Goal: Communication & Community: Answer question/provide support

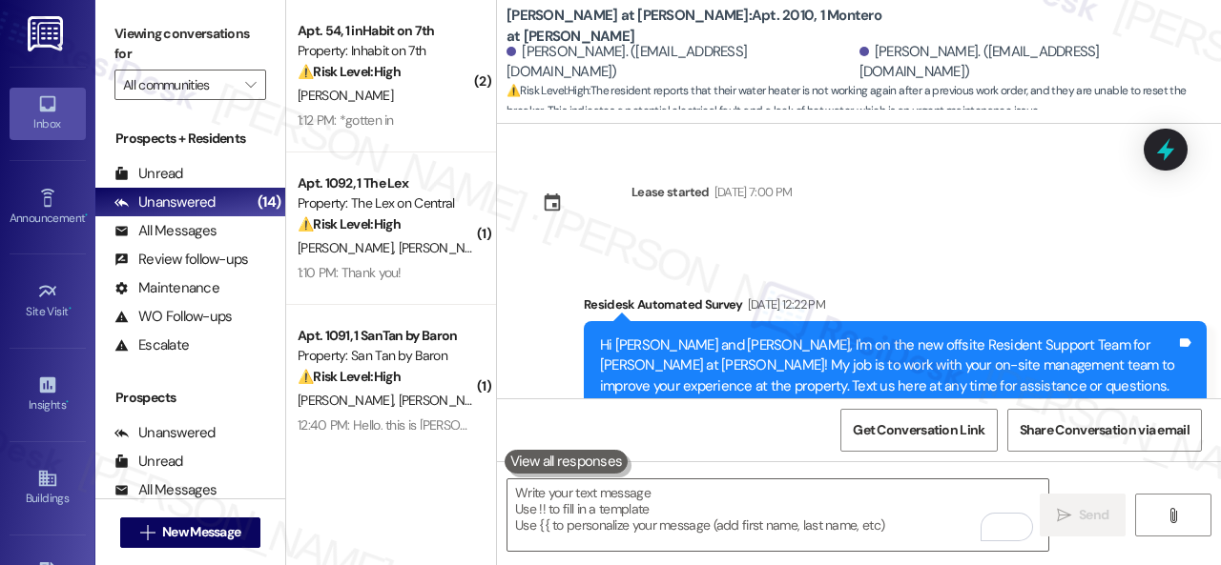
scroll to position [1911, 0]
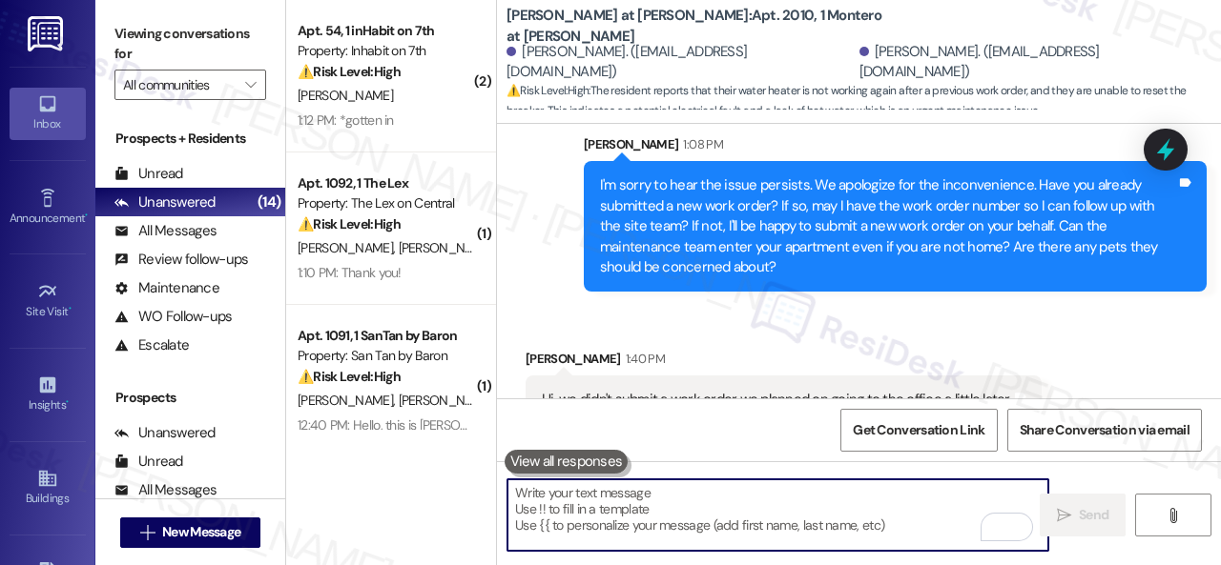
click at [687, 503] on textarea "To enrich screen reader interactions, please activate Accessibility in Grammarl…" at bounding box center [777, 516] width 541 height 72
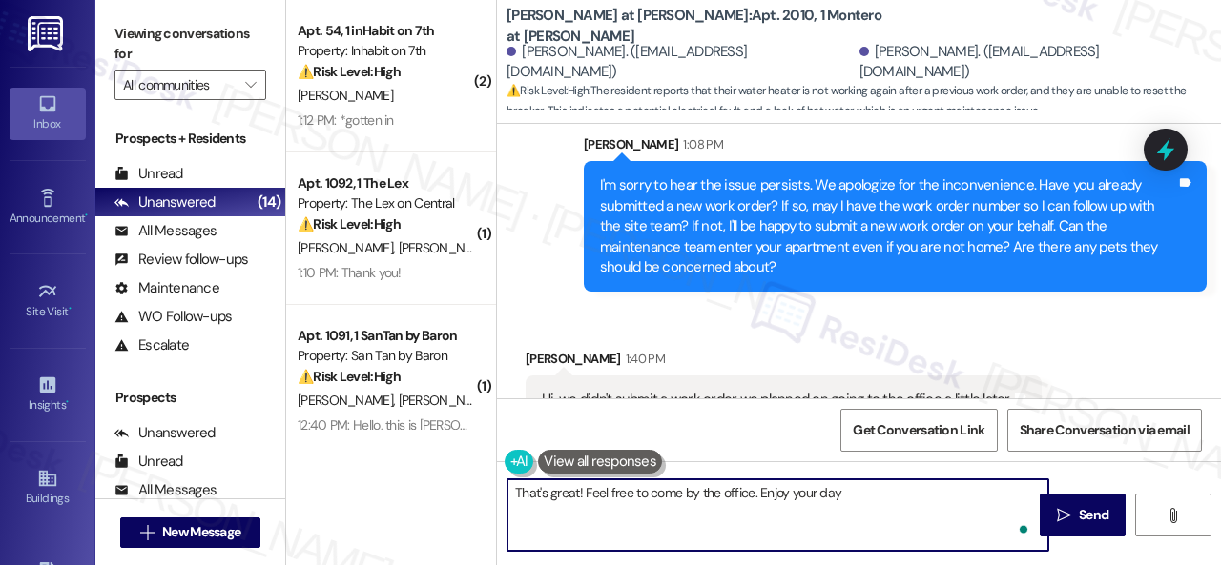
type textarea "That's great! Feel free to come by the office. Enjoy your day!"
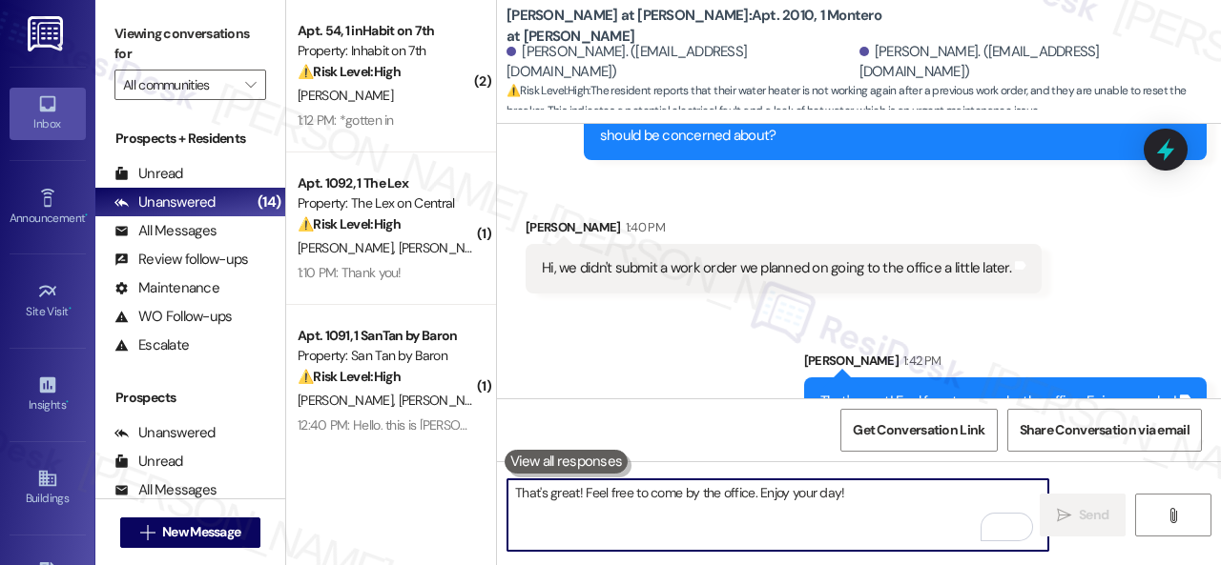
scroll to position [2045, 0]
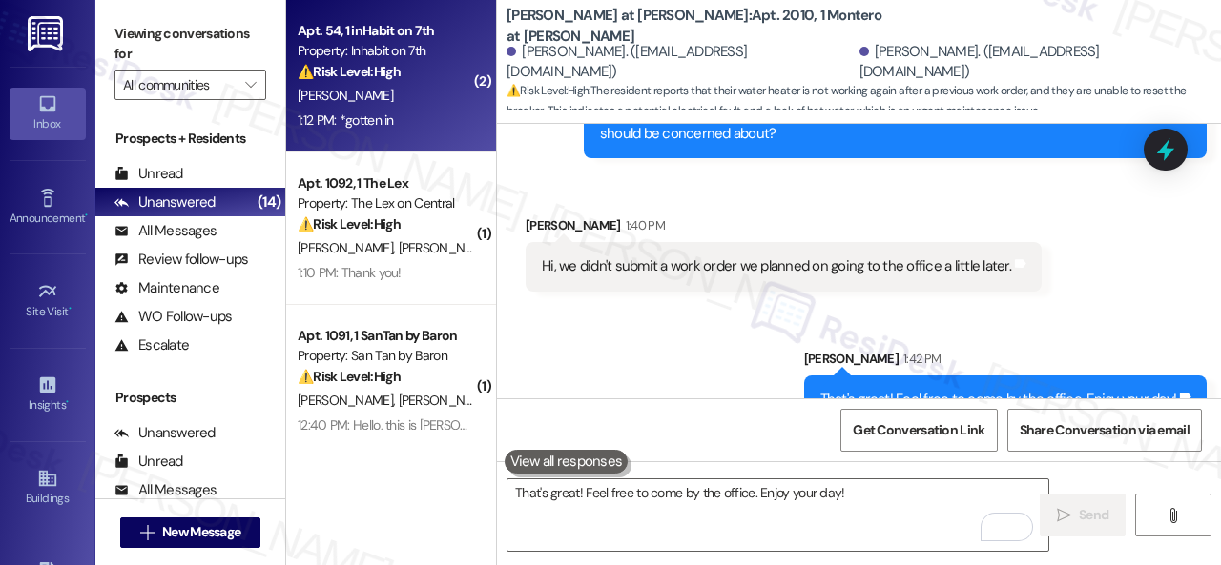
click at [428, 109] on div "1:12 PM: *gotten in 1:12 PM: *gotten in" at bounding box center [386, 121] width 180 height 24
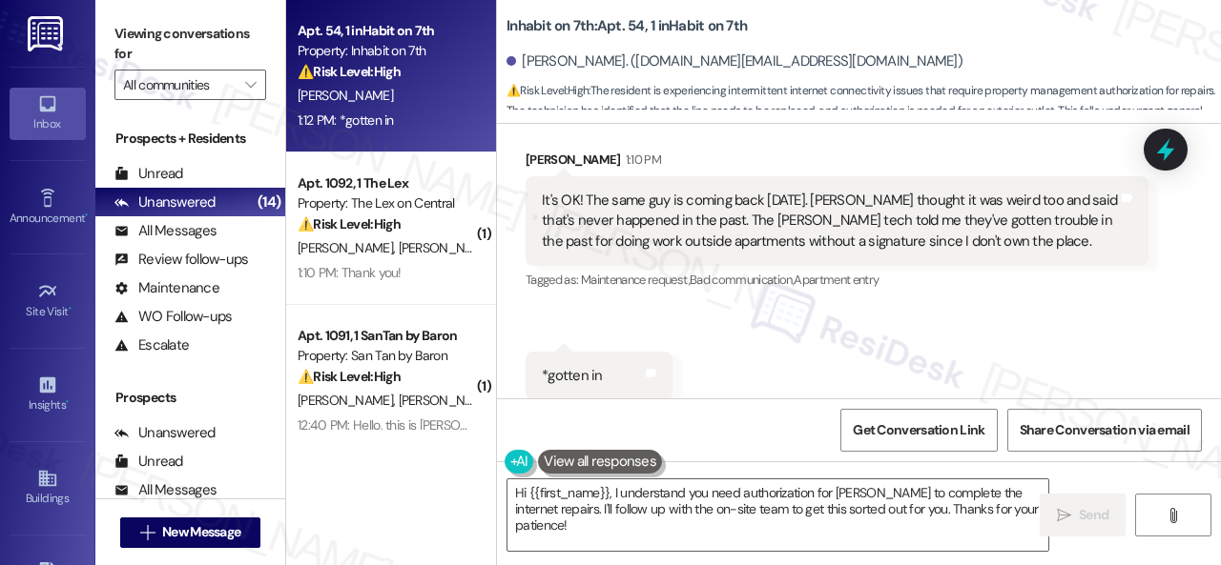
scroll to position [3275, 0]
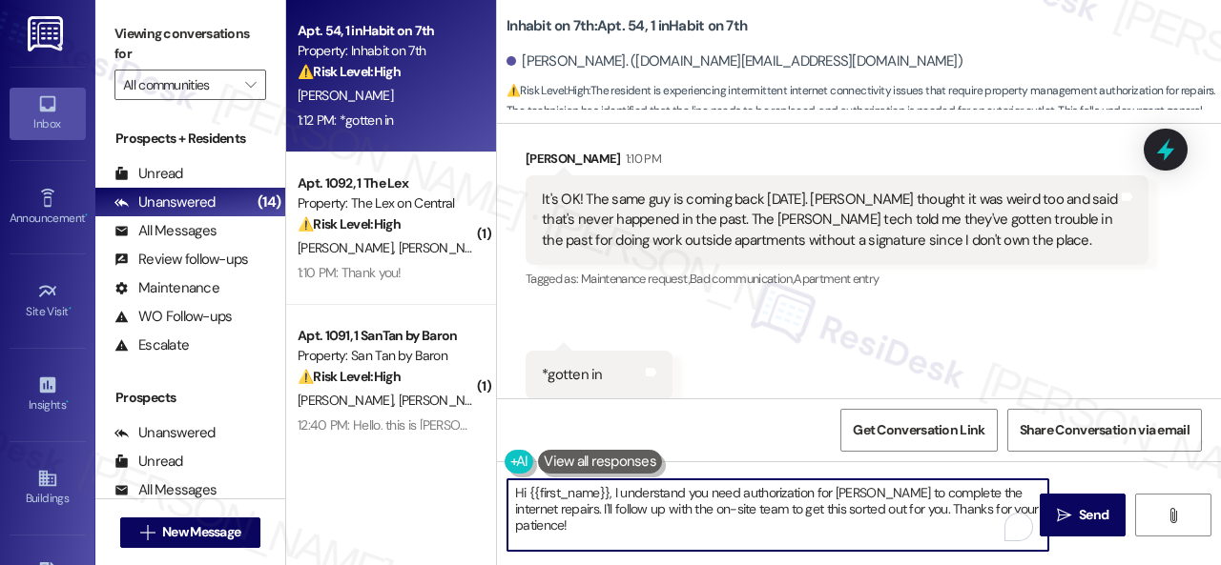
drag, startPoint x: 733, startPoint y: 525, endPoint x: 317, endPoint y: 451, distance: 423.3
click at [343, 444] on div "Apt. 54, 1 inHabit on 7th Property: Inhabit on 7th ⚠️ Risk Level: High The resi…" at bounding box center [753, 282] width 935 height 565
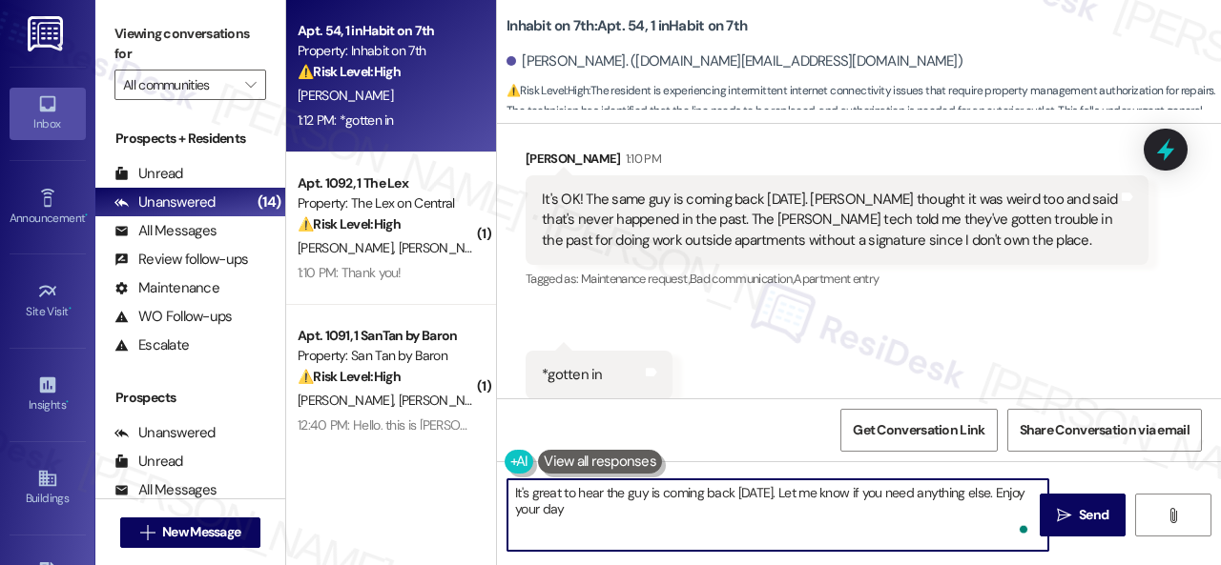
type textarea "It's great to hear the guy is coming back on Wednesday. Let me know if you need…"
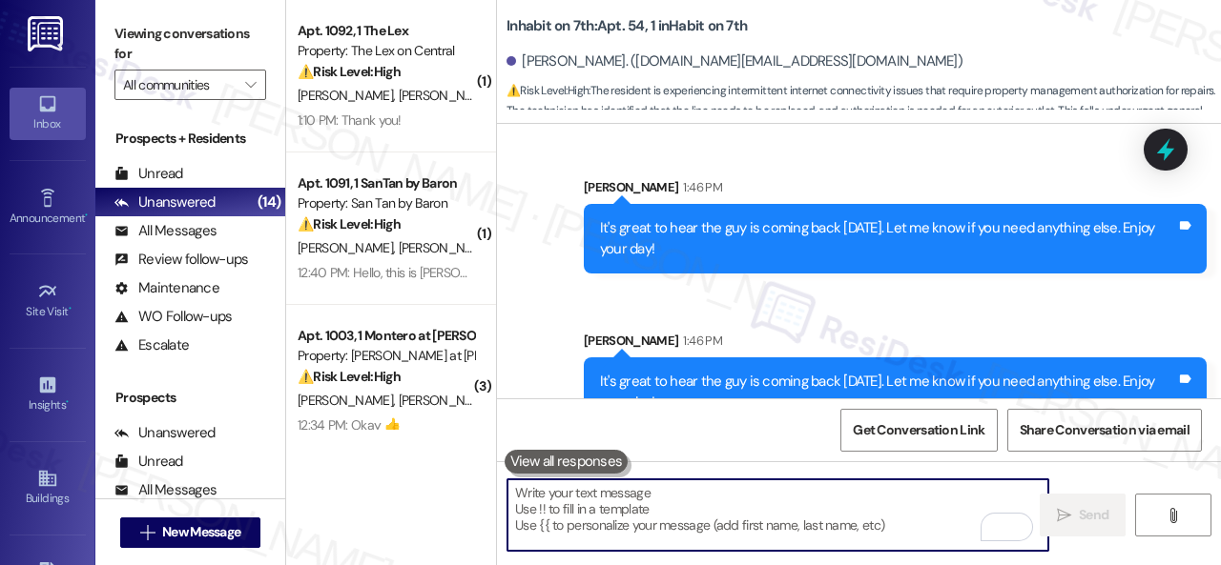
scroll to position [6, 0]
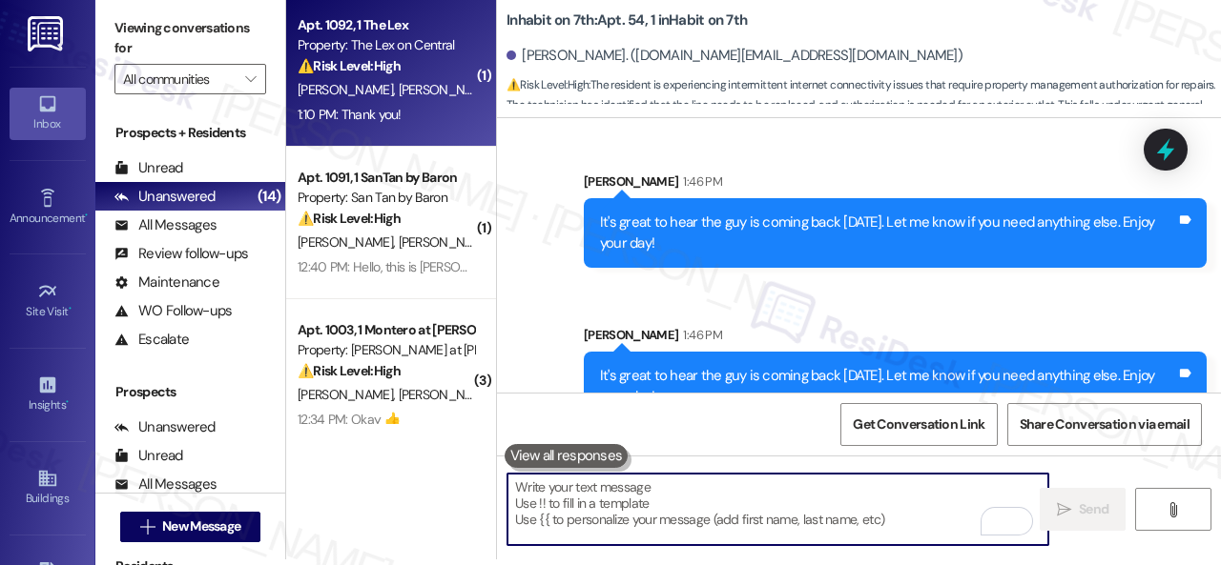
click at [443, 102] on div "K. Potter K. Horn" at bounding box center [386, 90] width 180 height 24
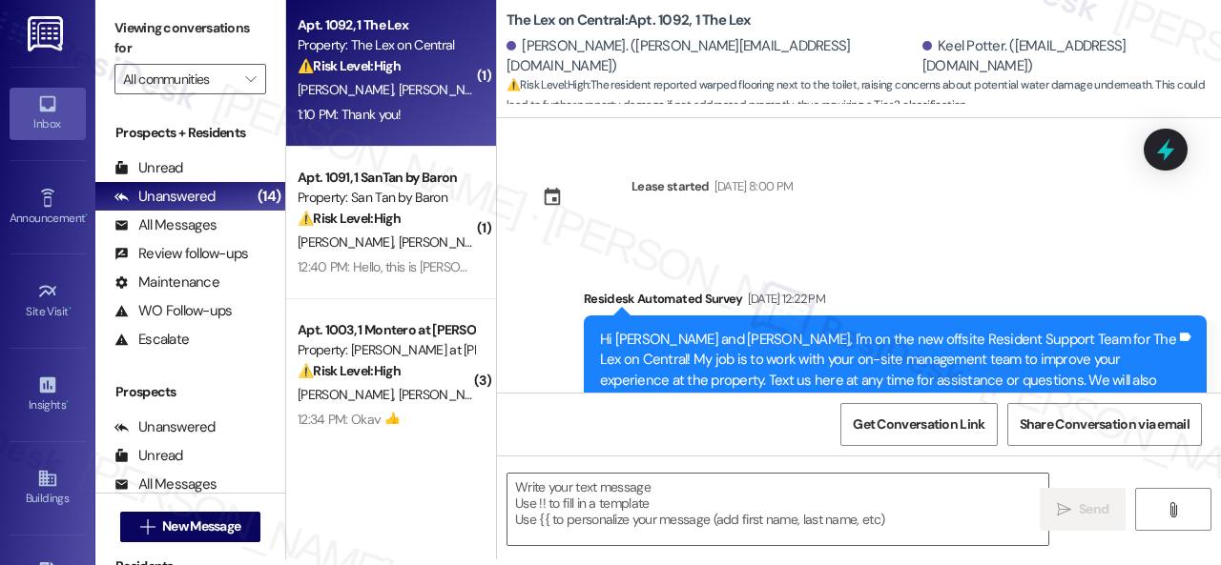
scroll to position [2169, 0]
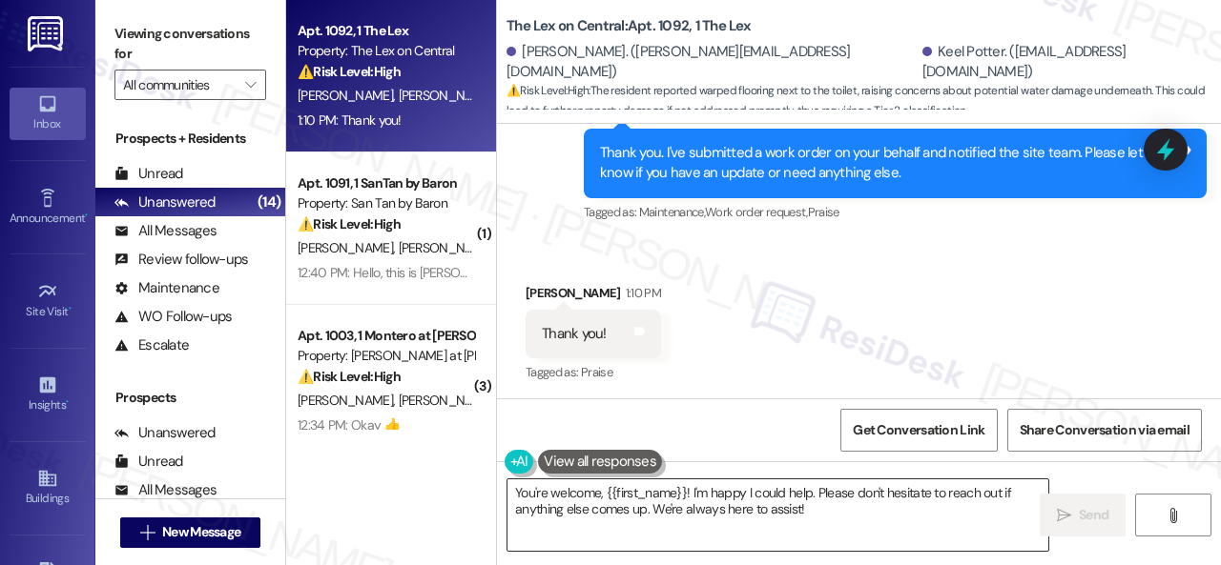
click at [734, 513] on textarea "You're welcome, {{first_name}}! I'm happy I could help. Please don't hesitate t…" at bounding box center [777, 516] width 541 height 72
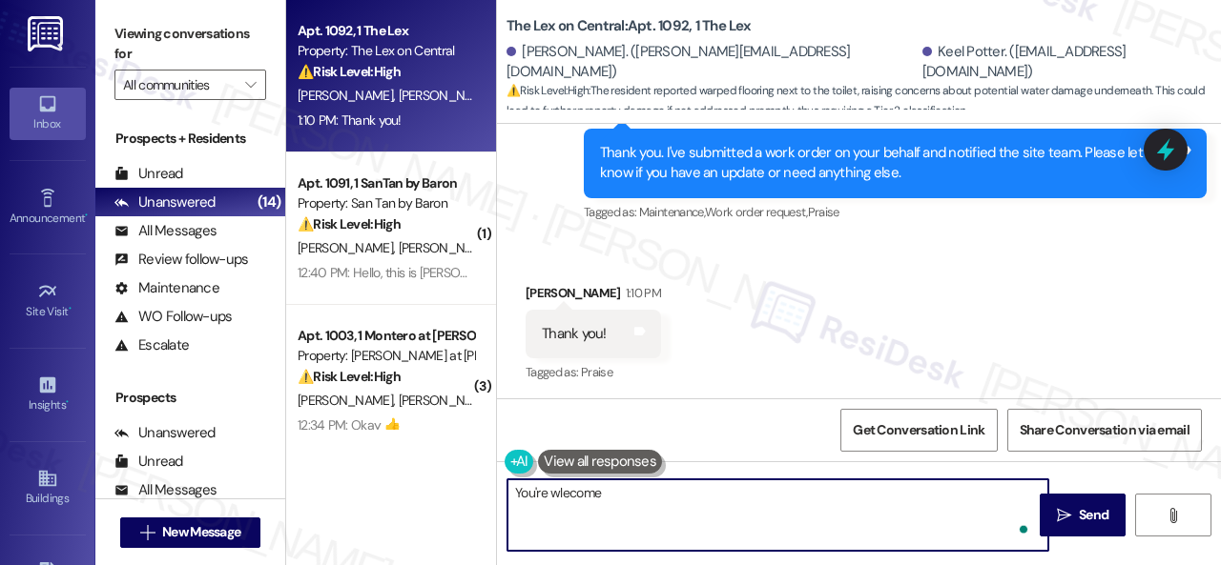
type textarea "You're wlecome!"
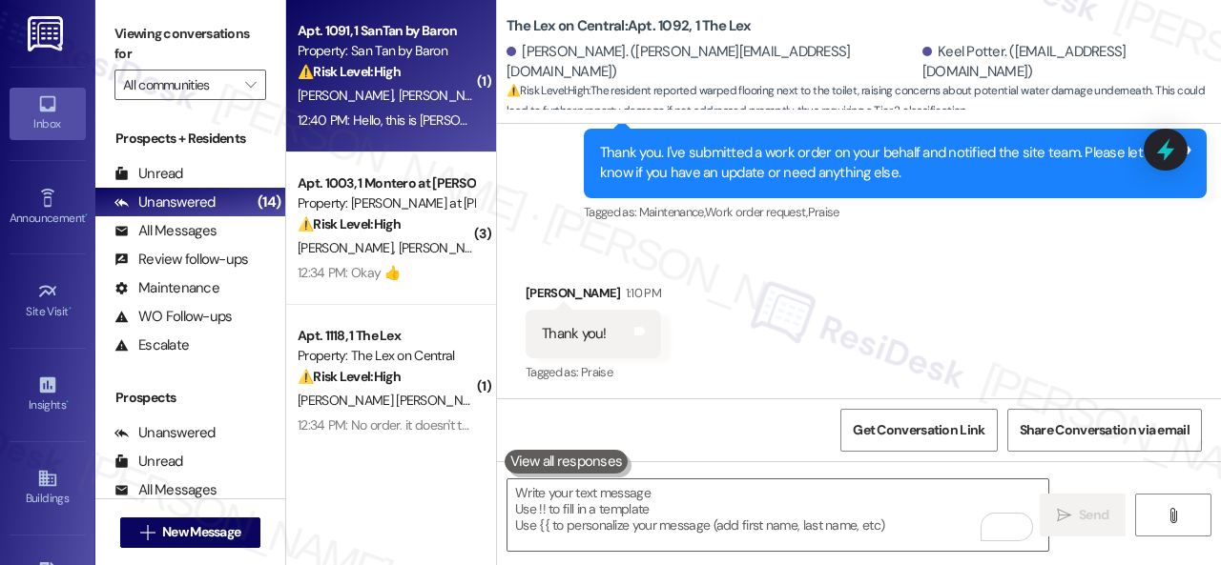
click at [442, 105] on div "S. Anderson C. Zeiner" at bounding box center [386, 96] width 180 height 24
type textarea "Fetching suggested responses. Please feel free to read through the conversation…"
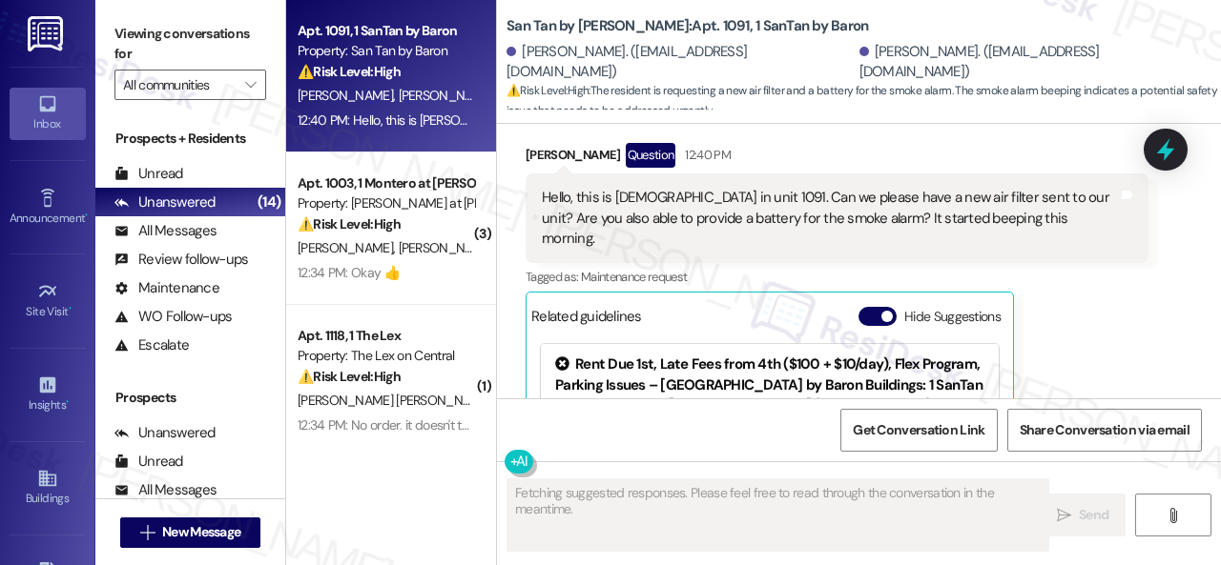
scroll to position [762, 0]
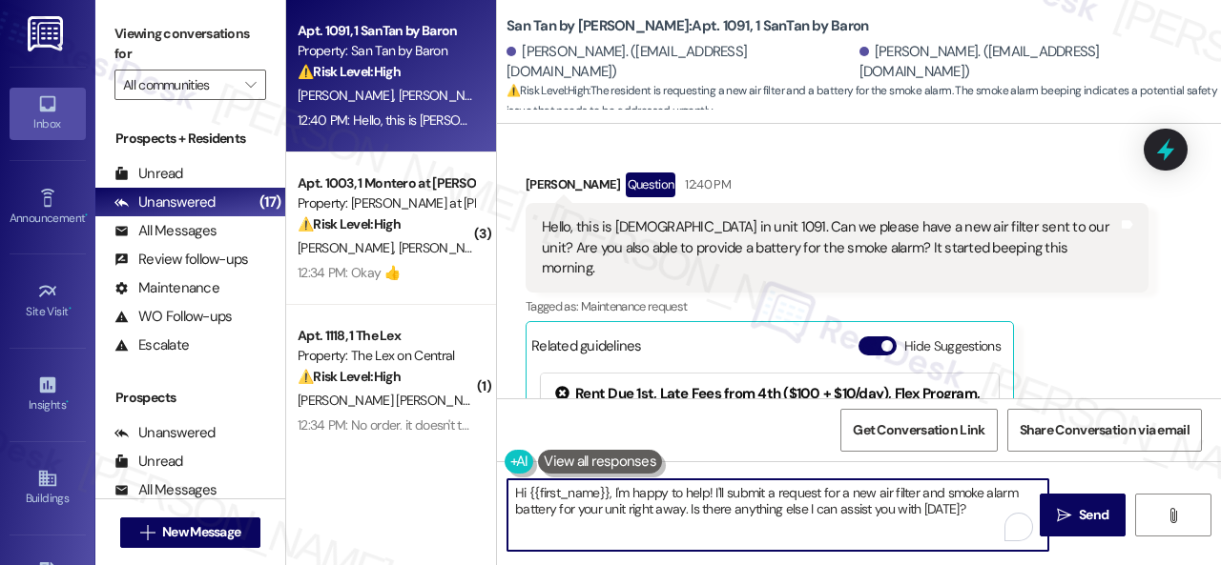
drag, startPoint x: 528, startPoint y: 491, endPoint x: 967, endPoint y: 514, distance: 439.3
click at [967, 514] on textarea "Hi {{first_name}}, I'm happy to help! I'll submit a request for a new air filte…" at bounding box center [777, 516] width 541 height 72
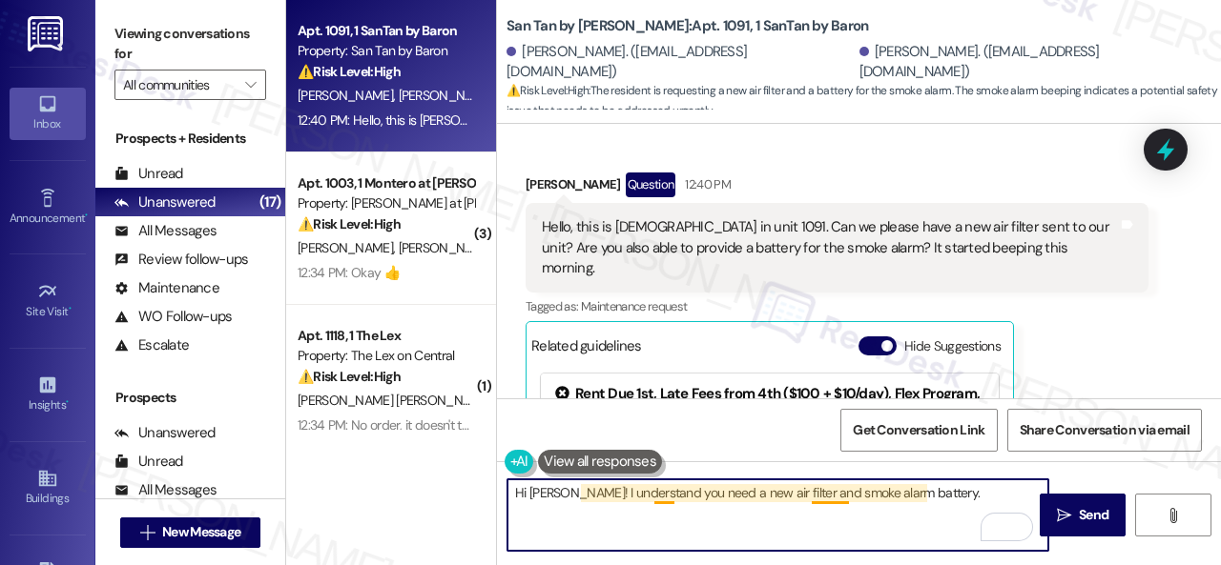
click at [841, 493] on textarea "Hi Suzanna! I understand you need a new air filter and smoke alarm battery." at bounding box center [777, 516] width 541 height 72
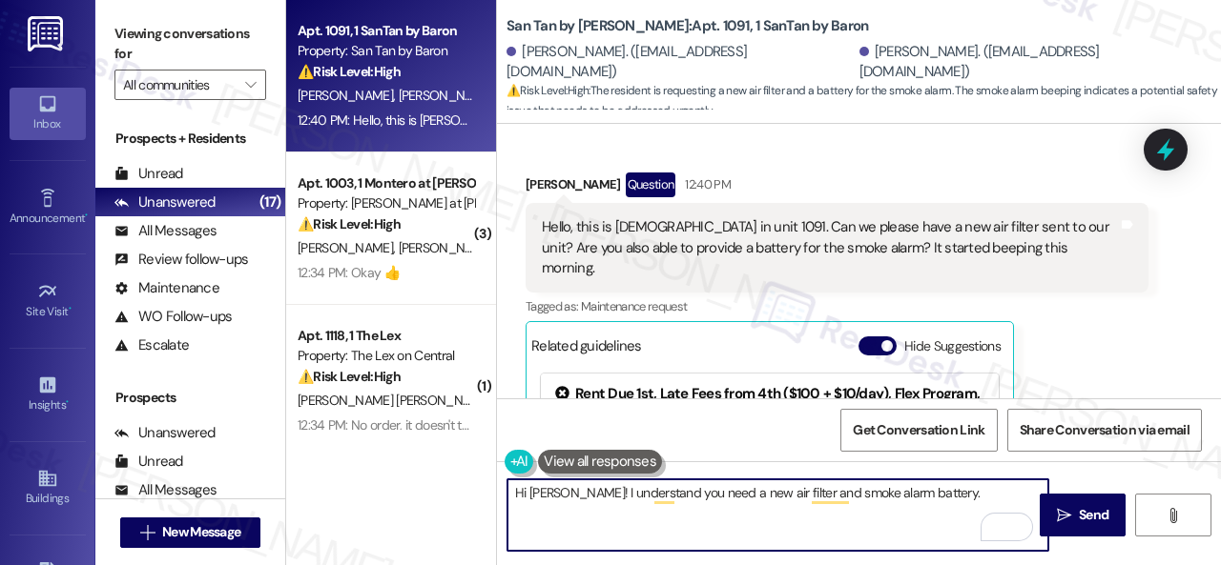
click at [811, 491] on textarea "Hi Suzanna! I understand you need a new air filter and smoke alarm battery." at bounding box center [777, 516] width 541 height 72
click at [955, 493] on textarea "Hi Suzanna! I understand you need a new air filter and a smoke alarm battery." at bounding box center [777, 516] width 541 height 72
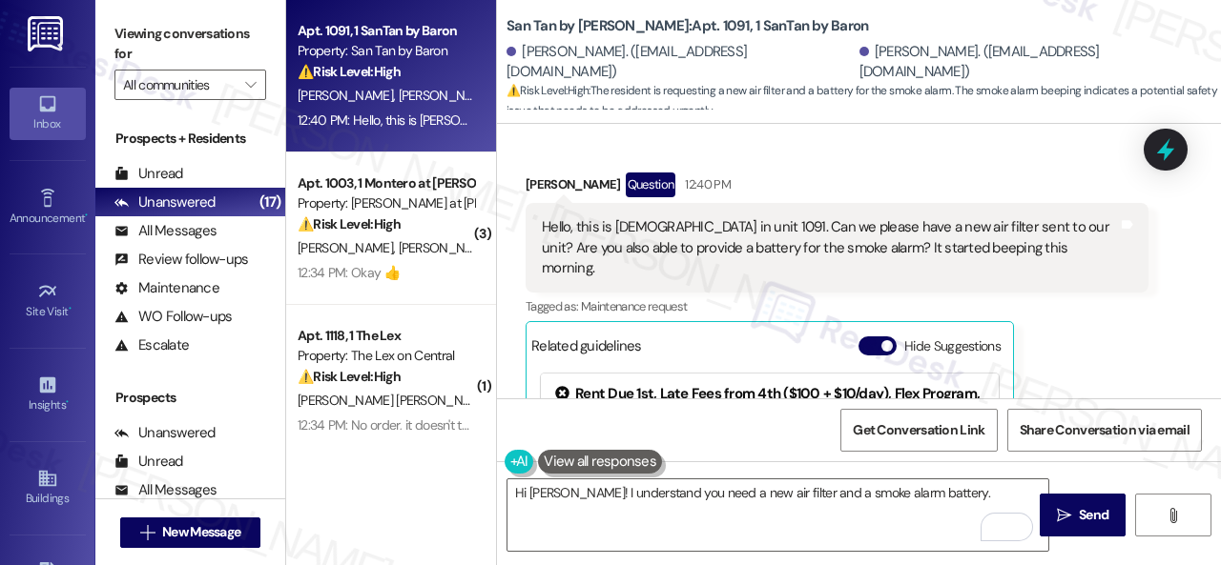
click at [1165, 377] on div "Received via SMS Suzanna Anderson Question 12:40 PM Hello, this is Suzanna in u…" at bounding box center [859, 370] width 724 height 481
click at [962, 500] on textarea "Hi Suzanna! I understand you need a new air filter and a smoke alarm battery." at bounding box center [777, 516] width 541 height 72
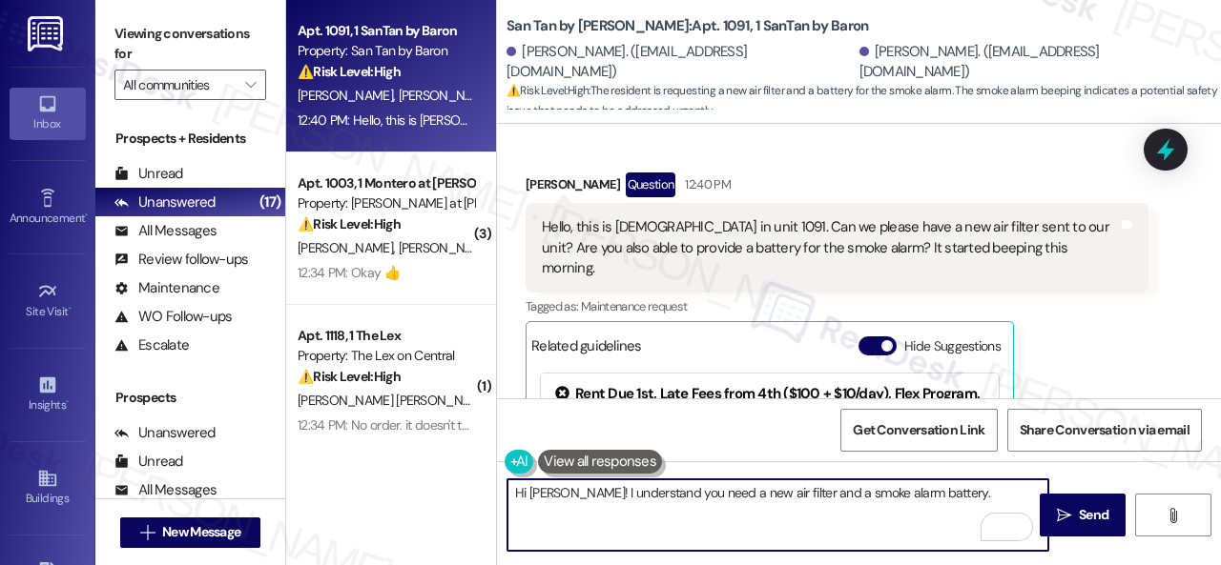
paste textarea "Are there already work orders for the issues? If so, may I have the work order …"
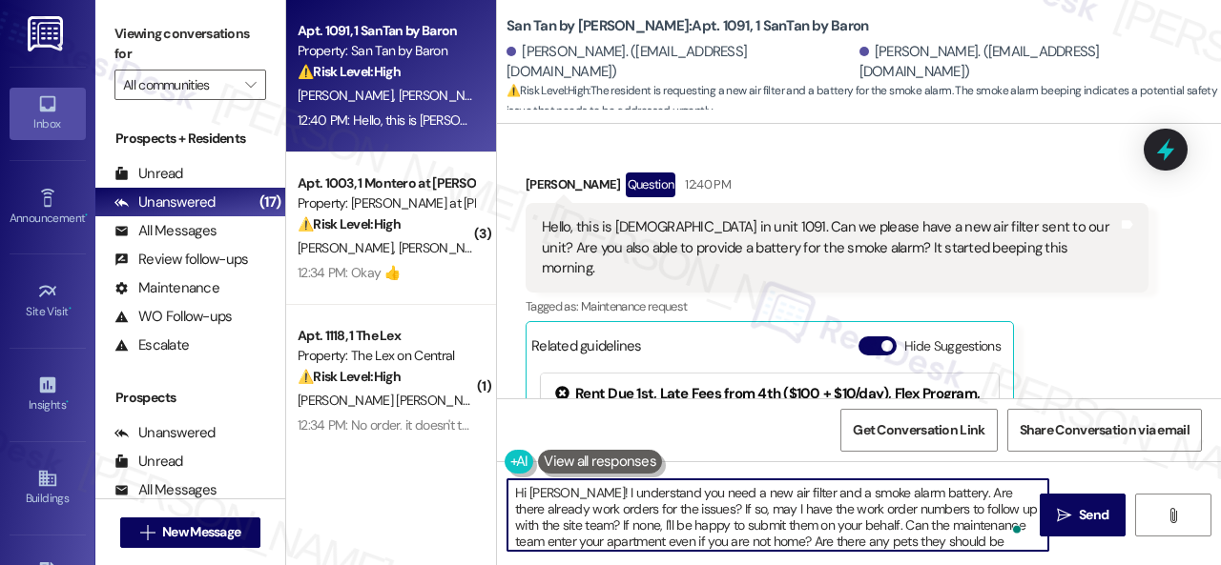
scroll to position [0, 0]
type textarea "Hi [PERSON_NAME]! I understand you need a new air filter and a smoke alarm batt…"
click at [1058, 511] on icon "" at bounding box center [1064, 515] width 14 height 15
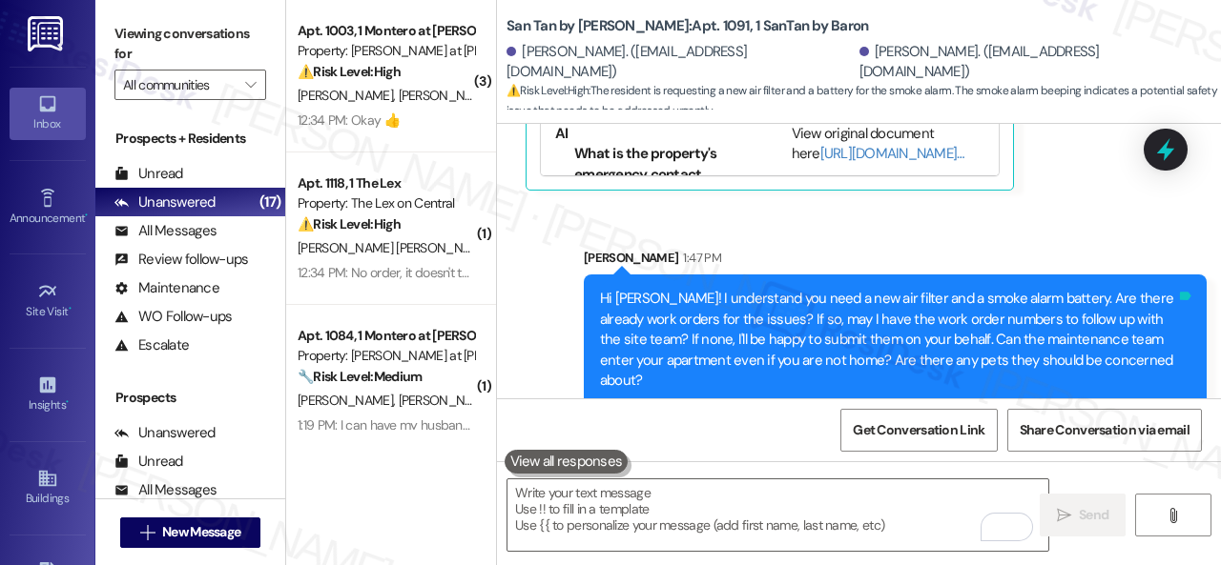
scroll to position [1168, 0]
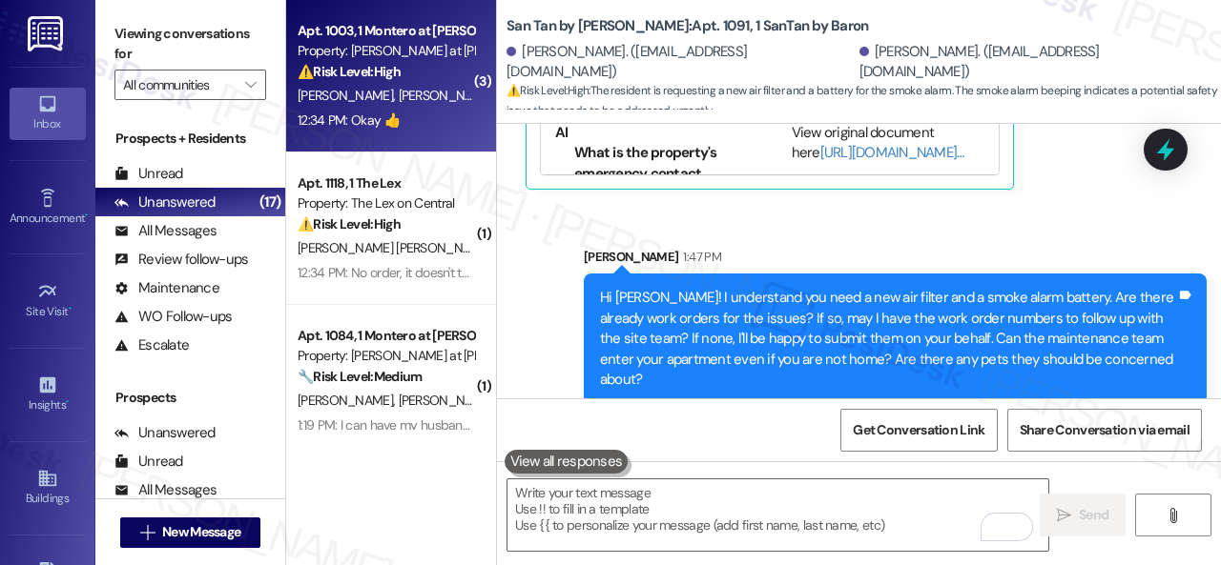
click at [406, 100] on div "K. Greco R. Goff" at bounding box center [386, 96] width 180 height 24
type textarea "Fetching suggested responses. Please feel free to read through the conversation…"
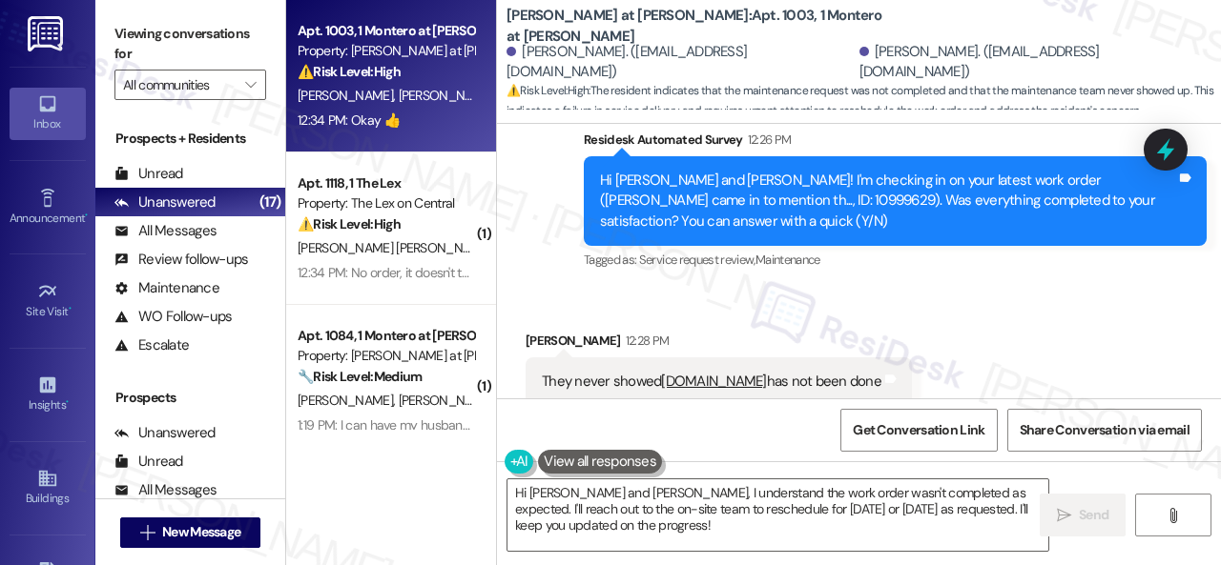
scroll to position [760, 0]
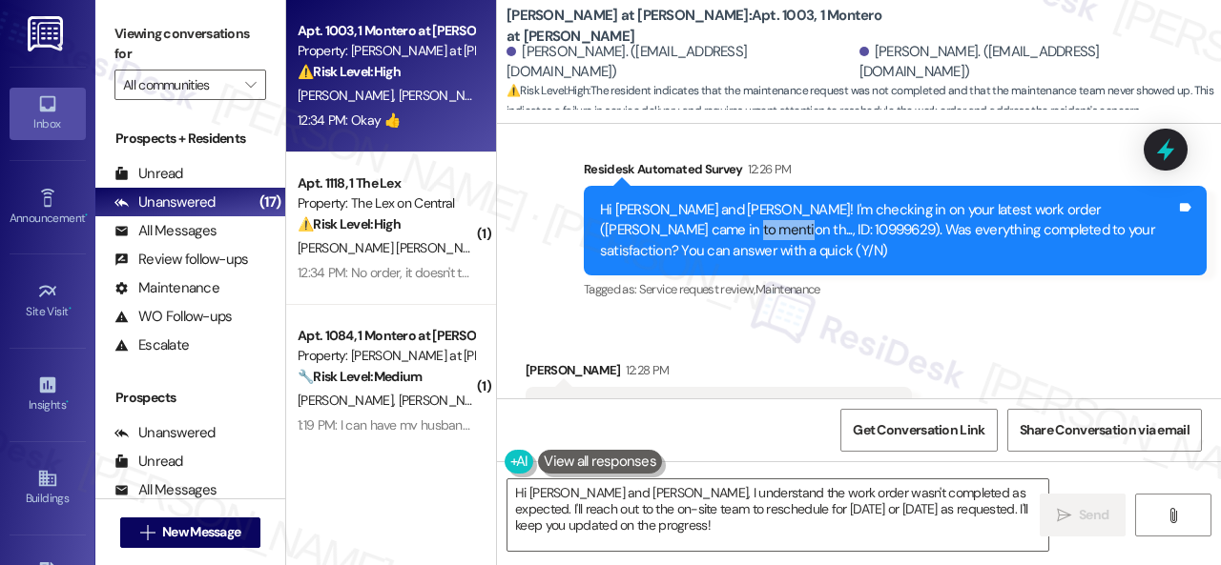
drag, startPoint x: 593, startPoint y: 232, endPoint x: 658, endPoint y: 225, distance: 65.2
click at [658, 225] on div "Hi Randall and Kelly! I'm checking in on your latest work order (Kelly came in …" at bounding box center [895, 231] width 623 height 90
copy div "10999629"
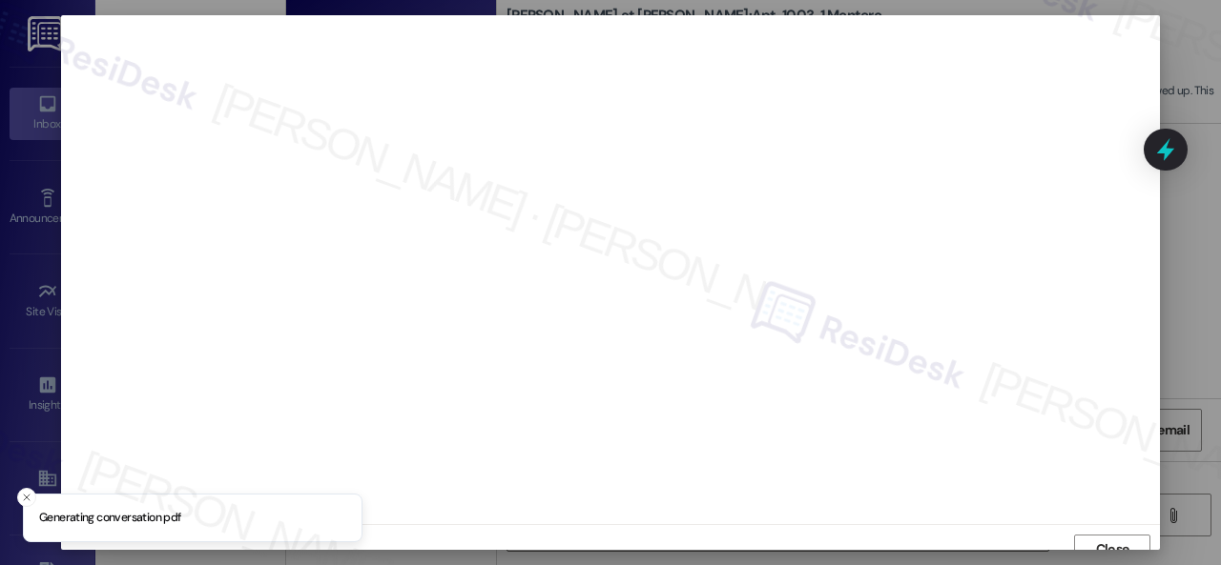
scroll to position [14, 0]
click at [1081, 527] on button "Close" at bounding box center [1112, 536] width 76 height 31
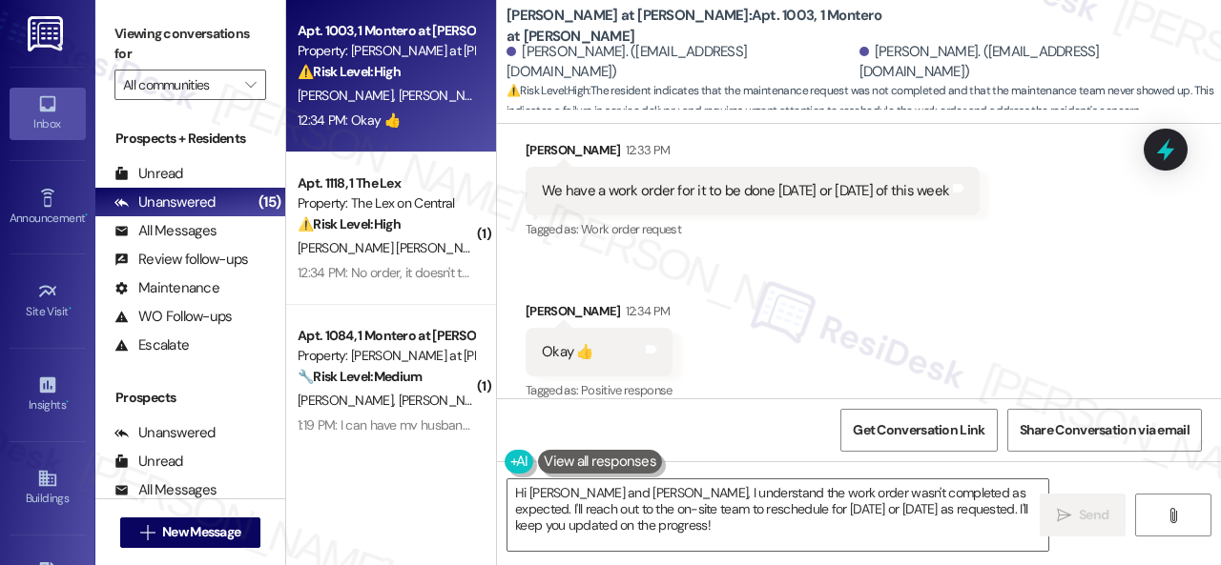
scroll to position [1142, 0]
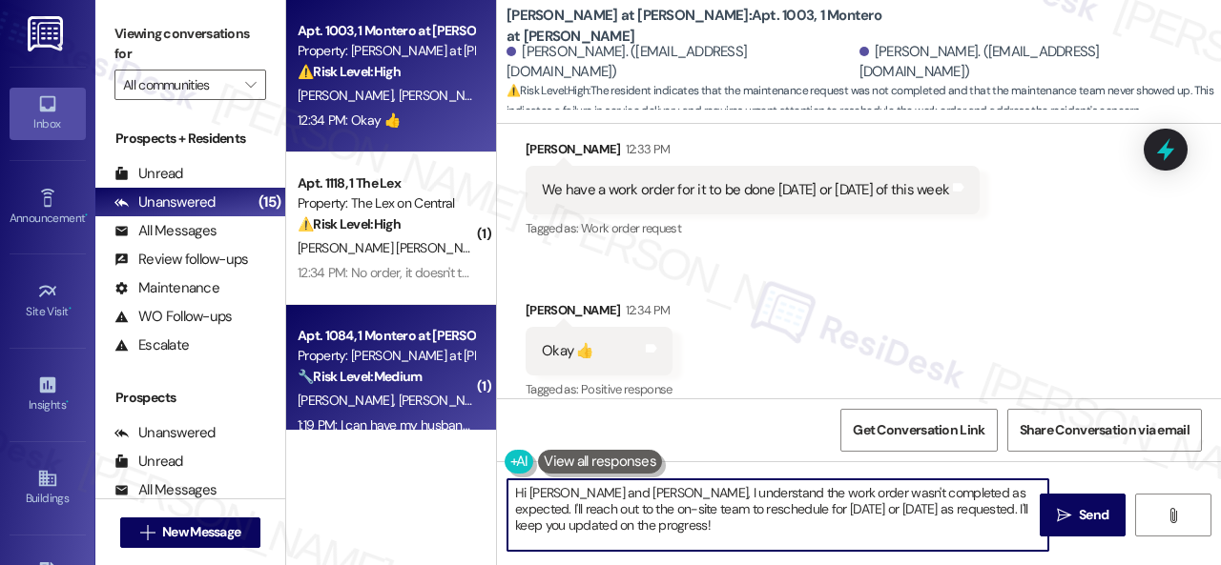
drag, startPoint x: 631, startPoint y: 525, endPoint x: 341, endPoint y: 339, distance: 344.9
click at [355, 405] on div "Apt. 1003, 1 Montero at Dana Park Property: Montero at Dana Park ⚠️ Risk Level:…" at bounding box center [753, 282] width 935 height 565
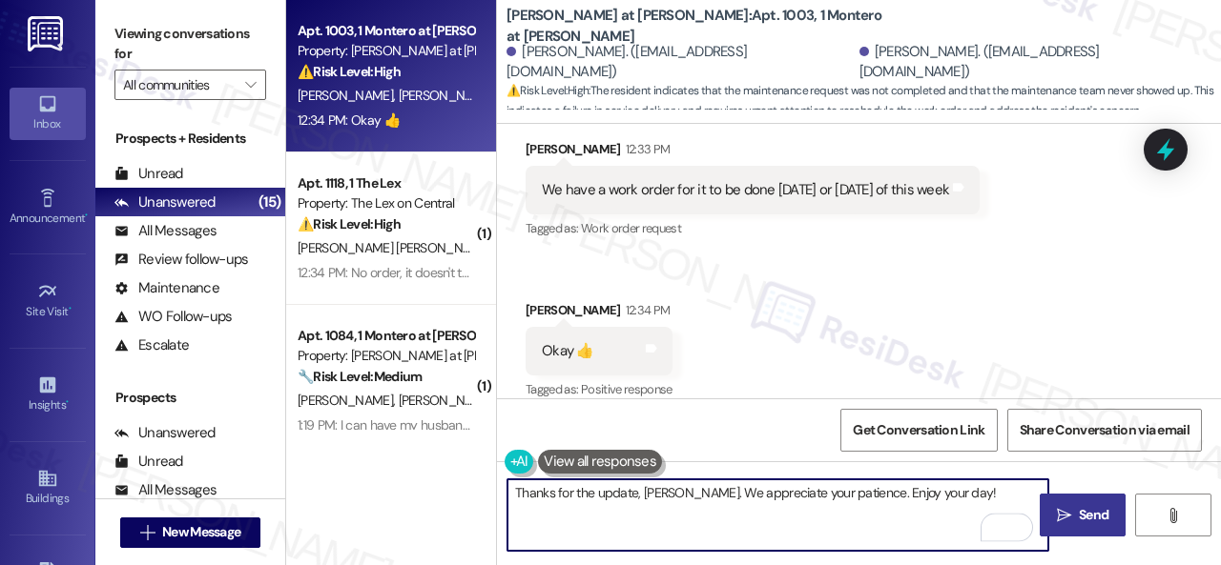
type textarea "Thanks for the update, [PERSON_NAME]. We appreciate your patience. Enjoy your d…"
click at [1074, 504] on button " Send" at bounding box center [1082, 515] width 86 height 43
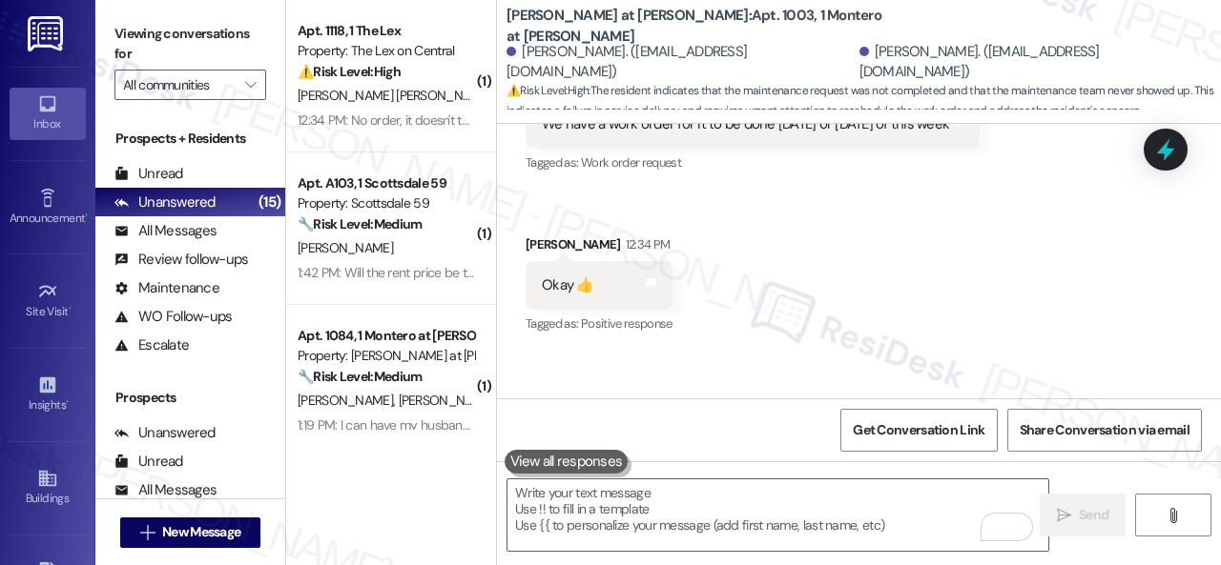
scroll to position [1276, 0]
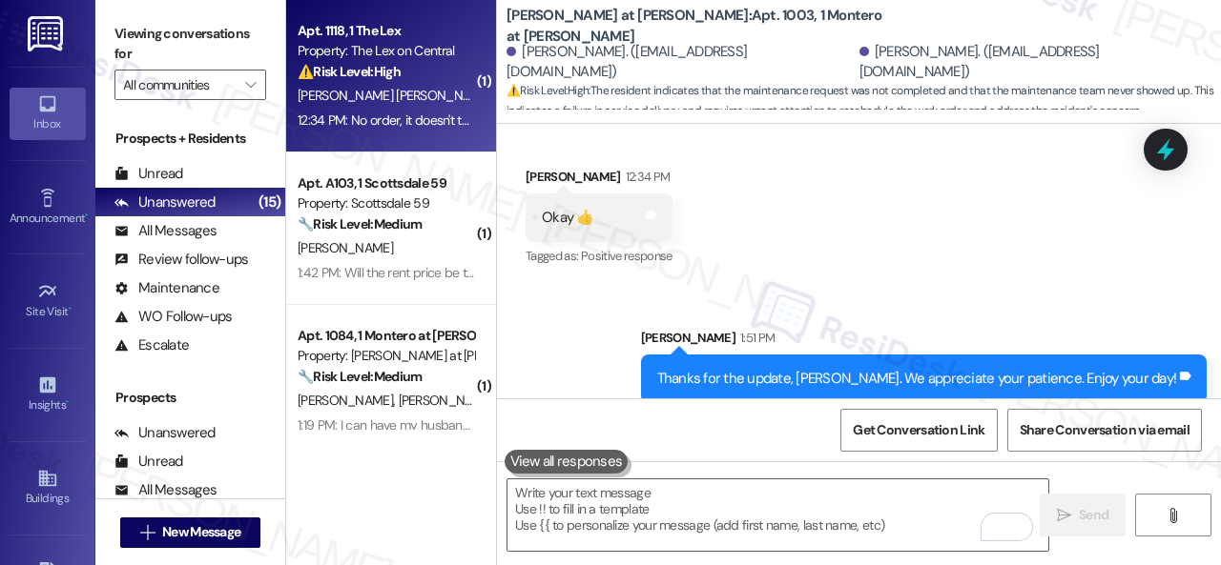
click at [425, 86] on div "K. Martinez Acosta" at bounding box center [386, 96] width 180 height 24
type textarea "Fetching suggested responses. Please feel free to read through the conversation…"
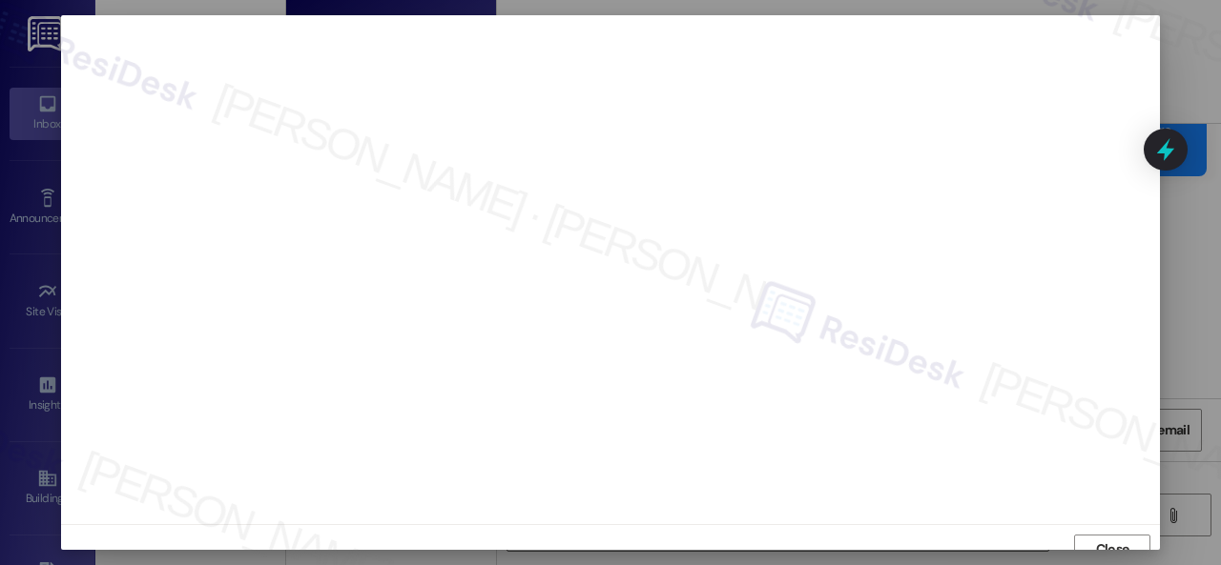
scroll to position [14, 0]
click at [1128, 532] on span "Close" at bounding box center [1112, 535] width 41 height 20
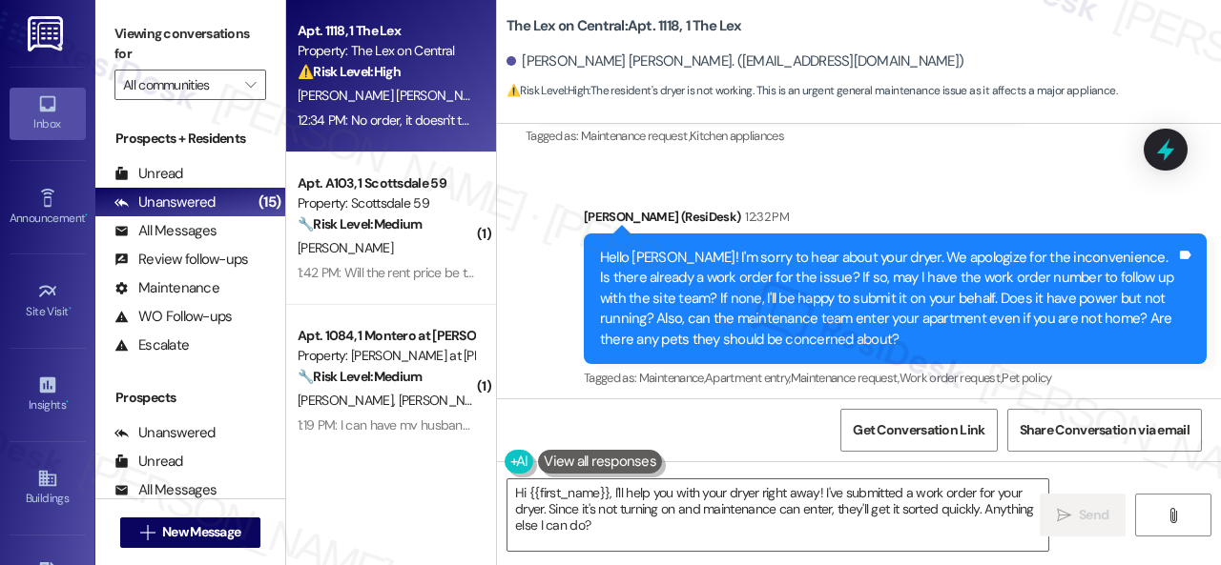
scroll to position [1099, 0]
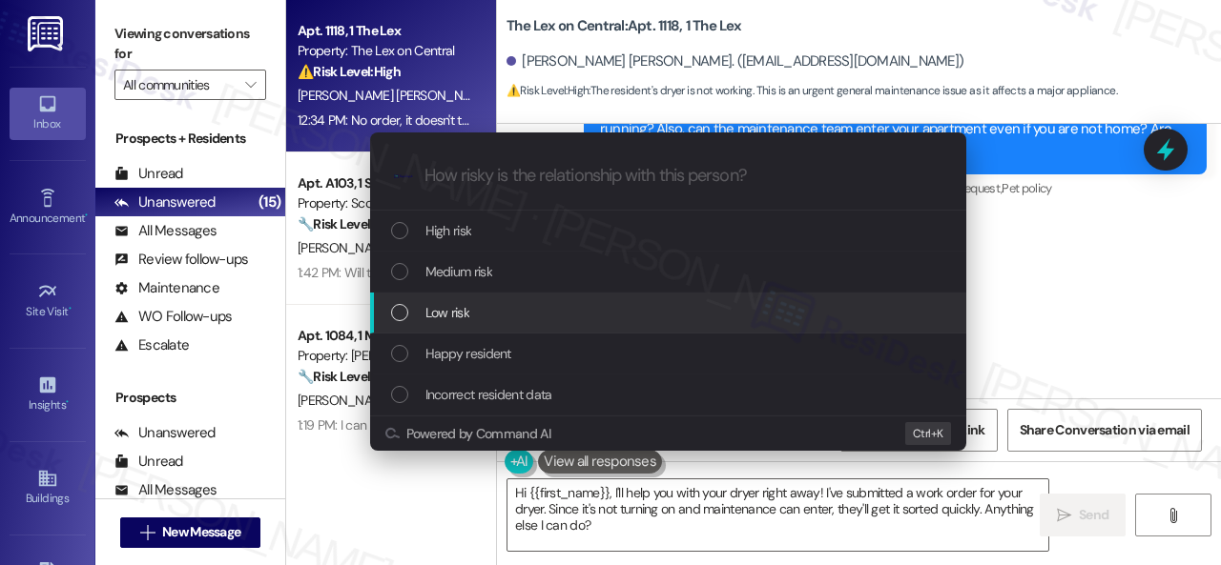
click at [1023, 321] on div "Escalate Conversation How risky is the relationship with this person? Topics (e…" at bounding box center [610, 282] width 1221 height 565
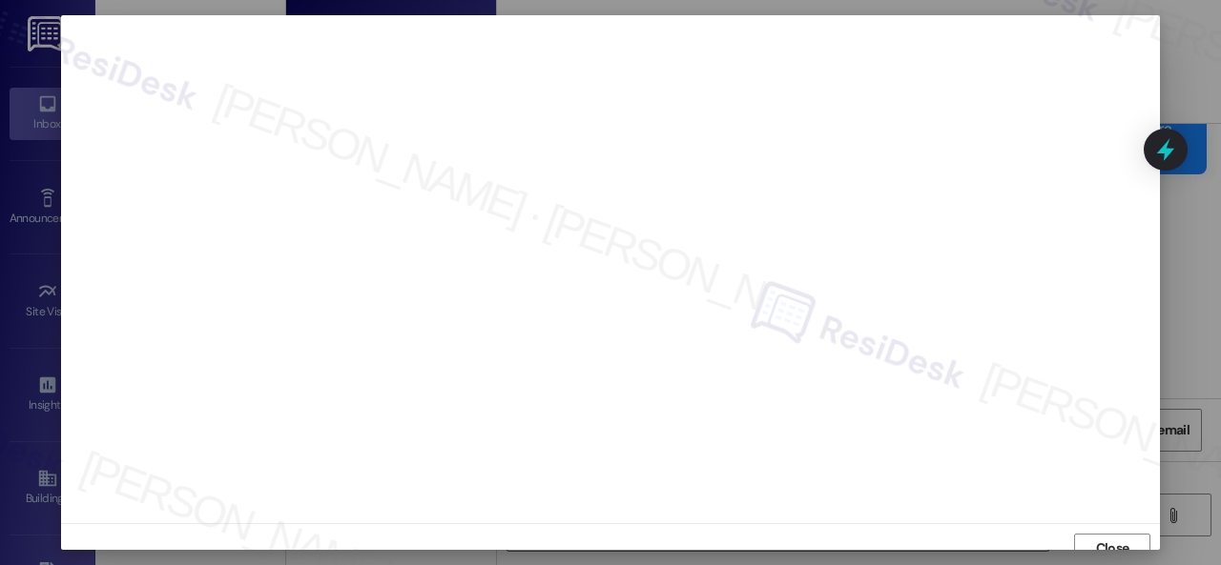
scroll to position [0, 0]
click at [1083, 539] on button "Close" at bounding box center [1112, 550] width 76 height 31
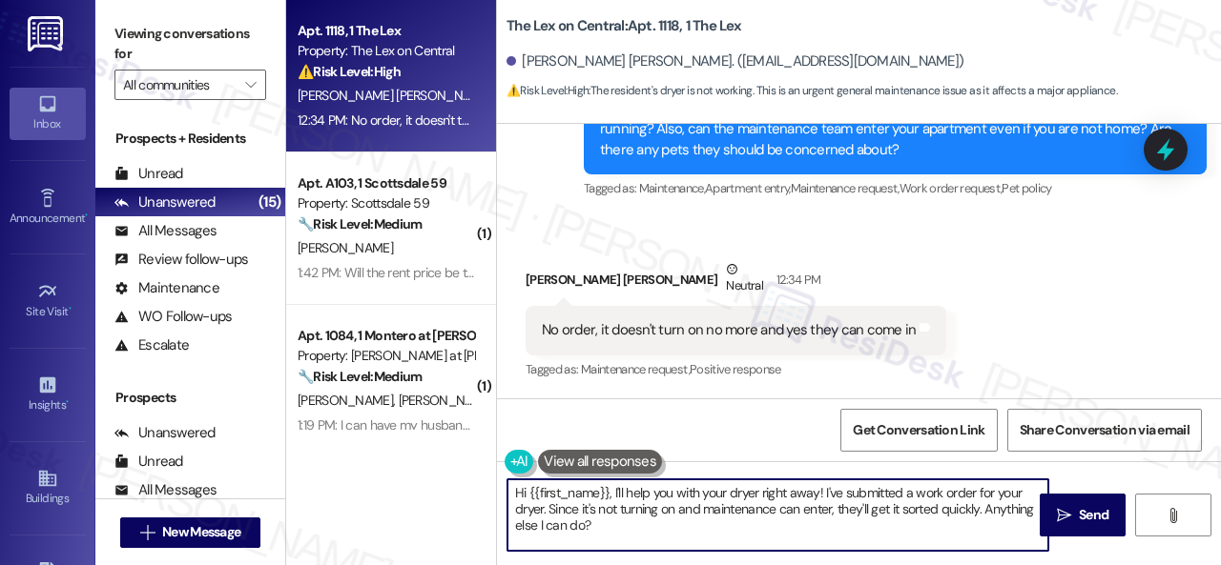
drag, startPoint x: 613, startPoint y: 527, endPoint x: 301, endPoint y: 457, distance: 319.7
click at [301, 457] on div "Apt. 1118, 1 The Lex Property: The Lex on Central ⚠️ Risk Level: High The resid…" at bounding box center [753, 282] width 935 height 565
paste textarea "Thank you. I've submitted a work order on your behalf and notified the site tea…"
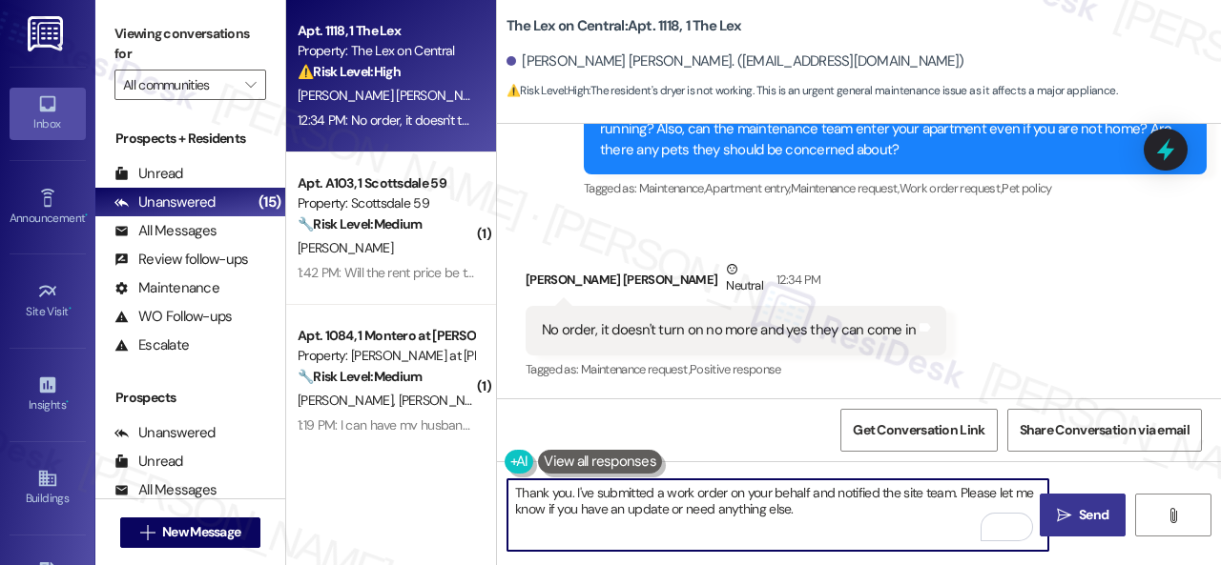
type textarea "Thank you. I've submitted a work order on your behalf and notified the site tea…"
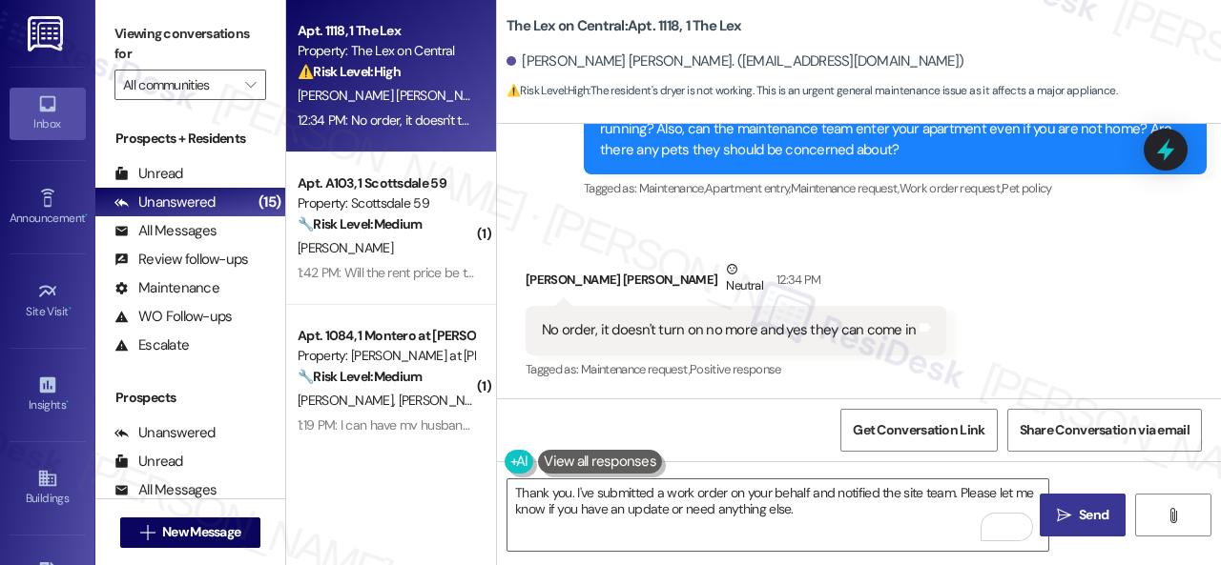
click at [1051, 501] on button " Send" at bounding box center [1082, 515] width 86 height 43
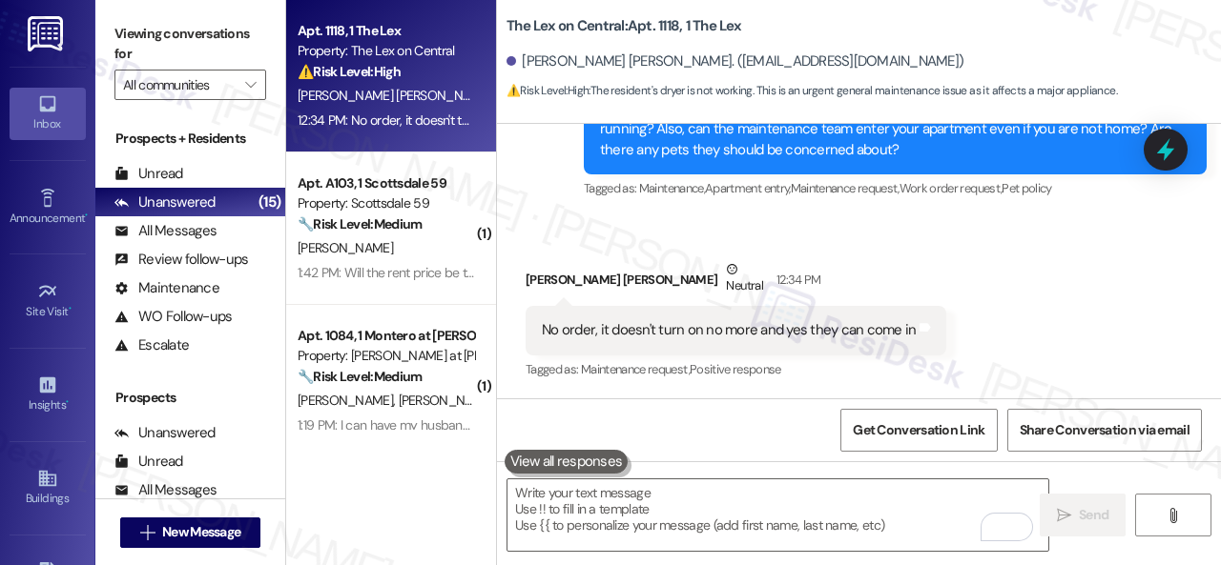
scroll to position [1097, 0]
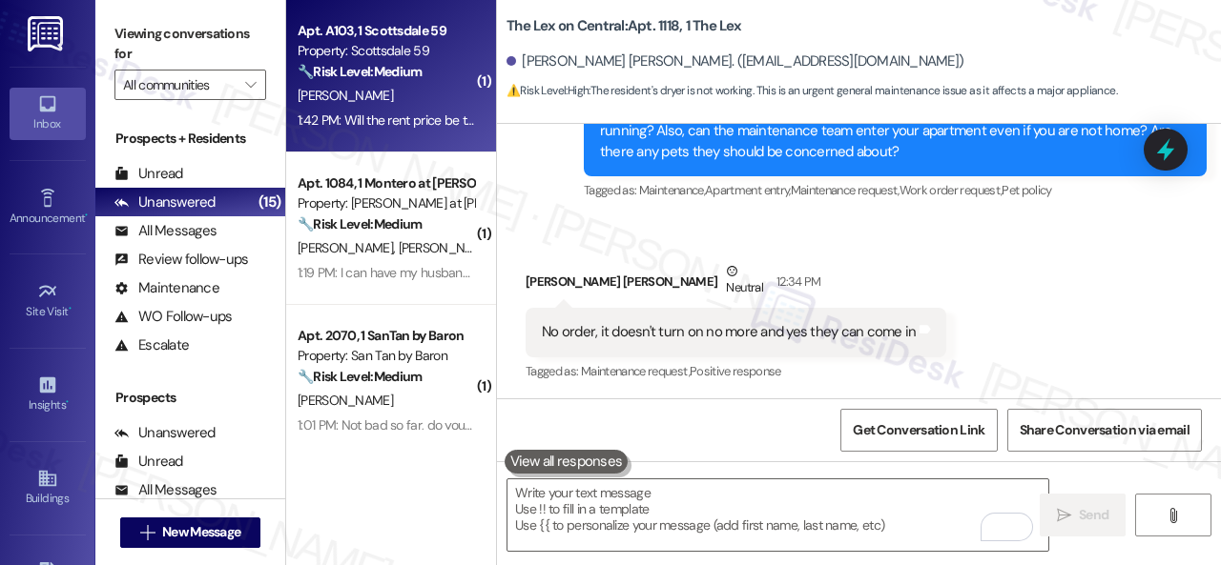
click at [452, 85] on div "[PERSON_NAME]" at bounding box center [386, 96] width 180 height 24
type textarea "Fetching suggested responses. Please feel free to read through the conversation…"
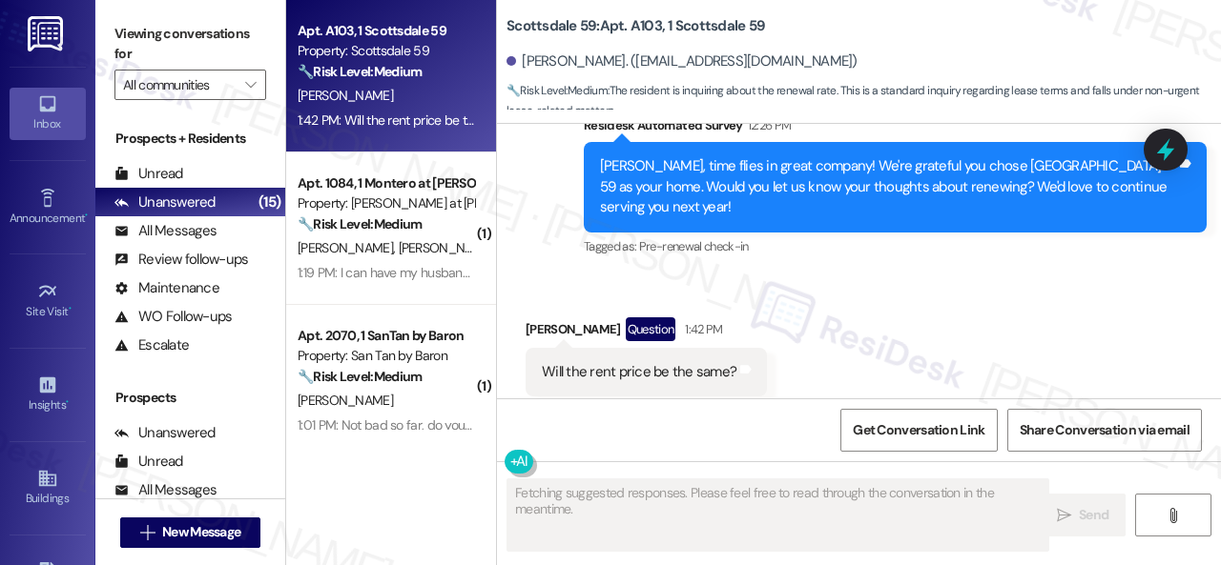
scroll to position [5198, 0]
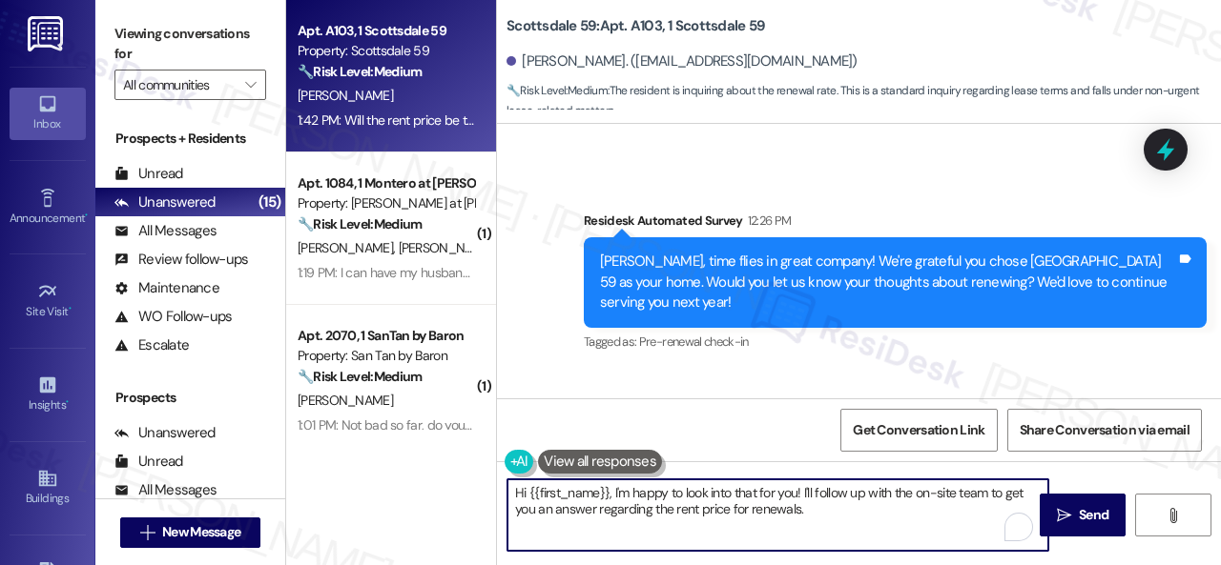
drag, startPoint x: 823, startPoint y: 514, endPoint x: 473, endPoint y: 476, distance: 352.0
click at [473, 476] on div "Apt. A103, 1 Scottsdale 59 Property: Scottsdale 59 🔧 Risk Level: Medium The res…" at bounding box center [753, 282] width 935 height 565
paste textarea "I will forward your inquiry to the site team and get back to you as soon as I r…"
type textarea "I will forward your inquiry to the site team and get back to you as soon as I r…"
click at [1062, 519] on icon "" at bounding box center [1064, 515] width 14 height 15
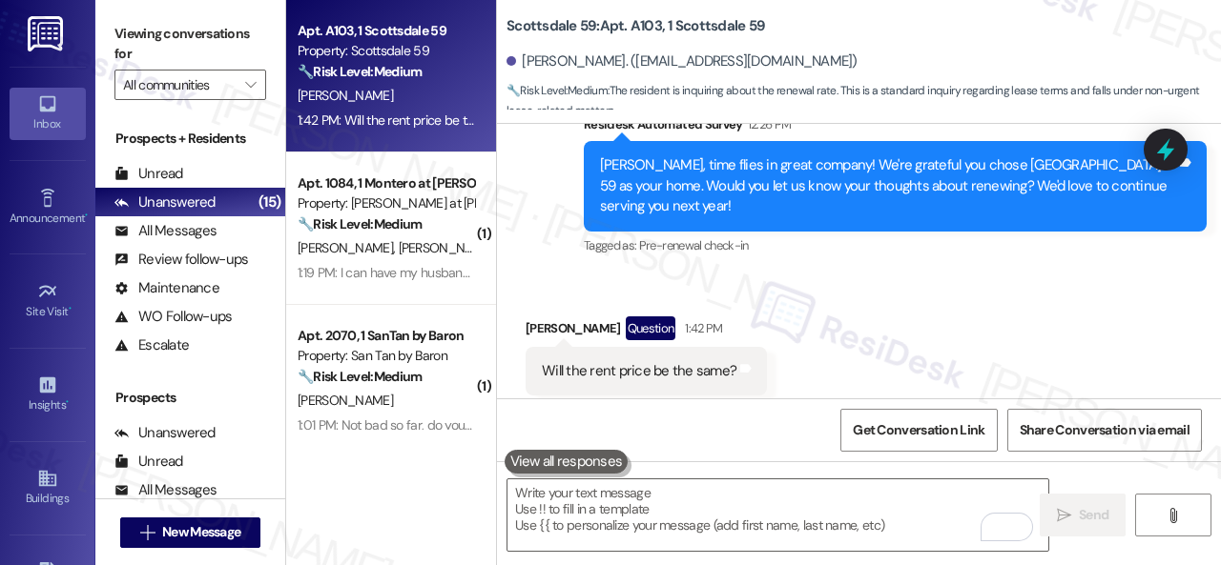
scroll to position [5293, 0]
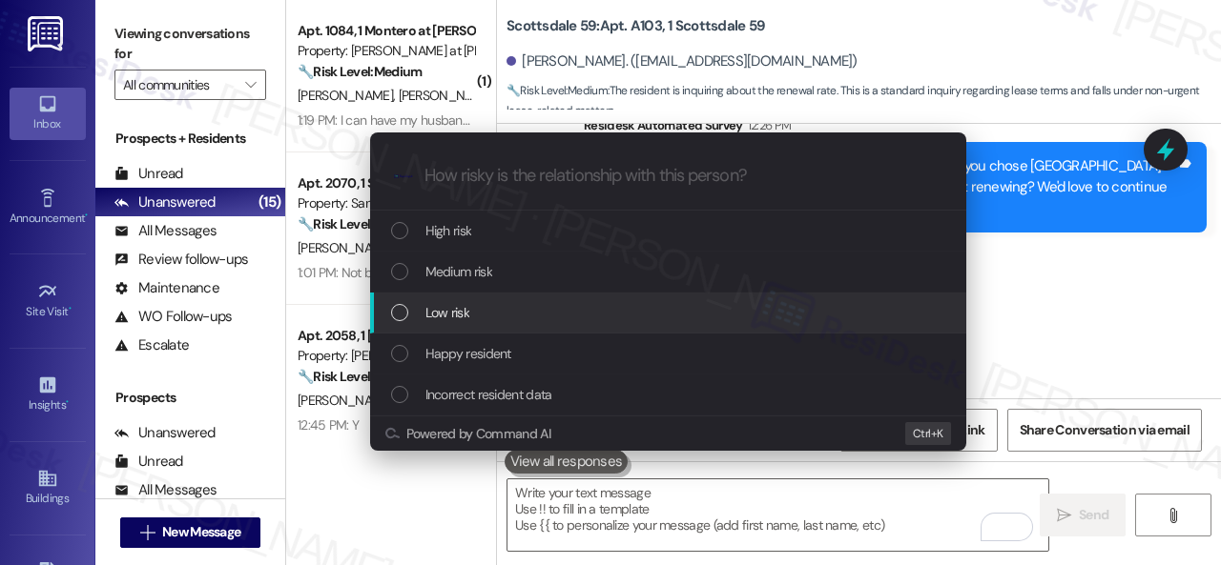
click at [441, 305] on span "Low risk" at bounding box center [447, 312] width 44 height 21
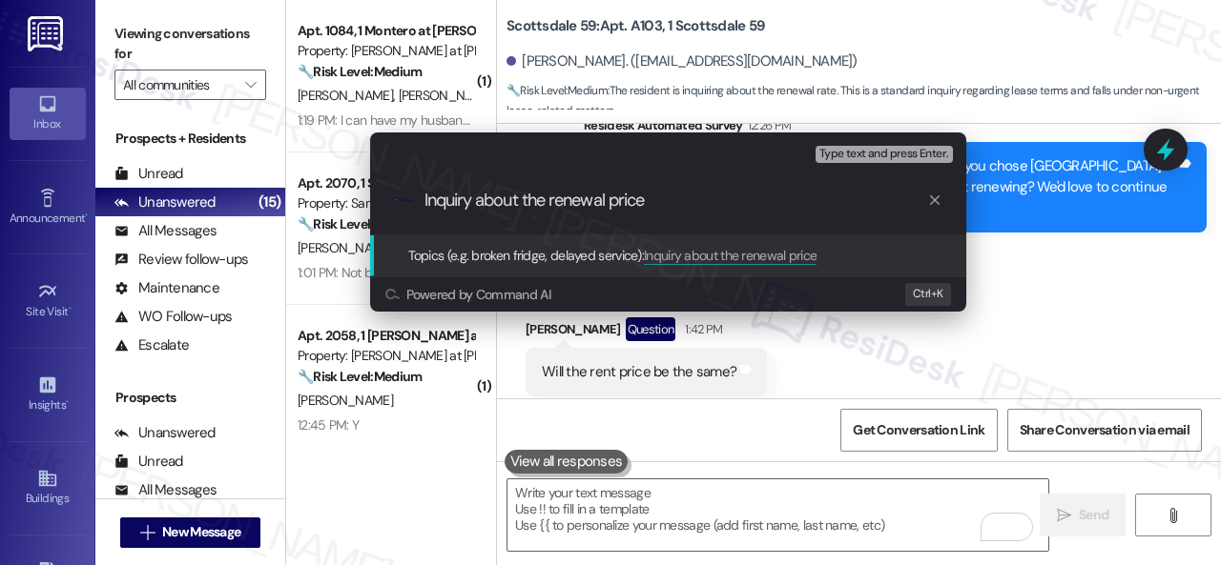
type input "Inquiry about the renewal price."
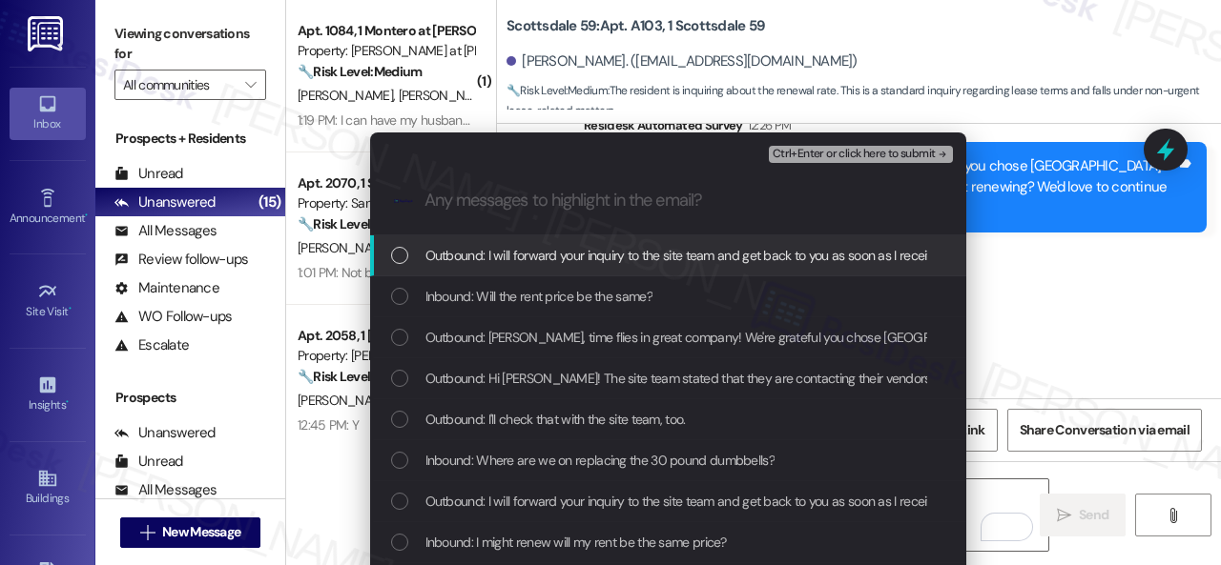
click at [441, 305] on span "Inbound: Will the rent price be the same?" at bounding box center [538, 296] width 227 height 21
click at [818, 154] on span "Ctrl+Enter or click here to submit" at bounding box center [853, 154] width 163 height 13
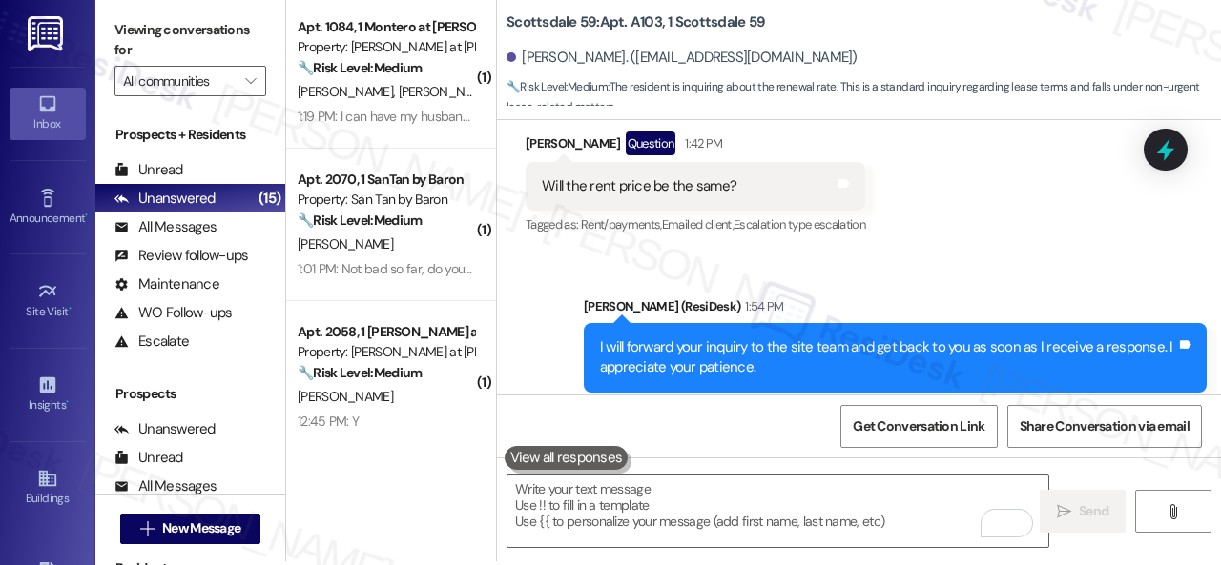
scroll to position [6, 0]
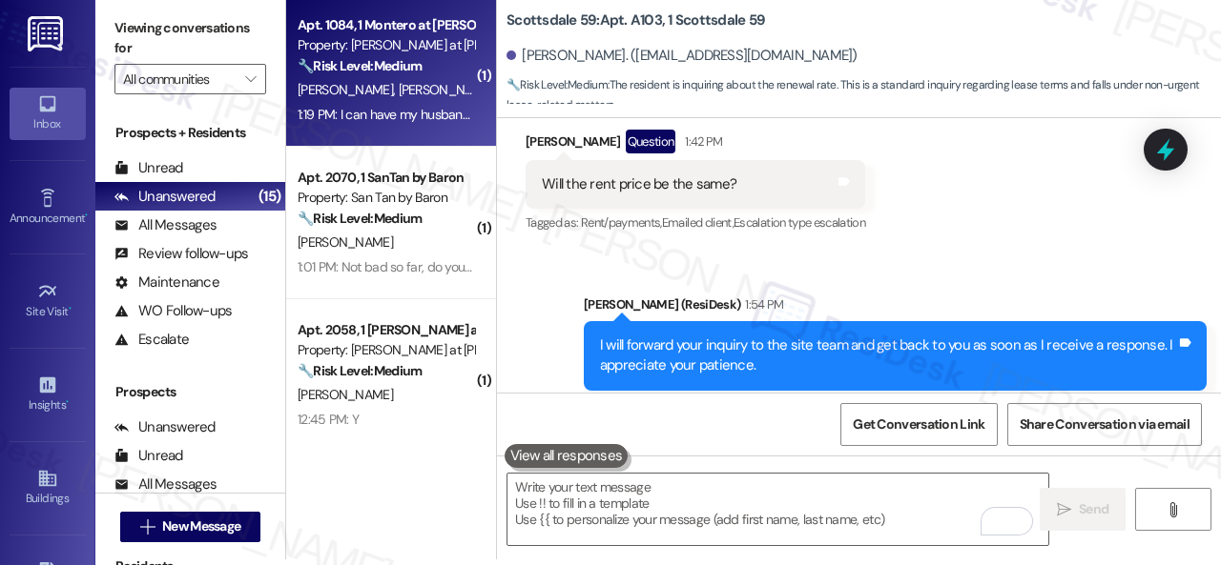
click at [425, 88] on div "K. Fithian T. Larsen" at bounding box center [386, 90] width 180 height 24
type textarea "Fetching suggested responses. Please feel free to read through the conversation…"
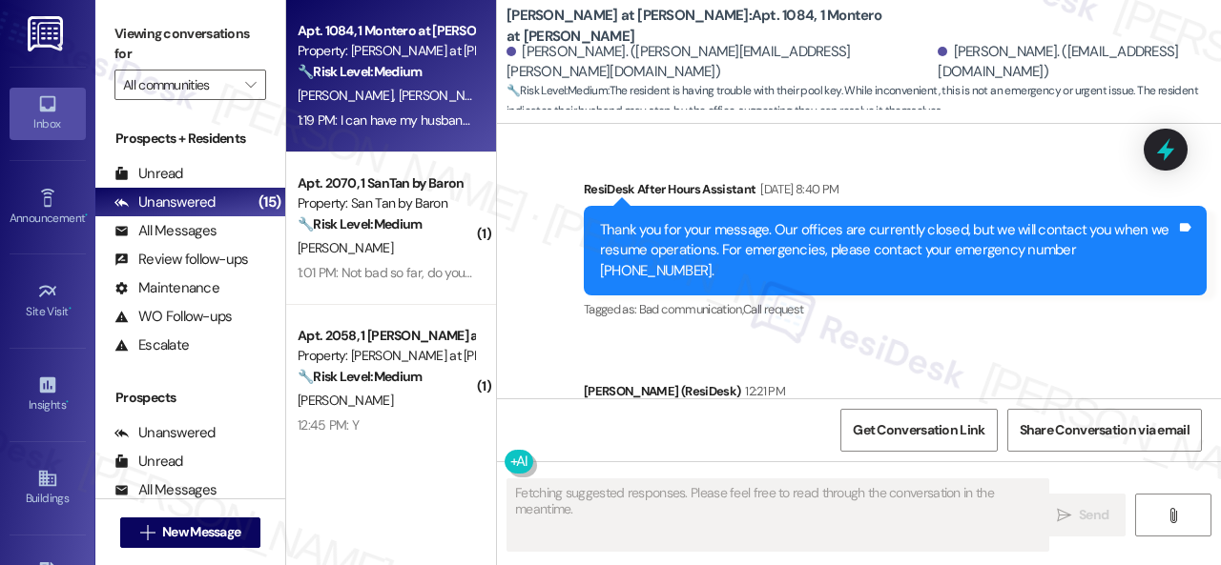
scroll to position [5283, 0]
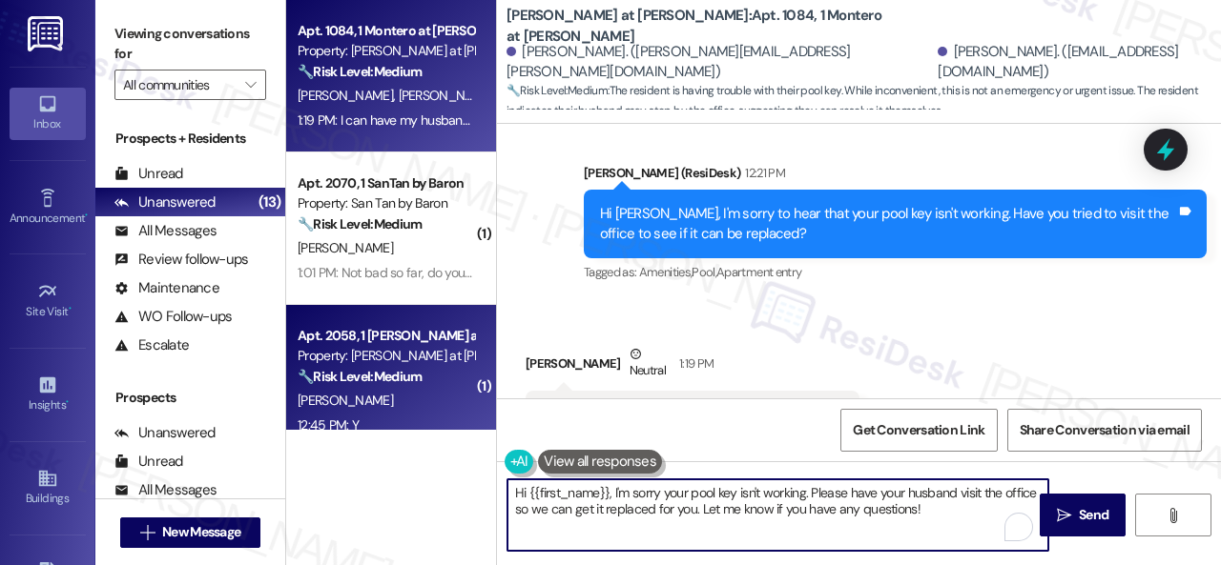
drag, startPoint x: 972, startPoint y: 508, endPoint x: 402, endPoint y: 390, distance: 581.4
click at [402, 390] on div "Apt. 1084, 1 Montero at Dana Park Property: Montero at Dana Park 🔧 Risk Level: …" at bounding box center [753, 282] width 935 height 565
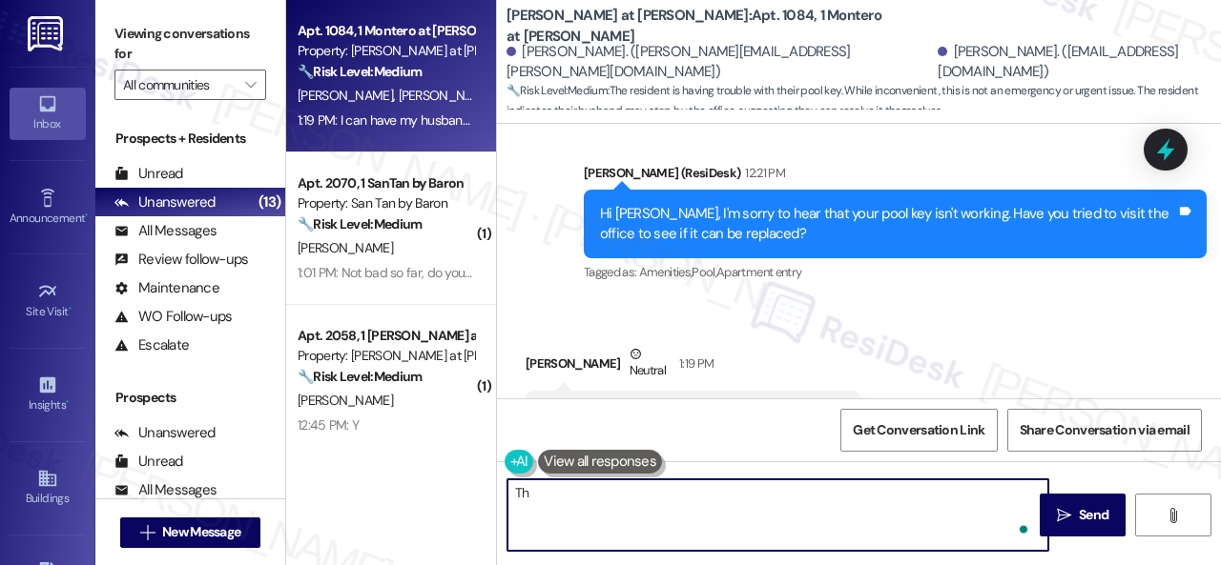
type textarea "T"
type textarea "i"
type textarea "It would"
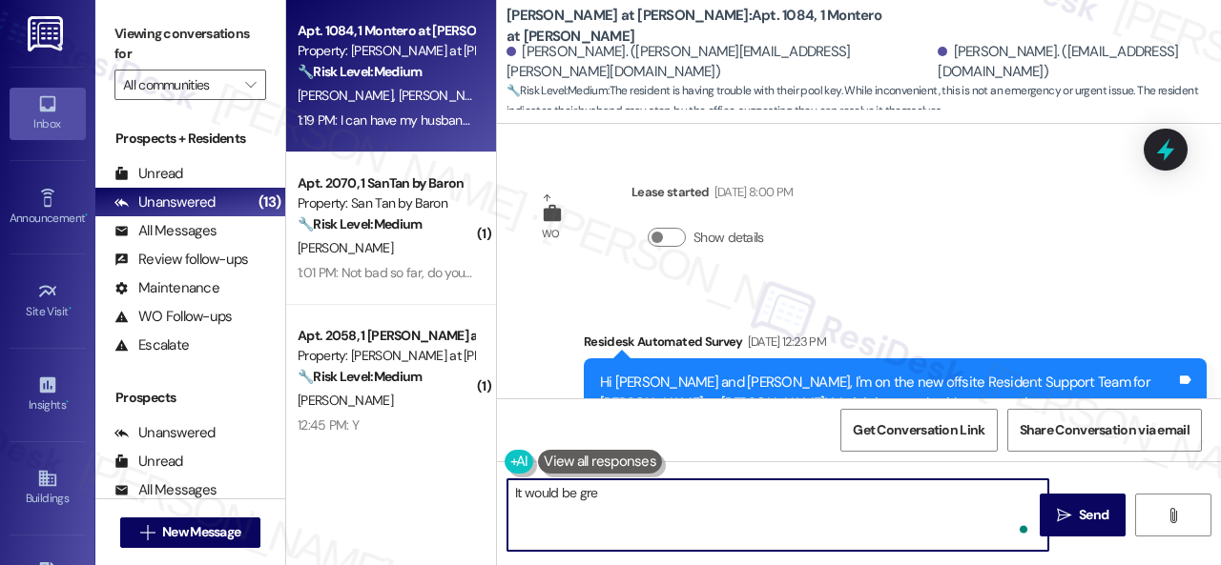
scroll to position [5283, 0]
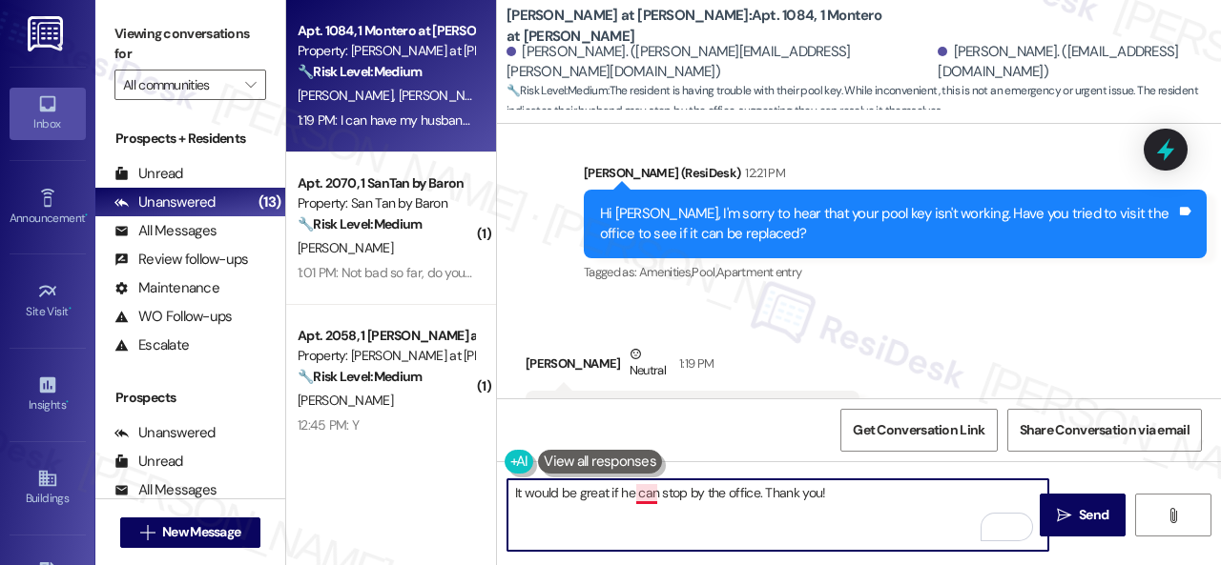
click at [637, 500] on textarea "It would be great if he can stop by the office. Thank you!" at bounding box center [777, 516] width 541 height 72
click at [850, 498] on textarea "It would be great if he could stop by the office. Thank you!" at bounding box center [777, 516] width 541 height 72
click at [765, 488] on textarea "It would be great if he could stop by the office. Thank you!" at bounding box center [777, 516] width 541 height 72
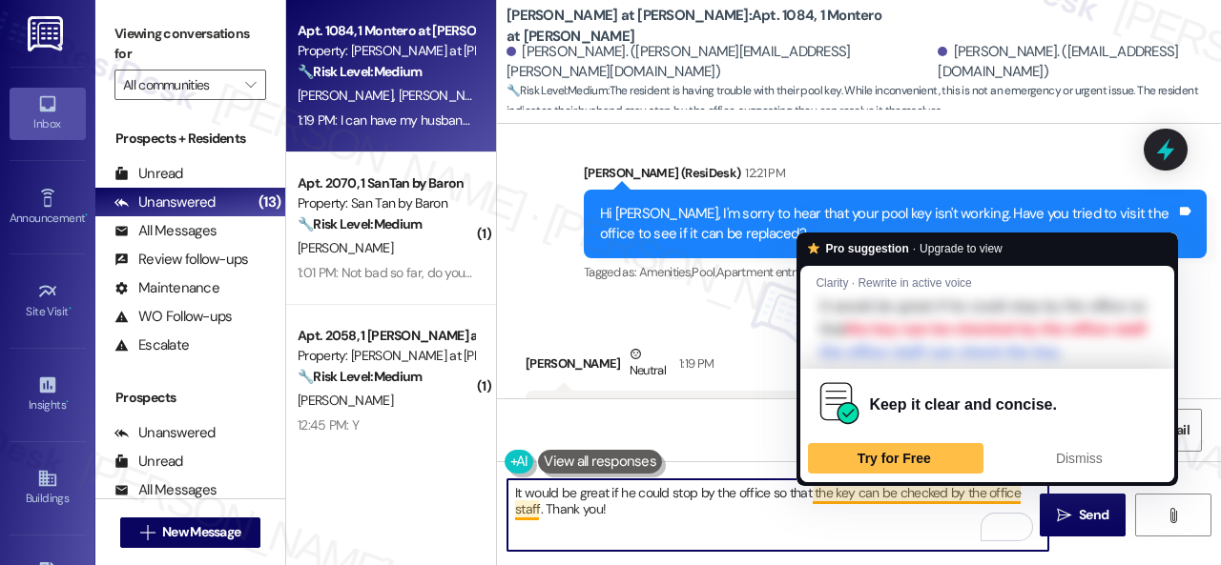
click at [873, 498] on textarea "It would be great if he could stop by the office so that the key can be checked…" at bounding box center [777, 516] width 541 height 72
click at [1062, 465] on div "Dismiss" at bounding box center [1078, 458] width 158 height 31
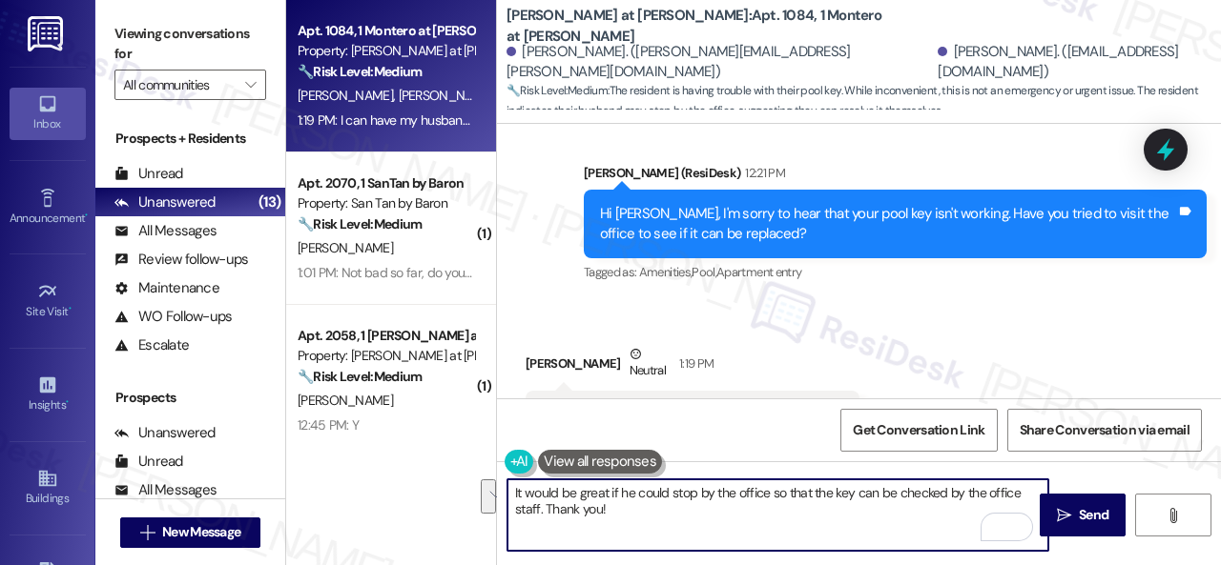
drag, startPoint x: 812, startPoint y: 495, endPoint x: 537, endPoint y: 503, distance: 274.8
click at [537, 503] on textarea "It would be great if he could stop by the office so that the key can be checked…" at bounding box center [777, 516] width 541 height 72
type textarea "It would be great if he could stop by the office so that the staff can check th…"
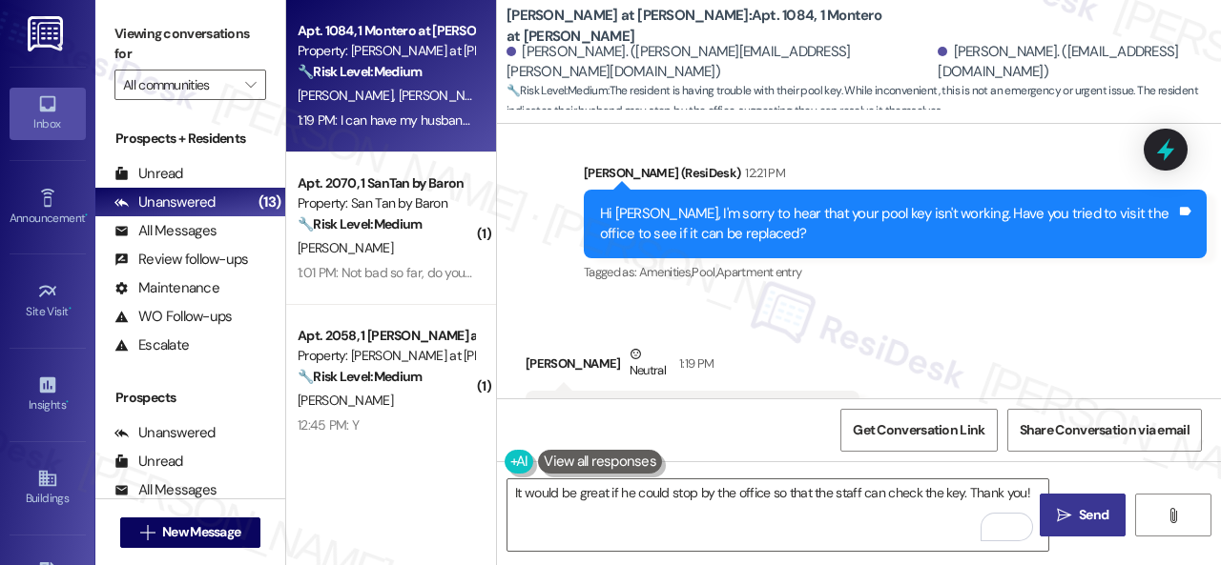
click at [1079, 514] on span "Send" at bounding box center [1094, 515] width 30 height 20
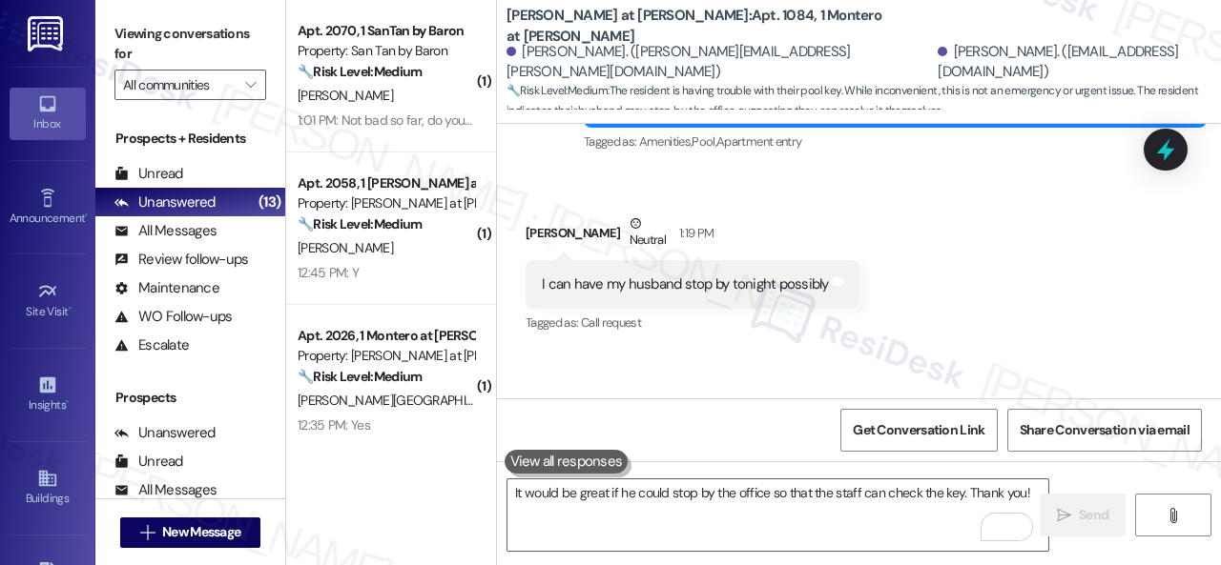
scroll to position [5417, 0]
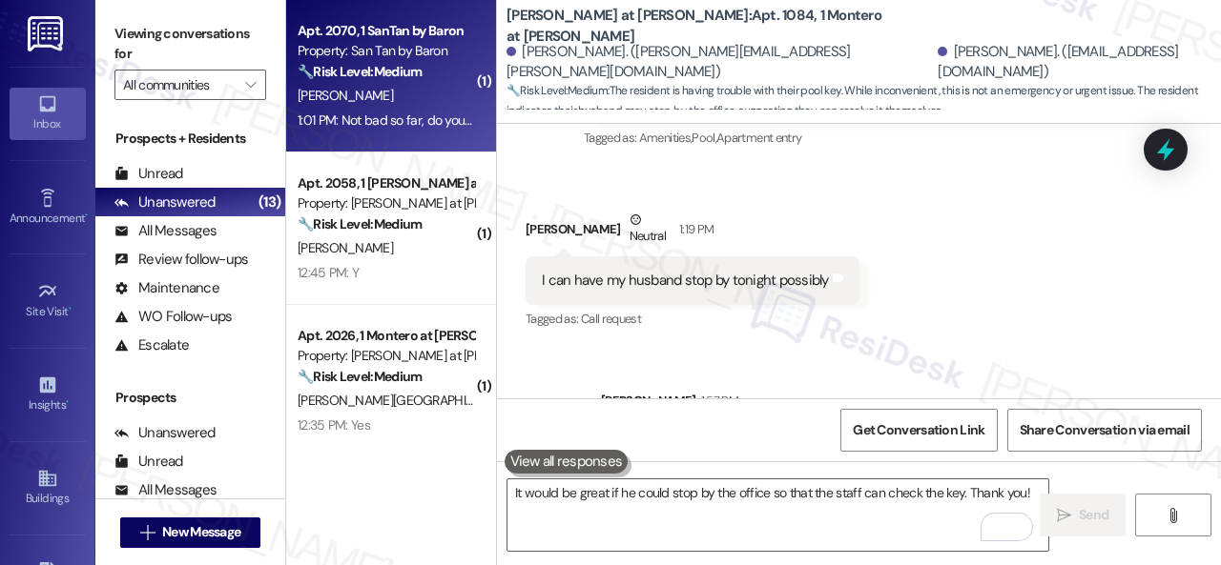
click at [399, 98] on div "[PERSON_NAME]" at bounding box center [386, 96] width 180 height 24
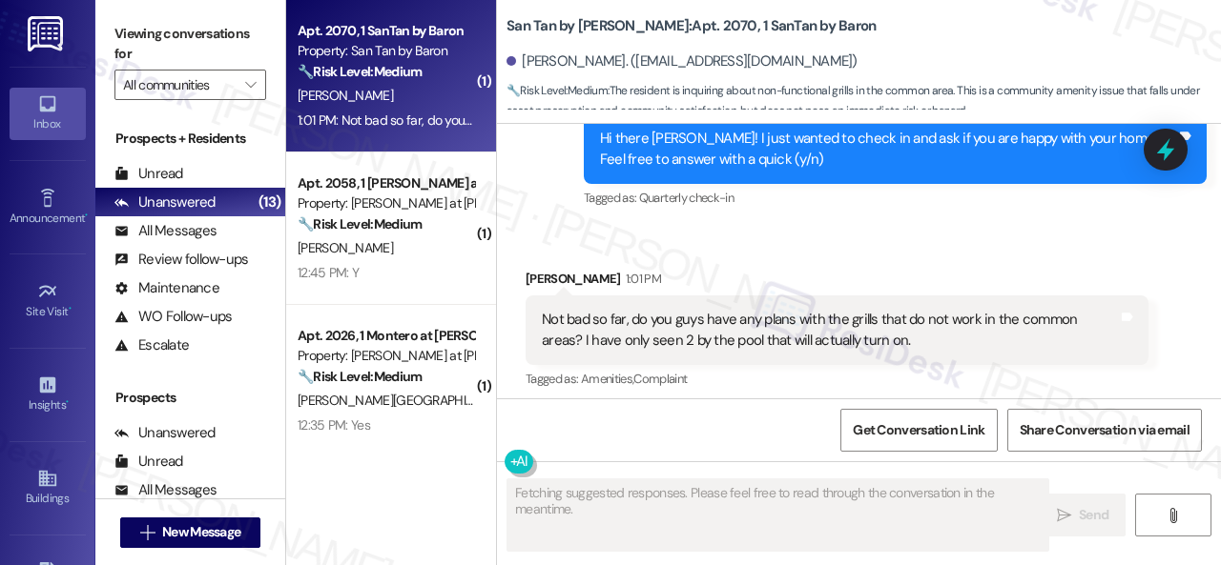
scroll to position [855, 0]
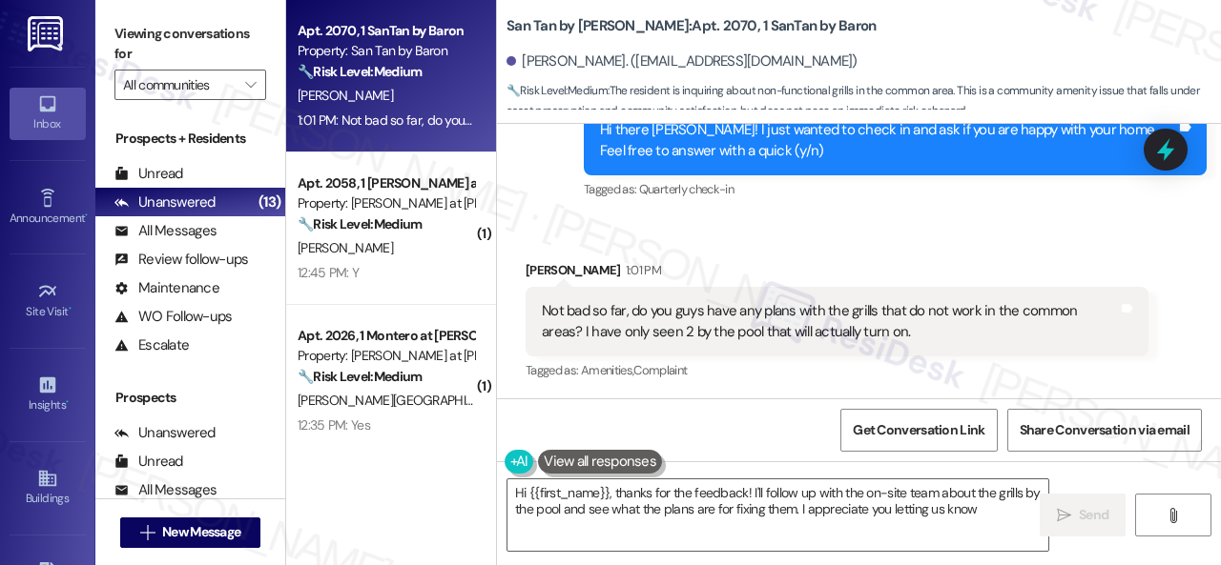
type textarea "Hi {{first_name}}, thanks for the feedback! I'll follow up with the on-site tea…"
click at [1003, 504] on textarea "Hi {{first_name}}, thanks for the feedback! I'll follow up with the on-site tea…" at bounding box center [777, 516] width 541 height 72
click at [1060, 509] on icon "" at bounding box center [1064, 515] width 14 height 15
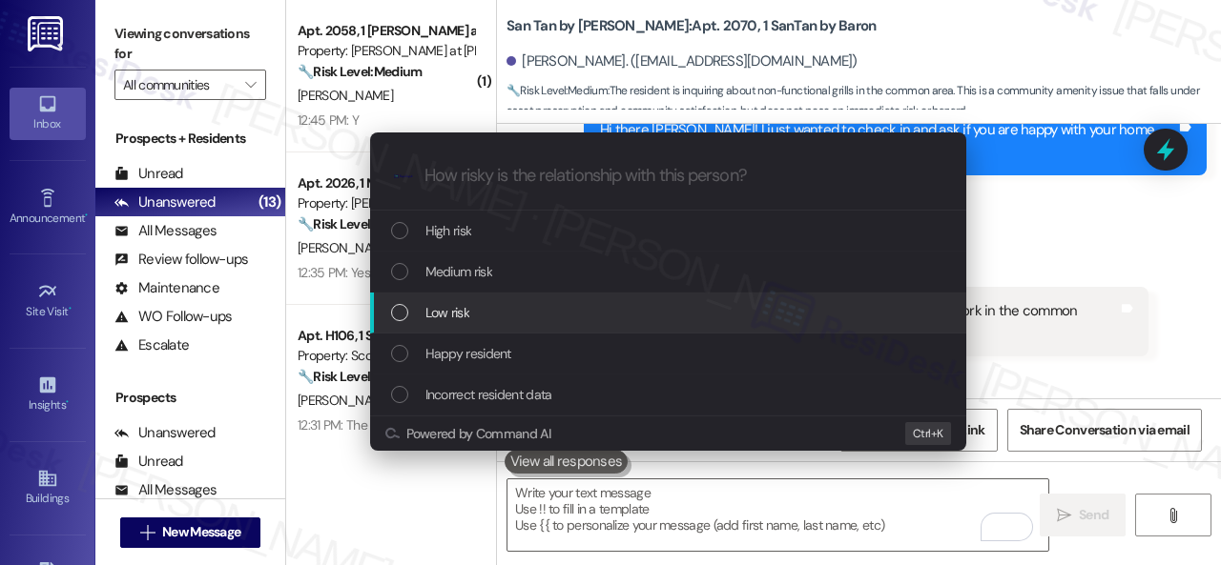
click at [441, 314] on span "Low risk" at bounding box center [447, 312] width 44 height 21
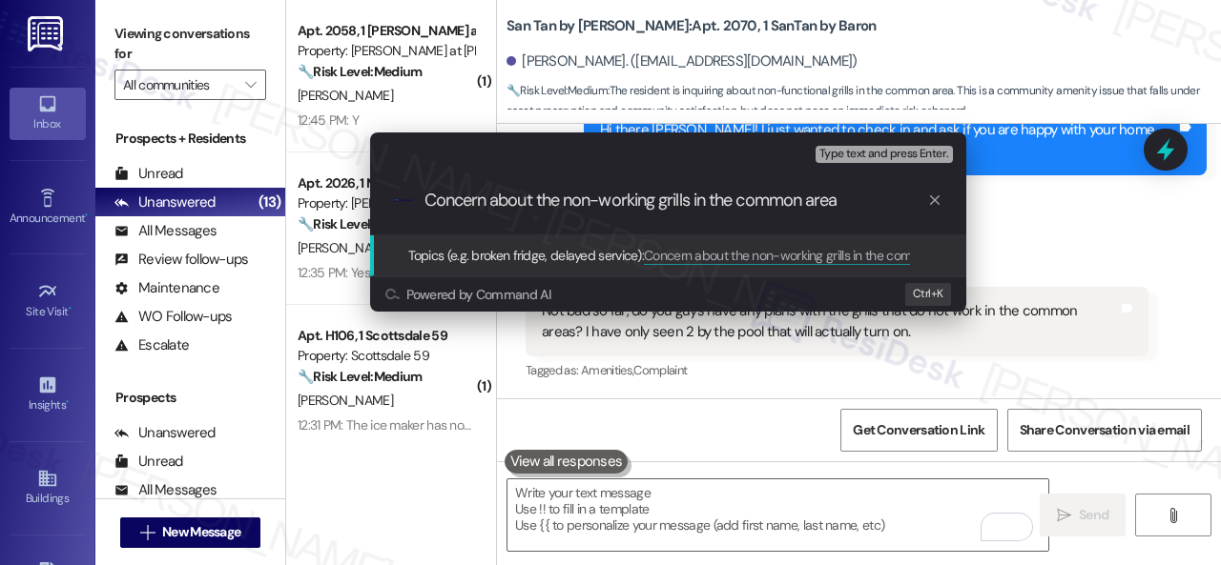
type input "Concern about the non-working grills in the common area."
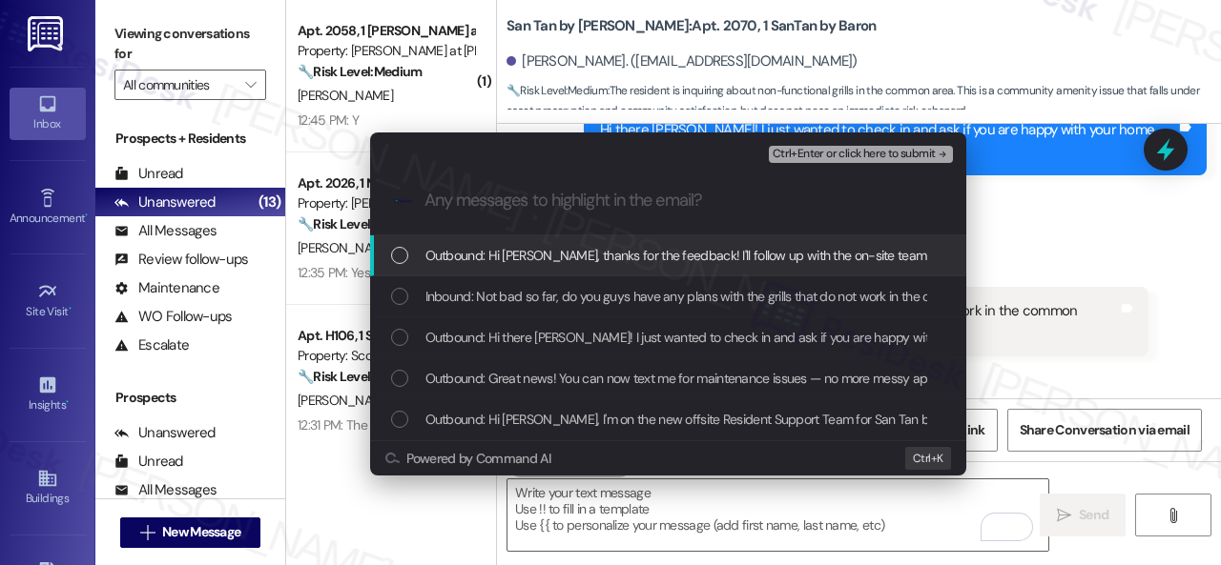
click at [435, 303] on span "Inbound: Not bad so far, do you guys have any plans with the grills that do not…" at bounding box center [870, 296] width 890 height 21
click at [801, 153] on span "Ctrl+Enter or click here to submit" at bounding box center [853, 154] width 163 height 13
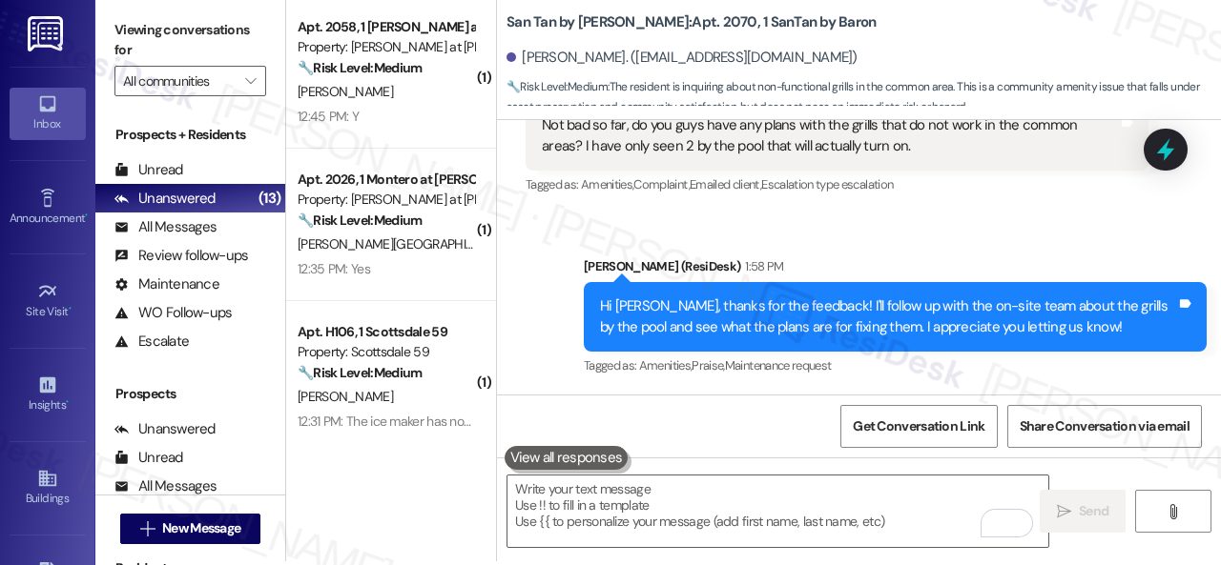
scroll to position [6, 0]
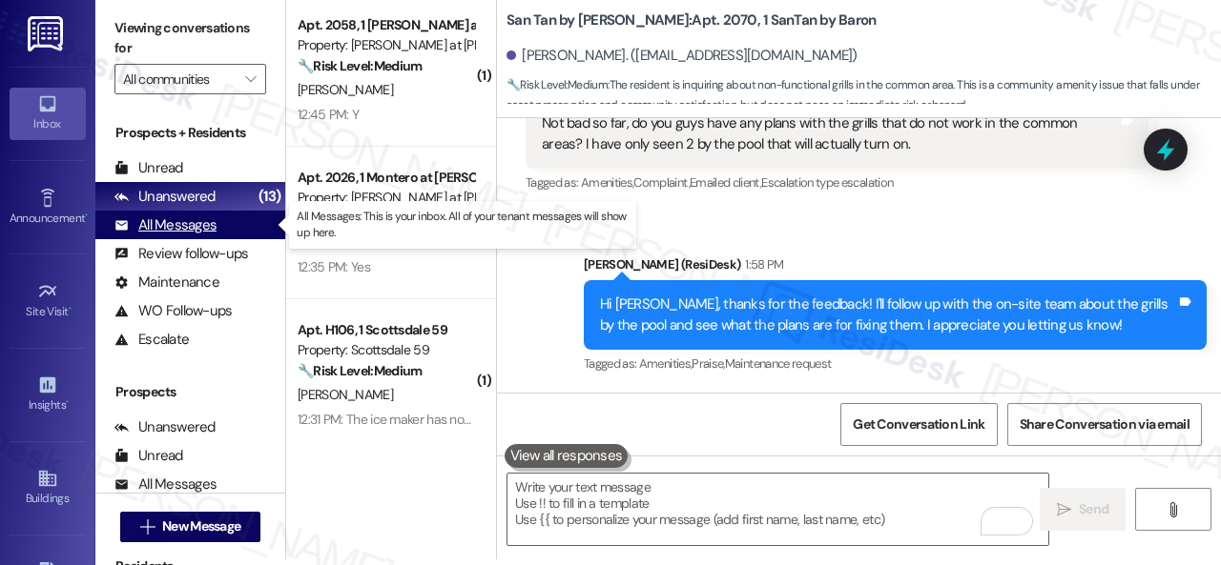
click at [161, 228] on div "All Messages" at bounding box center [165, 226] width 102 height 20
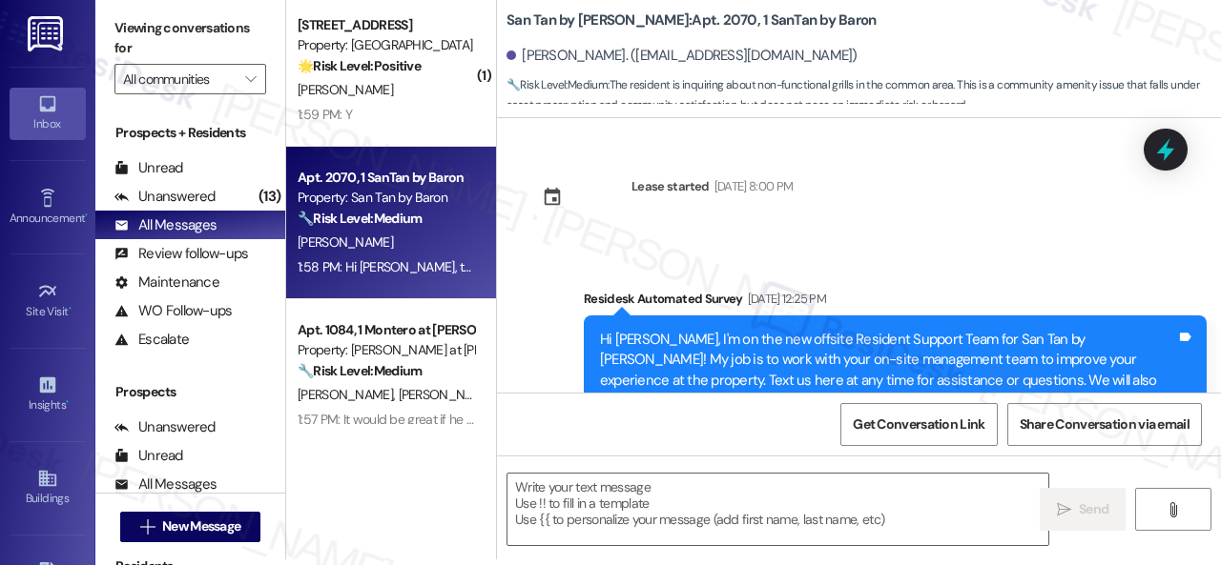
scroll to position [0, 0]
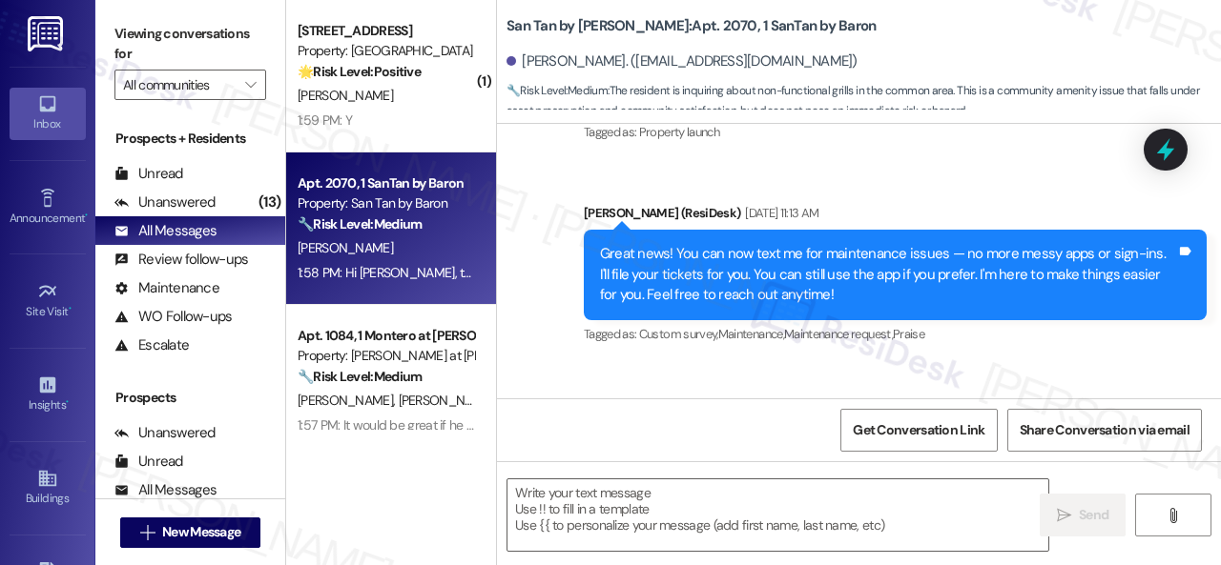
type textarea "Fetching suggested responses. Please feel free to read through the conversation…"
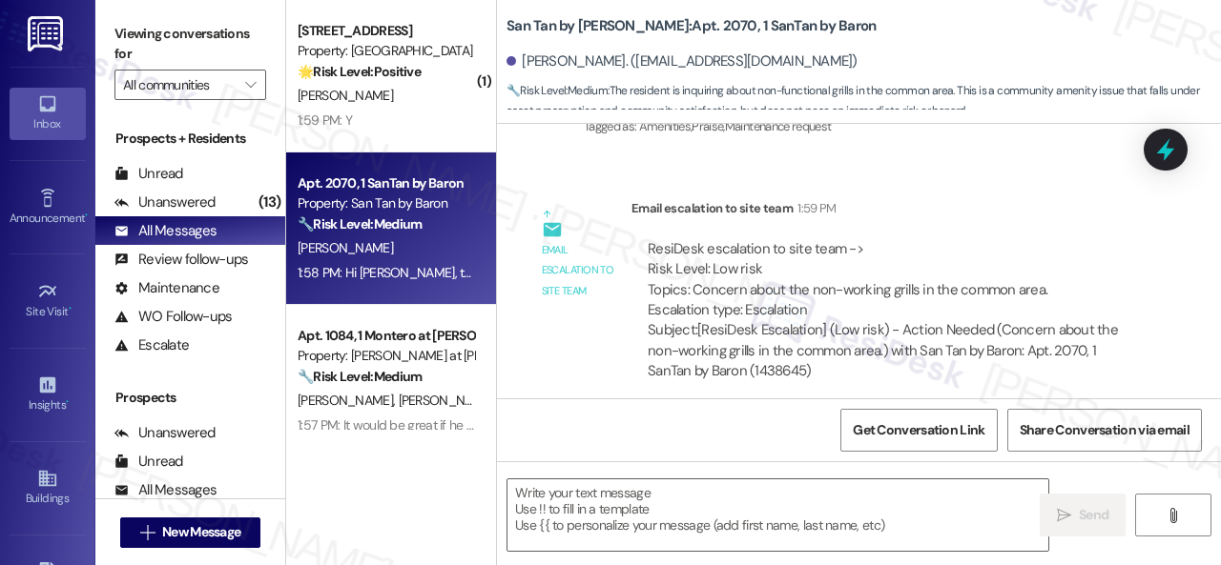
scroll to position [1293, 0]
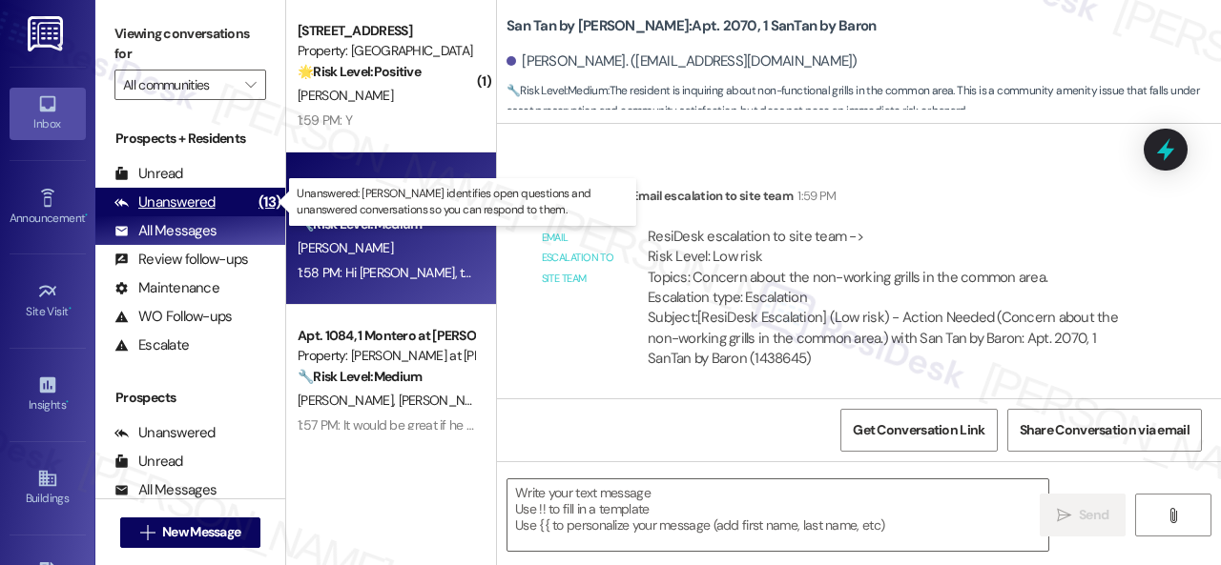
click at [135, 195] on div "Unanswered" at bounding box center [164, 203] width 101 height 20
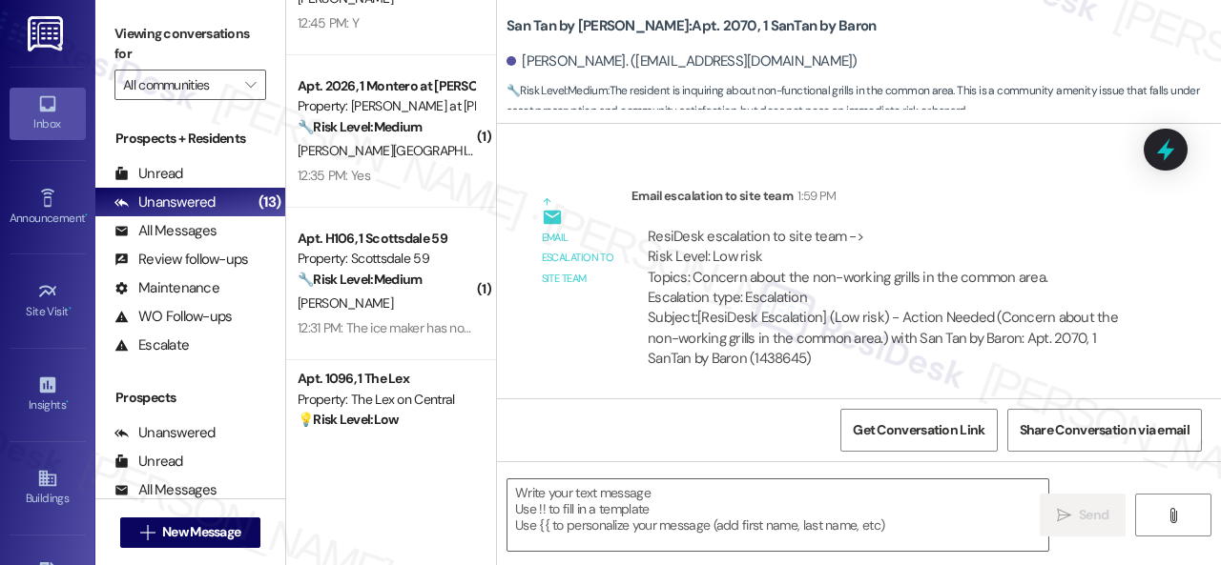
scroll to position [191, 0]
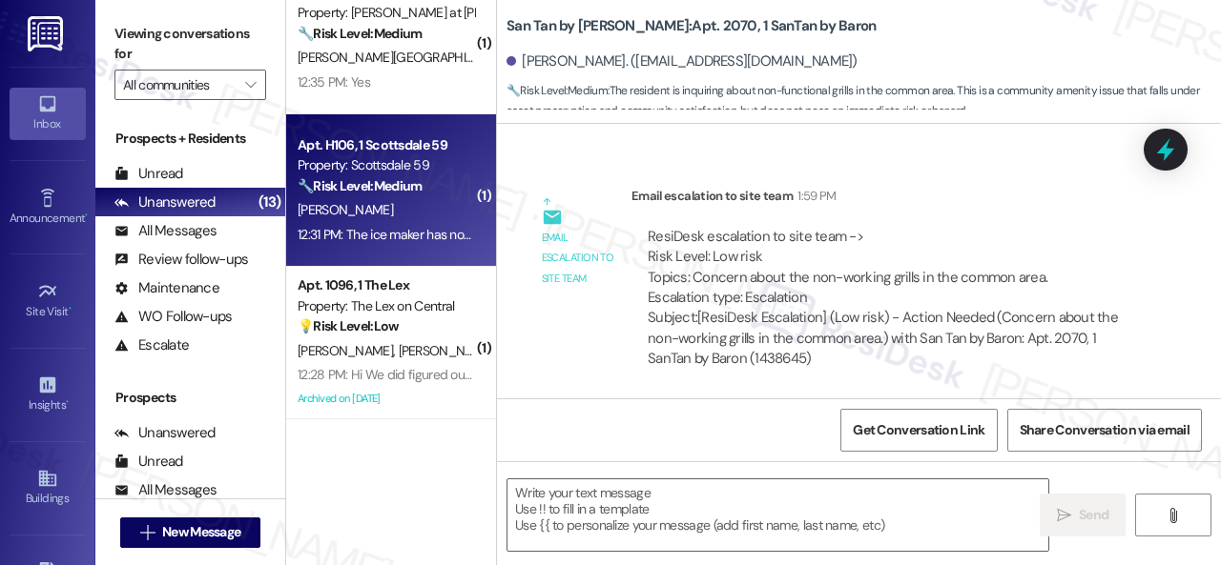
click at [423, 224] on div "12:31 PM: The ice maker has not made ice since 12:31 PM: The ice maker has not …" at bounding box center [386, 235] width 180 height 24
type textarea "Fetching suggested responses. Please feel free to read through the conversation…"
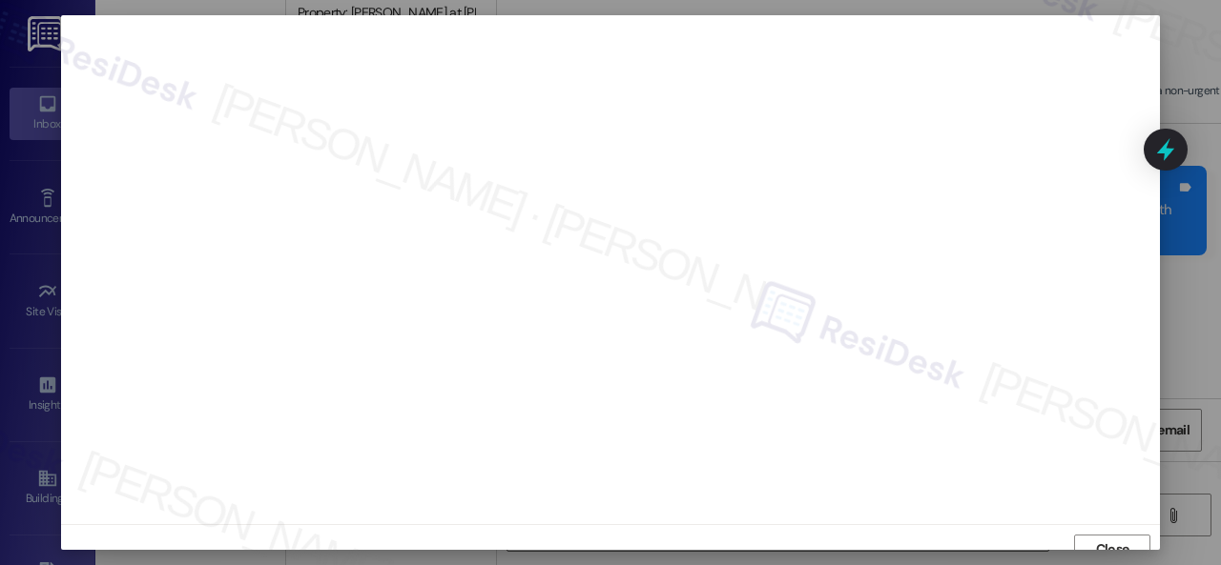
scroll to position [14, 0]
click at [1127, 531] on span "Close" at bounding box center [1112, 535] width 41 height 20
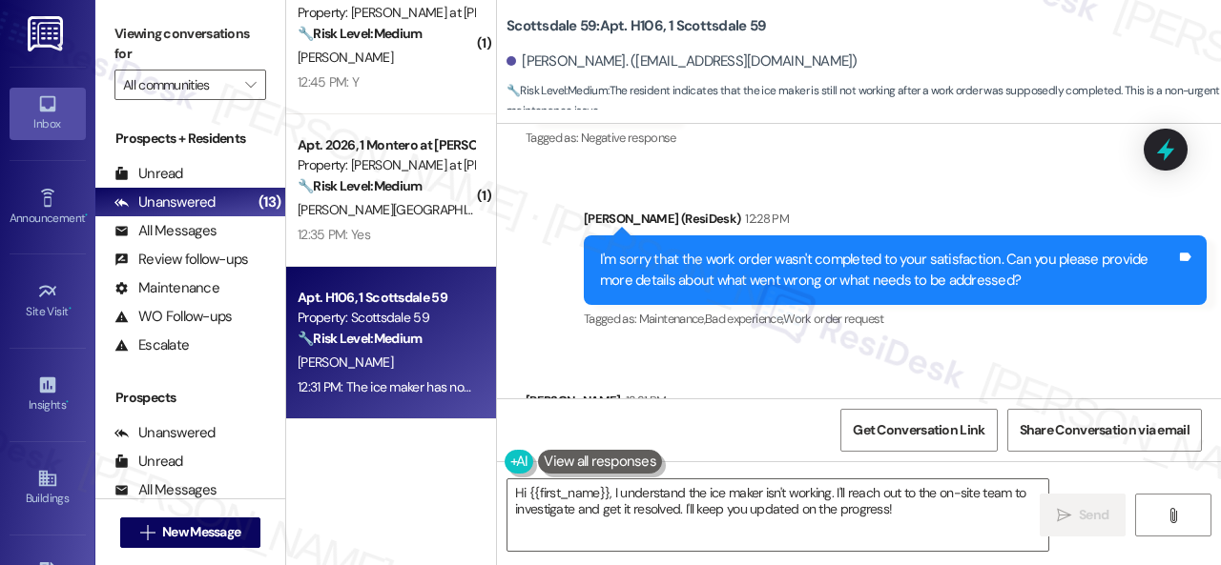
scroll to position [1343, 0]
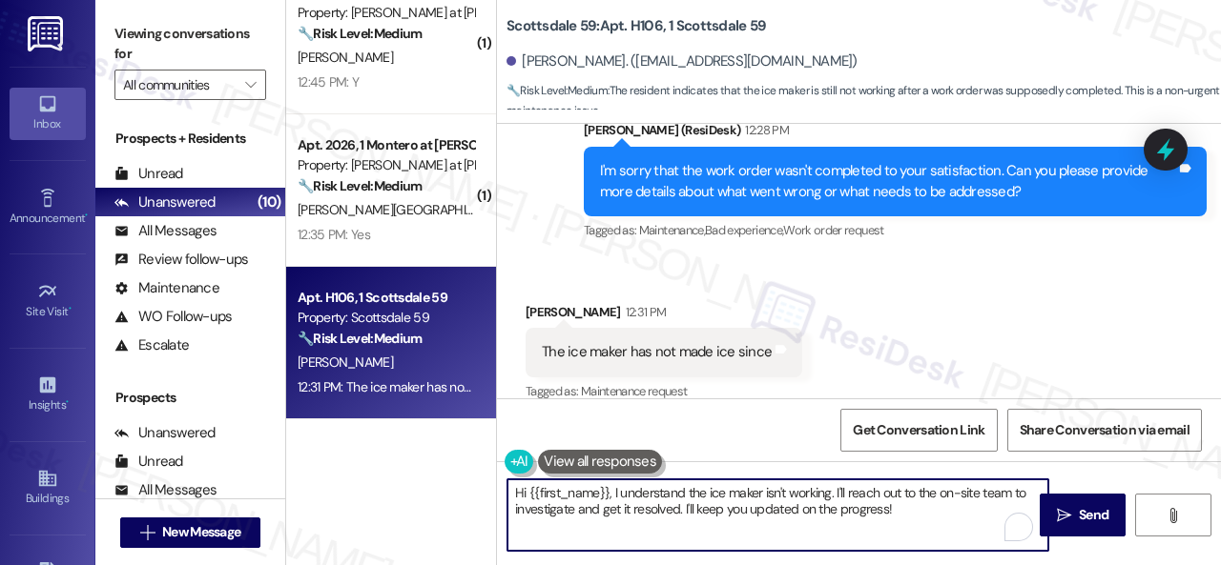
drag, startPoint x: 822, startPoint y: 501, endPoint x: 959, endPoint y: 522, distance: 138.9
click at [959, 522] on textarea "Hi {{first_name}}, I understand the ice maker isn't working. I'll reach out to …" at bounding box center [777, 516] width 541 height 72
drag, startPoint x: 612, startPoint y: 495, endPoint x: 446, endPoint y: 474, distance: 167.2
click at [446, 474] on div "( 1 ) Apt. 1032, 1 [PERSON_NAME] at [PERSON_NAME] Property: [PERSON_NAME] at [P…" at bounding box center [753, 282] width 935 height 565
click at [1011, 495] on textarea "I understand the ice maker isn't working. After the previous issues were encoun…" at bounding box center [777, 516] width 541 height 72
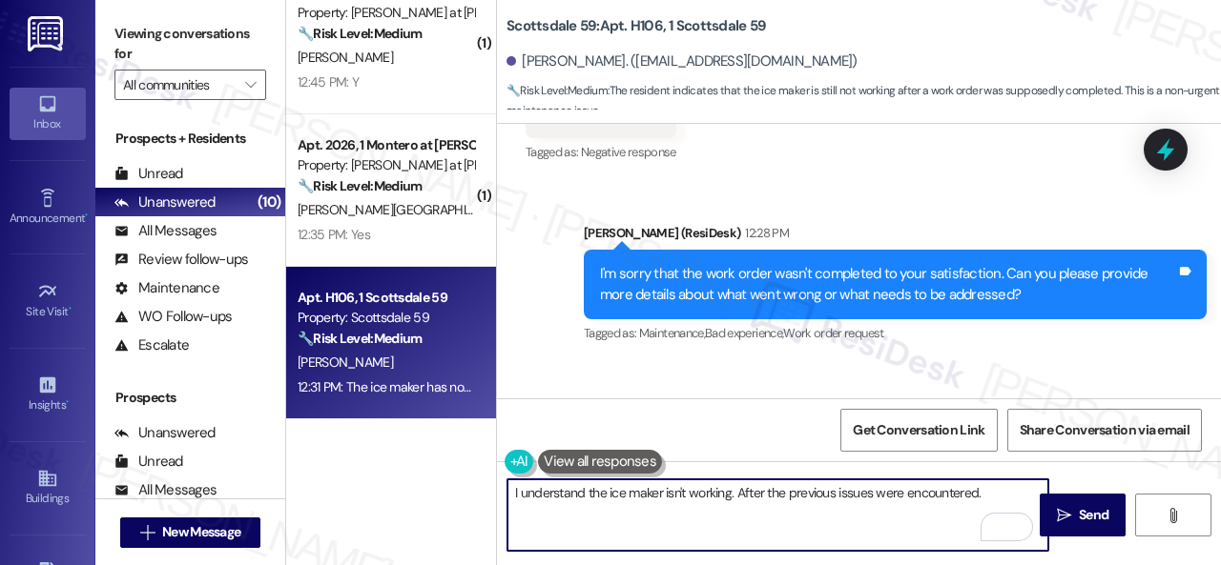
scroll to position [1247, 0]
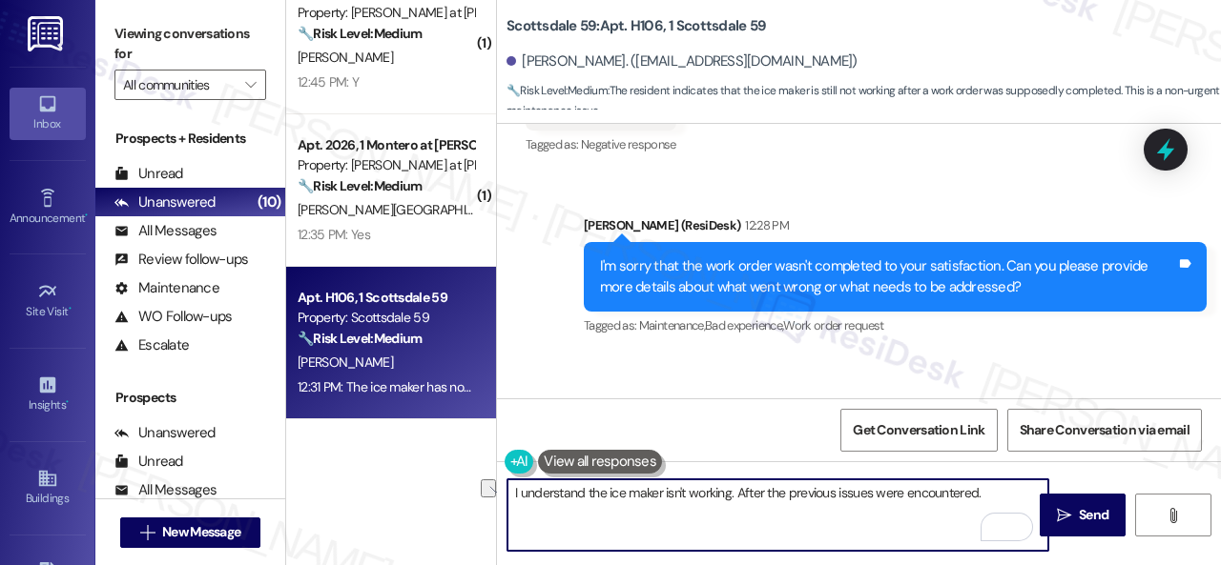
drag, startPoint x: 746, startPoint y: 490, endPoint x: 726, endPoint y: 487, distance: 20.2
click at [726, 487] on textarea "I understand the ice maker isn't working. After the previous issues were encoun…" at bounding box center [777, 516] width 541 height 72
click at [999, 492] on textarea "I understand the ice maker isn't working after the previous issues were encount…" at bounding box center [777, 516] width 541 height 72
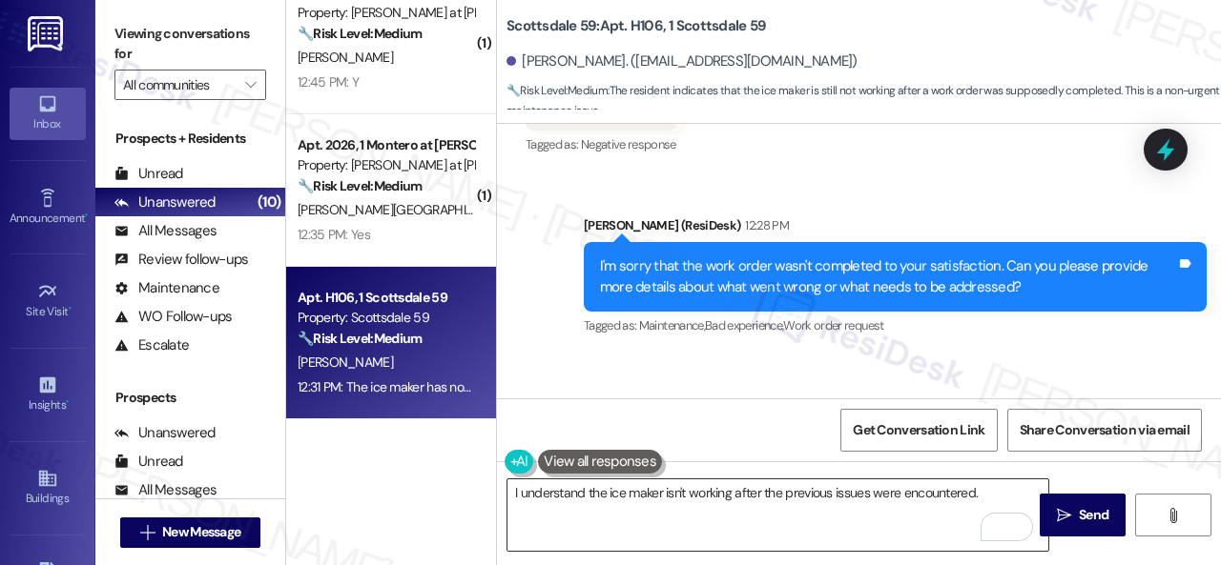
click at [656, 482] on textarea "I understand the ice maker isn't working after the previous issues were encount…" at bounding box center [777, 516] width 541 height 72
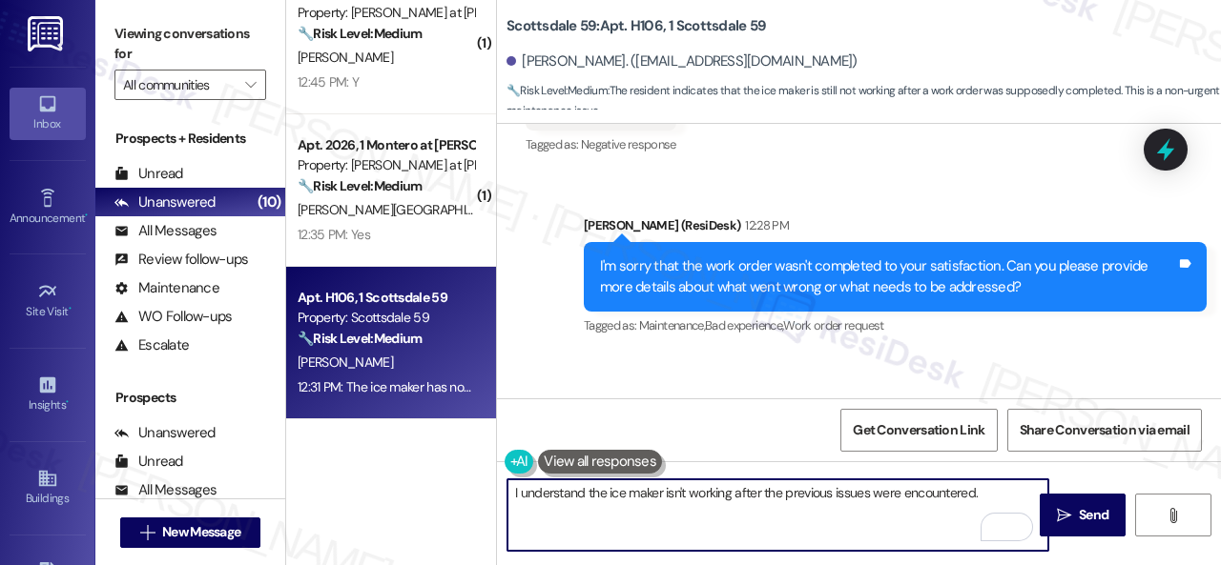
click at [990, 492] on textarea "I understand the ice maker isn't working after the previous issues were encount…" at bounding box center [777, 516] width 541 height 72
paste textarea "any inconvenience this may have caused. Have you already submitted a new work o…"
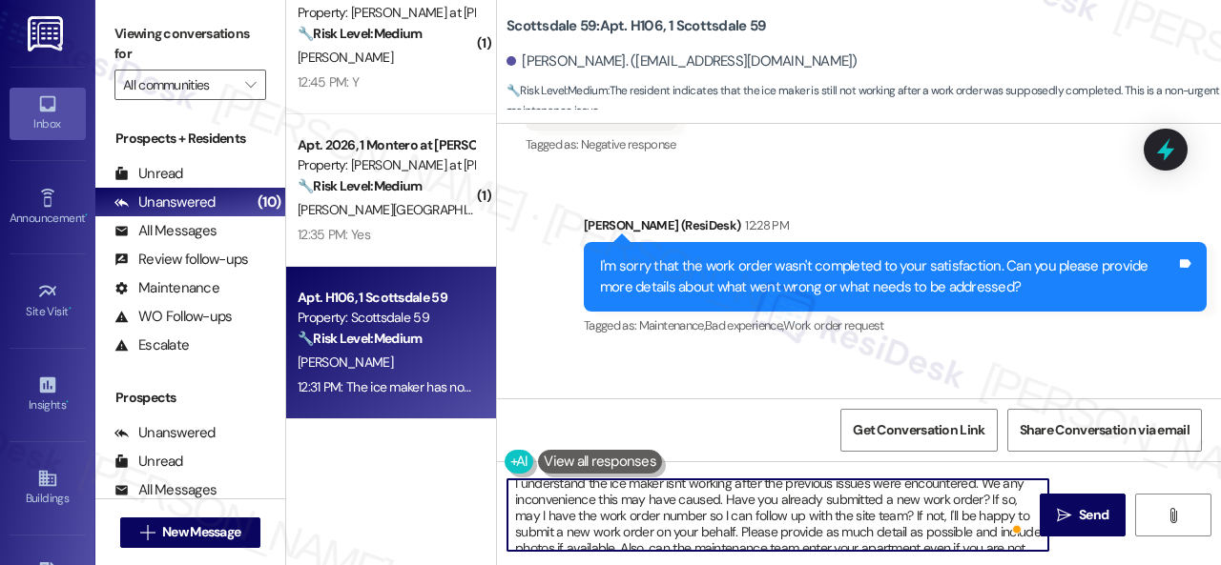
scroll to position [0, 0]
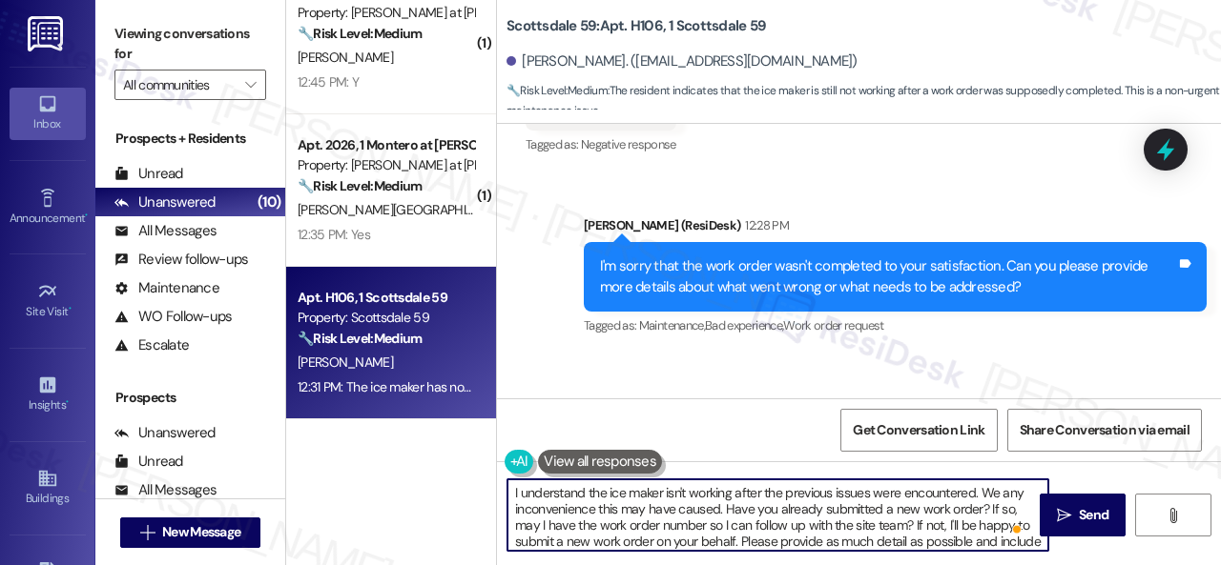
click at [1002, 497] on textarea "I understand the ice maker isn't working after the previous issues were encount…" at bounding box center [777, 516] width 541 height 72
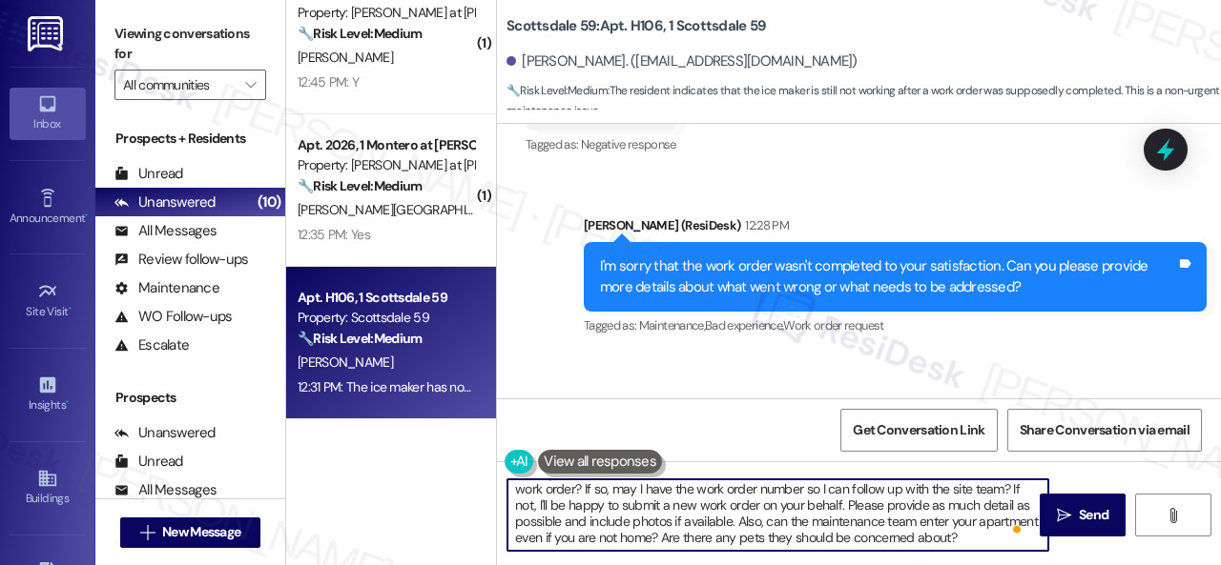
scroll to position [36, 0]
click at [975, 355] on div "Received via SMS Janeia Beeks 12:31 PM The ice maker has not made ice since Tag…" at bounding box center [859, 435] width 724 height 161
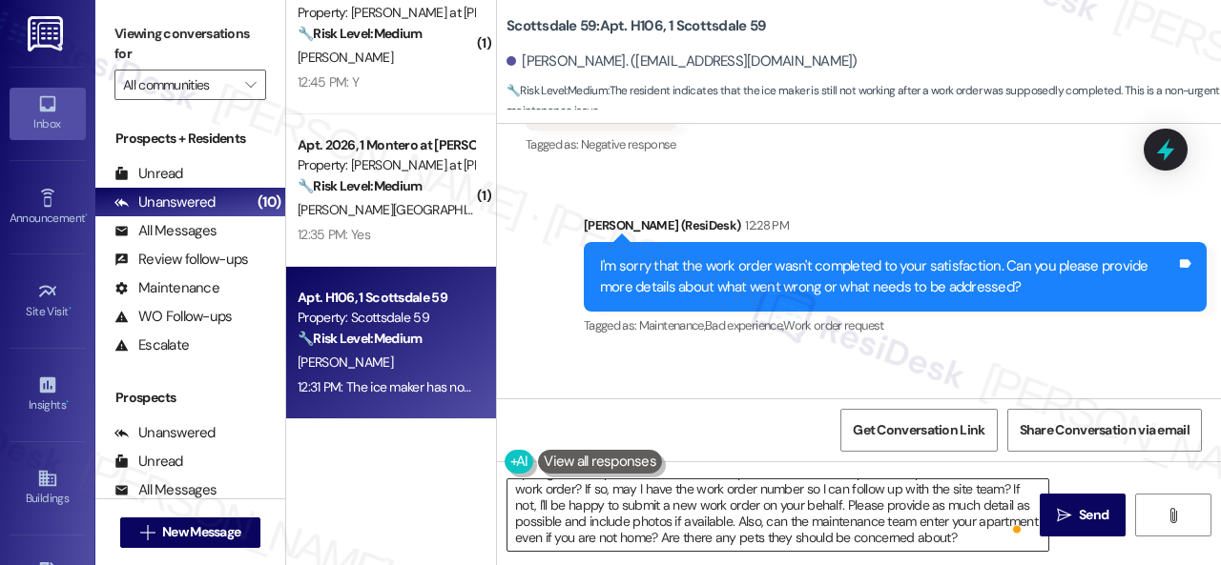
click at [845, 500] on textarea "I understand the ice maker isn't working after the previous issues were encount…" at bounding box center [777, 516] width 541 height 72
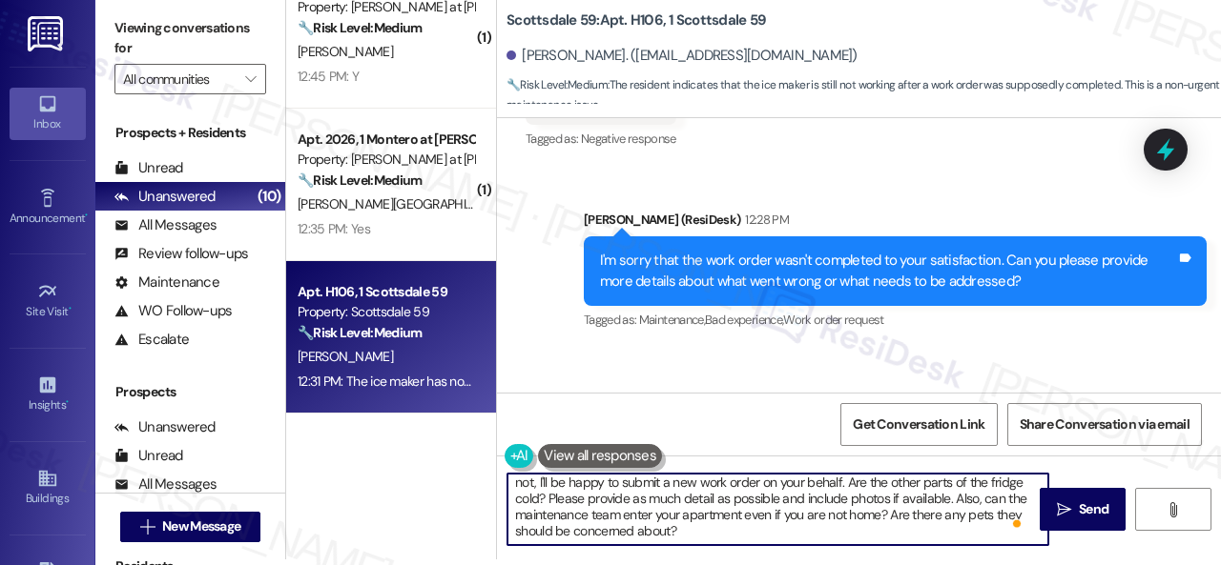
scroll to position [0, 0]
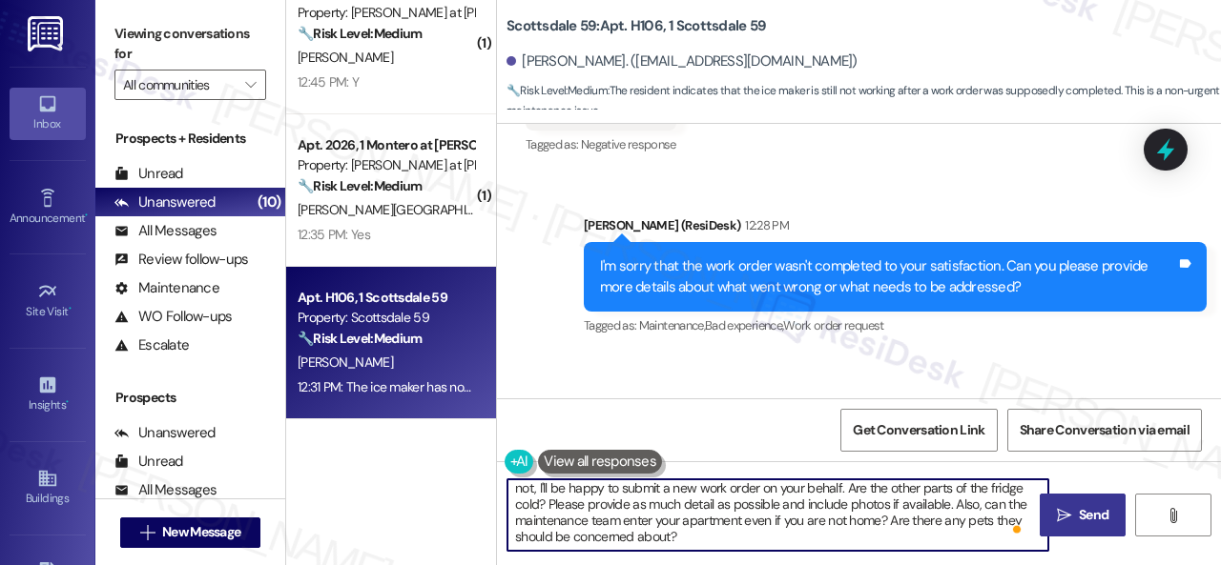
type textarea "I understand the ice maker isn't working after the previous issues were encount…"
click at [1075, 505] on span "Send" at bounding box center [1093, 515] width 37 height 20
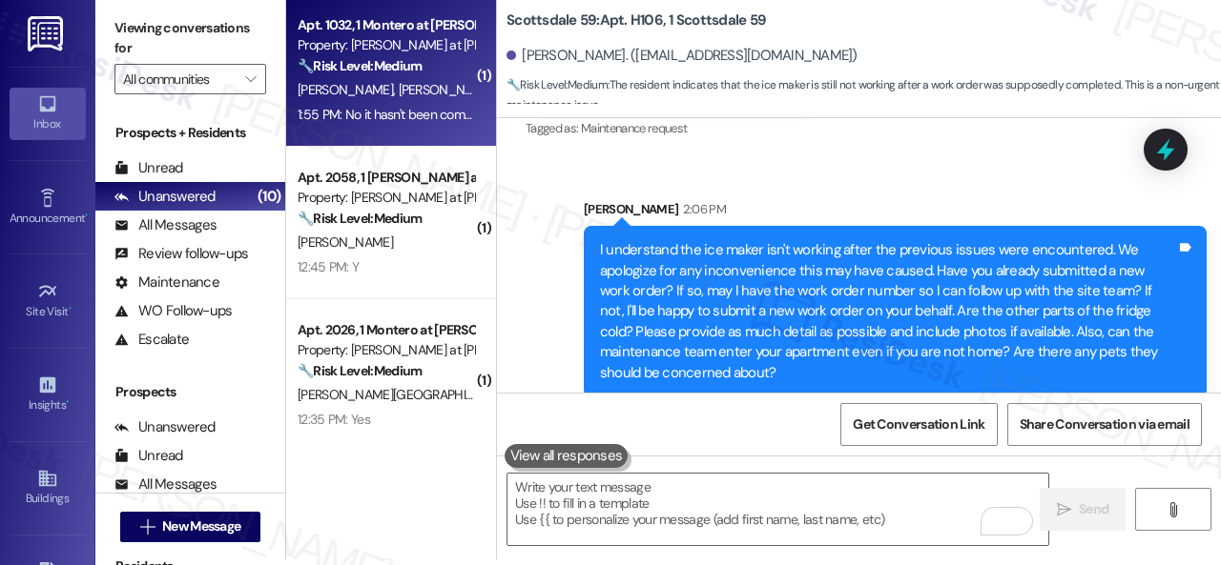
click at [450, 67] on div "🔧 Risk Level: Medium The resident is responding to a follow-up regarding a comp…" at bounding box center [386, 66] width 176 height 20
type textarea "Fetching suggested responses. Please feel free to read through the conversation…"
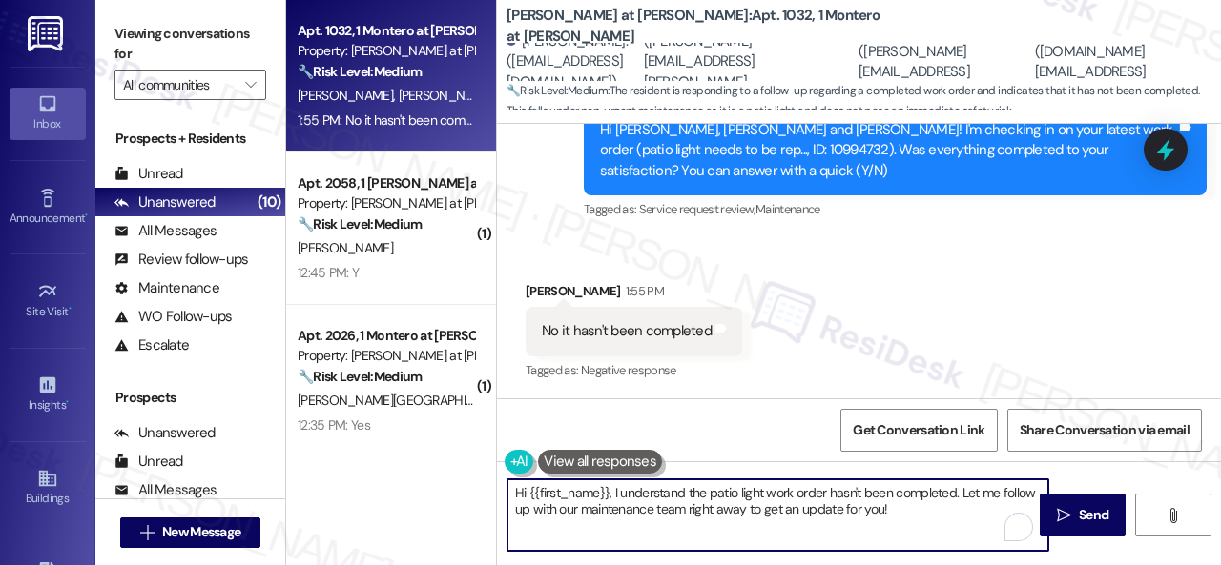
click at [1017, 524] on div "Hi {{first_name}}, I understand the patio light work order hasn't been complete…" at bounding box center [777, 515] width 543 height 73
click at [612, 512] on textarea "Hi {{first_name}}, I understand the patio light work order hasn't been complete…" at bounding box center [777, 516] width 541 height 72
click at [959, 495] on textarea "Hi {{first_name}}, I understand the patio light work order hasn't been complete…" at bounding box center [777, 516] width 541 height 72
click at [1030, 506] on textarea "Hi {{first_name}}, I understand the patio light work order hasn't been complete…" at bounding box center [777, 516] width 541 height 72
drag, startPoint x: 612, startPoint y: 491, endPoint x: 401, endPoint y: 501, distance: 211.9
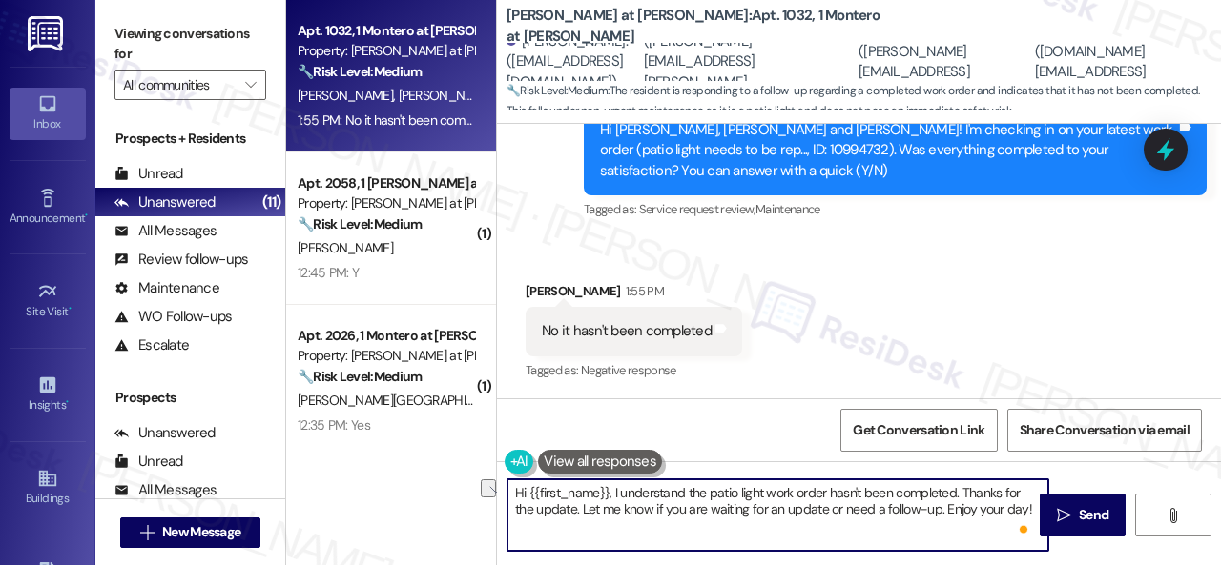
click at [429, 497] on div "Apt. 1032, 1 Montero at Dana Park Property: Montero at Dana Park 🔧 Risk Level: …" at bounding box center [753, 282] width 935 height 565
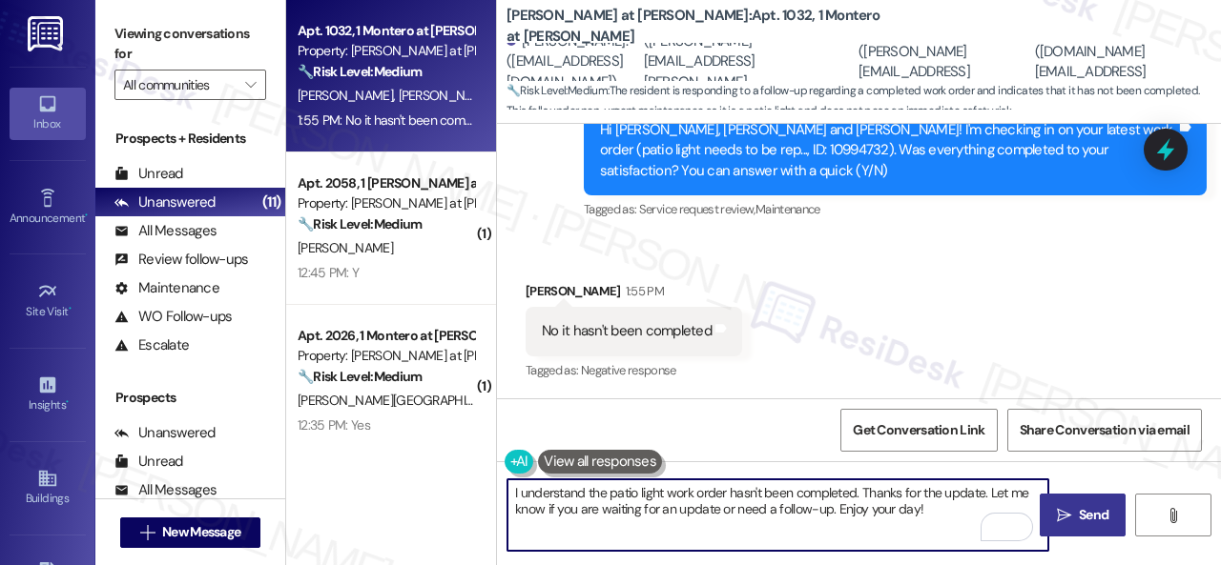
type textarea "I understand the patio light work order hasn't been completed. Thanks for the u…"
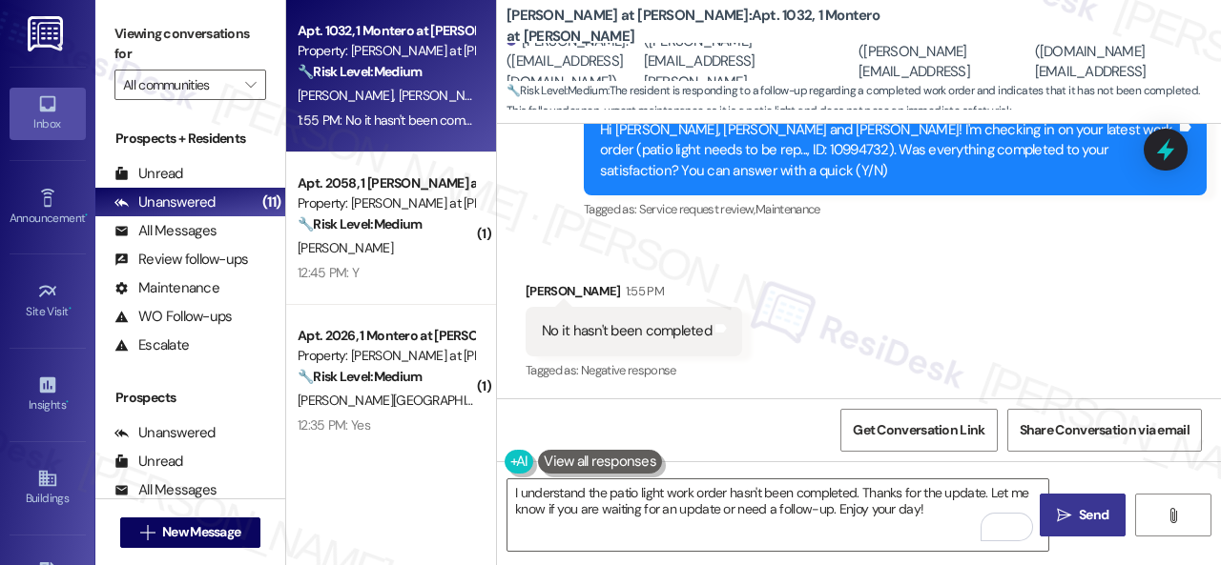
click at [1081, 520] on span "Send" at bounding box center [1094, 515] width 30 height 20
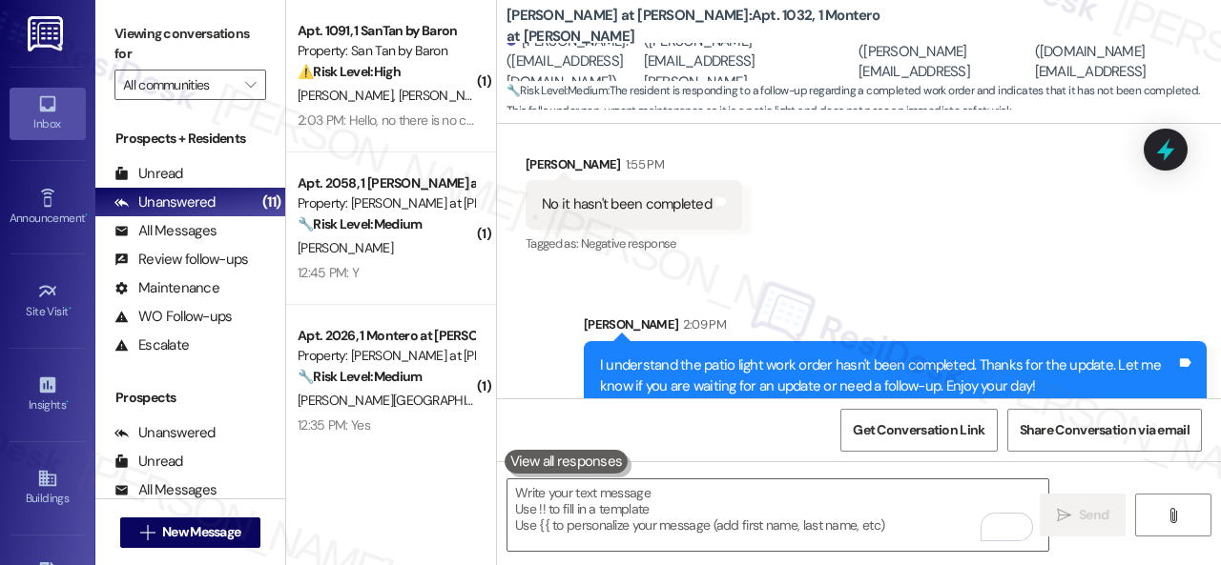
scroll to position [1183, 0]
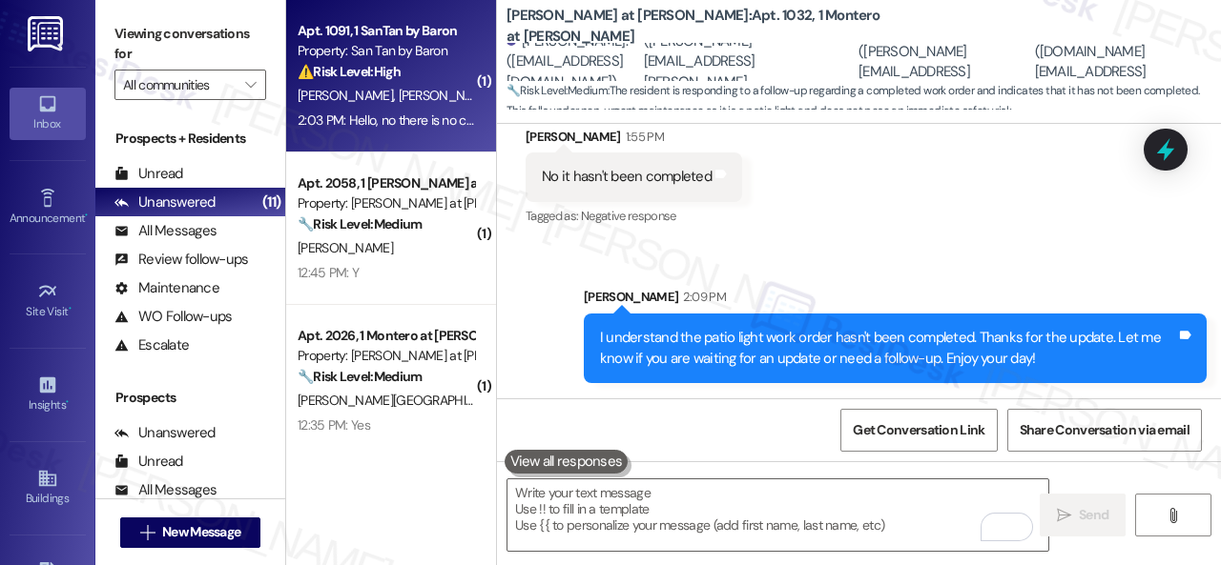
click at [431, 78] on div "⚠️ Risk Level: High The resident is requesting a smoke alarm battery, which is …" at bounding box center [386, 72] width 176 height 20
type textarea "Fetching suggested responses. Please feel free to read through the conversation…"
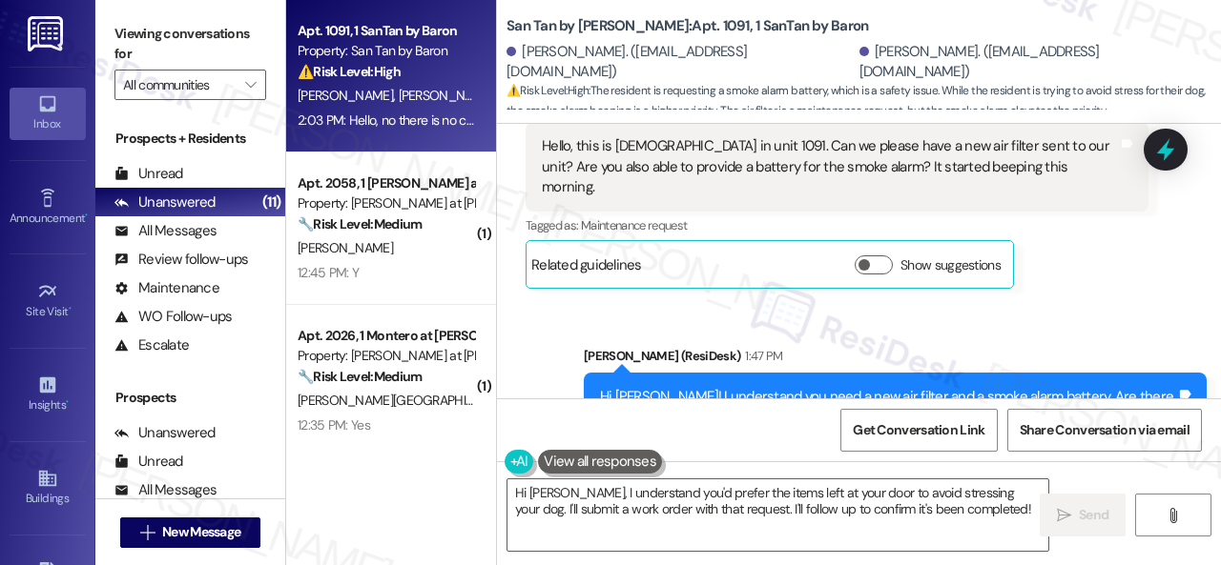
scroll to position [757, 0]
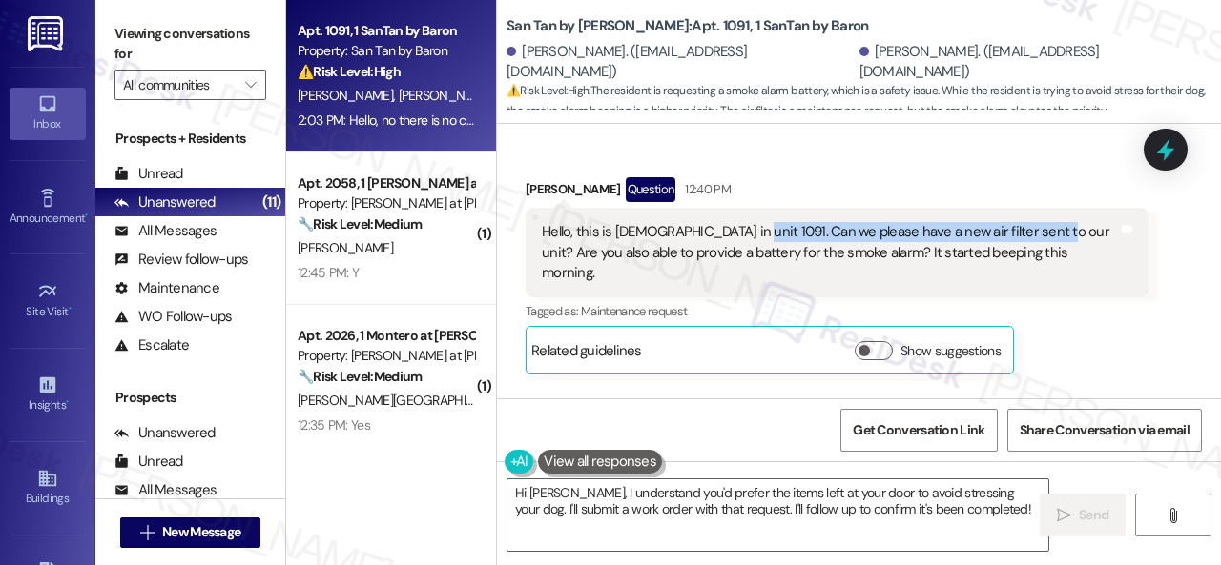
drag, startPoint x: 734, startPoint y: 230, endPoint x: 1036, endPoint y: 229, distance: 301.3
click at [1036, 229] on div "Hello, this is Suzanna in unit 1091. Can we please have a new air filter sent t…" at bounding box center [830, 252] width 576 height 61
copy div "Can we please have a new air filter sent to our unit?"
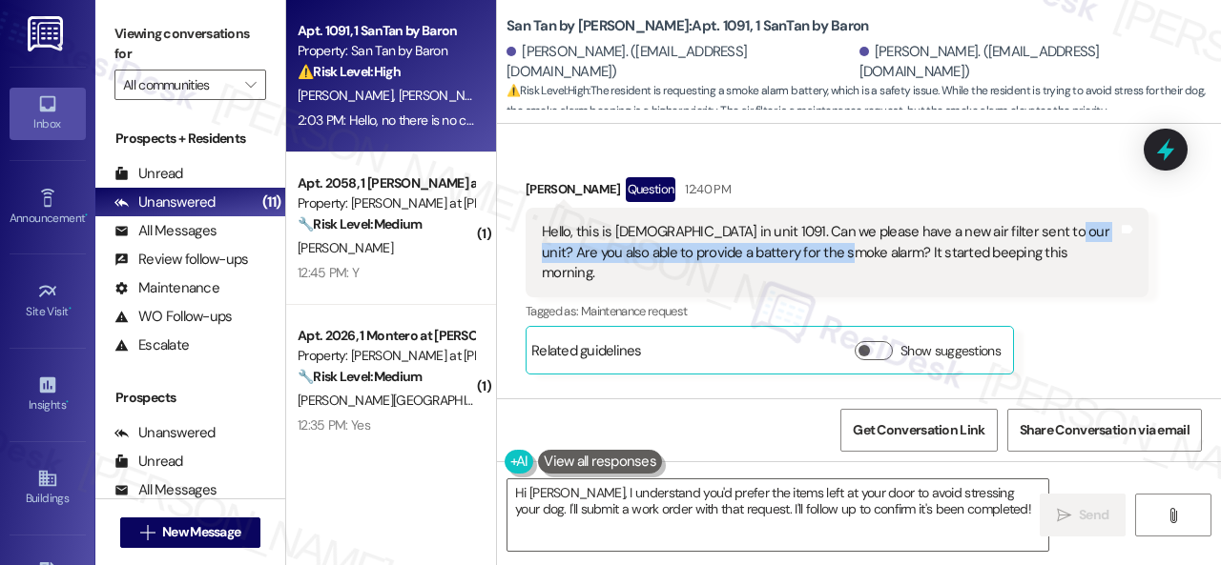
drag, startPoint x: 1041, startPoint y: 226, endPoint x: 843, endPoint y: 254, distance: 200.3
click at [843, 254] on div "Hello, this is Suzanna in unit 1091. Can we please have a new air filter sent t…" at bounding box center [830, 252] width 576 height 61
copy div "Are you also able to provide a battery for the smoke alarm?"
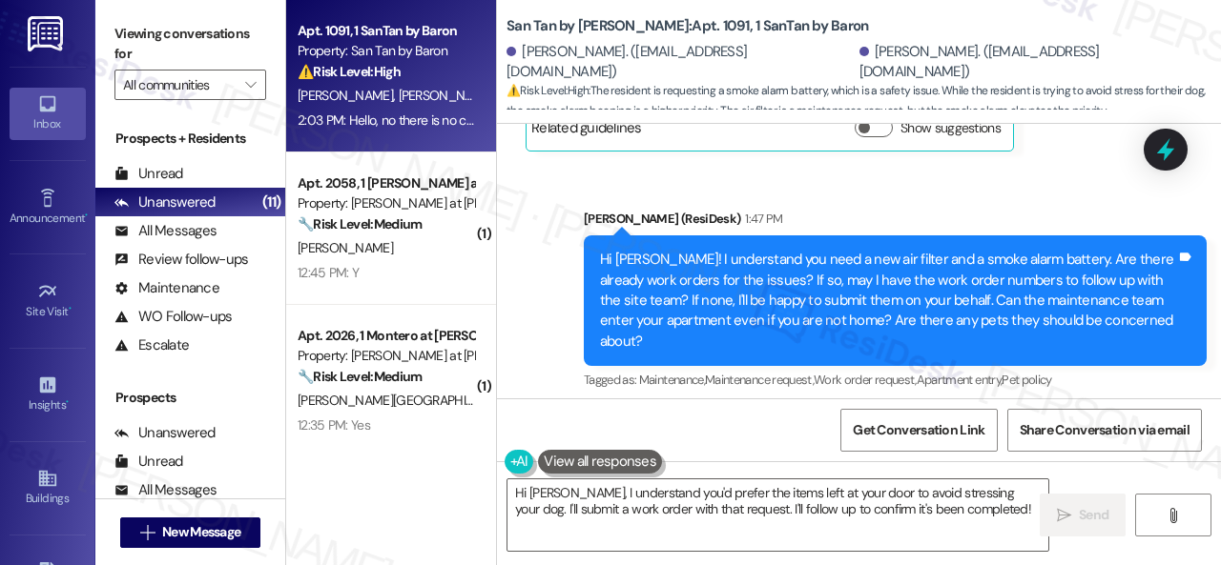
scroll to position [853, 0]
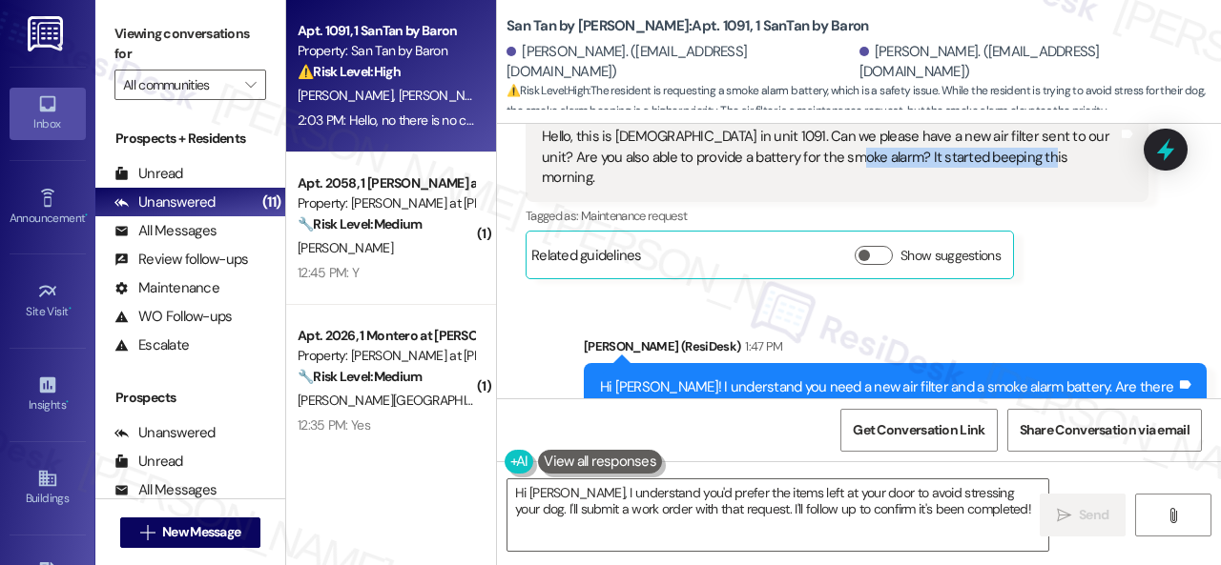
drag, startPoint x: 846, startPoint y: 156, endPoint x: 1034, endPoint y: 156, distance: 187.9
click at [1034, 156] on div "Hello, this is Suzanna in unit 1091. Can we please have a new air filter sent t…" at bounding box center [830, 157] width 576 height 61
copy div "It started beeping this morning."
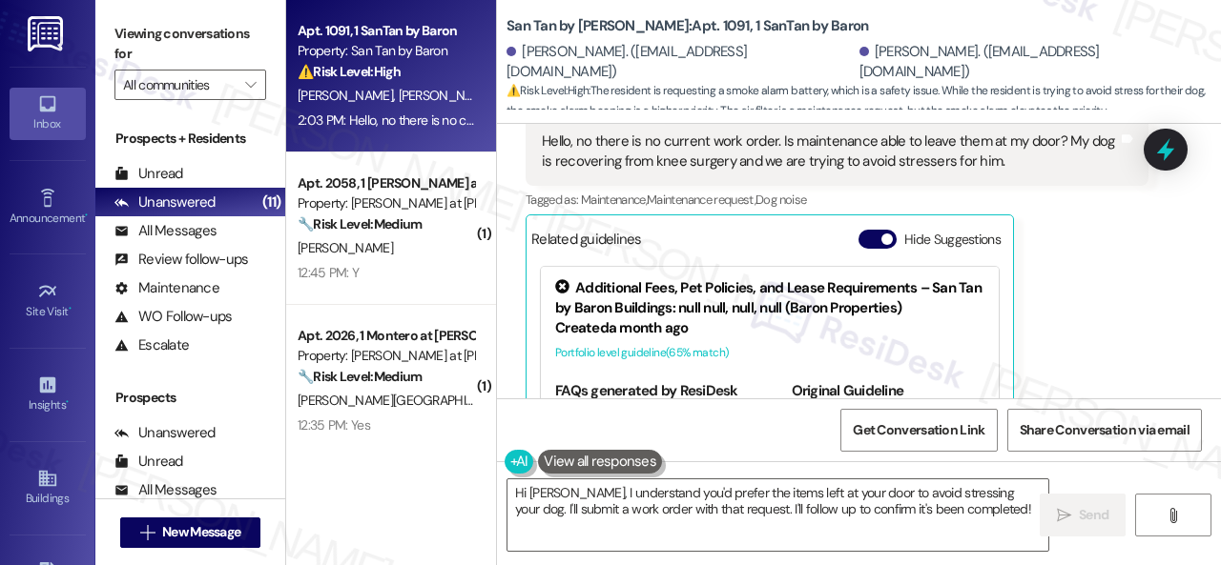
scroll to position [1234, 0]
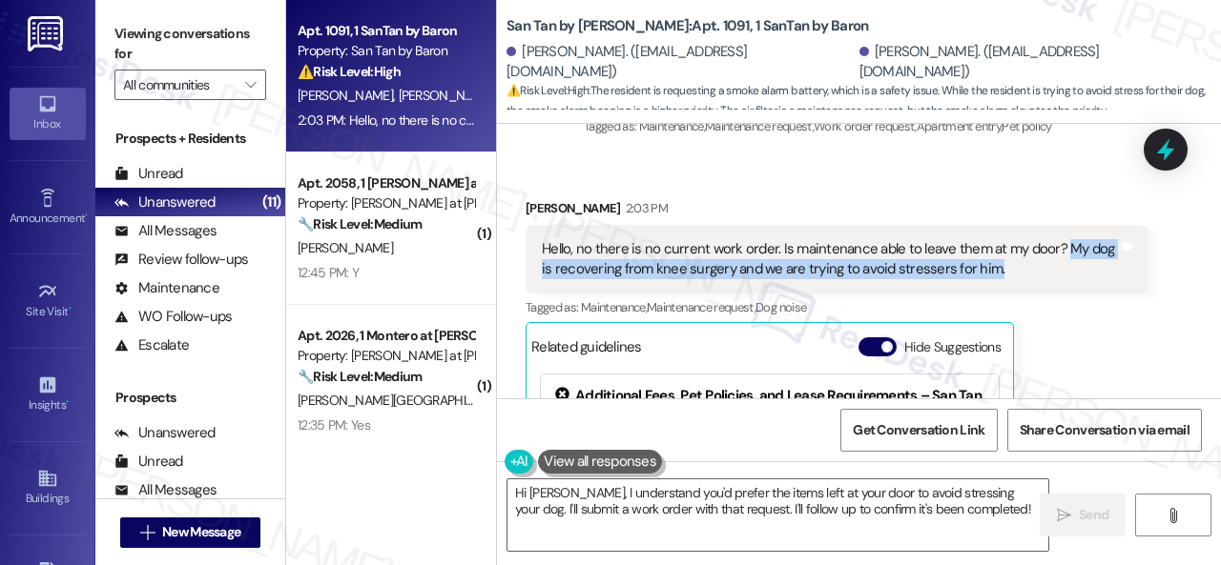
drag, startPoint x: 1058, startPoint y: 224, endPoint x: 1005, endPoint y: 248, distance: 58.5
click at [1005, 248] on div "Hello, no there is no current work order. Is maintenance able to leave them at …" at bounding box center [830, 259] width 576 height 41
copy div "My dog is recovering from knee surgery and we are trying to avoid stressers for…"
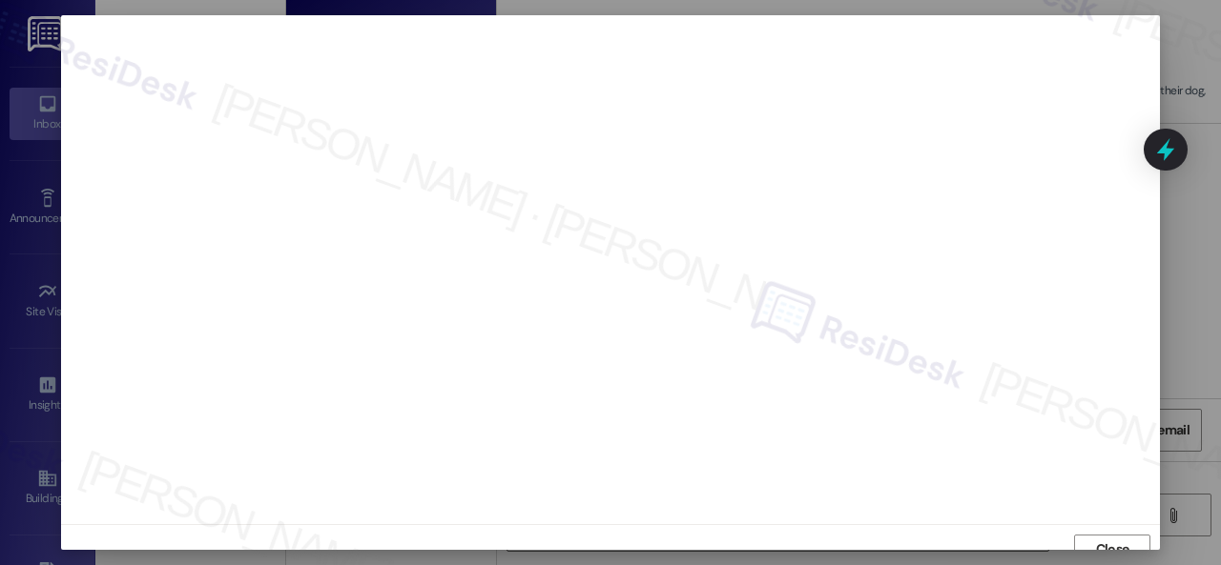
scroll to position [14, 0]
click at [1085, 552] on div at bounding box center [610, 282] width 1221 height 565
click at [1106, 533] on span "Close" at bounding box center [1112, 535] width 33 height 20
click at [1113, 542] on span "Close" at bounding box center [1112, 535] width 33 height 20
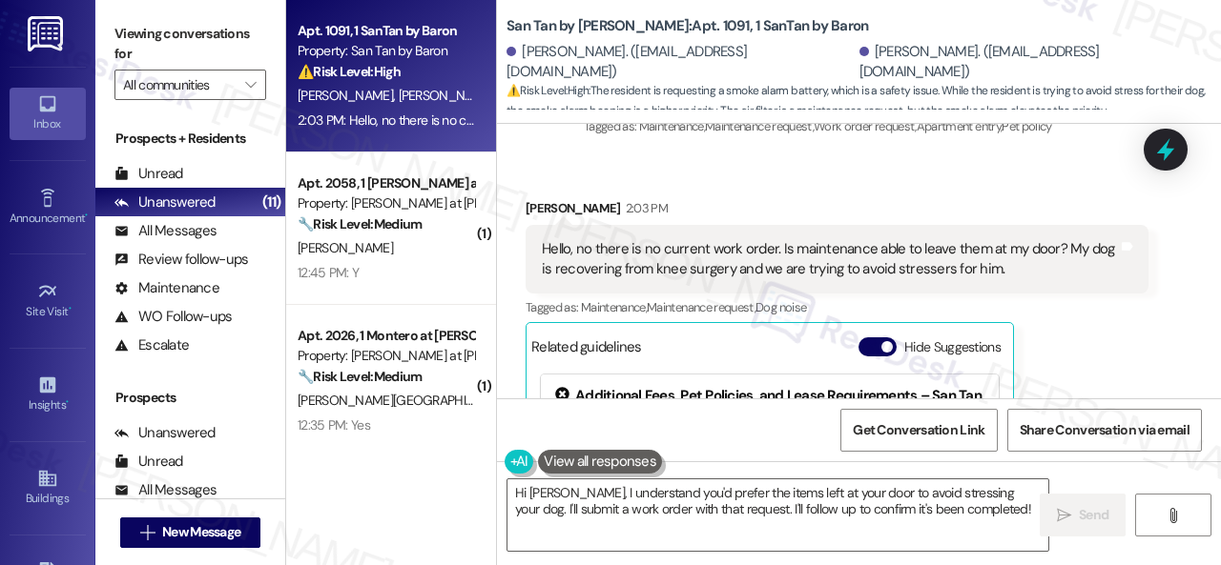
click at [1099, 340] on div "Suzanna Anderson 2:03 PM Hello, no there is no current work order. Is maintenan…" at bounding box center [836, 398] width 623 height 400
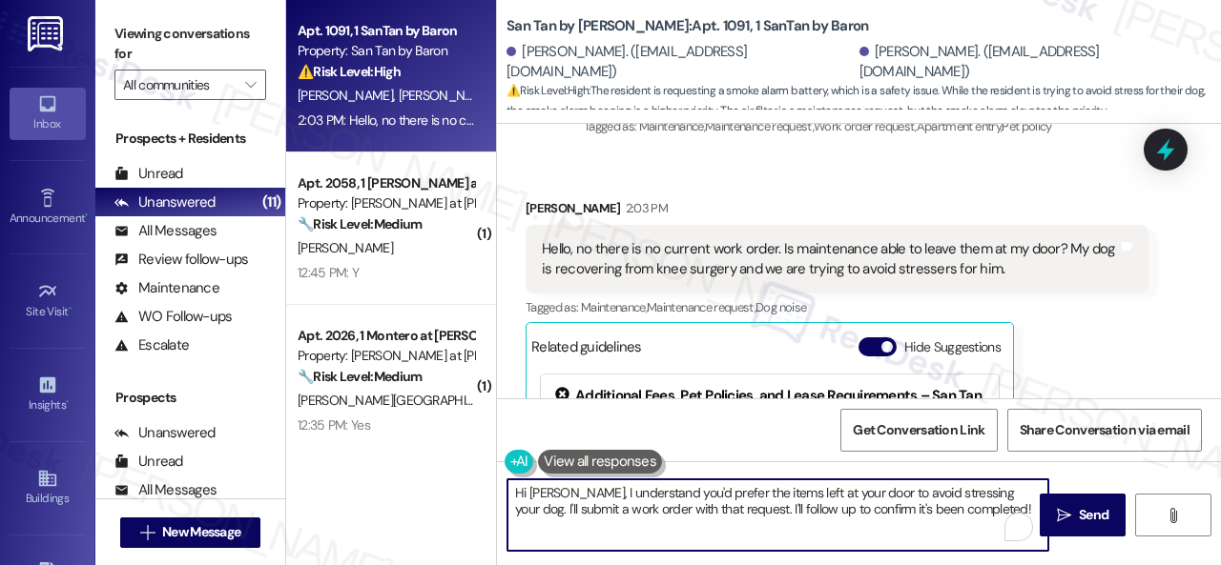
drag, startPoint x: 982, startPoint y: 507, endPoint x: 892, endPoint y: 401, distance: 139.3
click at [973, 505] on textarea "Hi Suzanna, I understand you'd prefer the items left at your door to avoid stre…" at bounding box center [777, 516] width 541 height 72
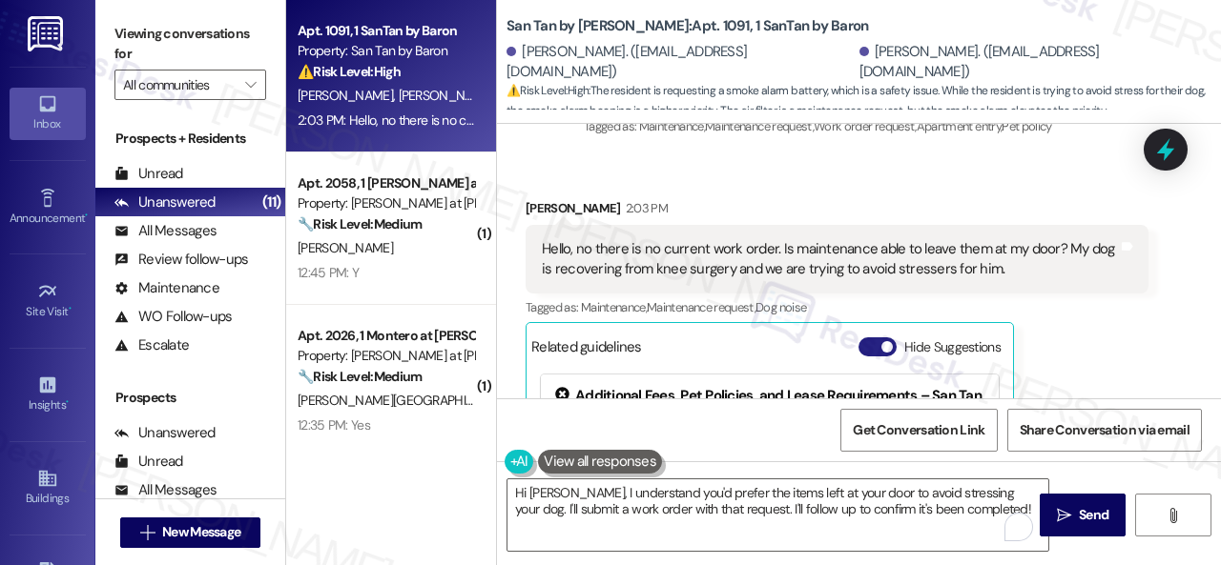
click at [870, 338] on button "Hide Suggestions" at bounding box center [877, 347] width 38 height 19
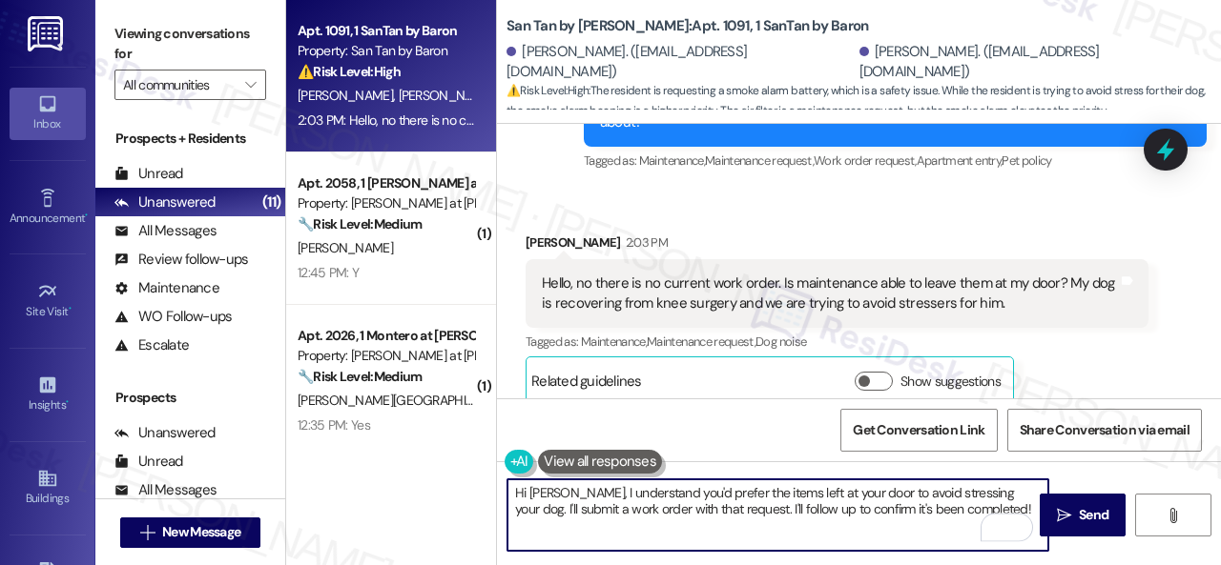
drag, startPoint x: 969, startPoint y: 507, endPoint x: 292, endPoint y: 452, distance: 679.3
click at [292, 452] on div "Apt. 1091, 1 SanTan by Baron Property: San Tan by Baron ⚠️ Risk Level: High The…" at bounding box center [753, 282] width 935 height 565
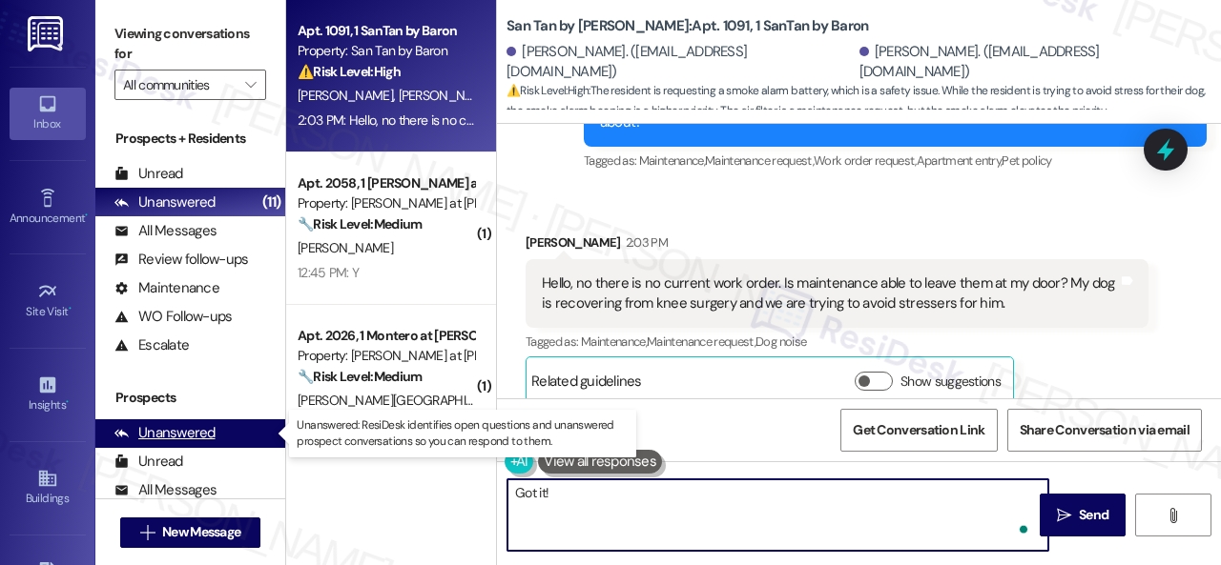
paste textarea "Thank you. I've made a follow-up with the site team regarding your work order. …"
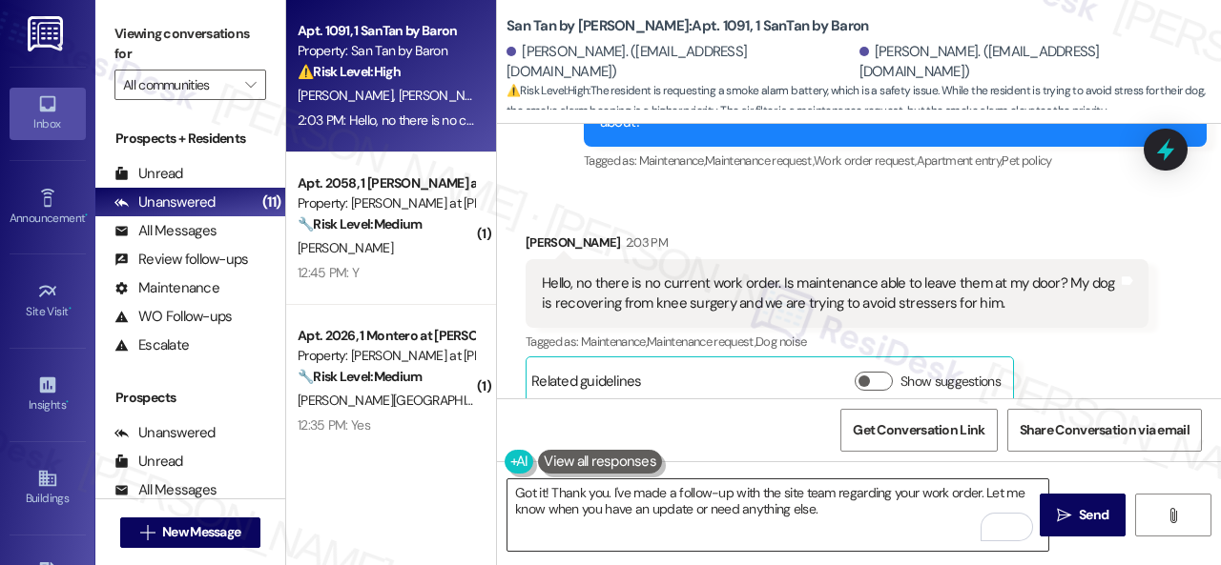
click at [807, 500] on textarea "Got it! Thank you. I've made a follow-up with the site team regarding your work…" at bounding box center [777, 516] width 541 height 72
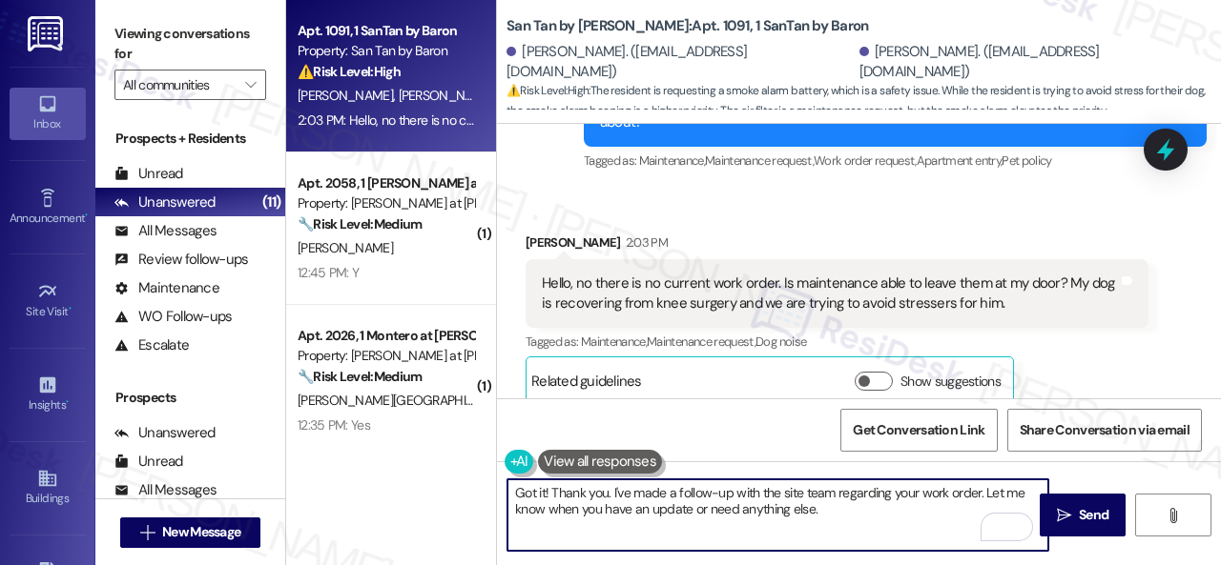
drag, startPoint x: 610, startPoint y: 495, endPoint x: 830, endPoint y: 503, distance: 219.5
click at [830, 506] on textarea "Got it! Thank you. I've made a follow-up with the site team regarding your work…" at bounding box center [777, 516] width 541 height 72
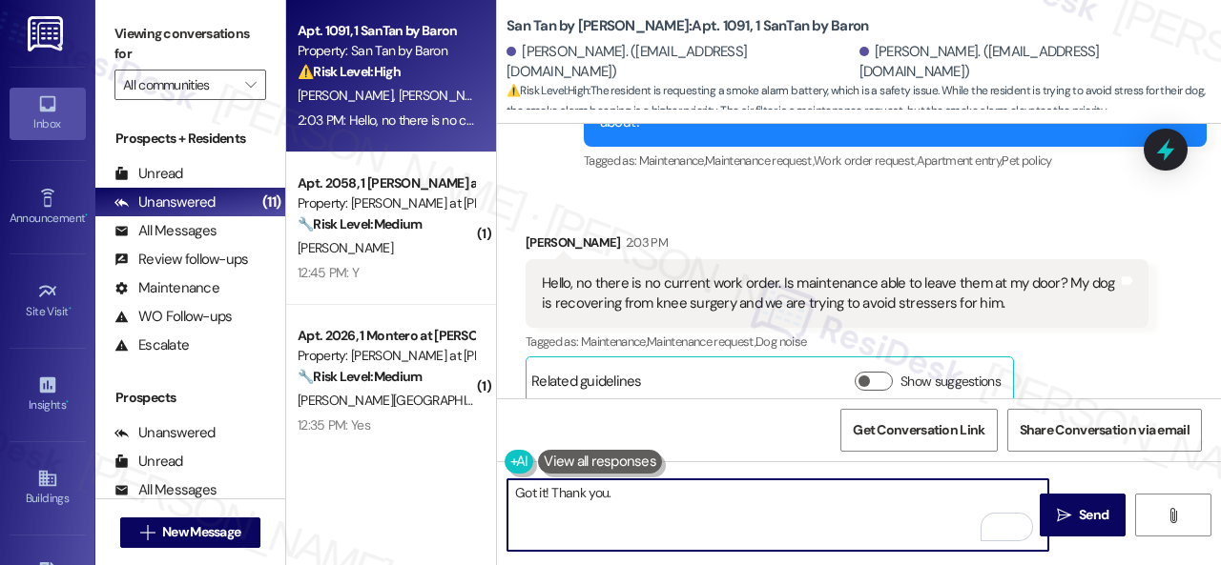
paste textarea "I've submitted work orders on your behalf and notified the site team. Please le…"
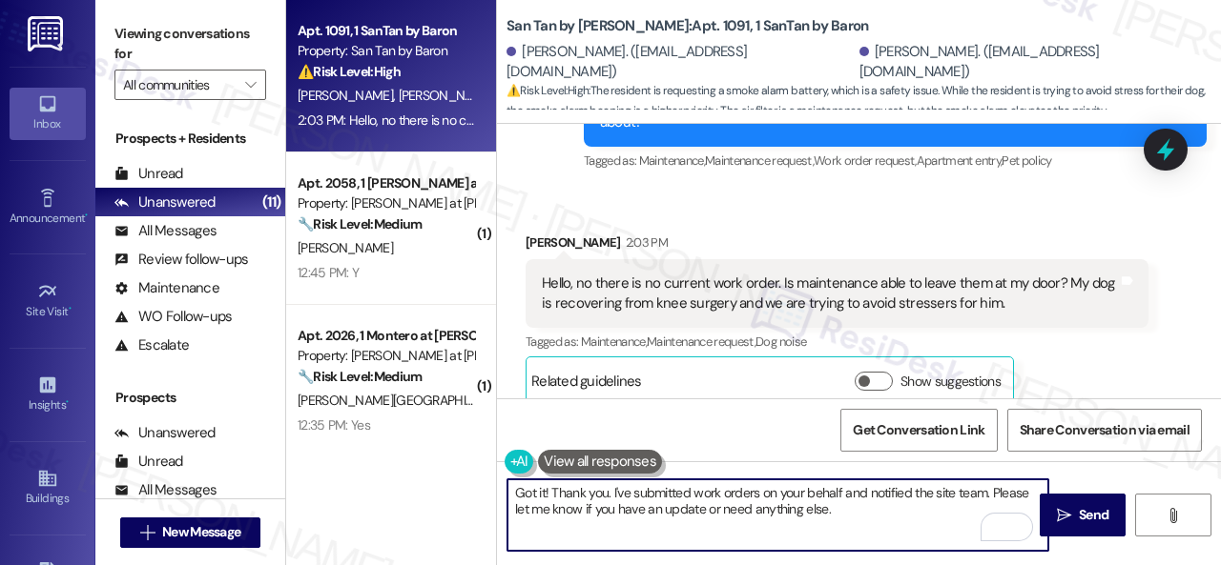
click at [891, 506] on textarea "Got it! Thank you. I've submitted work orders on your behalf and notified the s…" at bounding box center [777, 516] width 541 height 72
type textarea "Got it! Thank you. I've submitted work orders on your behalf and notified the s…"
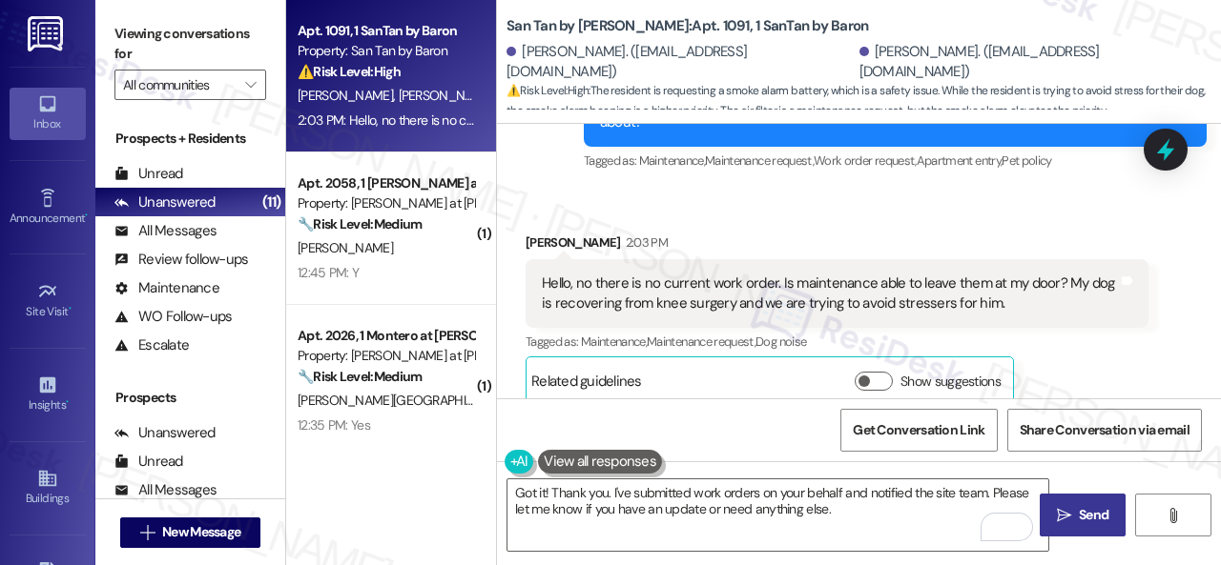
drag, startPoint x: 1078, startPoint y: 510, endPoint x: 1077, endPoint y: 496, distance: 14.3
click at [1079, 510] on span "Send" at bounding box center [1094, 515] width 30 height 20
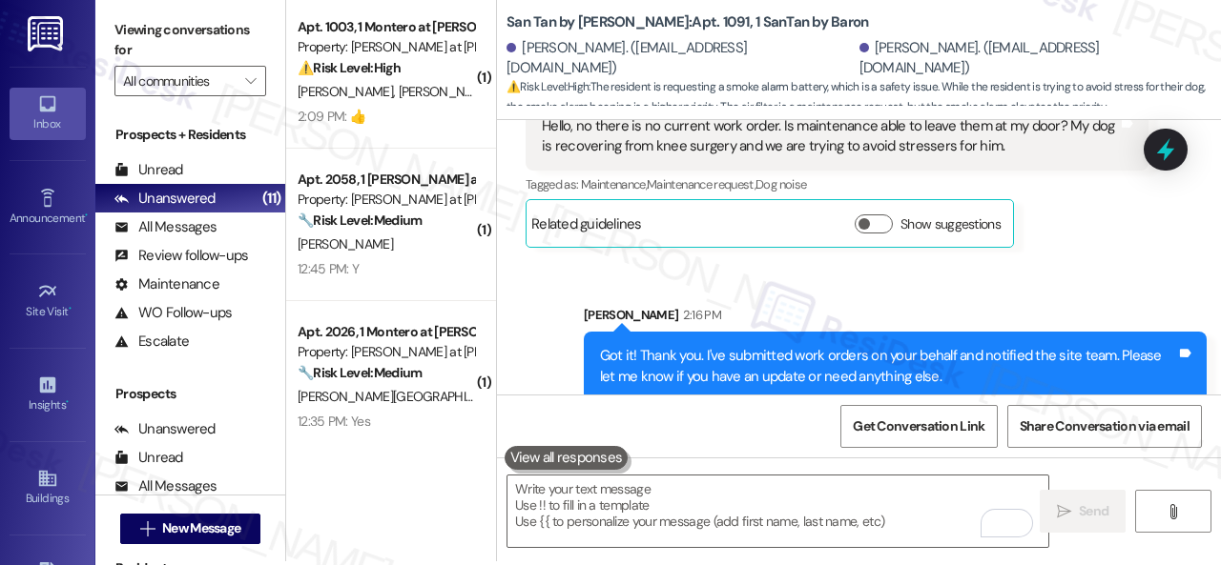
scroll to position [6, 0]
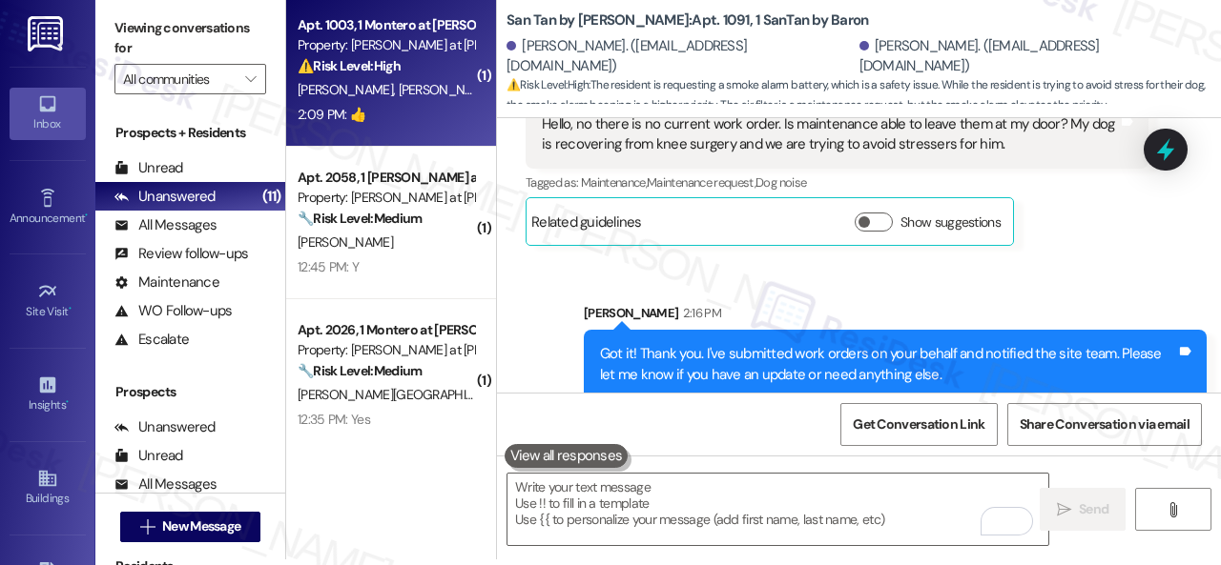
click at [426, 106] on div "2:09 PM: 👍 2:09 PM: 👍" at bounding box center [386, 115] width 180 height 24
type textarea "Fetching suggested responses. Please feel free to read through the conversation…"
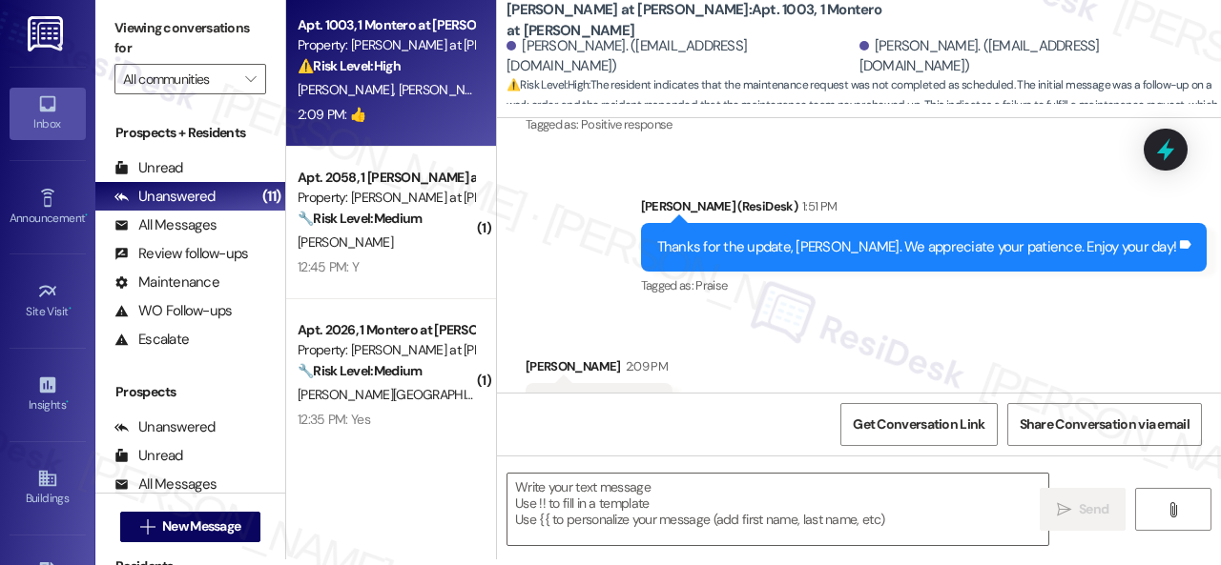
scroll to position [1465, 0]
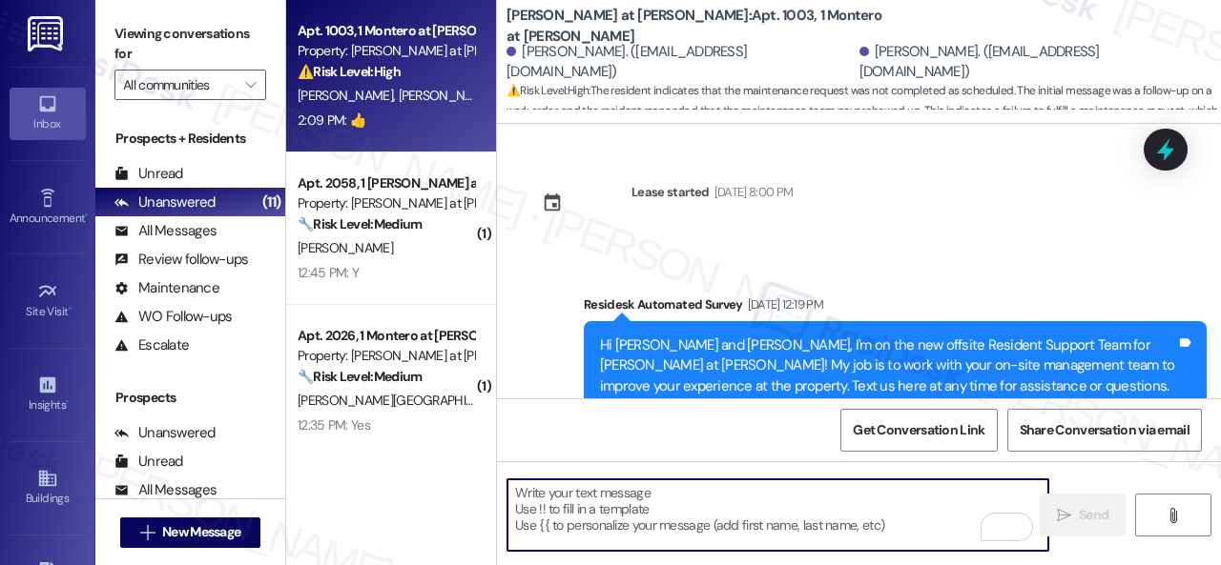
scroll to position [1465, 0]
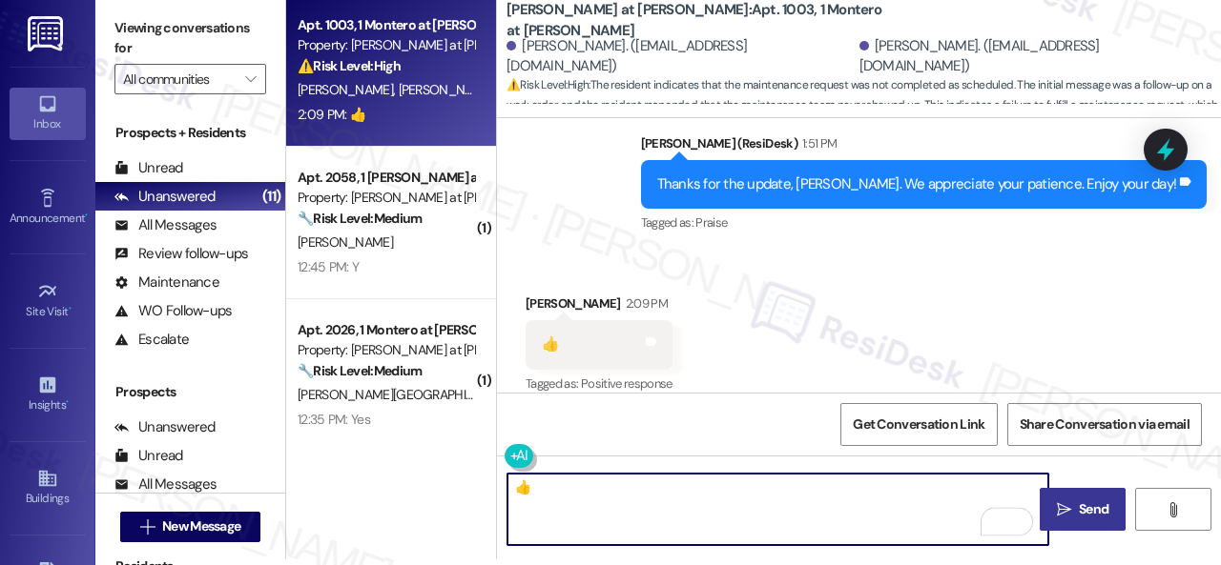
type textarea "👍"
click at [1079, 510] on span "Send" at bounding box center [1094, 510] width 30 height 20
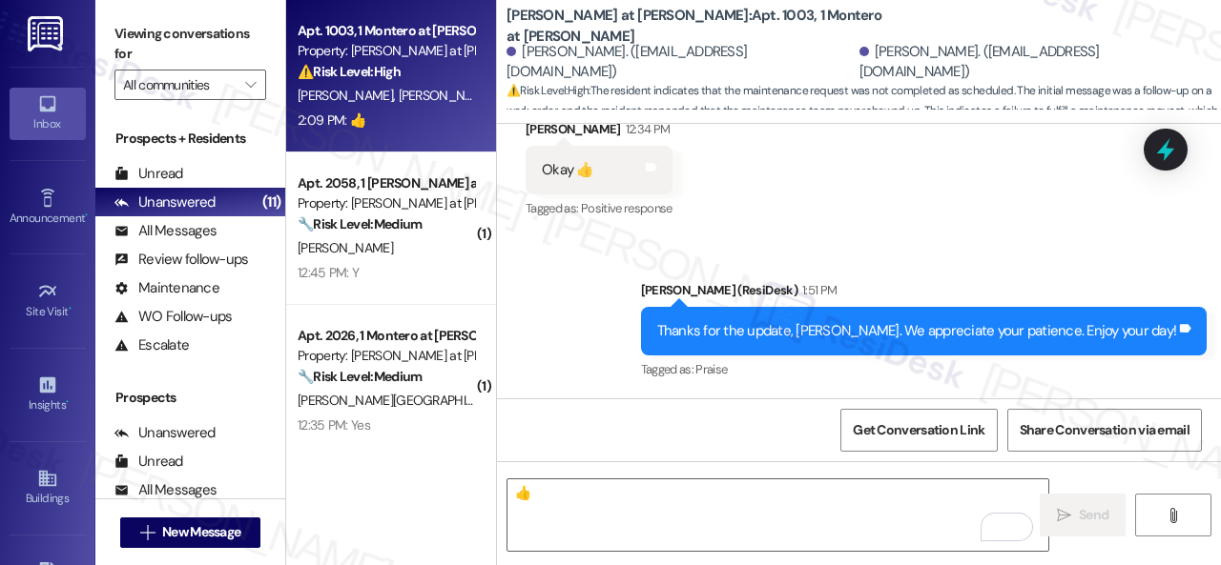
scroll to position [1303, 0]
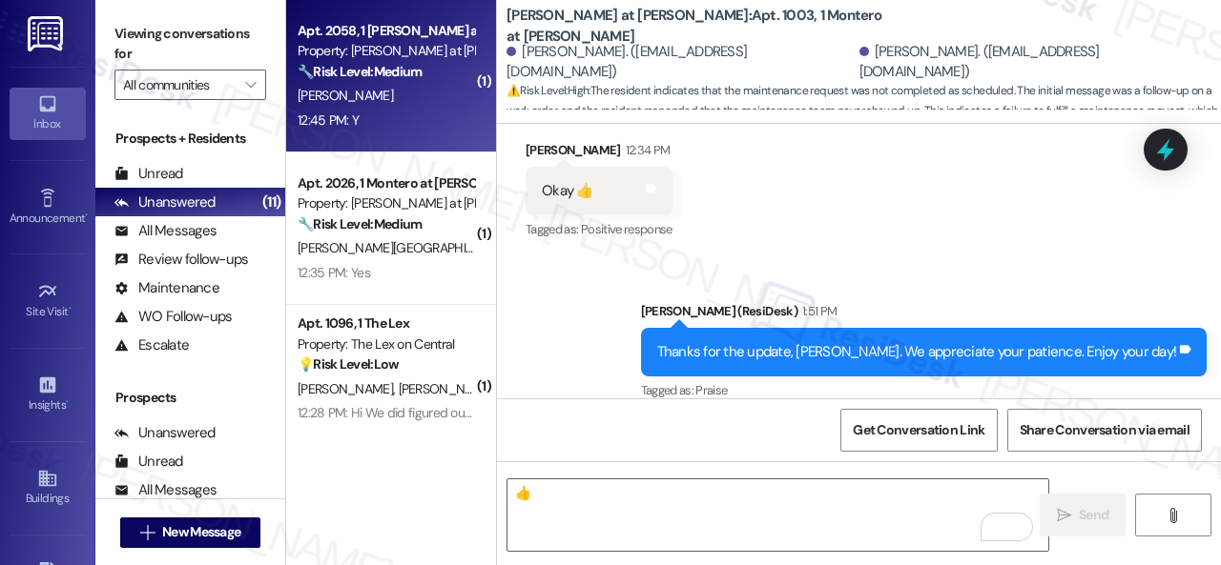
click at [422, 86] on div "[PERSON_NAME]" at bounding box center [386, 96] width 180 height 24
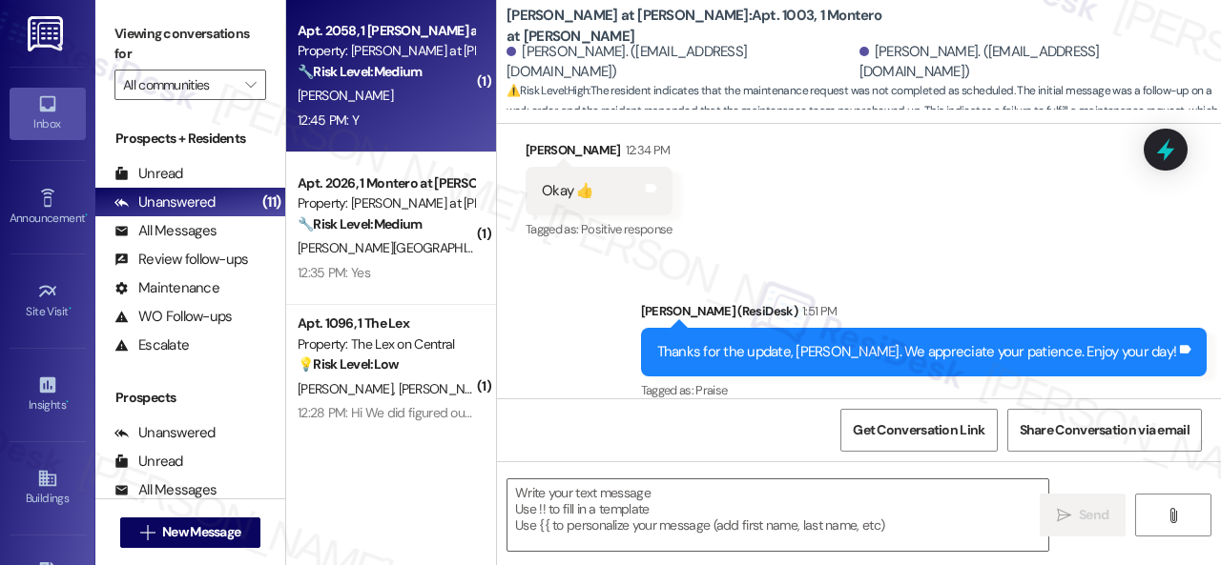
type textarea "Fetching suggested responses. Please feel free to read through the conversation…"
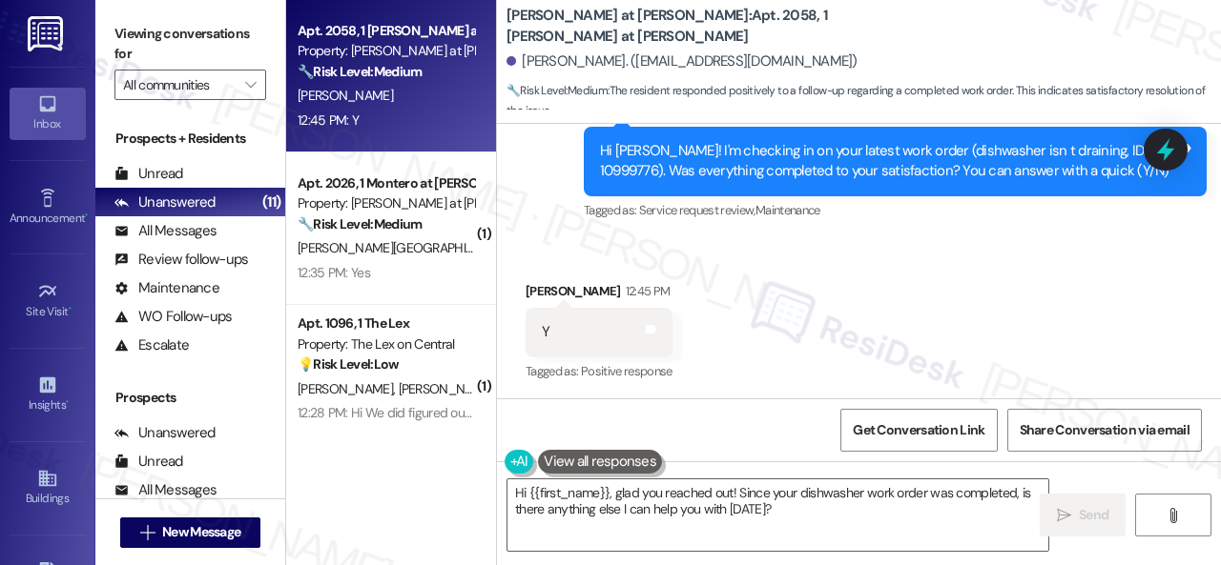
scroll to position [1203, 0]
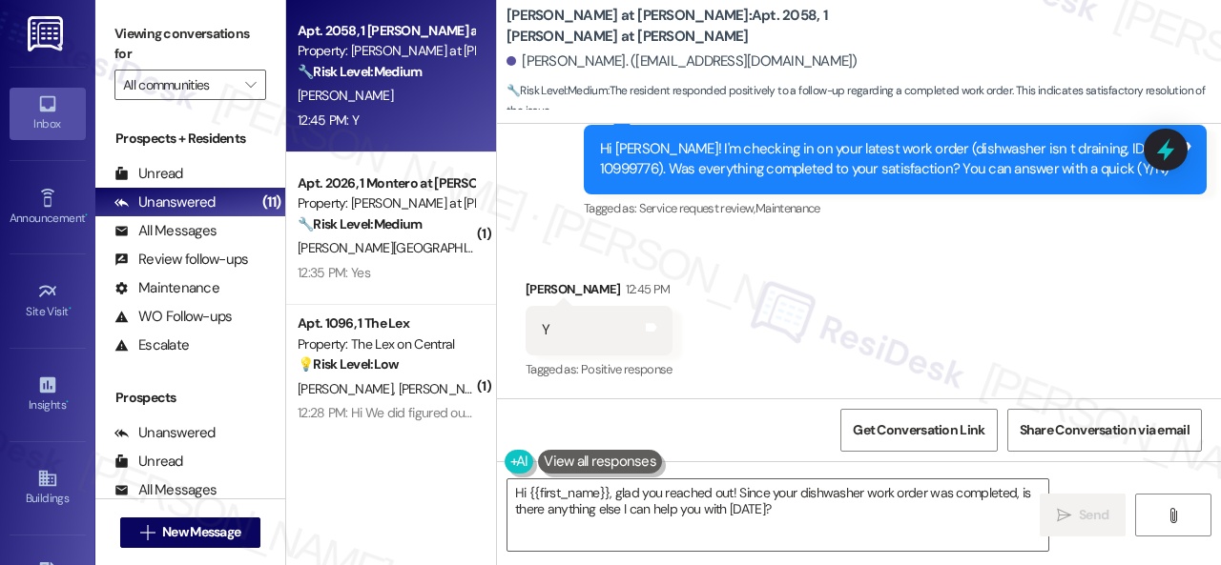
click at [541, 244] on div "Received via SMS Hannah Lang 12:45 PM Y Tags and notes Tagged as: Positive resp…" at bounding box center [859, 316] width 724 height 161
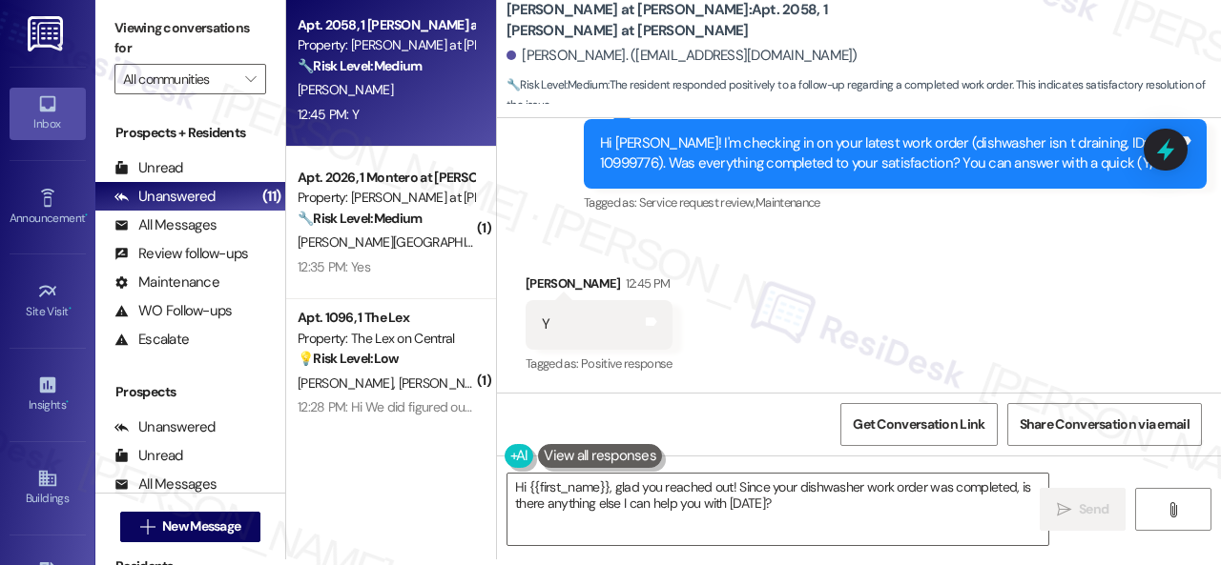
drag, startPoint x: 790, startPoint y: 512, endPoint x: 436, endPoint y: 452, distance: 358.8
click at [436, 452] on div "Apt. 2058, 1 Montero at Dana Park Property: Montero at Dana Park 🔧 Risk Level: …" at bounding box center [753, 276] width 935 height 565
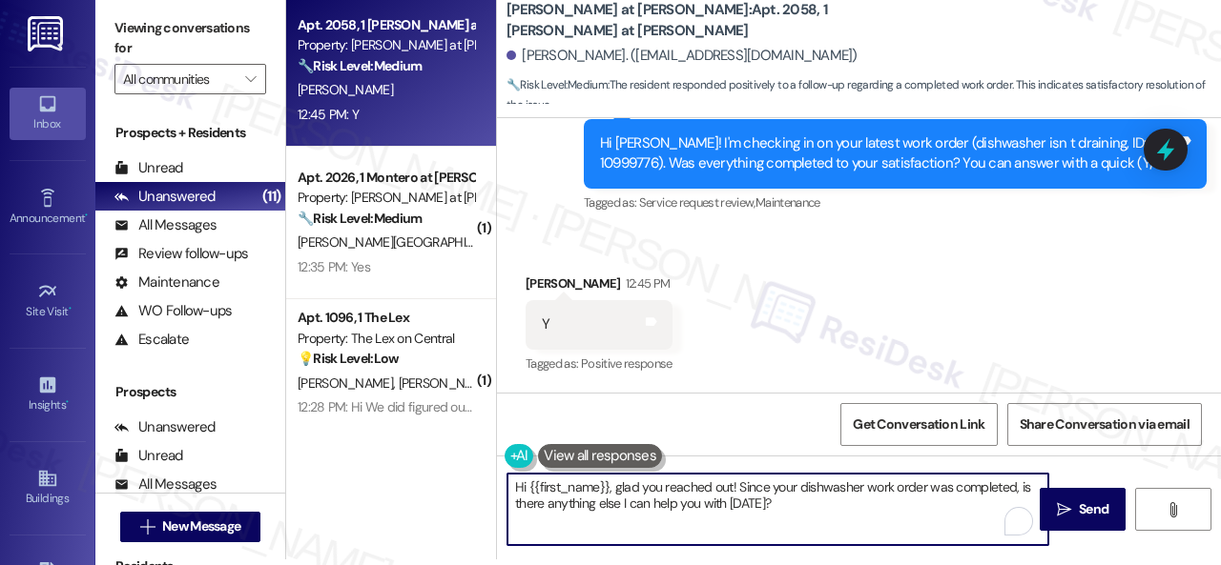
paste textarea "We’re happy to know everything’s all set! If your stay at {{property}} met your…"
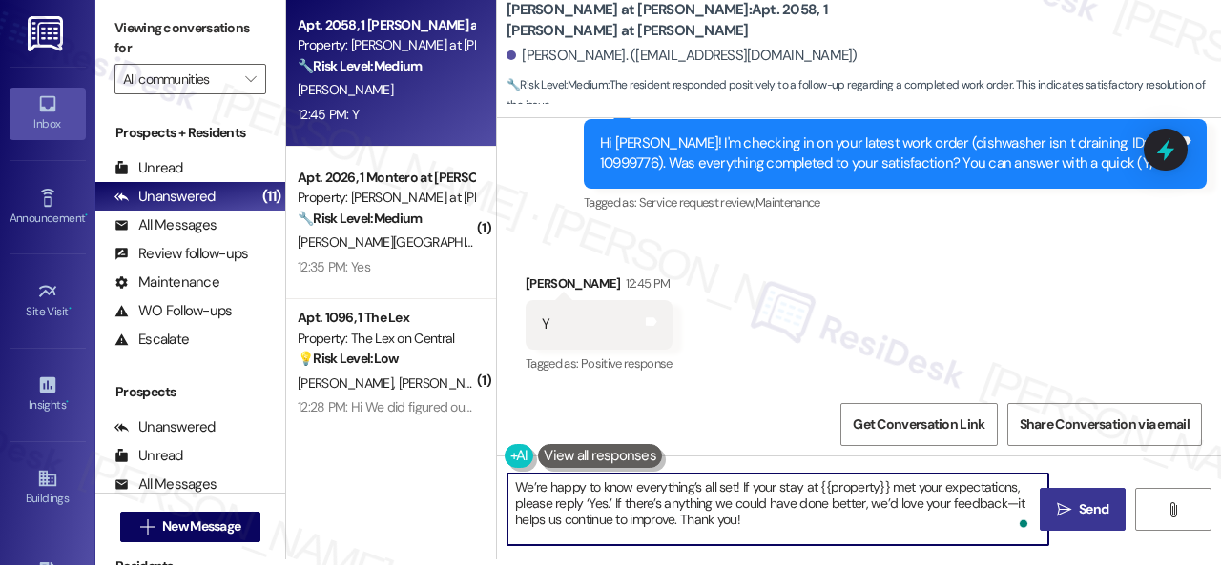
type textarea "We’re happy to know everything’s all set! If your stay at {{property}} met your…"
click at [1106, 512] on span "Send" at bounding box center [1093, 510] width 37 height 20
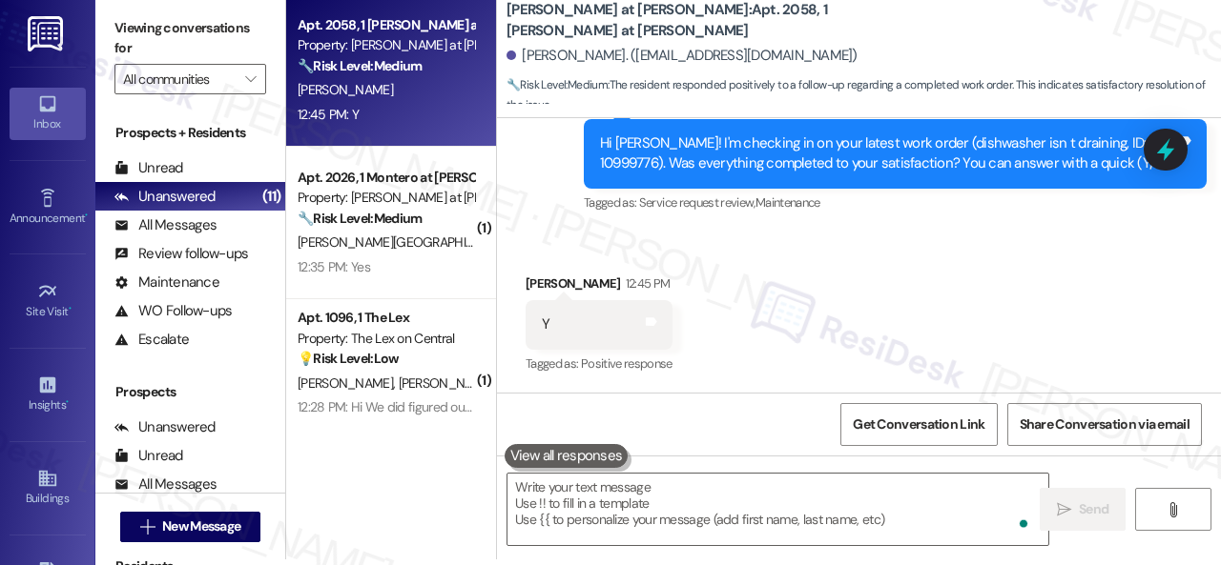
scroll to position [1202, 0]
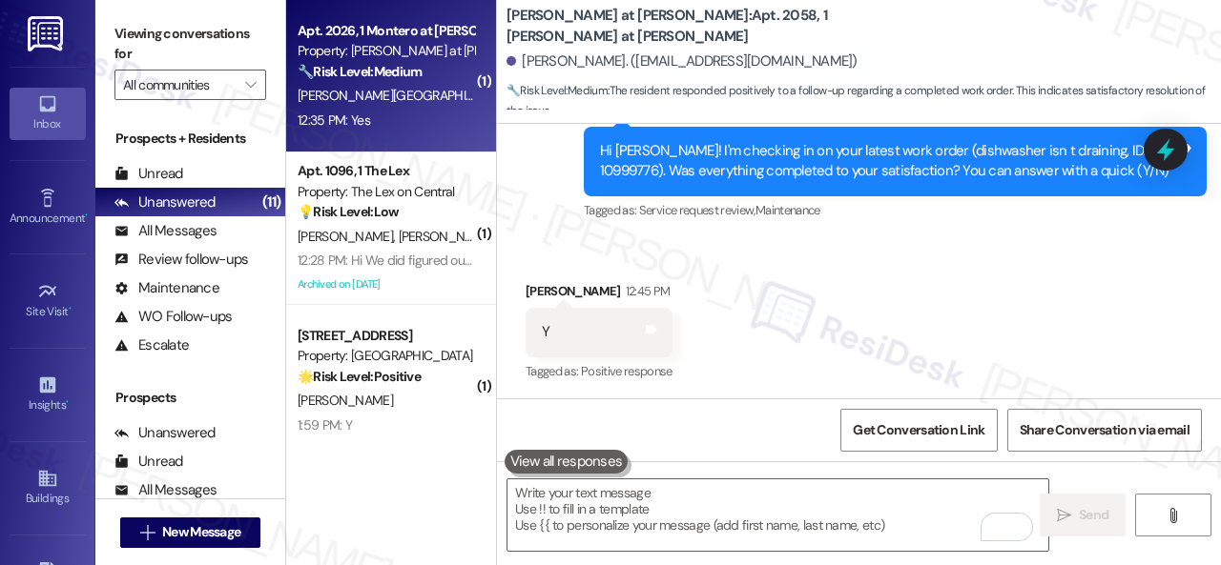
click at [423, 113] on div "12:35 PM: Yes 12:35 PM: Yes" at bounding box center [386, 121] width 180 height 24
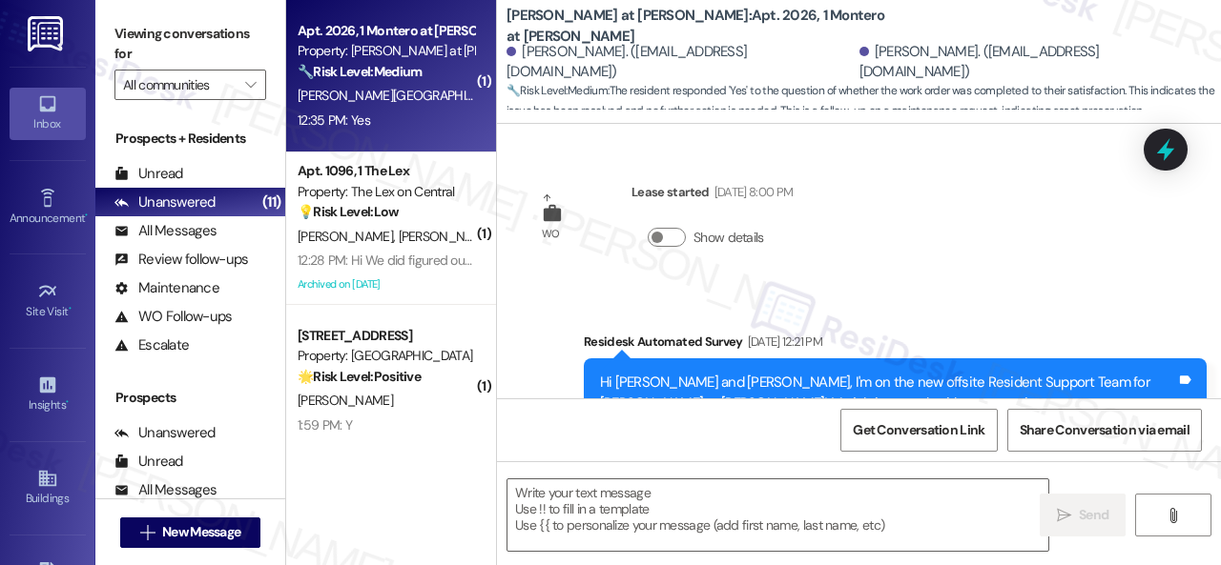
scroll to position [2416, 0]
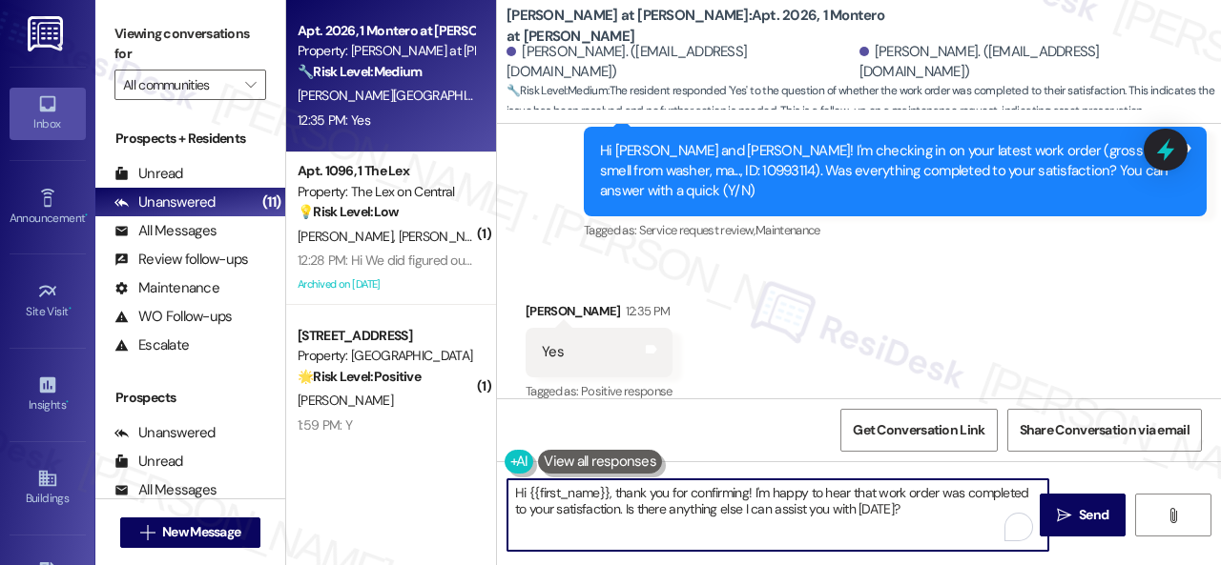
drag, startPoint x: 669, startPoint y: 501, endPoint x: 436, endPoint y: 493, distance: 233.8
click at [436, 493] on div "Apt. 2026, 1 Montero at Dana Park Property: Montero at Dana Park 🔧 Risk Level: …" at bounding box center [753, 282] width 935 height 565
paste textarea "We’re happy to know everything’s all set! If your stay at {{property}} met your…"
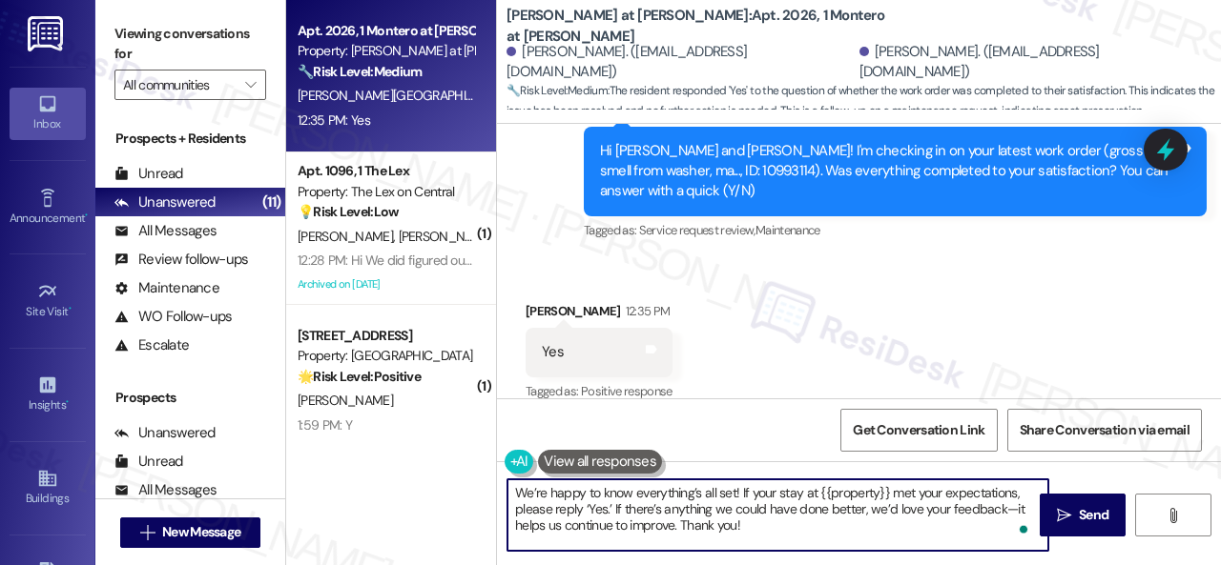
scroll to position [6, 0]
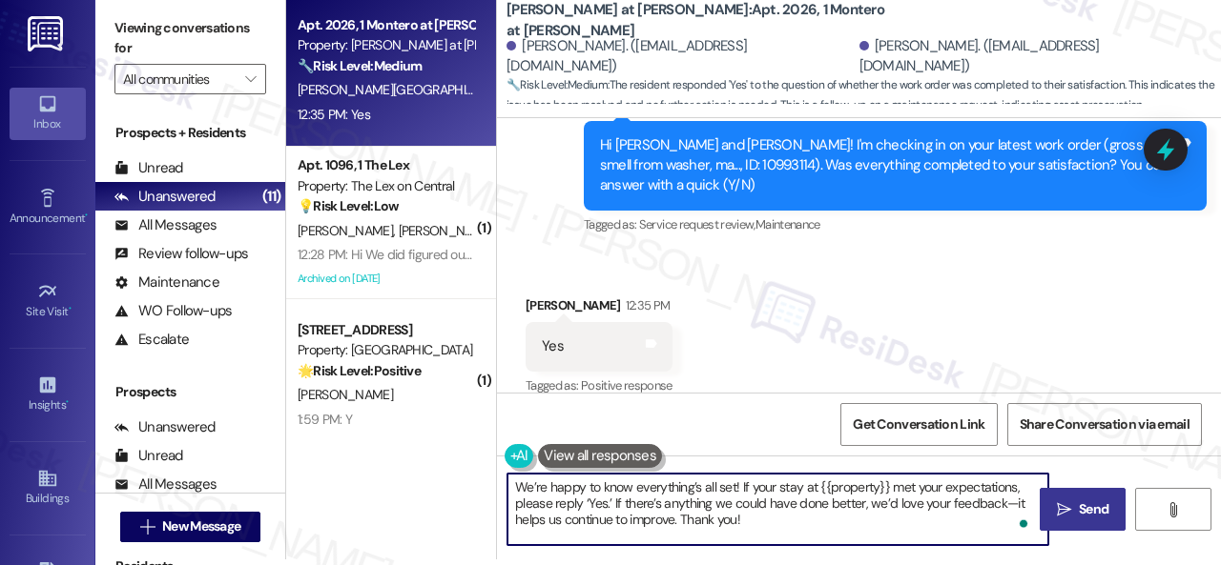
type textarea "We’re happy to know everything’s all set! If your stay at {{property}} met your…"
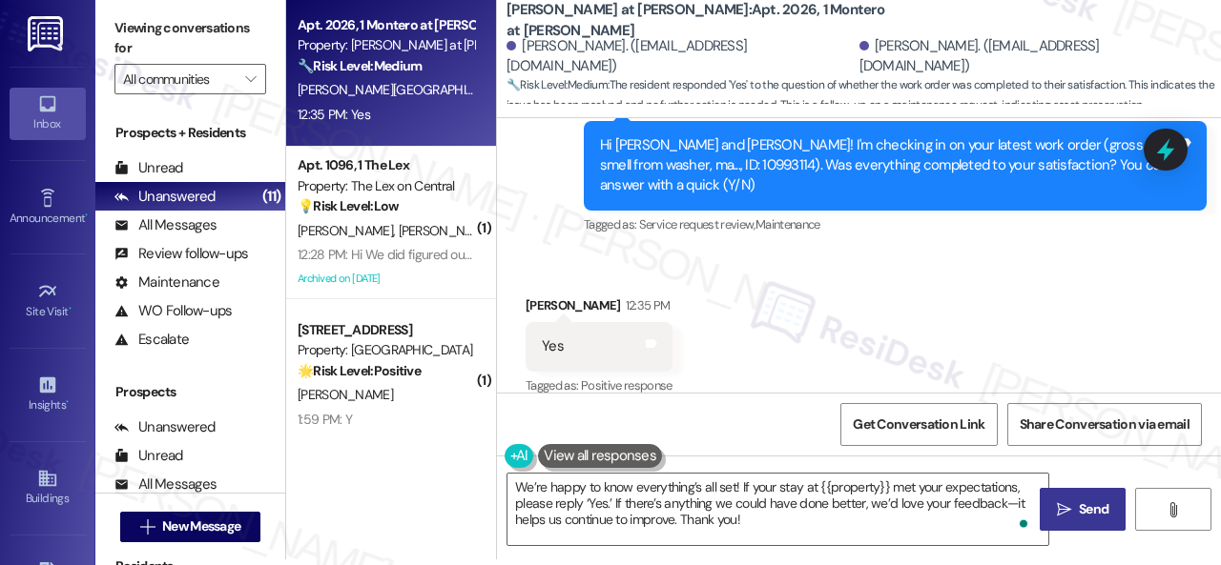
click at [1088, 512] on span "Send" at bounding box center [1094, 510] width 30 height 20
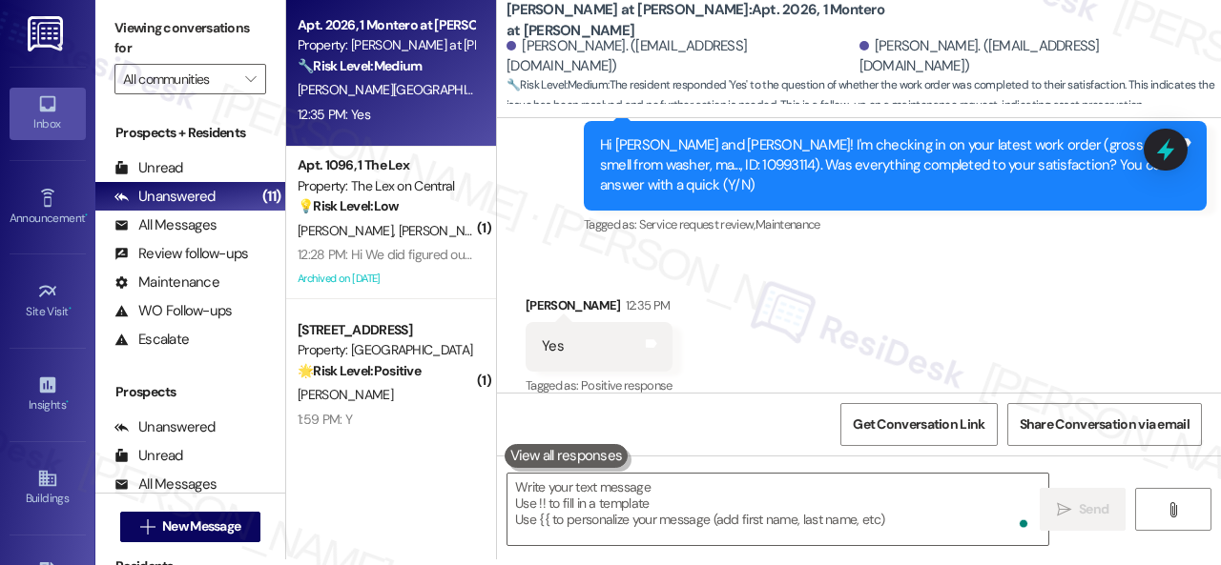
scroll to position [2415, 0]
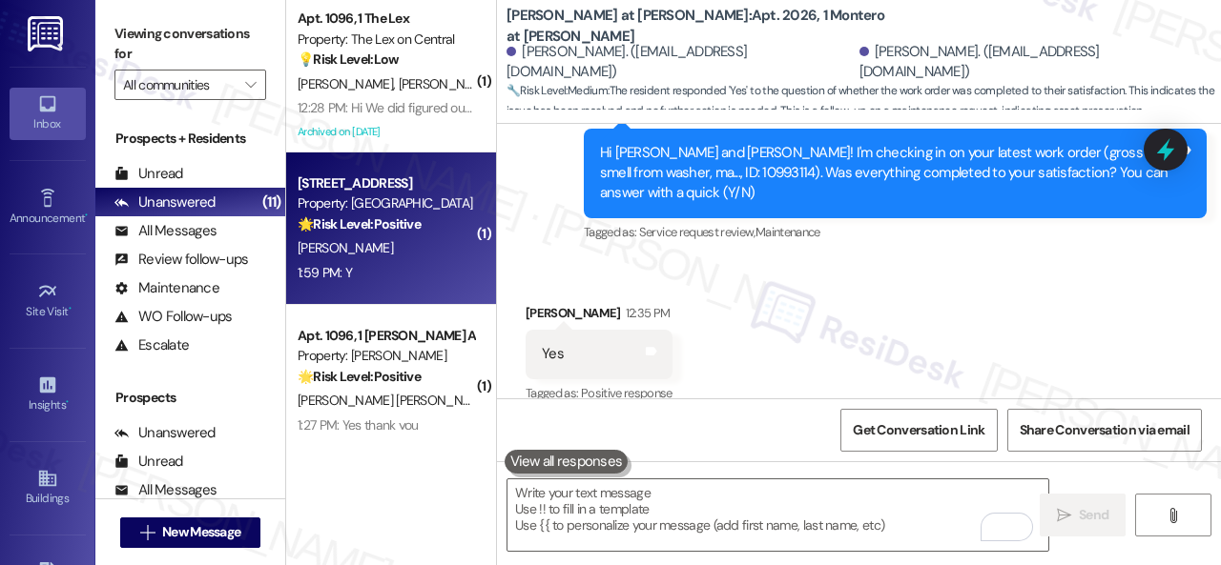
click at [393, 276] on div "1:59 PM: Y 1:59 PM: Y" at bounding box center [386, 273] width 180 height 24
type textarea "Fetching suggested responses. Please feel free to read through the conversation…"
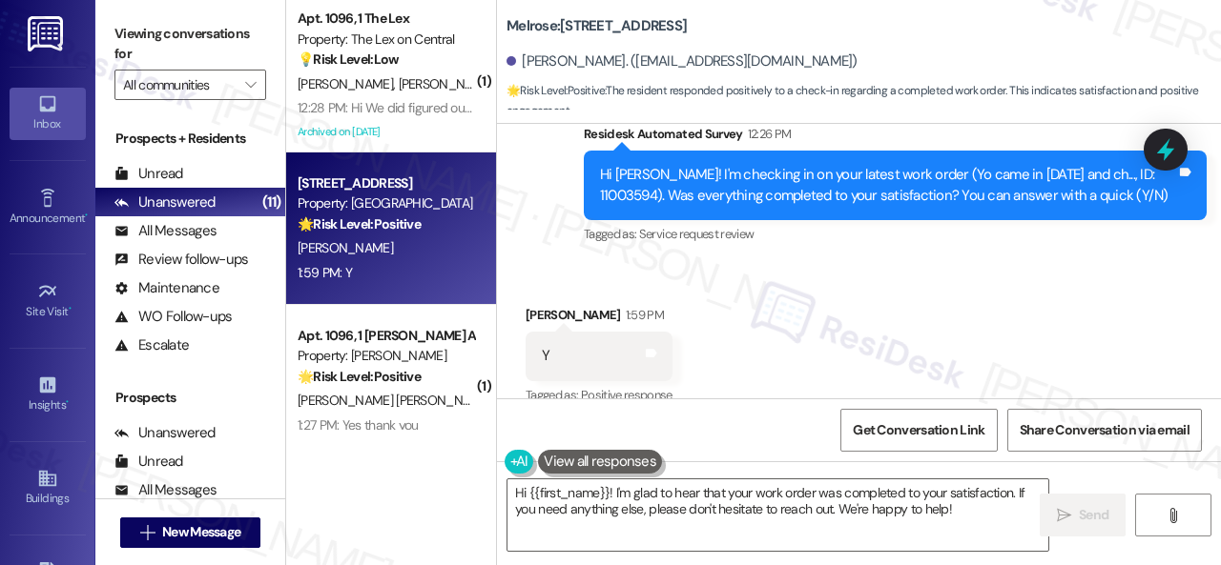
scroll to position [6, 0]
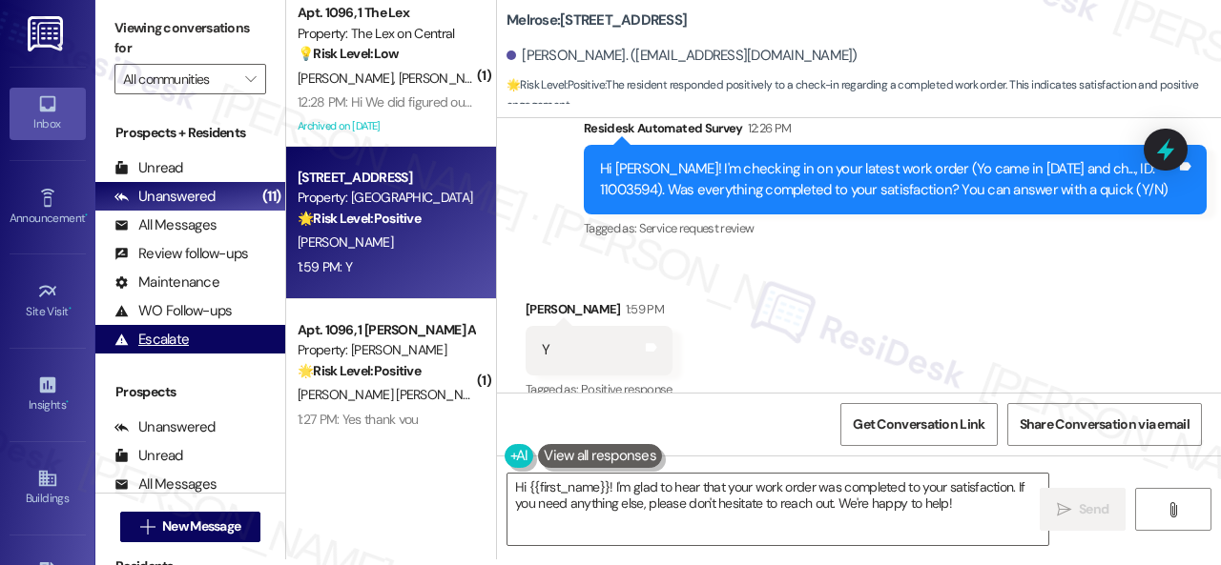
drag, startPoint x: 708, startPoint y: 455, endPoint x: 180, endPoint y: 354, distance: 536.9
click at [188, 361] on div "Viewing conversations for All communities  Prospects + Residents Unread (0) Un…" at bounding box center [657, 276] width 1125 height 565
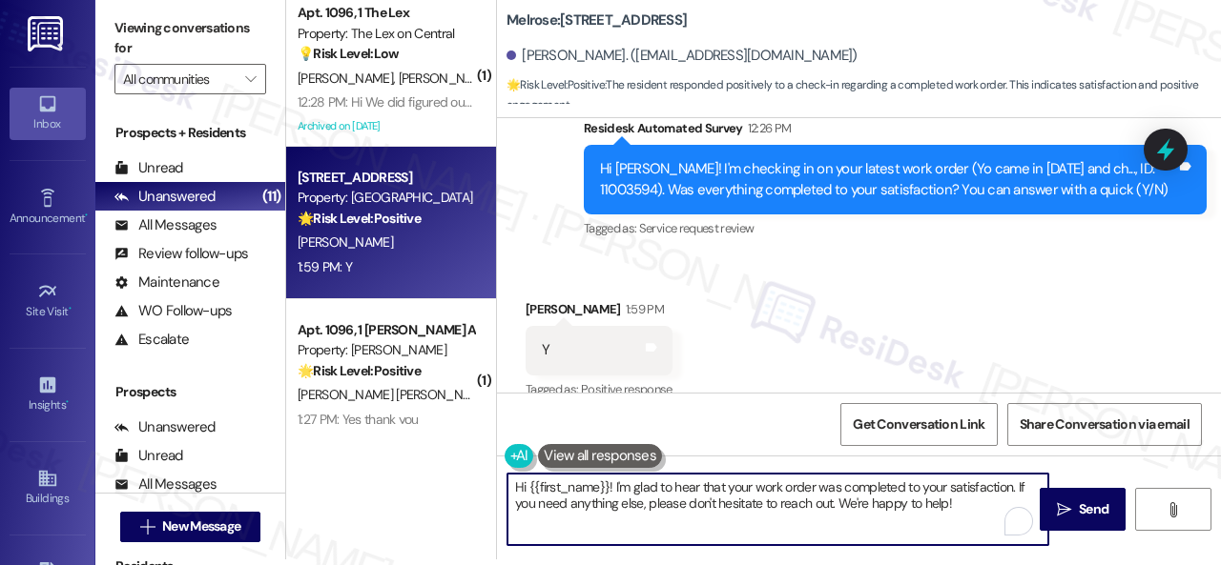
paste textarea "We’re happy to know everything’s all set! If your stay at {{property}} met your…"
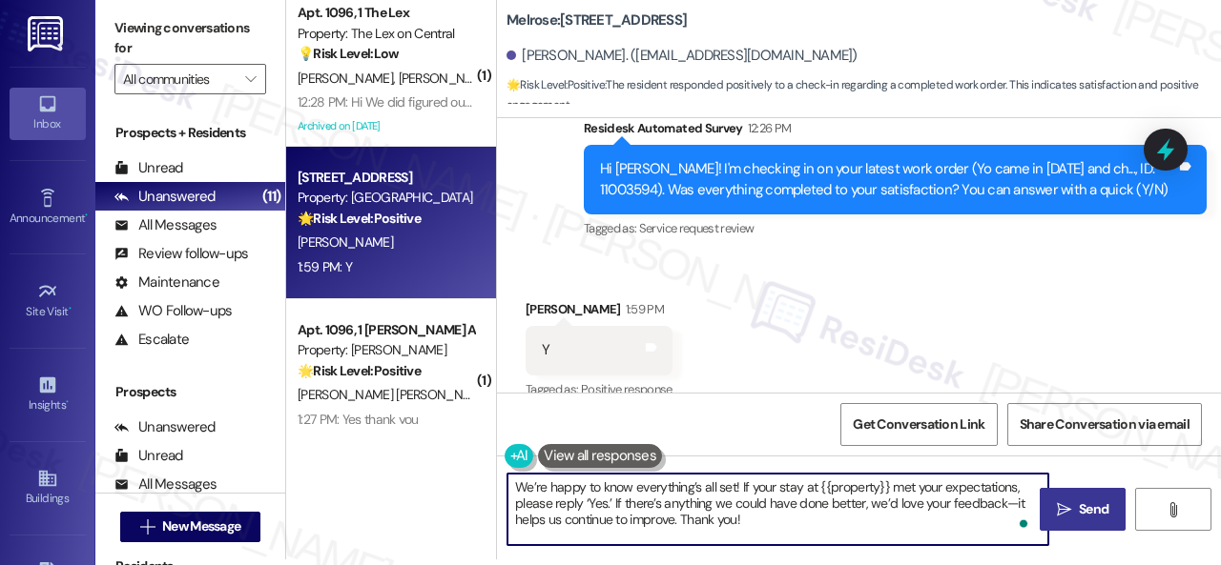
type textarea "We’re happy to know everything’s all set! If your stay at {{property}} met your…"
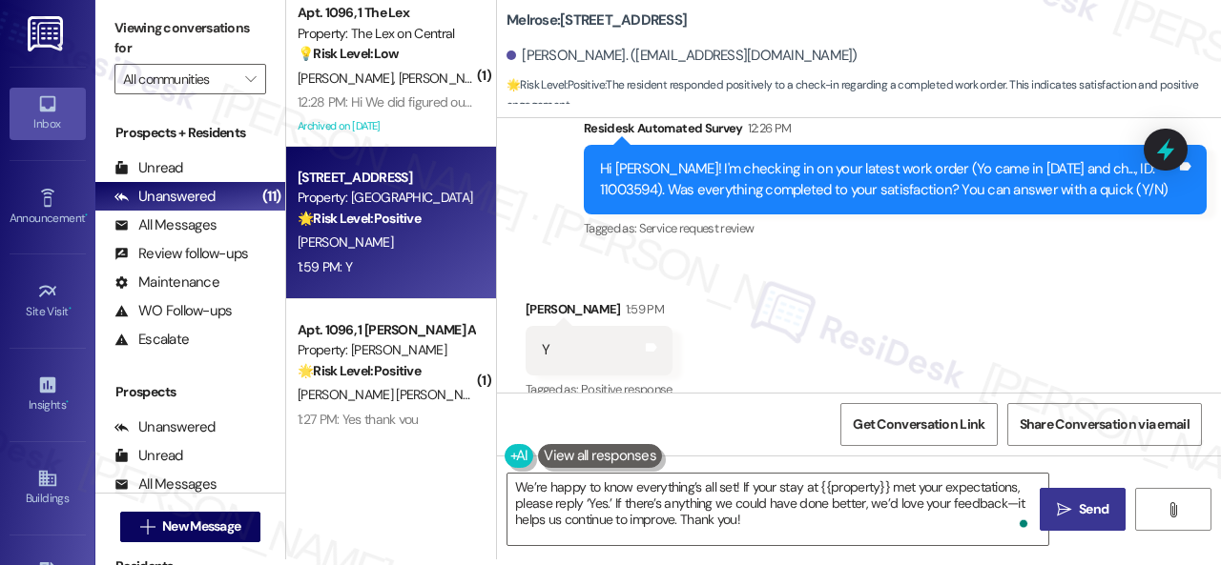
click at [1083, 508] on span "Send" at bounding box center [1094, 510] width 30 height 20
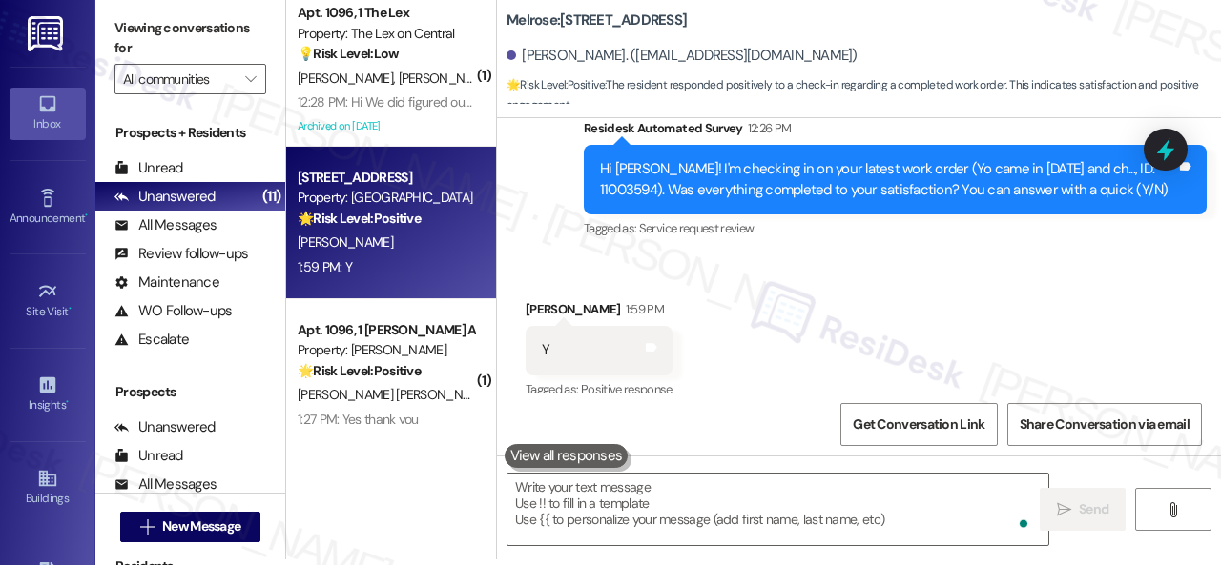
scroll to position [12235, 0]
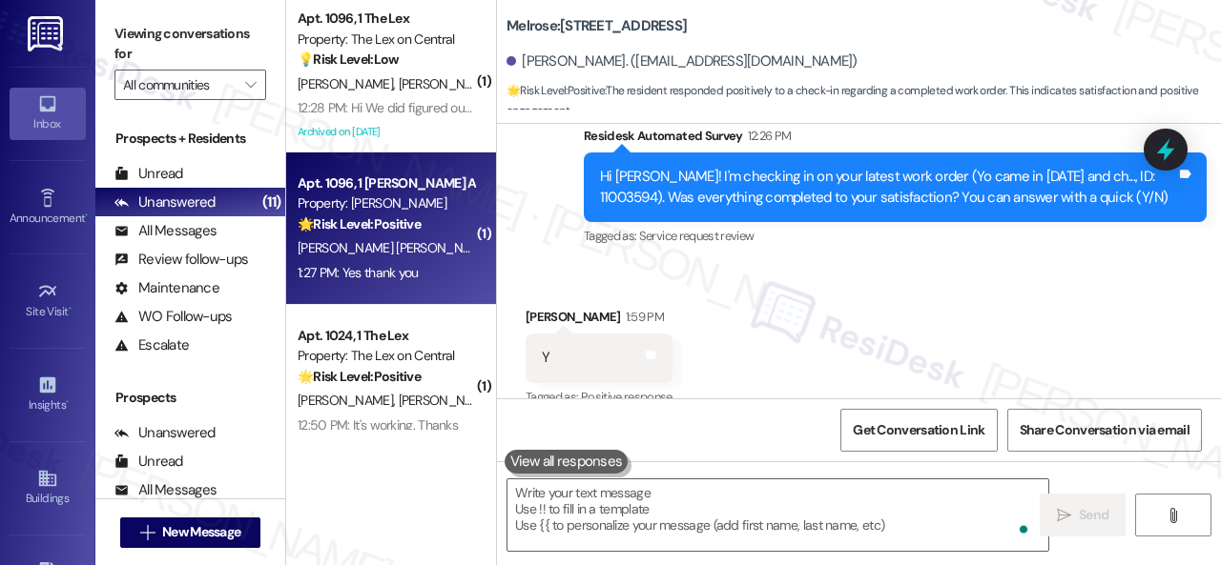
click at [421, 251] on div "[PERSON_NAME] [PERSON_NAME]" at bounding box center [386, 248] width 180 height 24
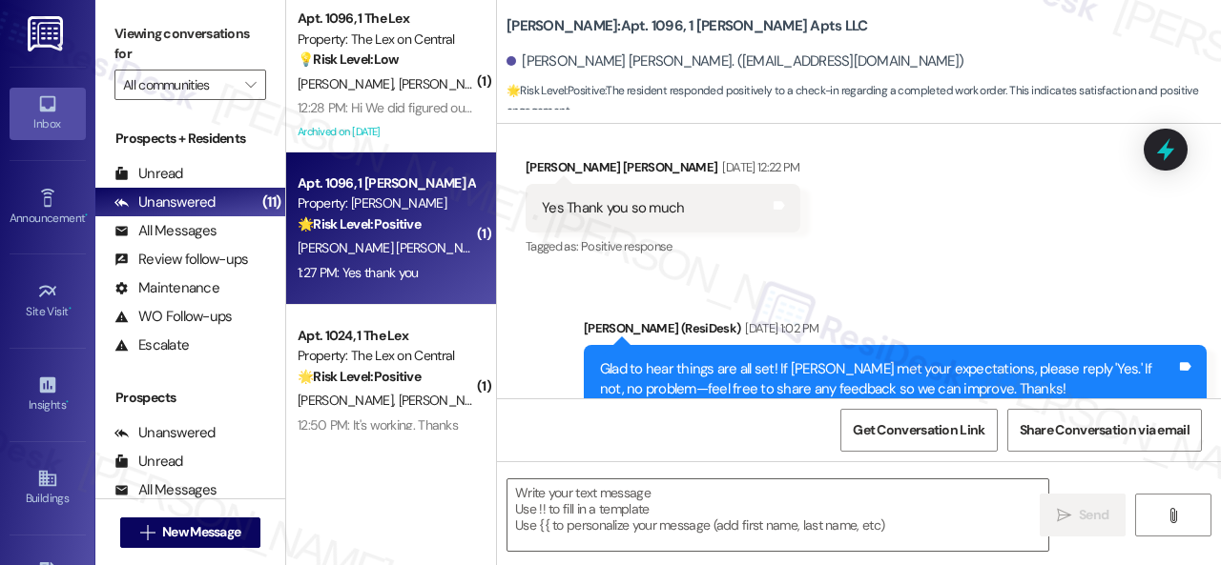
type textarea "Fetching suggested responses. Please feel free to read through the conversation…"
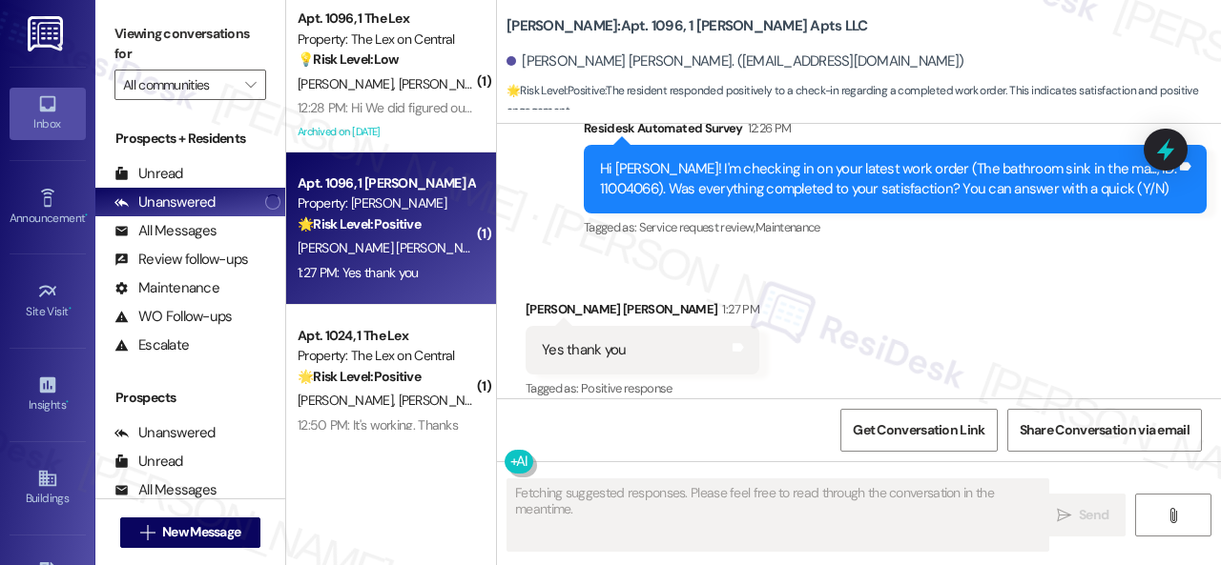
scroll to position [956, 0]
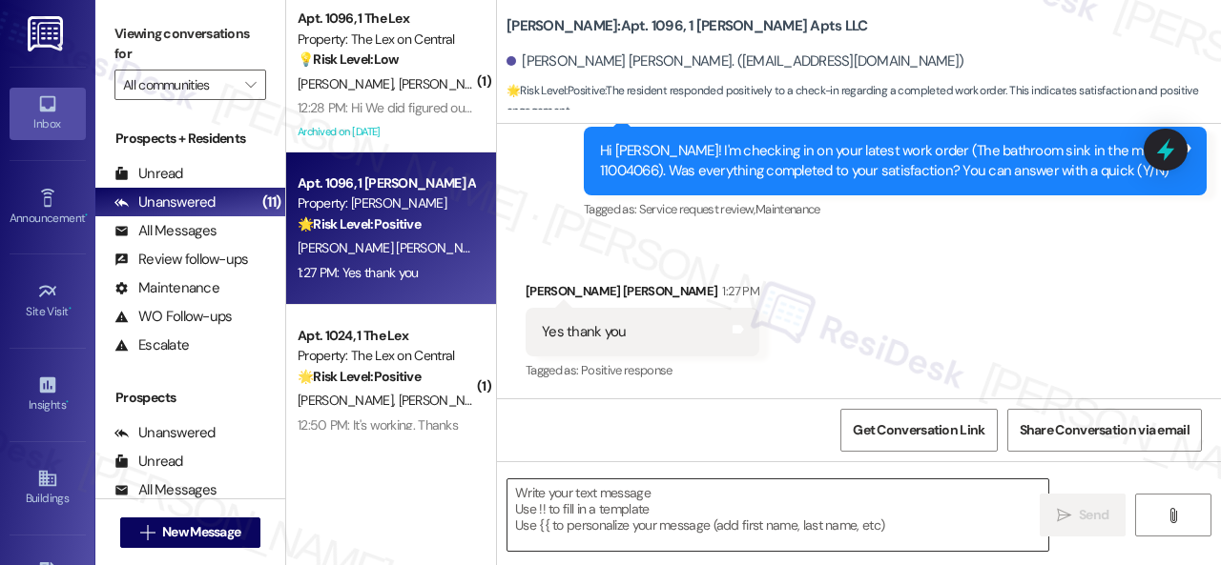
click at [675, 512] on textarea at bounding box center [777, 516] width 541 height 72
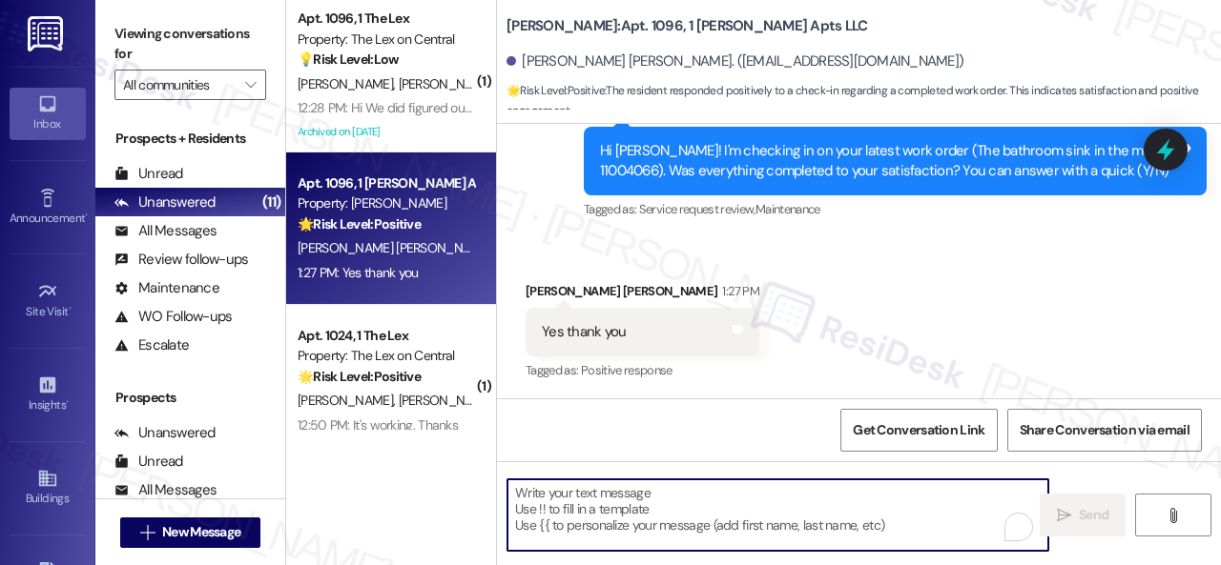
paste textarea "We’re happy to know everything’s all set! If your stay at {{property}} met your…"
type textarea "We’re happy to know everything’s all set! If your stay at {{property}} met your…"
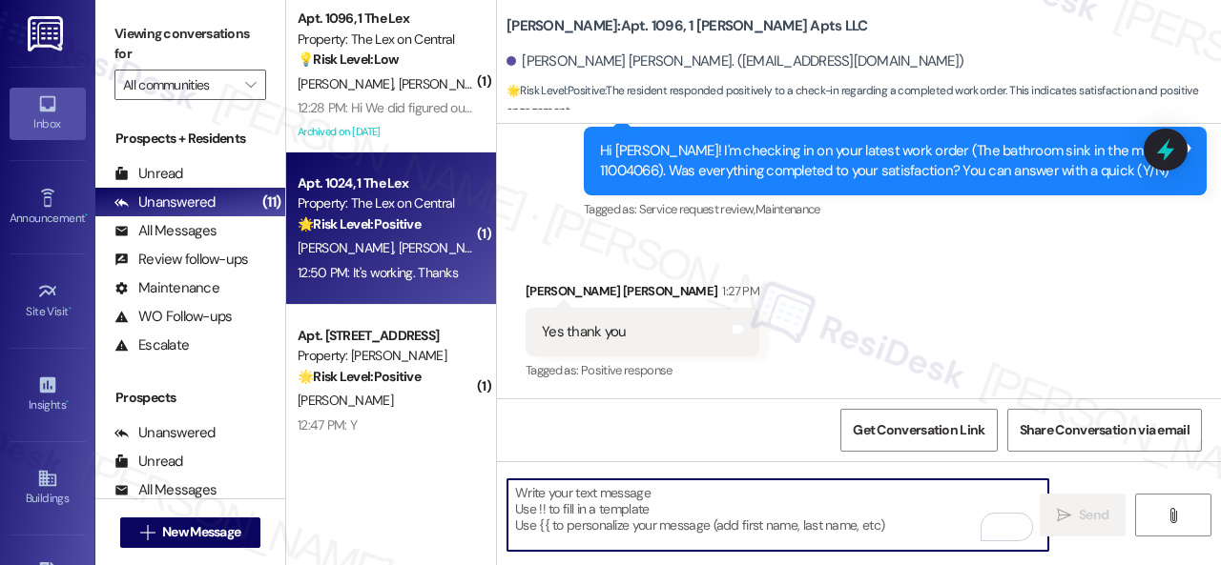
click at [417, 262] on div "12:50 PM: It's working. Thanks 12:50 PM: It's working. Thanks" at bounding box center [386, 273] width 180 height 24
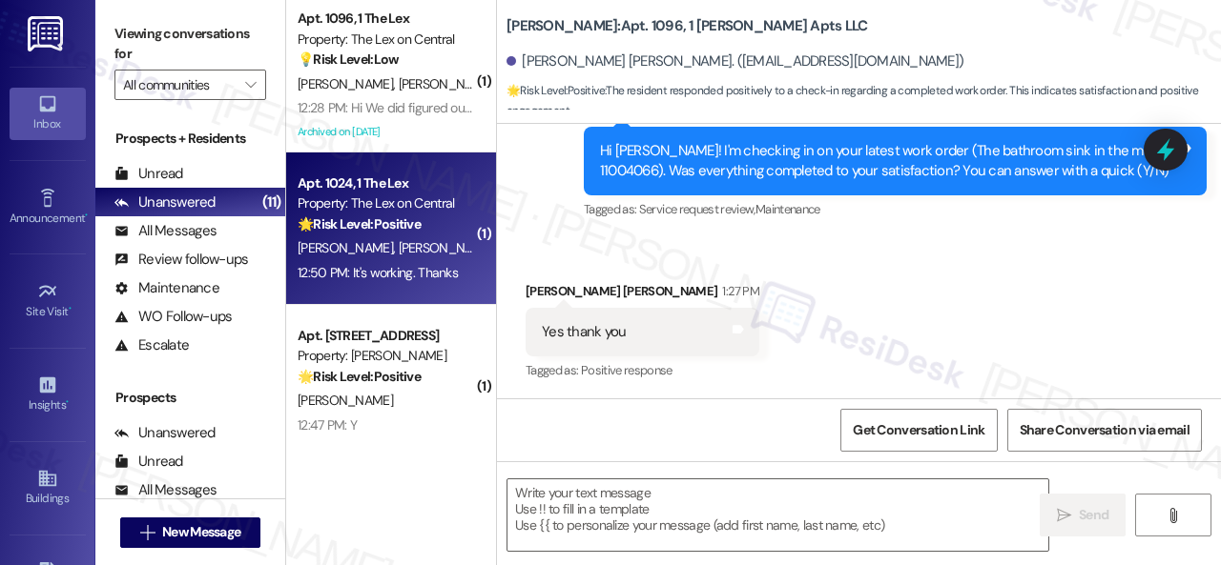
type textarea "Fetching suggested responses. Please feel free to read through the conversation…"
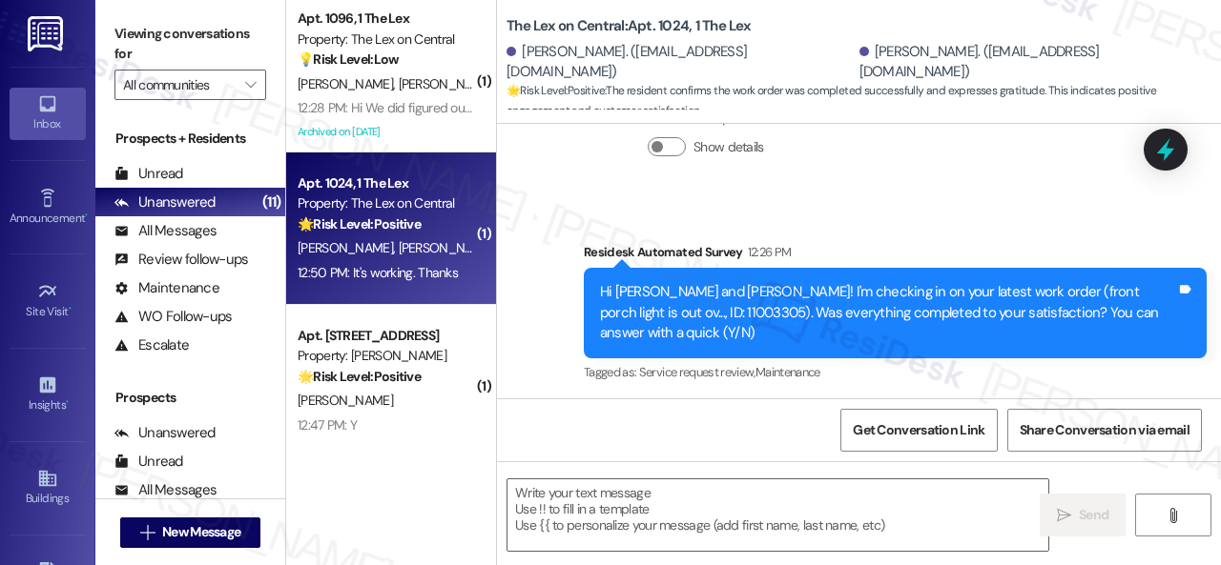
scroll to position [2996, 0]
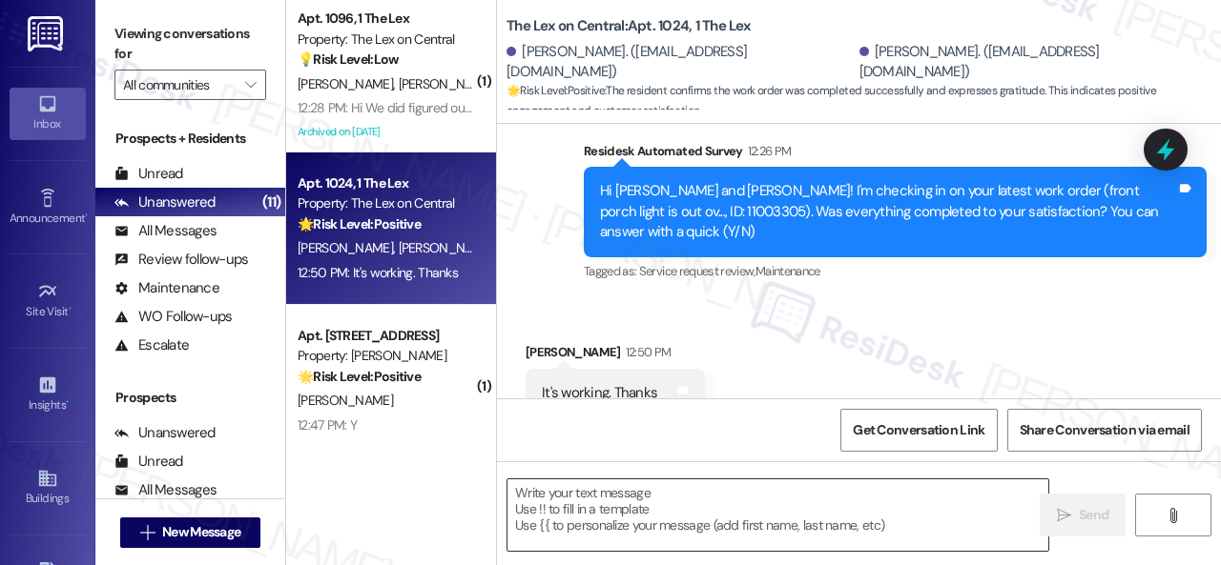
click at [608, 505] on textarea at bounding box center [777, 516] width 541 height 72
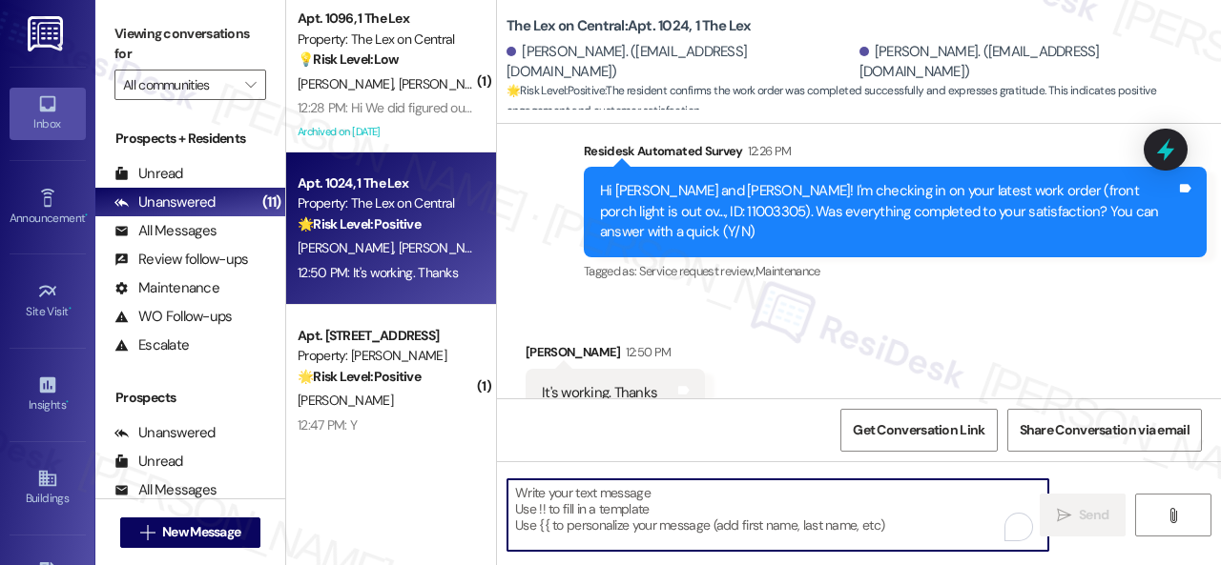
paste textarea "We’re happy to know everything’s all set! If your stay at {{property}} met your…"
type textarea "We’re happy to know everything’s all set! If your stay at {{property}} met your…"
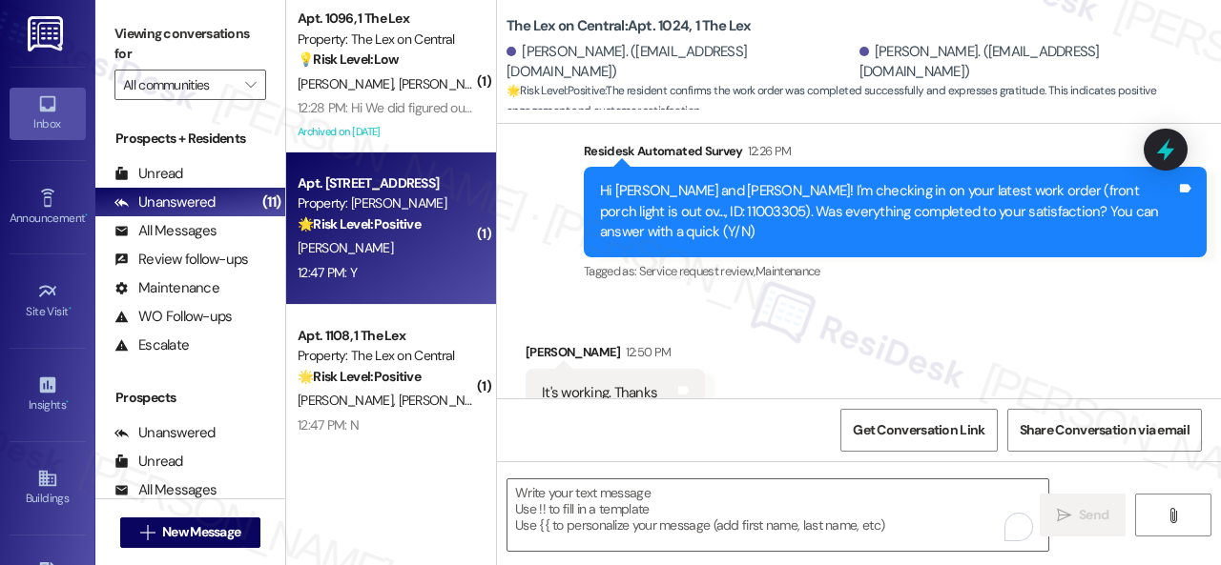
click at [432, 283] on div "12:47 PM: Y 12:47 PM: Y" at bounding box center [386, 273] width 180 height 24
type textarea "Fetching suggested responses. Please feel free to read through the conversation…"
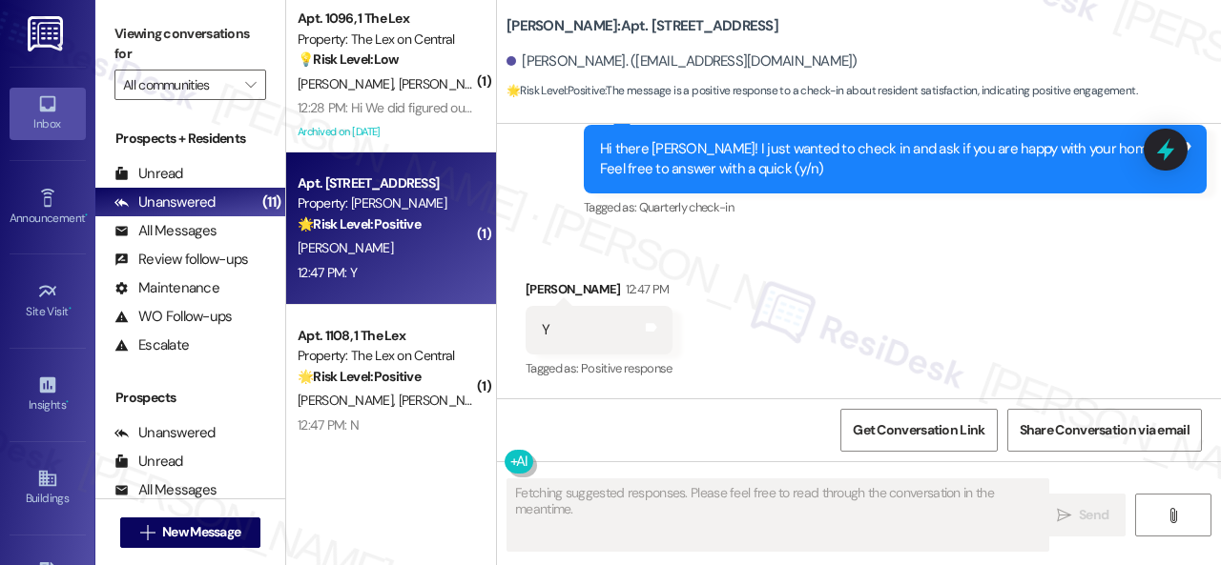
scroll to position [1539, 0]
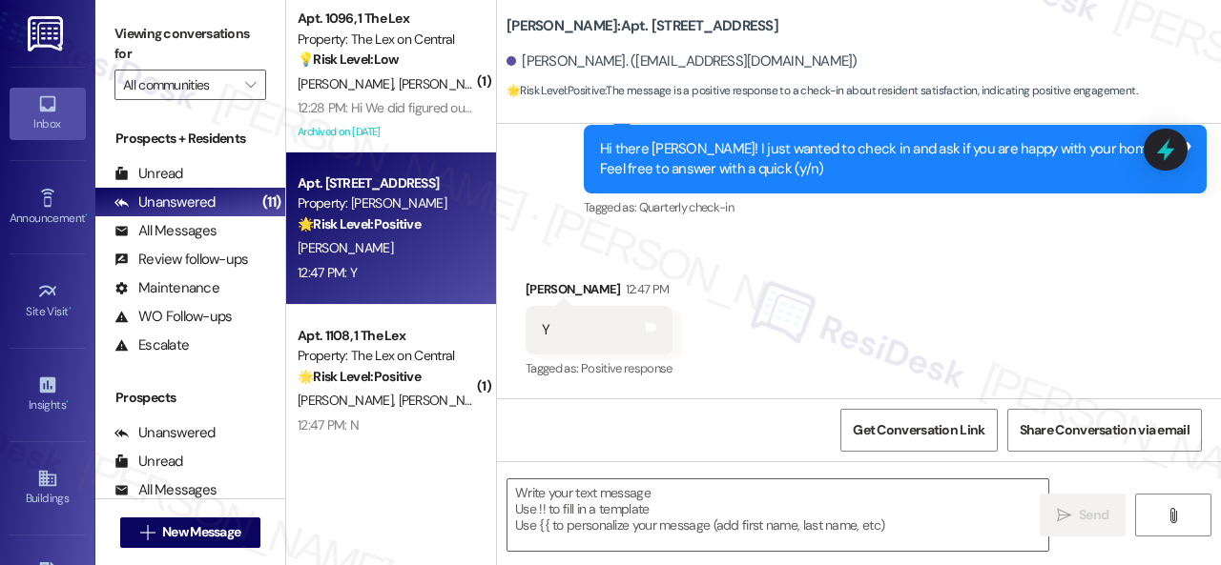
click at [586, 260] on div "Received via SMS Ashley Davis 12:47 PM Y Tags and notes Tagged as: Positive res…" at bounding box center [859, 316] width 724 height 161
click at [586, 505] on textarea at bounding box center [777, 516] width 541 height 72
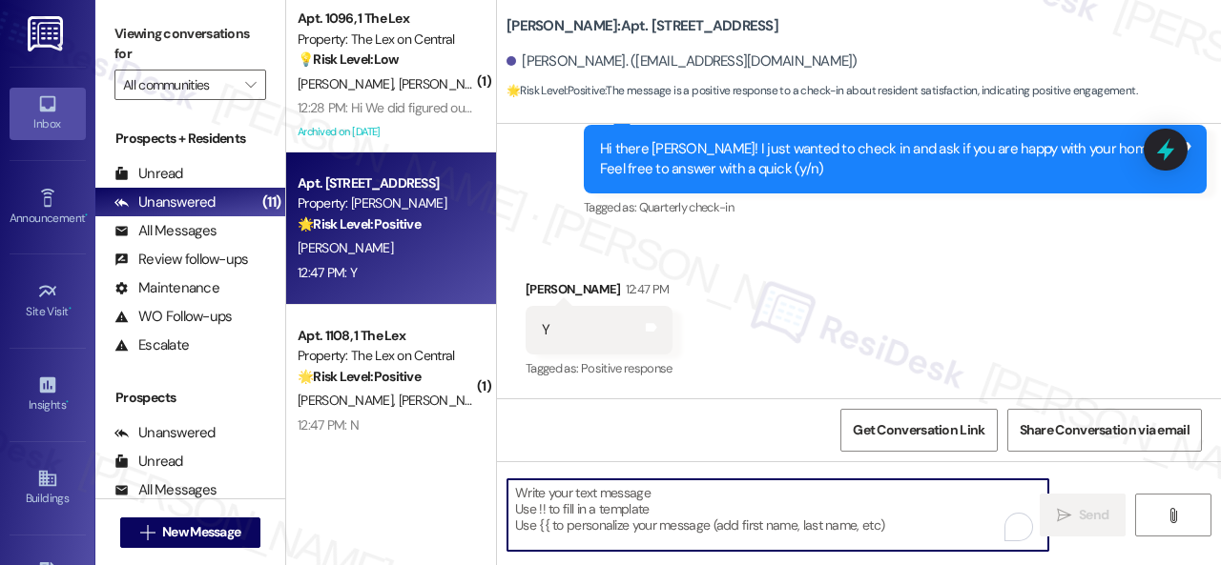
paste textarea "I'm glad you are satisfied with your home. Have you written a review for us bef…"
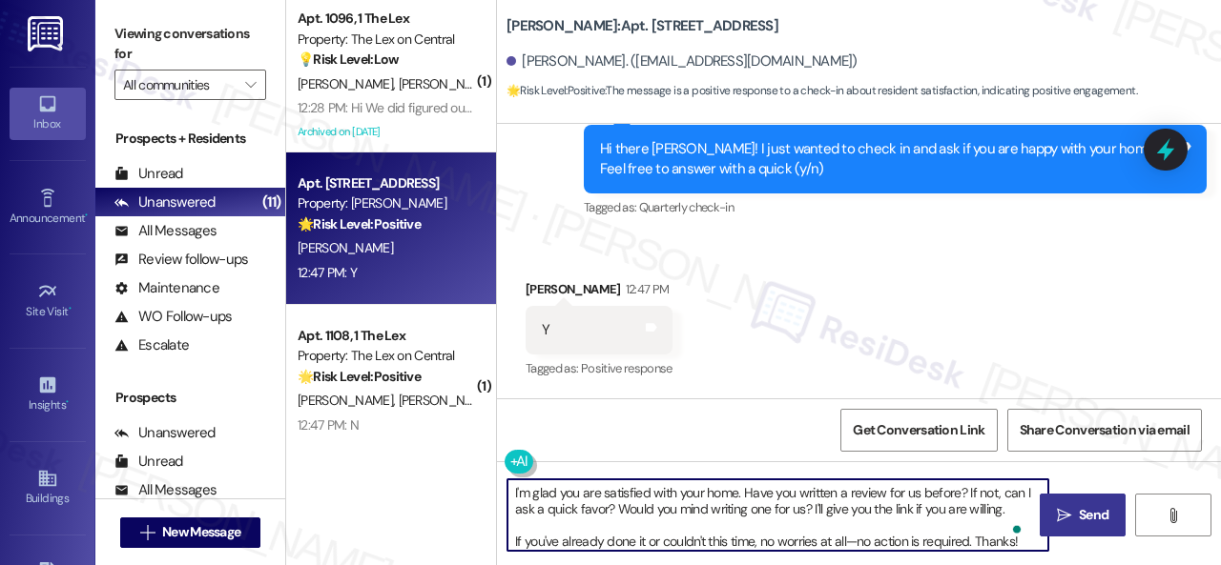
type textarea "I'm glad you are satisfied with your home. Have you written a review for us bef…"
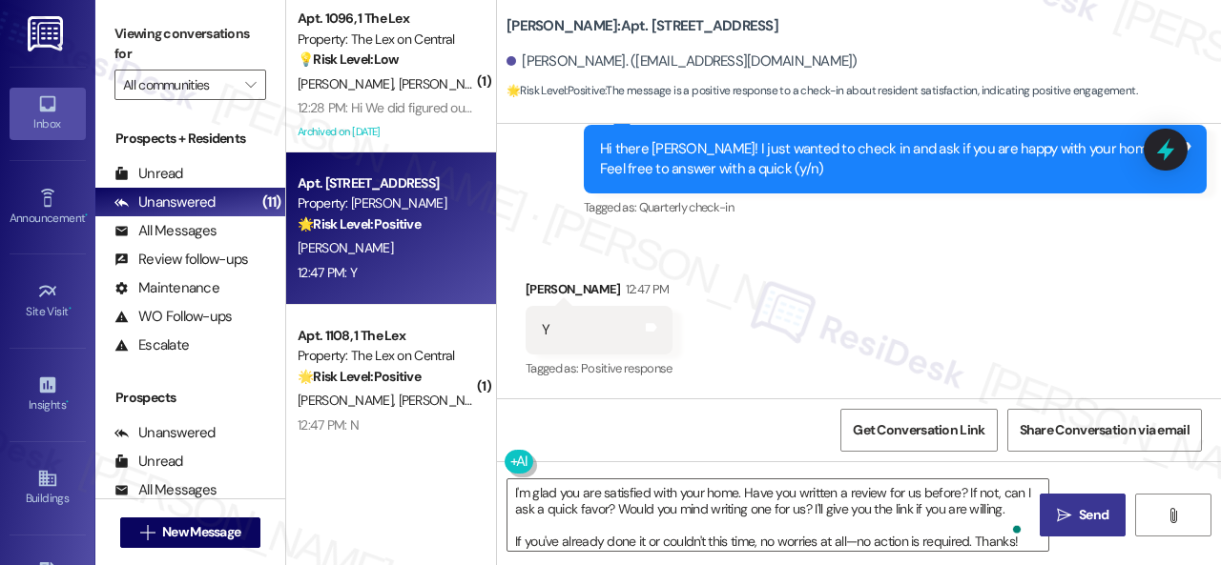
click at [1102, 524] on span "Send" at bounding box center [1094, 515] width 30 height 20
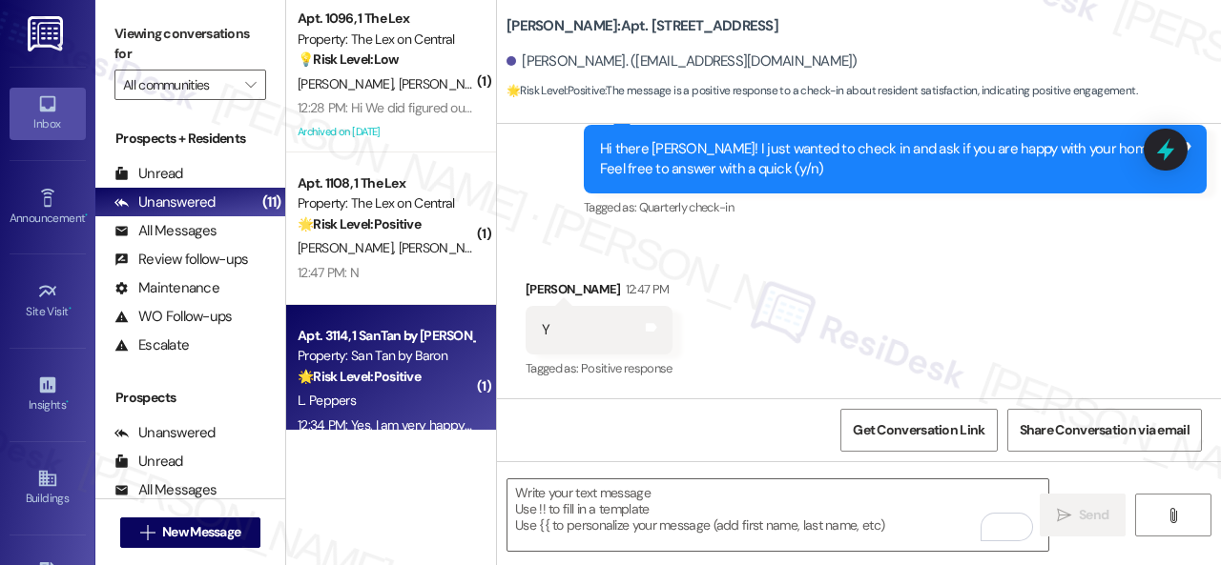
click at [447, 421] on div "12:34 PM: Yes, I am very happy with my apartment. I hope the breezeways can be …" at bounding box center [836, 425] width 1076 height 17
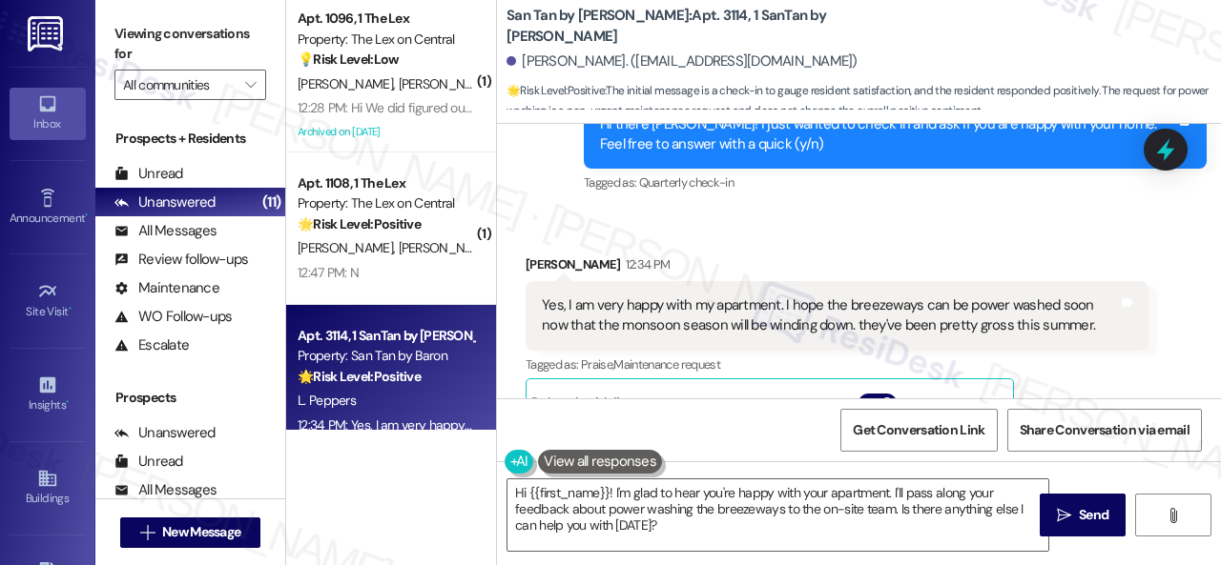
scroll to position [883, 0]
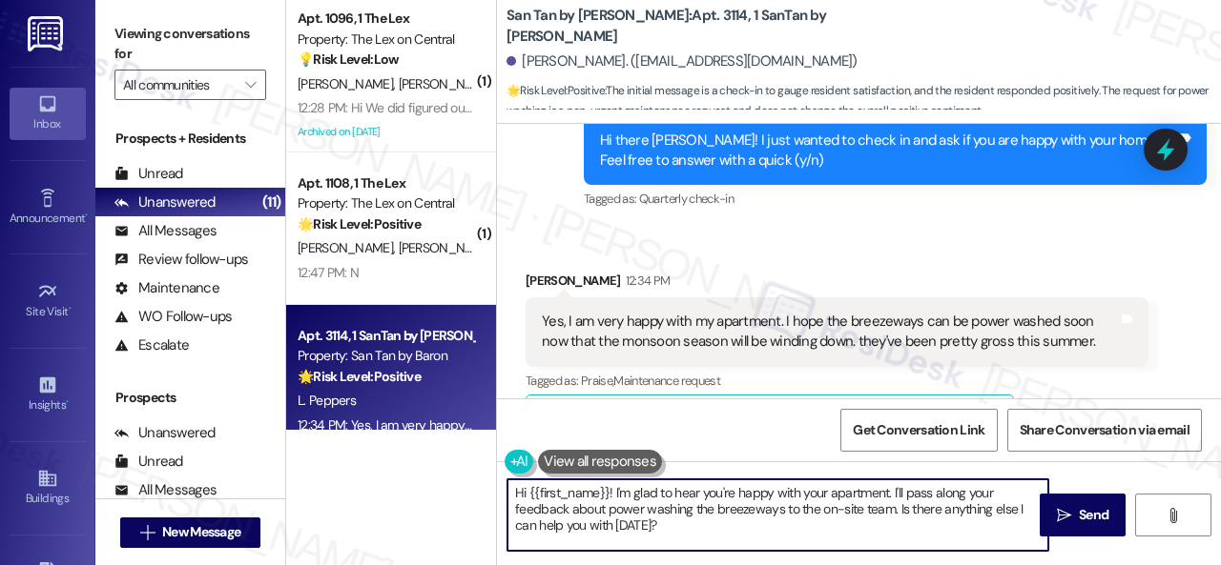
drag, startPoint x: 896, startPoint y: 514, endPoint x: 900, endPoint y: 552, distance: 38.3
click at [900, 560] on div "Hi {{first_name}}! I'm glad to hear you're happy with your apartment. I'll pass…" at bounding box center [859, 533] width 724 height 143
drag, startPoint x: 614, startPoint y: 491, endPoint x: 383, endPoint y: 483, distance: 230.9
click at [383, 483] on div "( 1 ) Apt. 1096, 1 The Lex Property: The Lex on Central 💡 Risk Level: Low The r…" at bounding box center [753, 282] width 935 height 565
click at [894, 507] on textarea "I'm glad to hear you're happy with your apartment. I'll pass along your feedbac…" at bounding box center [777, 516] width 541 height 72
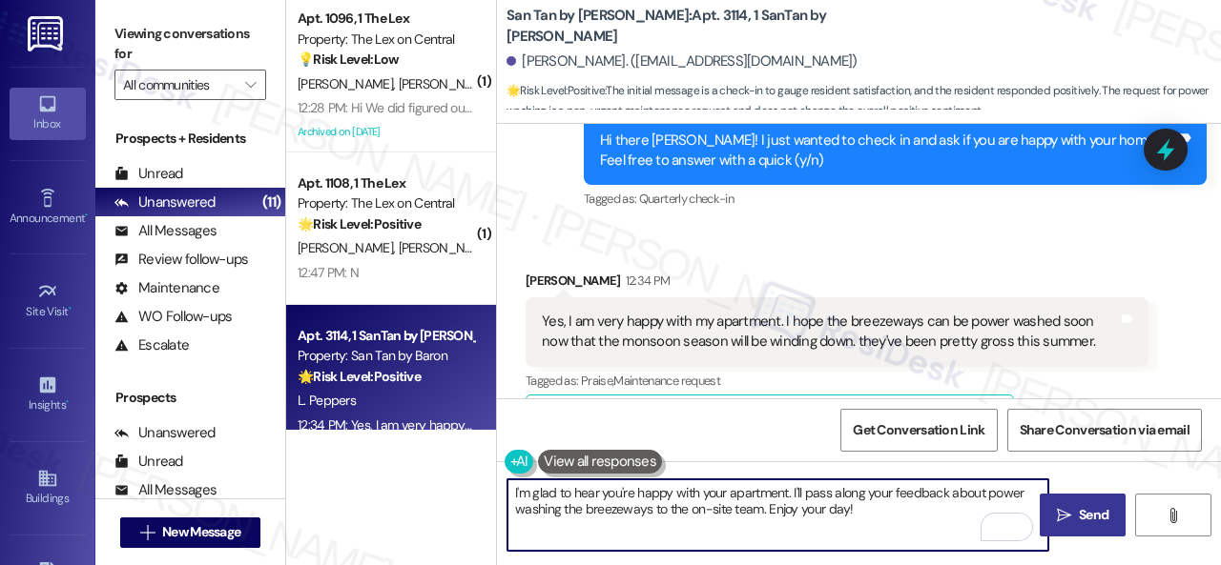
type textarea "I'm glad to hear you're happy with your apartment. I'll pass along your feedbac…"
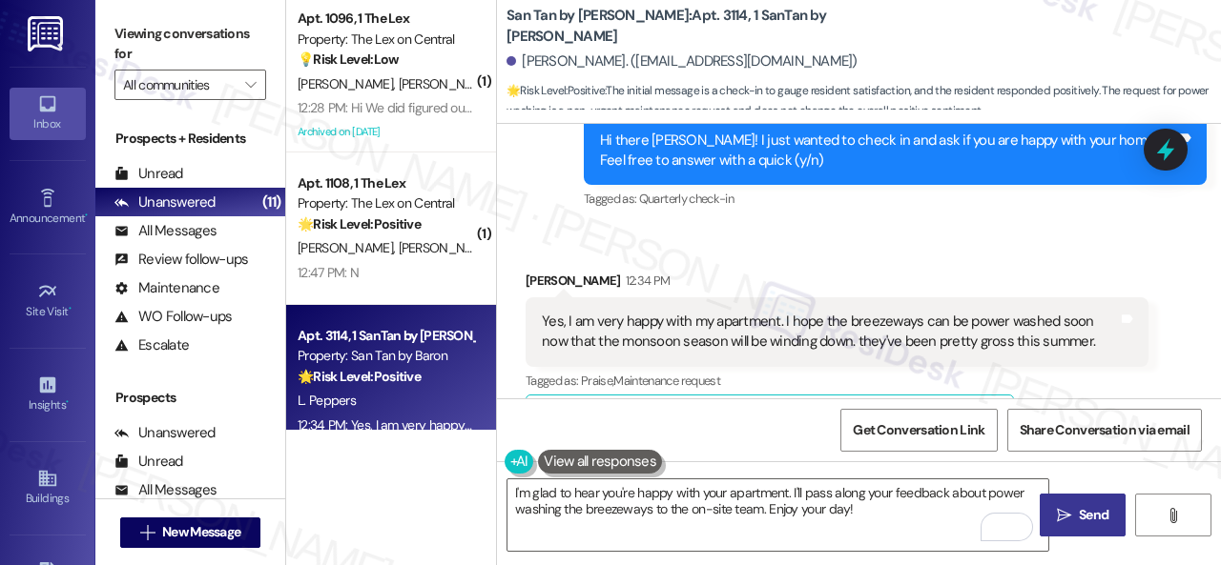
click at [1093, 507] on span "Send" at bounding box center [1094, 515] width 30 height 20
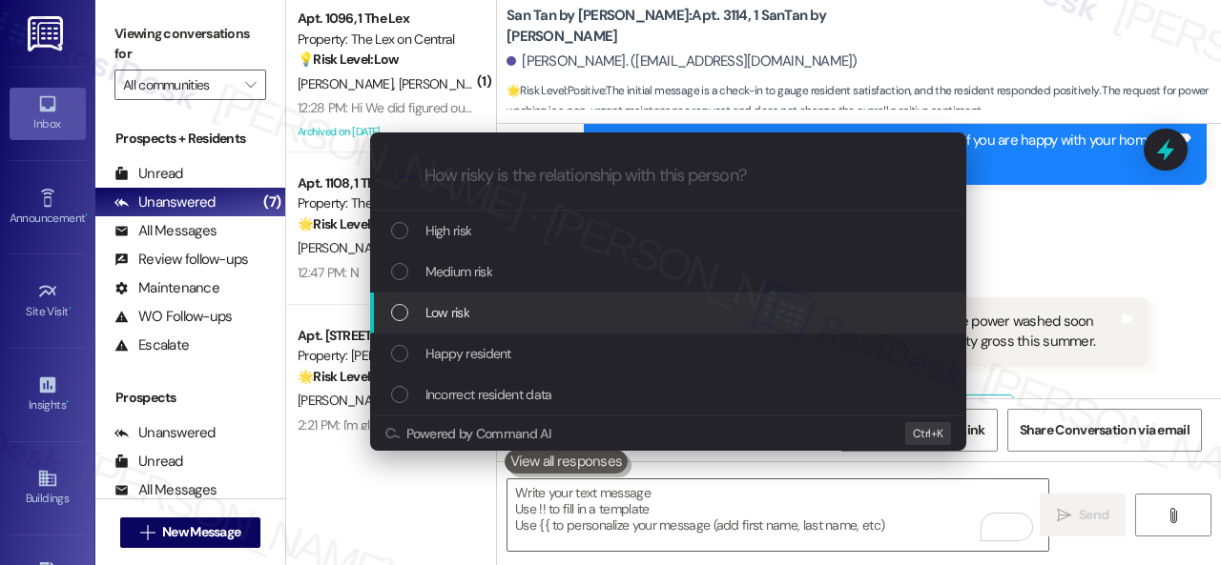
click at [429, 309] on span "Low risk" at bounding box center [447, 312] width 44 height 21
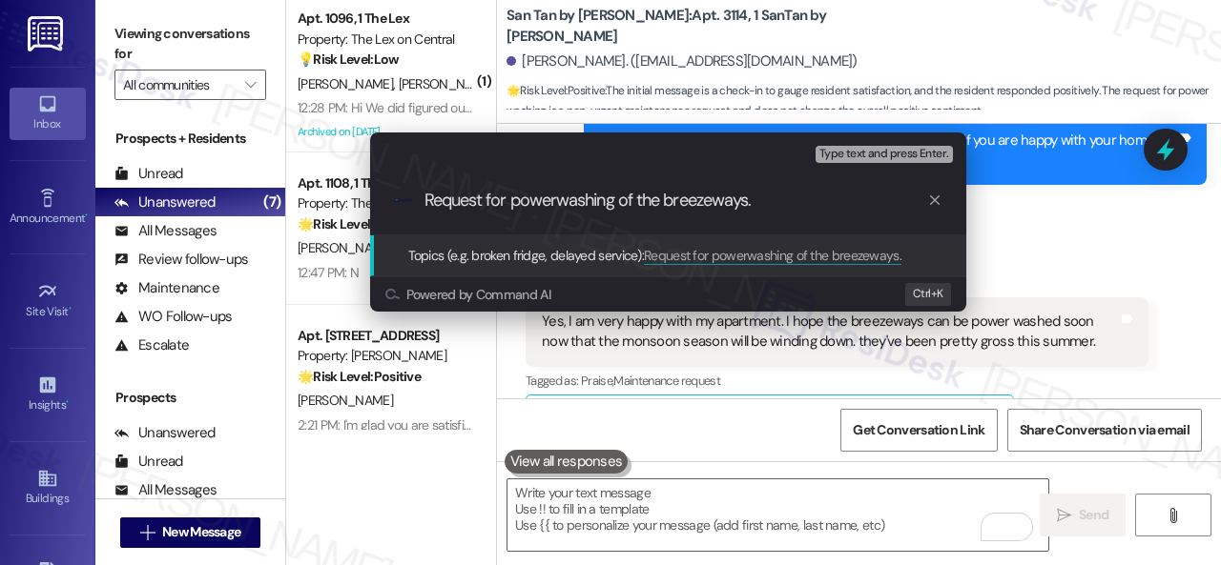
click at [551, 198] on input "Request for powerwashing of the breezeways." at bounding box center [675, 201] width 503 height 20
click at [557, 199] on input "Request for powerwashing of the breezeways." at bounding box center [675, 201] width 503 height 20
type input "Request for power washing of the breezeways."
click at [797, 203] on input "Request for power washing of the breezeways." at bounding box center [675, 201] width 503 height 20
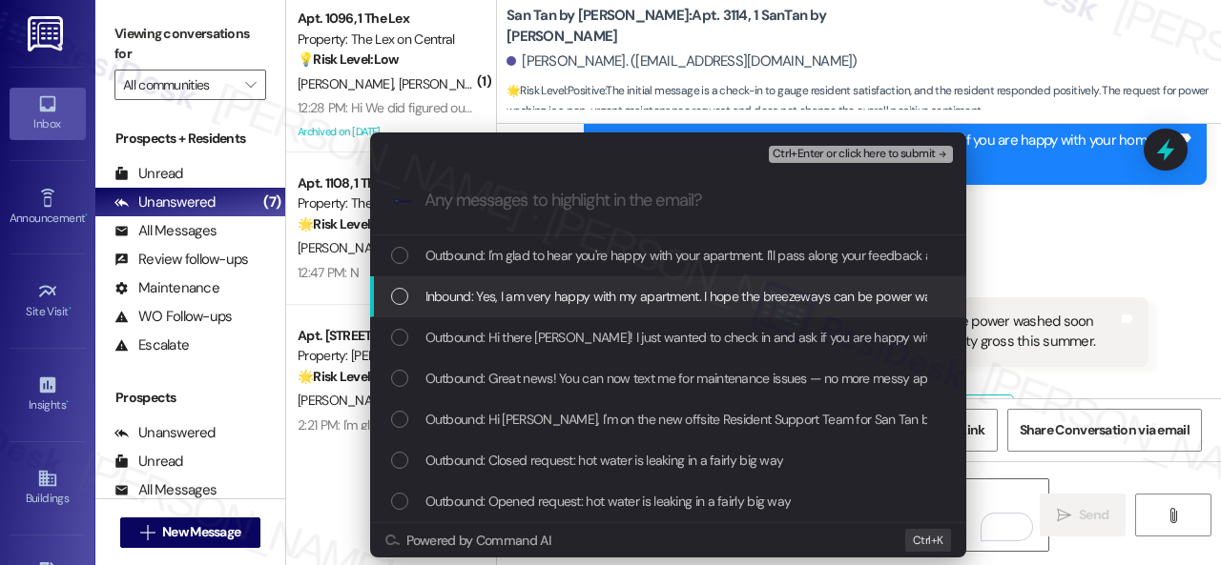
click at [582, 290] on span "Inbound: Yes, I am very happy with my apartment. I hope the breezeways can be p…" at bounding box center [961, 296] width 1073 height 21
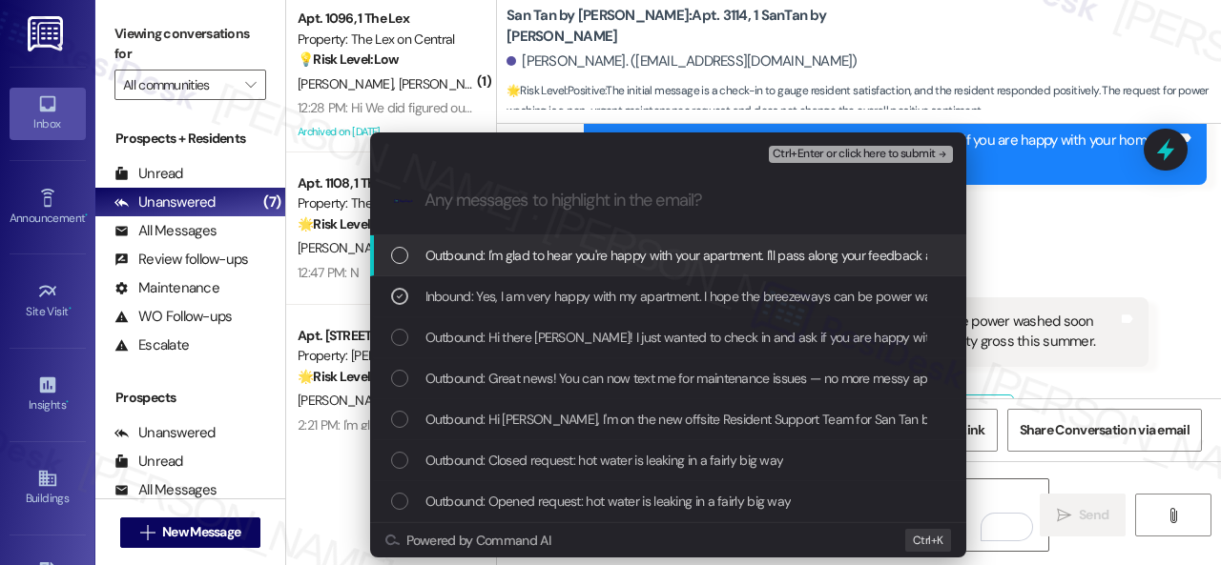
click at [835, 154] on span "Ctrl+Enter or click here to submit" at bounding box center [853, 154] width 163 height 13
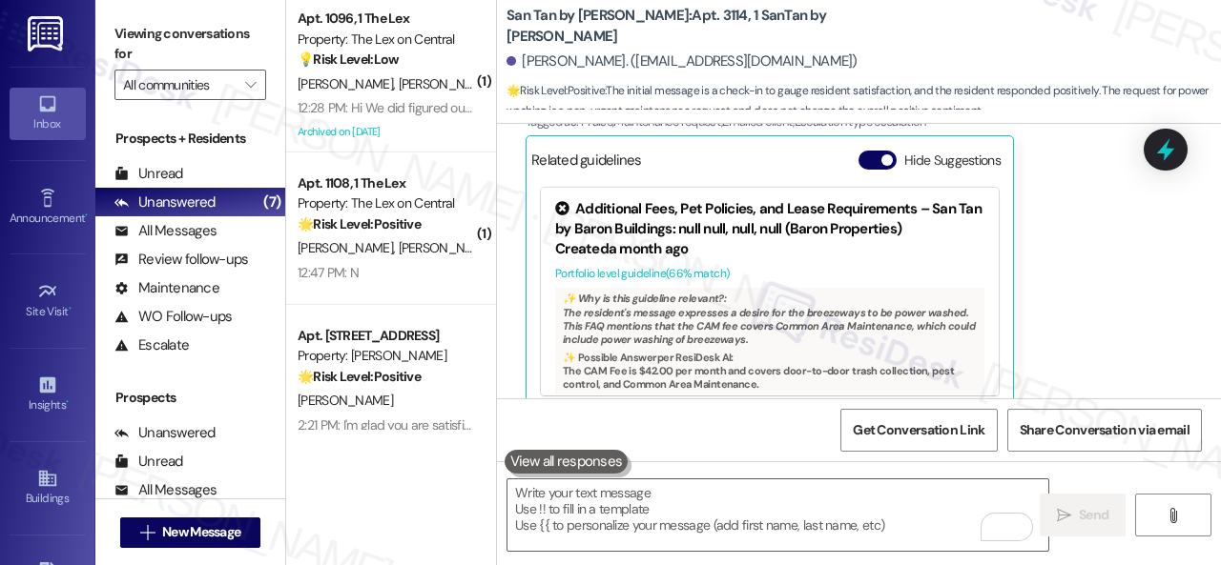
scroll to position [1188, 0]
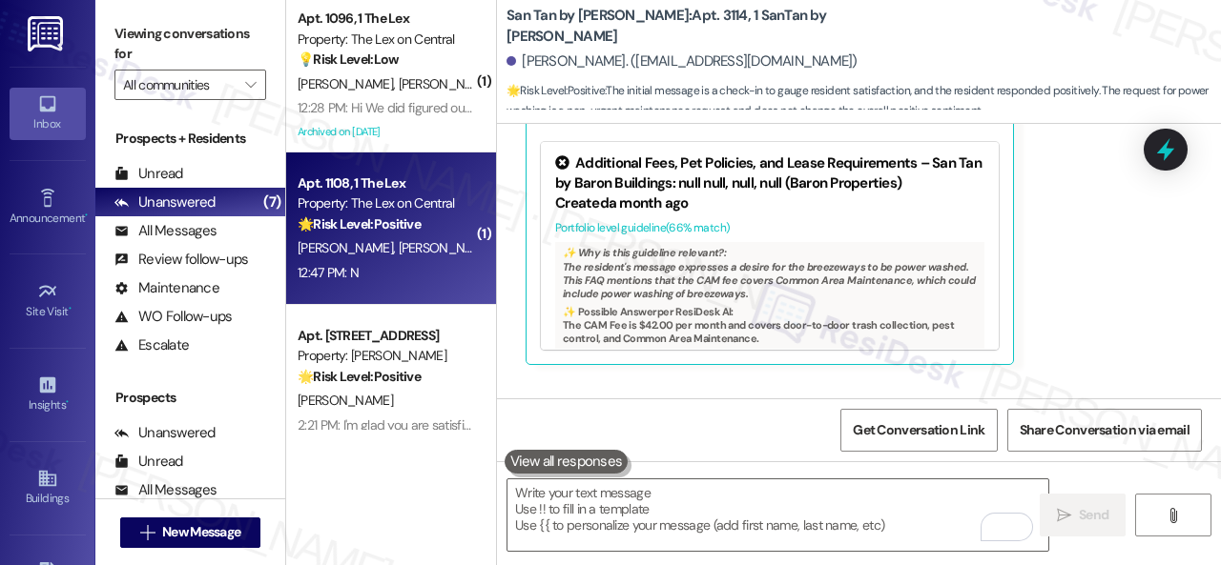
click at [418, 263] on div "12:47 PM: N 12:47 PM: N" at bounding box center [386, 273] width 180 height 24
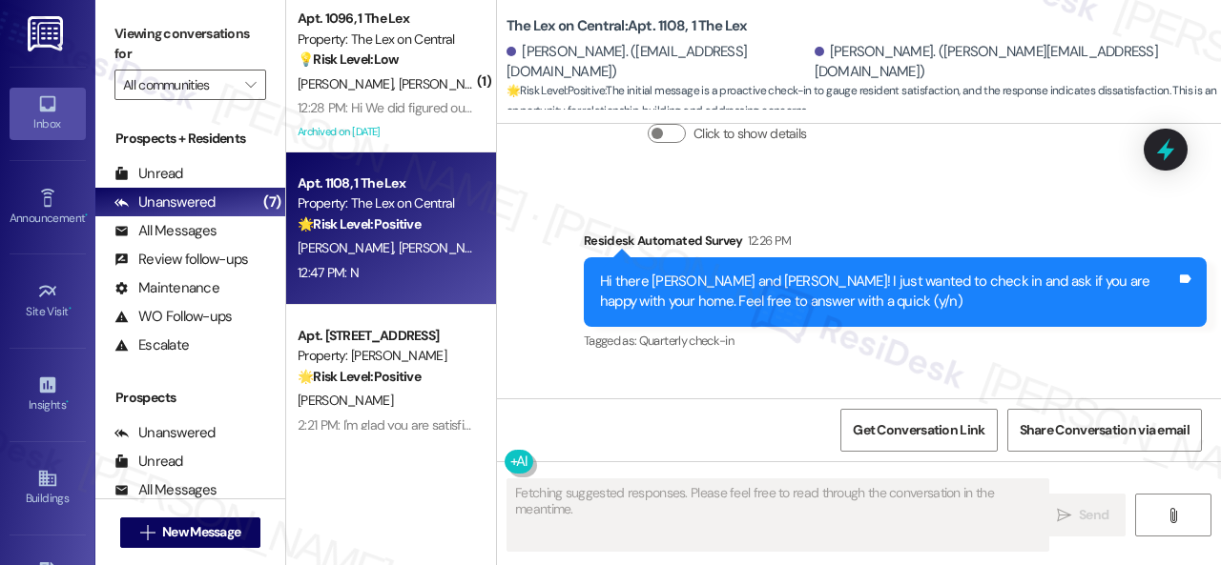
scroll to position [4892, 0]
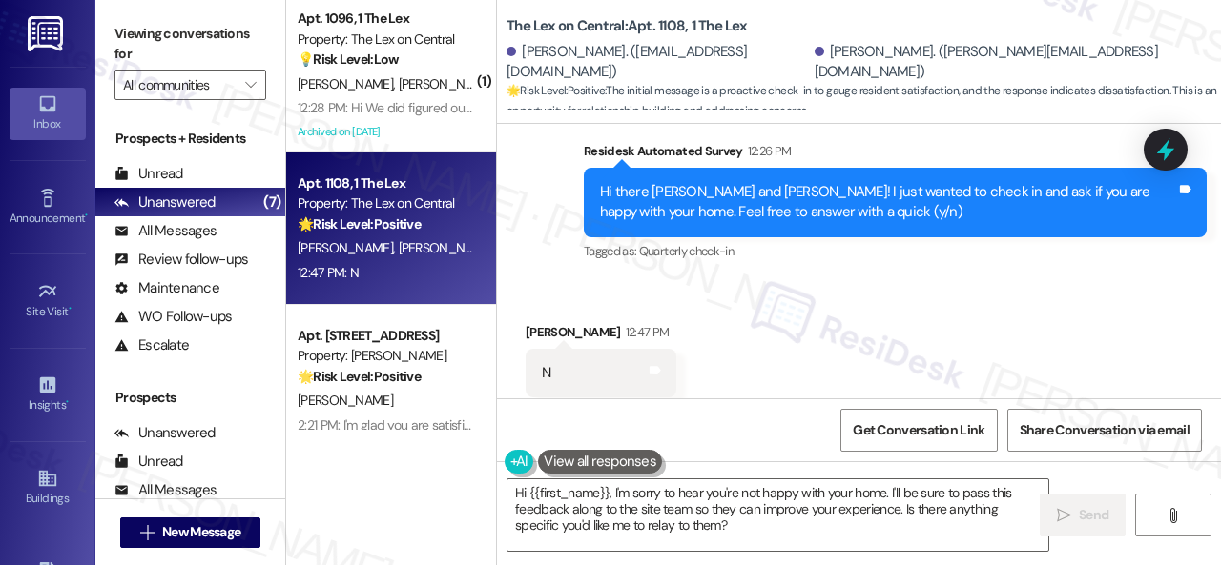
click at [606, 279] on div "Received via SMS Emily Brissenden 12:47 PM N Tags and notes Tagged as: Negative…" at bounding box center [859, 359] width 724 height 161
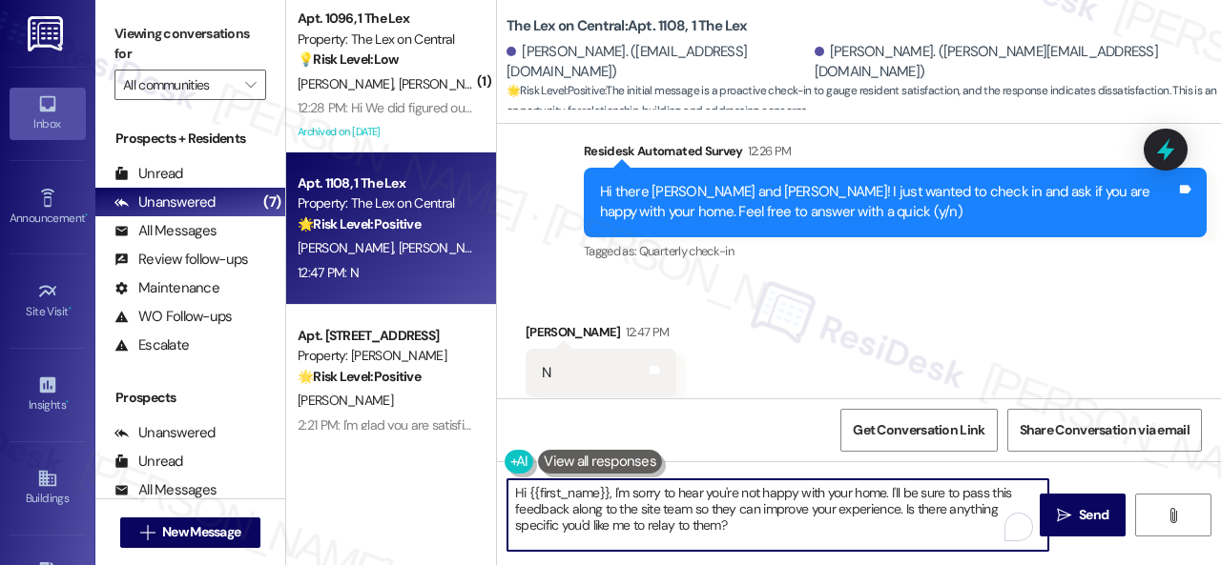
drag, startPoint x: 771, startPoint y: 544, endPoint x: 402, endPoint y: 439, distance: 383.7
click at [402, 439] on div "( 1 ) Apt. 1096, 1 The Lex Property: The Lex on Central 💡 Risk Level: Low The r…" at bounding box center [753, 282] width 935 height 565
paste textarea "Thank you for sharing your feedback. We're here to help improve your experience…"
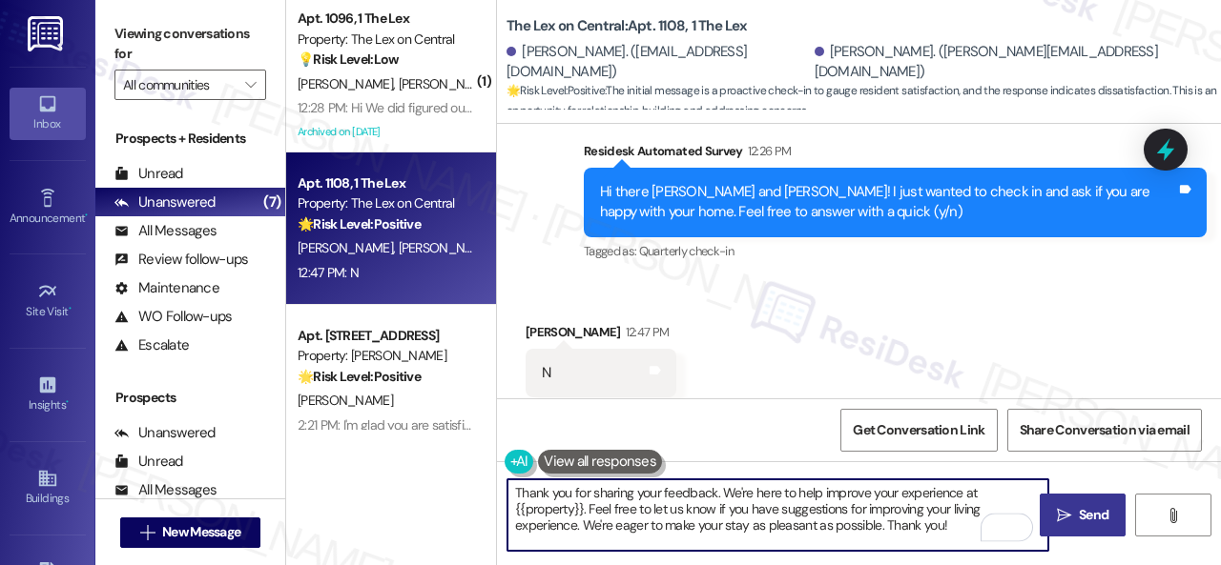
type textarea "Thank you for sharing your feedback. We're here to help improve your experience…"
click at [1099, 512] on span "Send" at bounding box center [1094, 515] width 30 height 20
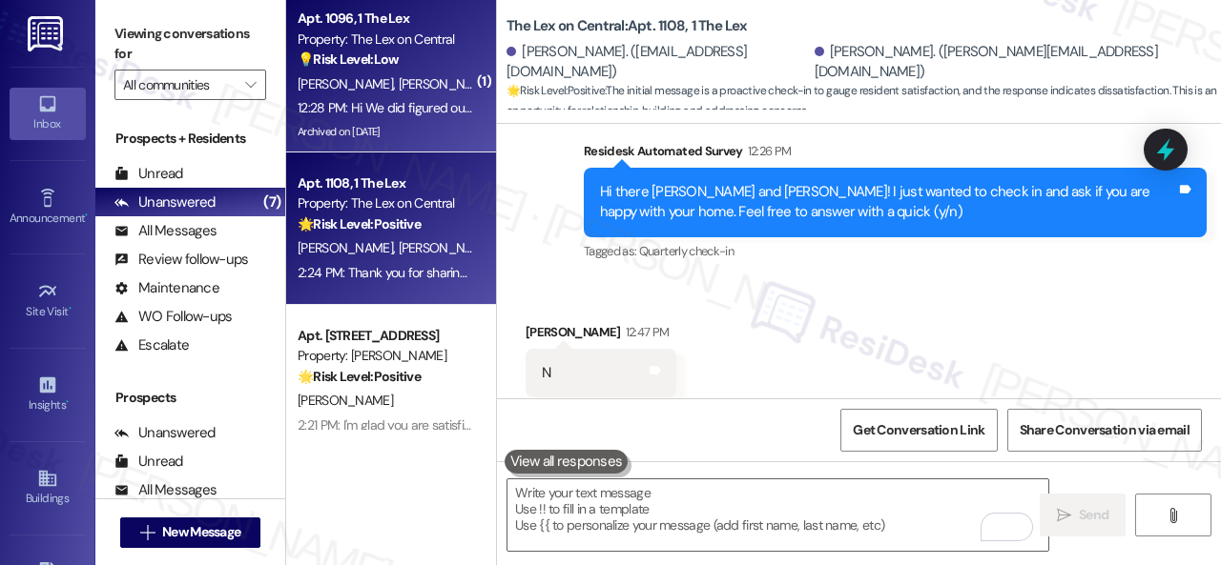
click at [429, 87] on div "A. Desai S. Desai" at bounding box center [386, 84] width 180 height 24
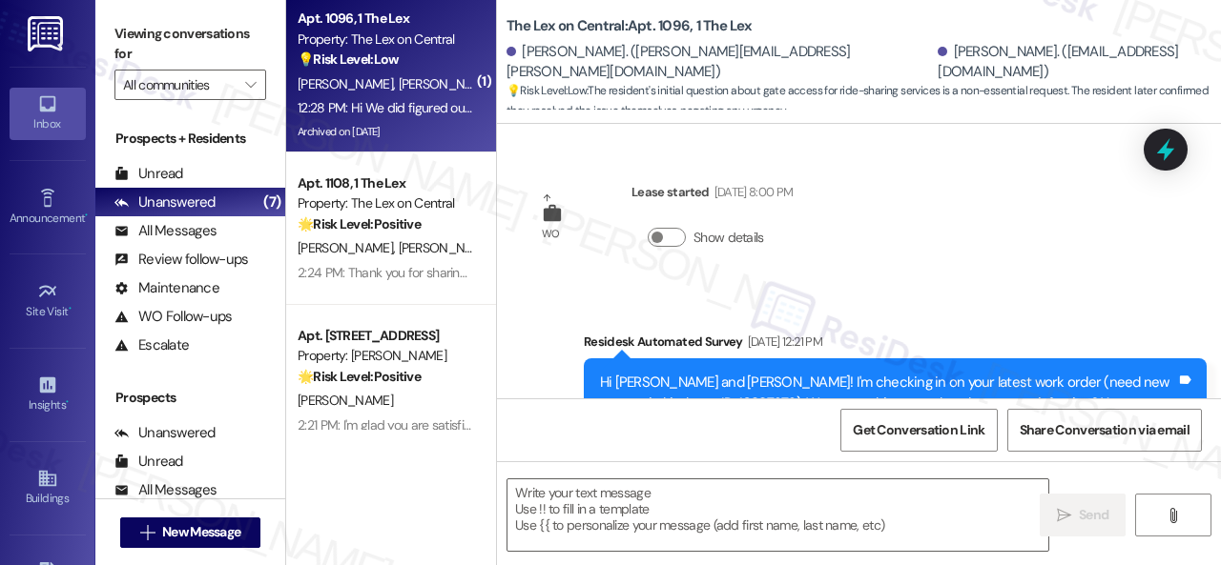
type textarea "Fetching suggested responses. Please feel free to read through the conversation…"
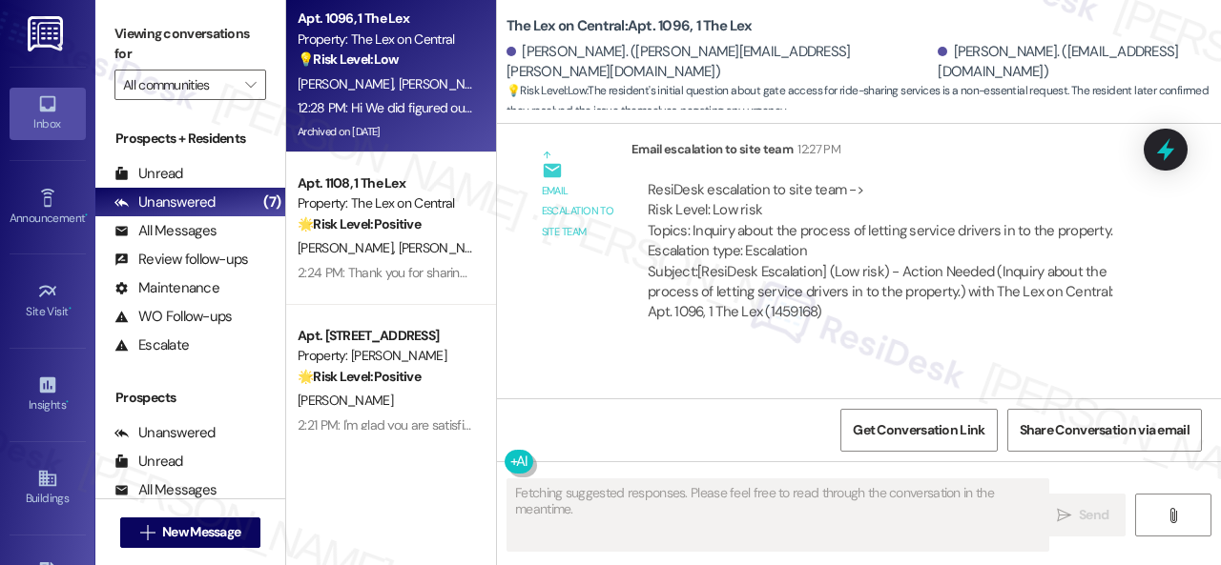
scroll to position [6238, 0]
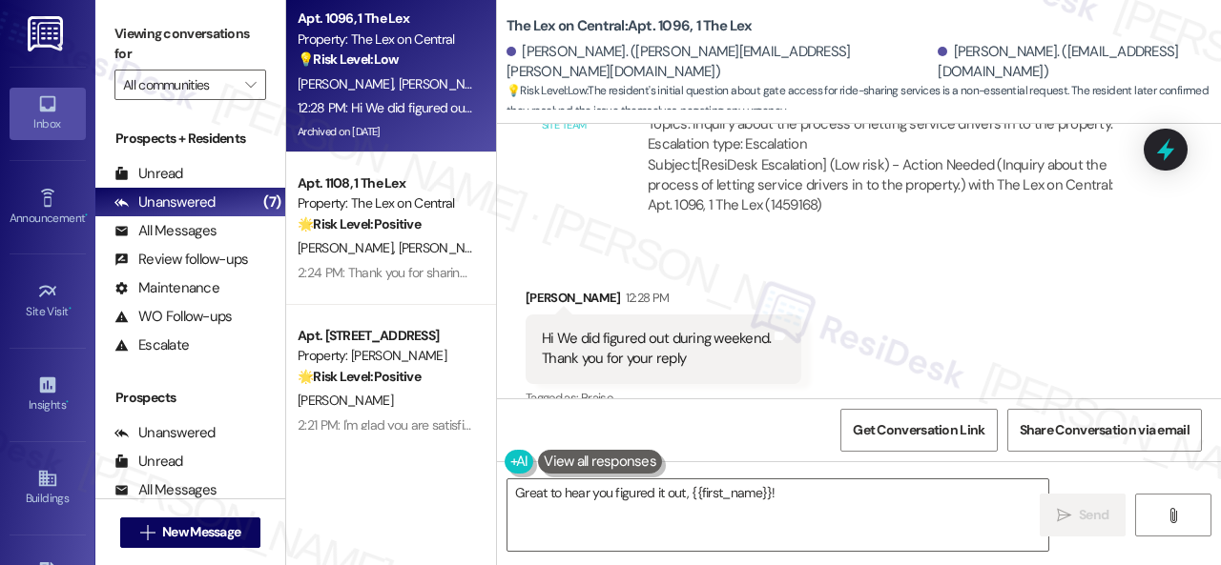
scroll to position [6240, 0]
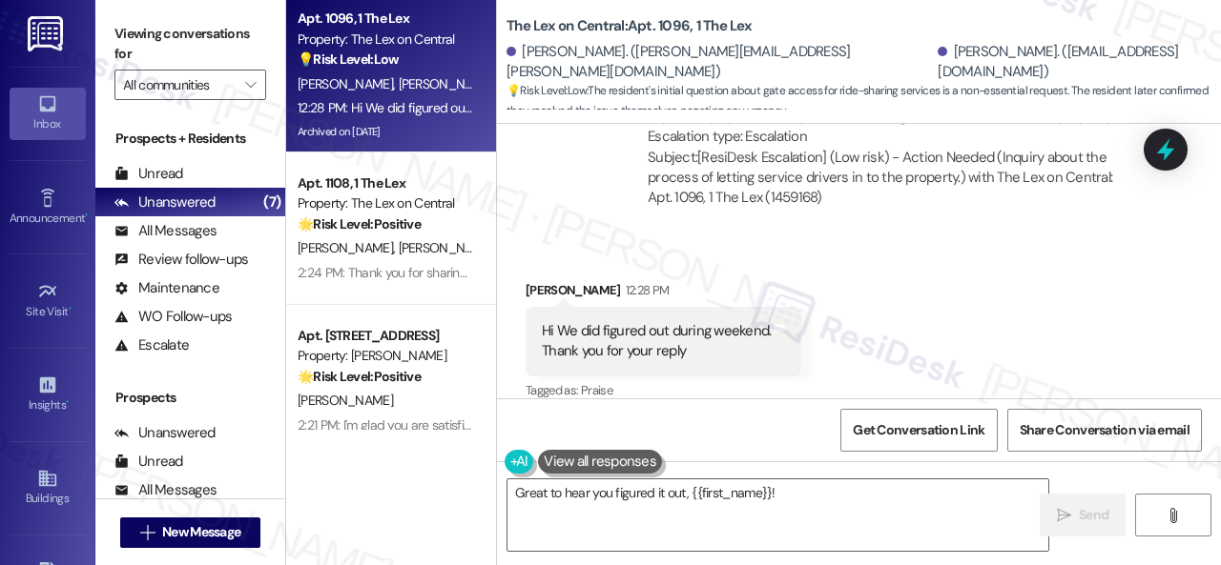
drag, startPoint x: 793, startPoint y: 512, endPoint x: 40, endPoint y: 337, distance: 773.5
click at [235, 462] on div "Viewing conversations for All communities  Prospects + Residents Unread (0) Un…" at bounding box center [657, 282] width 1125 height 565
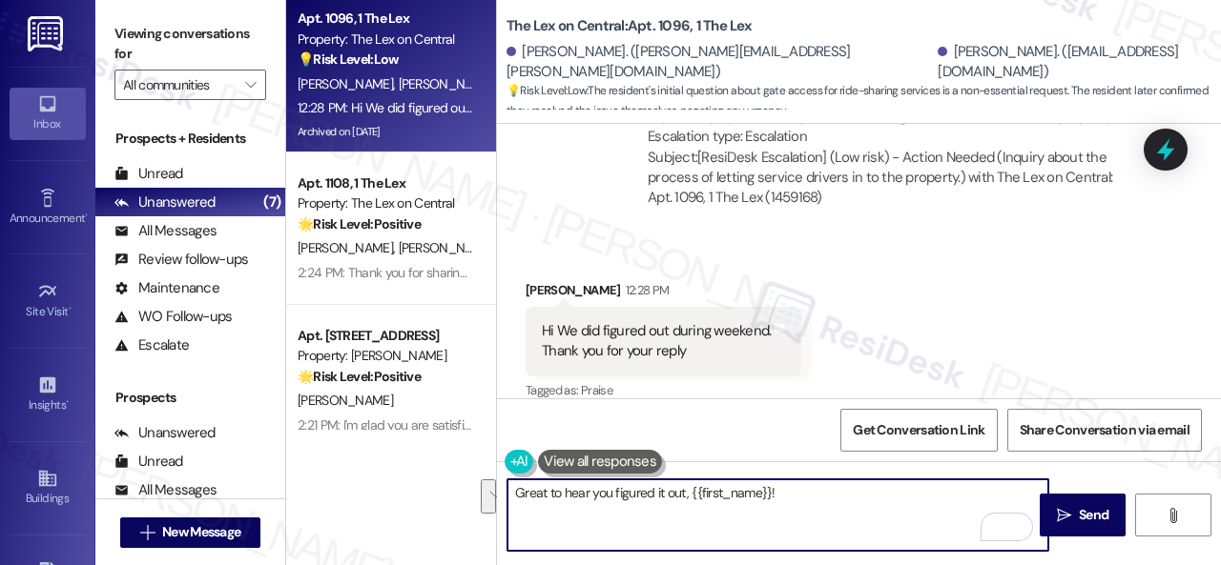
click at [658, 512] on textarea "Great to hear you figured it out, {{first_name}}! If you have any other questio…" at bounding box center [777, 516] width 541 height 72
drag, startPoint x: 684, startPoint y: 489, endPoint x: 767, endPoint y: 507, distance: 84.9
click at [767, 513] on textarea "Great to hear you figured it out, {{first_name}}! If you have any other questio…" at bounding box center [777, 516] width 541 height 72
click at [748, 477] on div "Great to hear you figured it out!  Send " at bounding box center [859, 533] width 724 height 143
click at [740, 488] on textarea "Great to hear you figured it out!" at bounding box center [777, 516] width 541 height 72
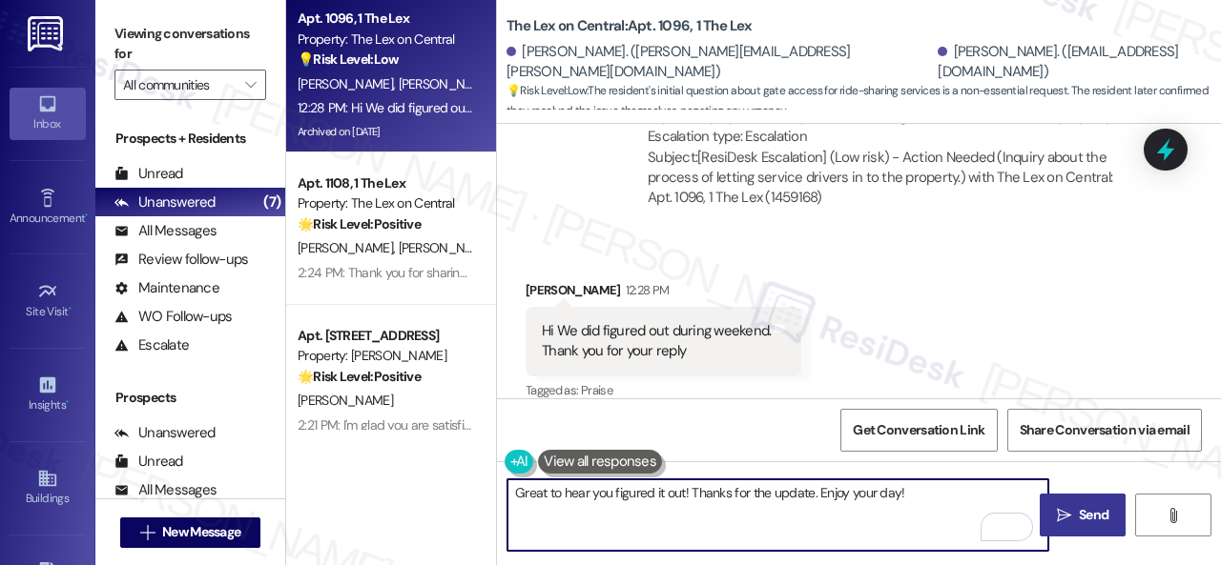
type textarea "Great to hear you figured it out! Thanks for the update. Enjoy your day!"
click at [1093, 512] on span "Send" at bounding box center [1094, 515] width 30 height 20
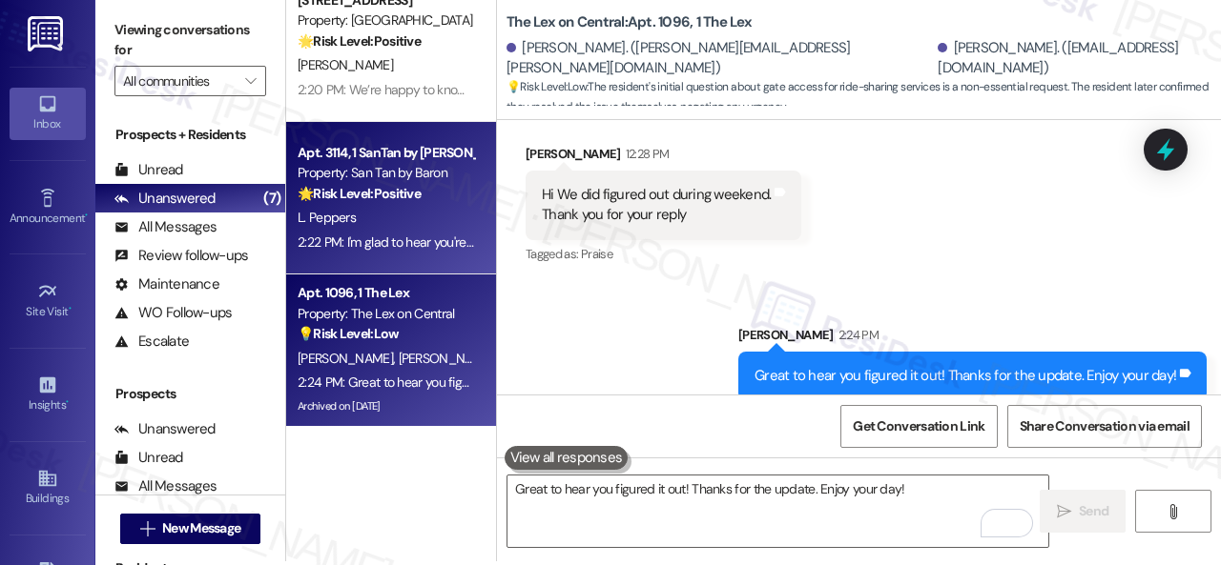
scroll to position [6, 0]
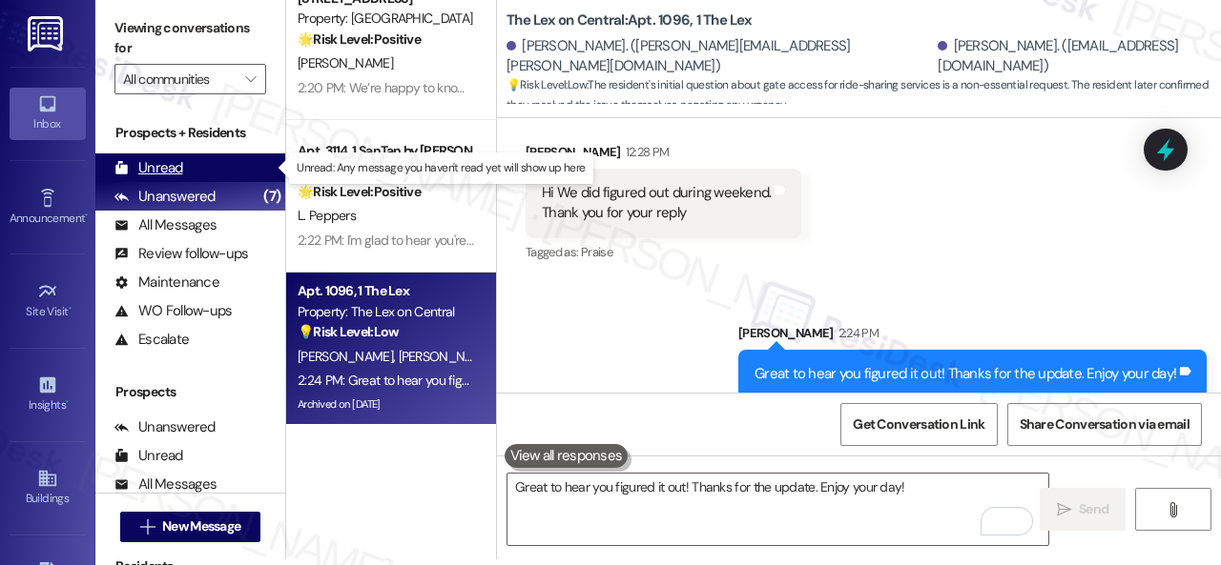
click at [170, 169] on div "Unread" at bounding box center [148, 168] width 69 height 20
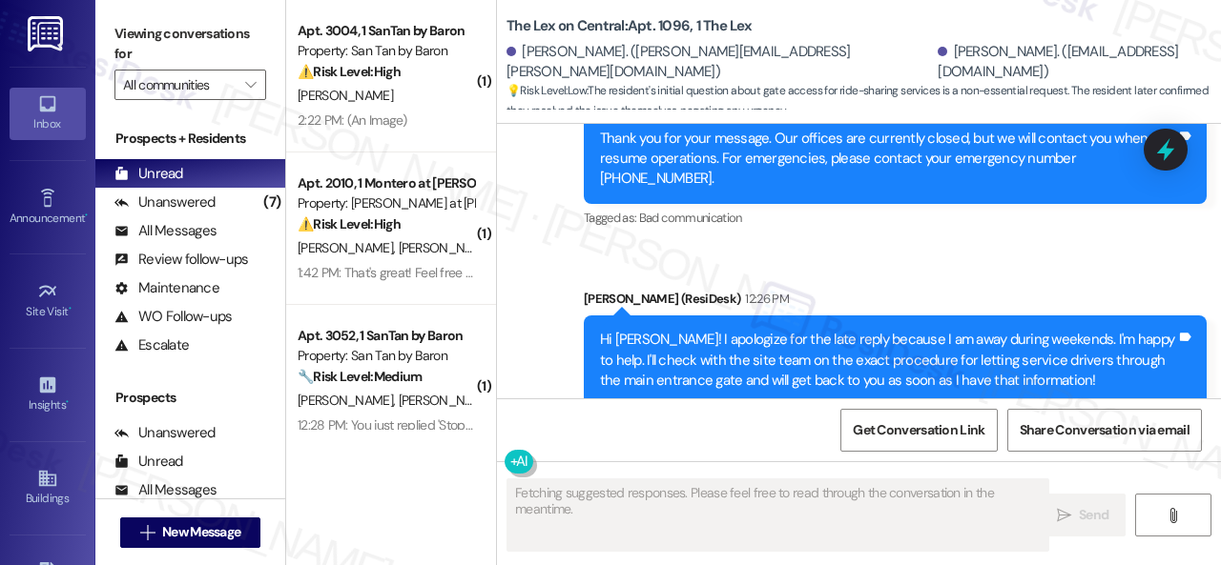
scroll to position [6238, 0]
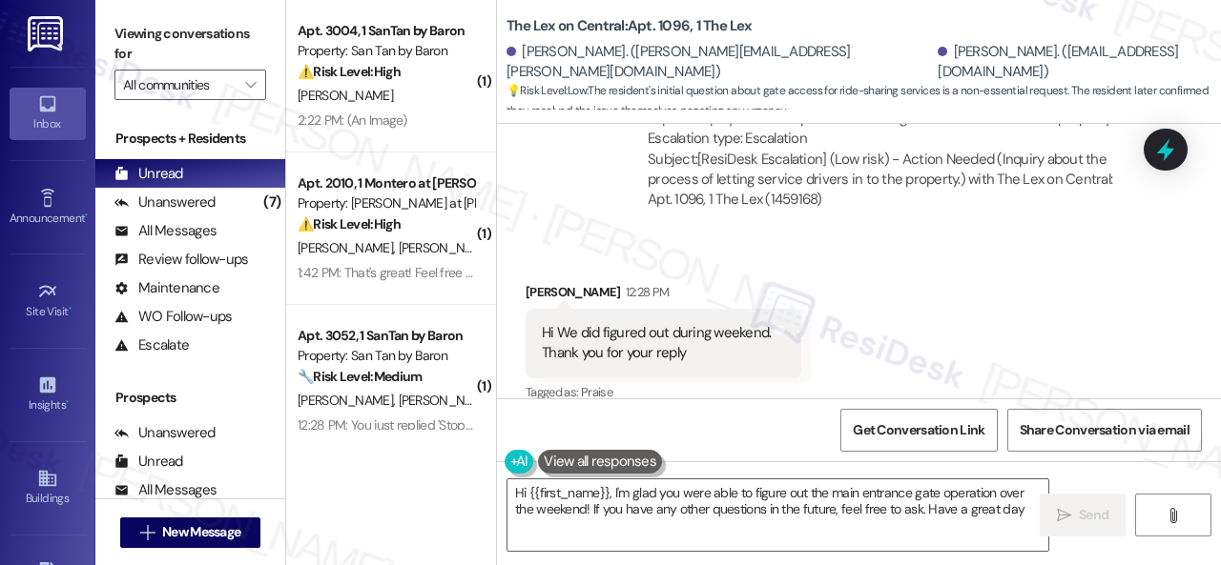
type textarea "Hi {{first_name}}, I'm glad you were able to figure out the main entrance gate …"
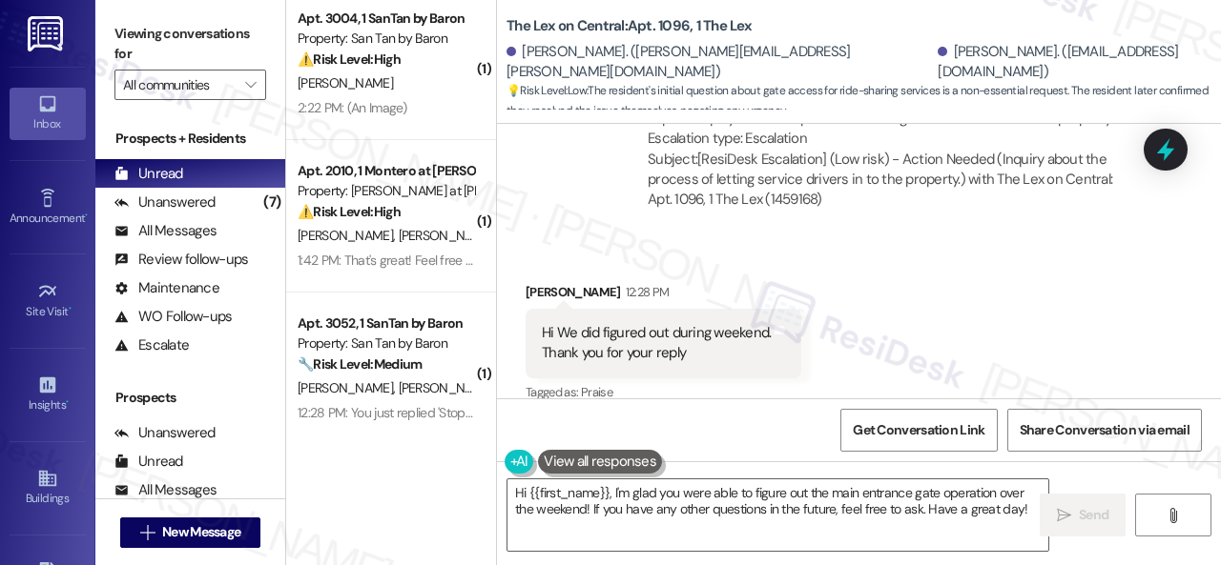
scroll to position [0, 0]
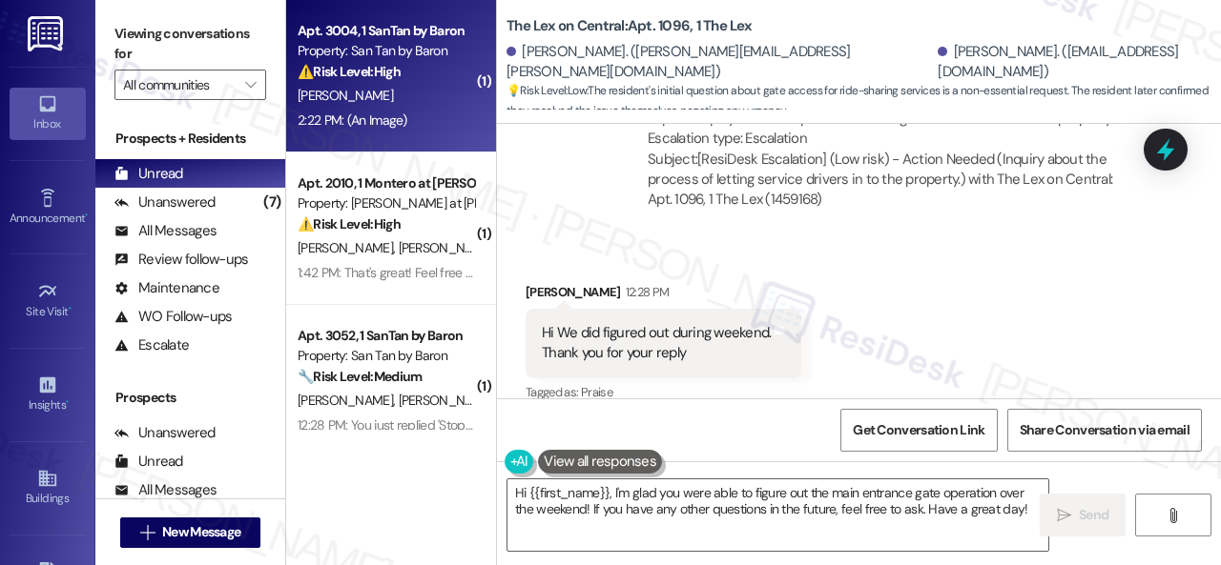
click at [460, 105] on div "D. Mackay-Timmermans" at bounding box center [386, 96] width 180 height 24
type textarea "Fetching suggested responses. Please feel free to read through the conversation…"
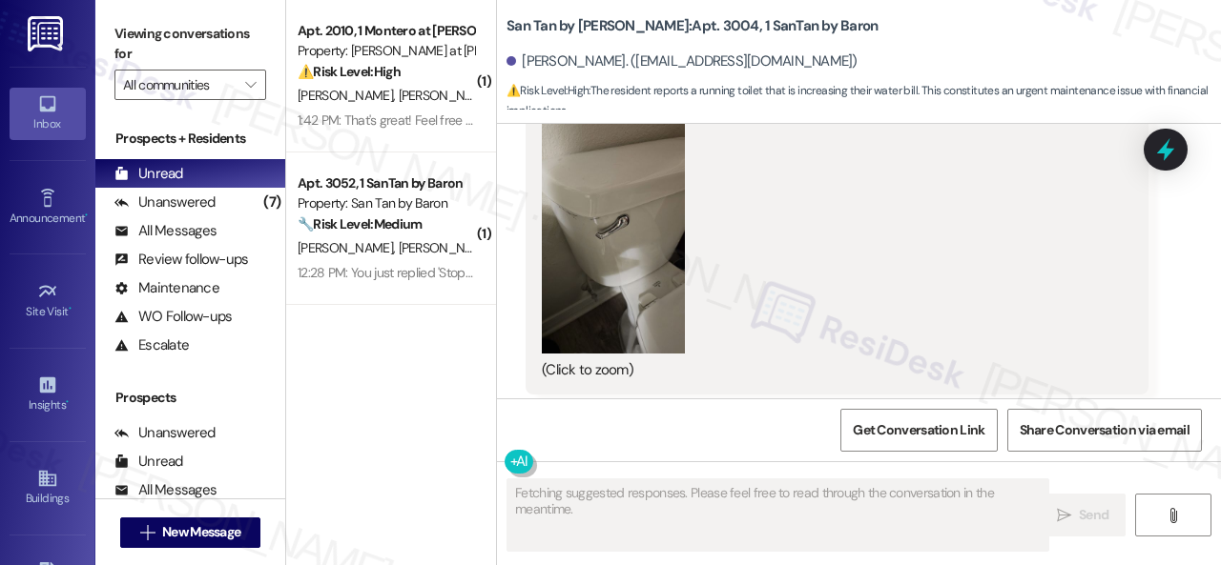
scroll to position [7325, 0]
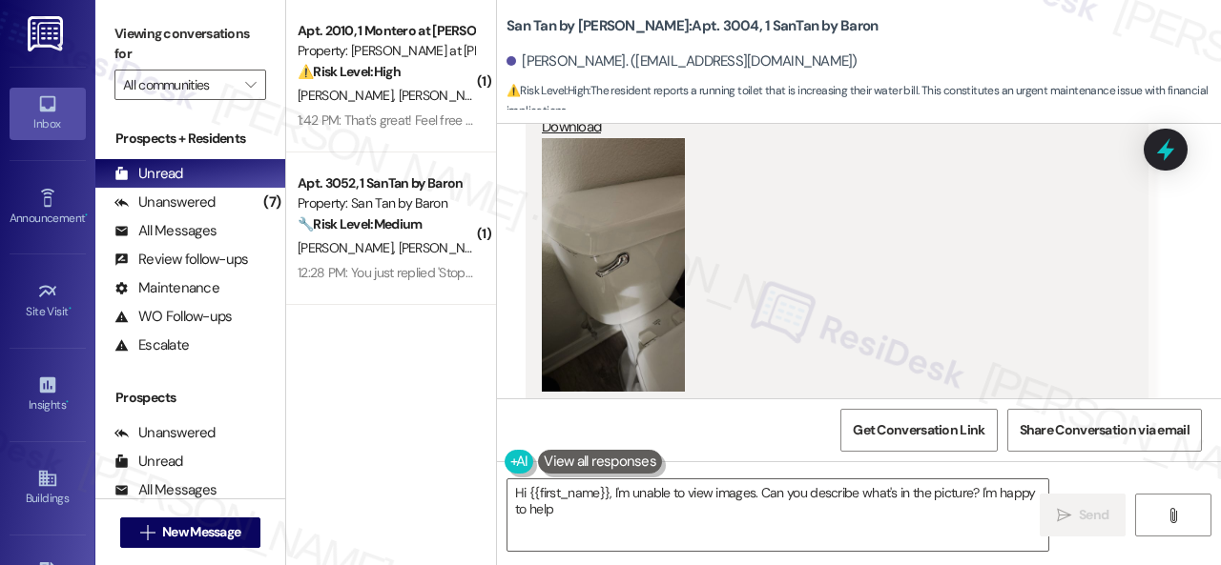
type textarea "Hi {{first_name}}, I'm unable to view images. Can you describe what's in the pi…"
click at [606, 265] on button "Zoom image" at bounding box center [613, 265] width 143 height 255
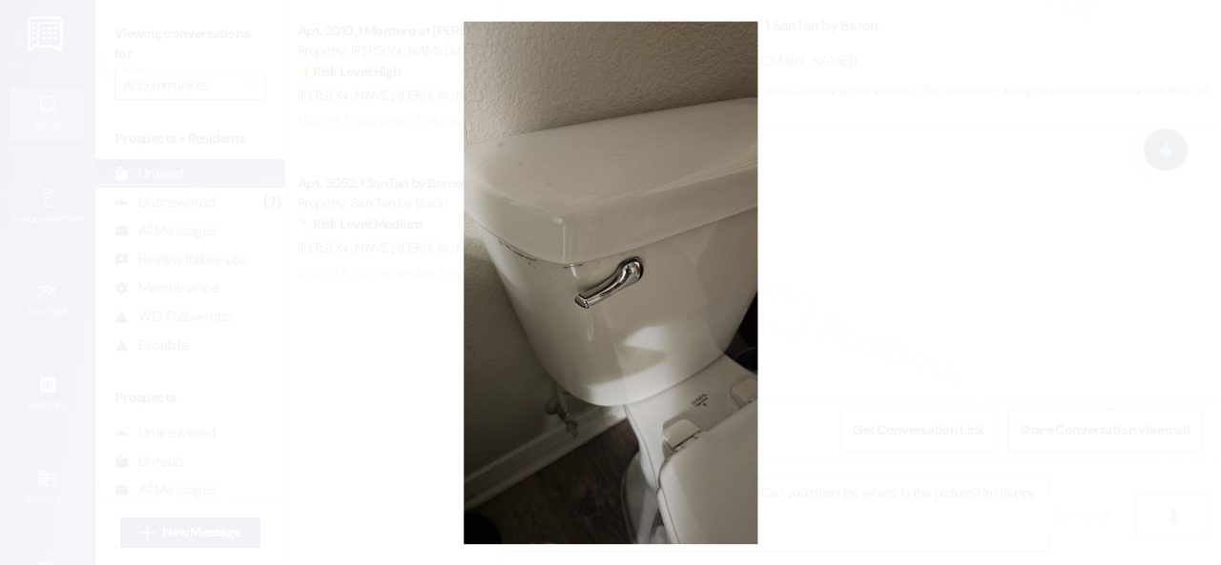
click at [726, 263] on button "Unzoom image" at bounding box center [610, 282] width 1221 height 565
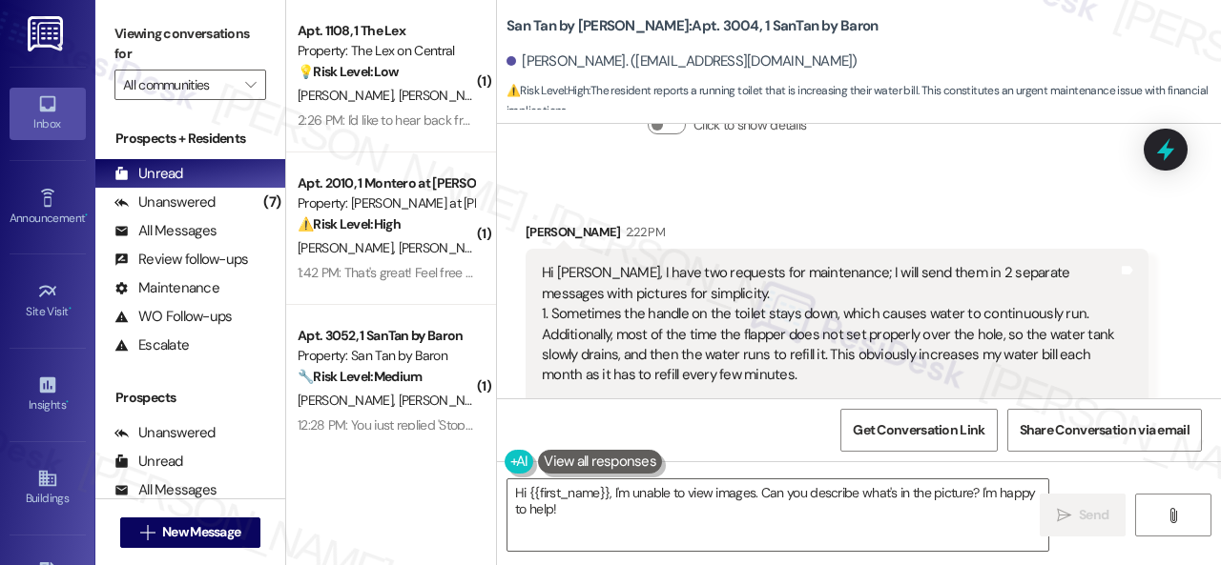
scroll to position [6943, 0]
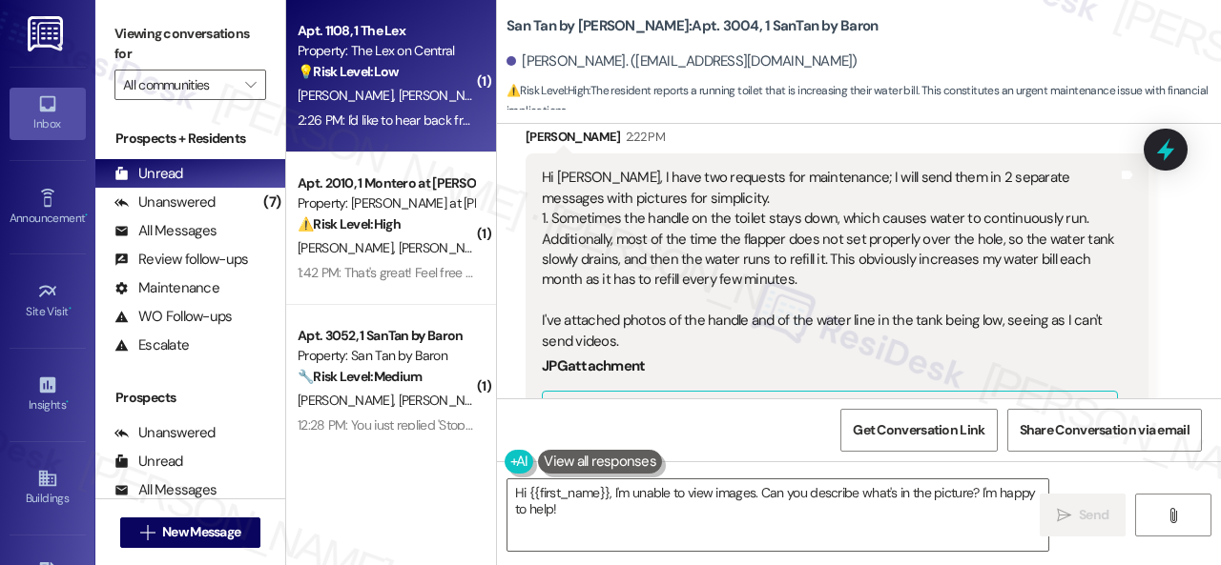
click at [429, 69] on div "💡 Risk Level: Low The resident is requesting confirmation that their emails wer…" at bounding box center [386, 72] width 176 height 20
type textarea "Fetching suggested responses. Please feel free to read through the conversation…"
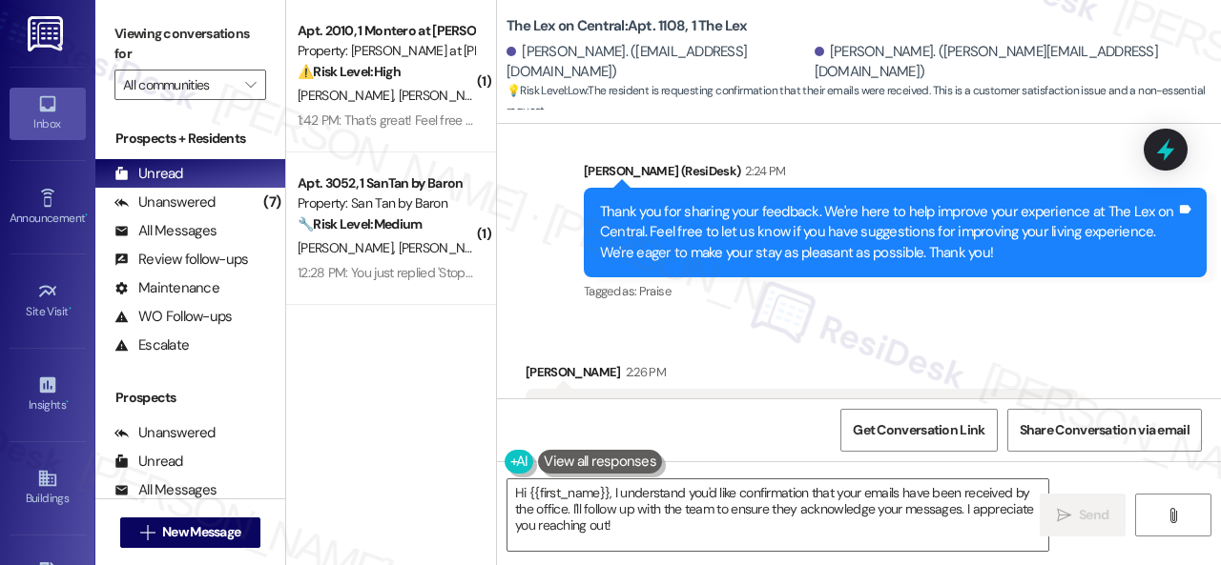
scroll to position [5256, 0]
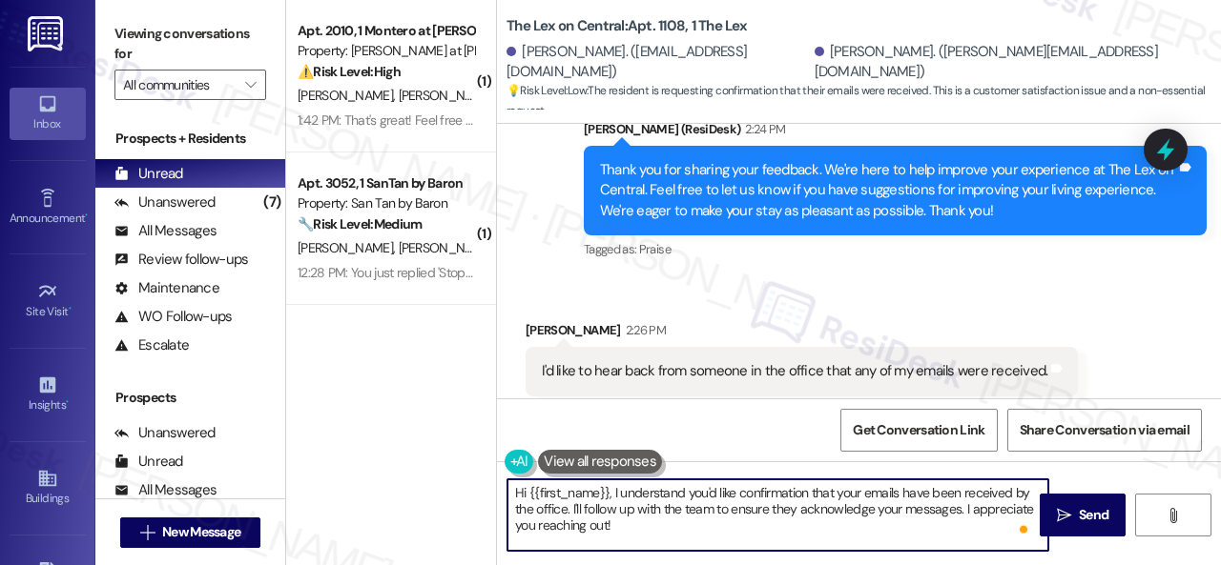
drag, startPoint x: 527, startPoint y: 493, endPoint x: 609, endPoint y: 491, distance: 82.0
click at [609, 491] on textarea "Hi {{first_name}}, I understand you'd like confirmation that your emails have b…" at bounding box center [777, 516] width 541 height 72
drag, startPoint x: 710, startPoint y: 504, endPoint x: 850, endPoint y: 514, distance: 139.6
click at [850, 514] on textarea "Hi Emily! I understand you'd like confirmation that your emails have been recei…" at bounding box center [777, 516] width 541 height 72
drag, startPoint x: 931, startPoint y: 504, endPoint x: 954, endPoint y: 542, distance: 43.7
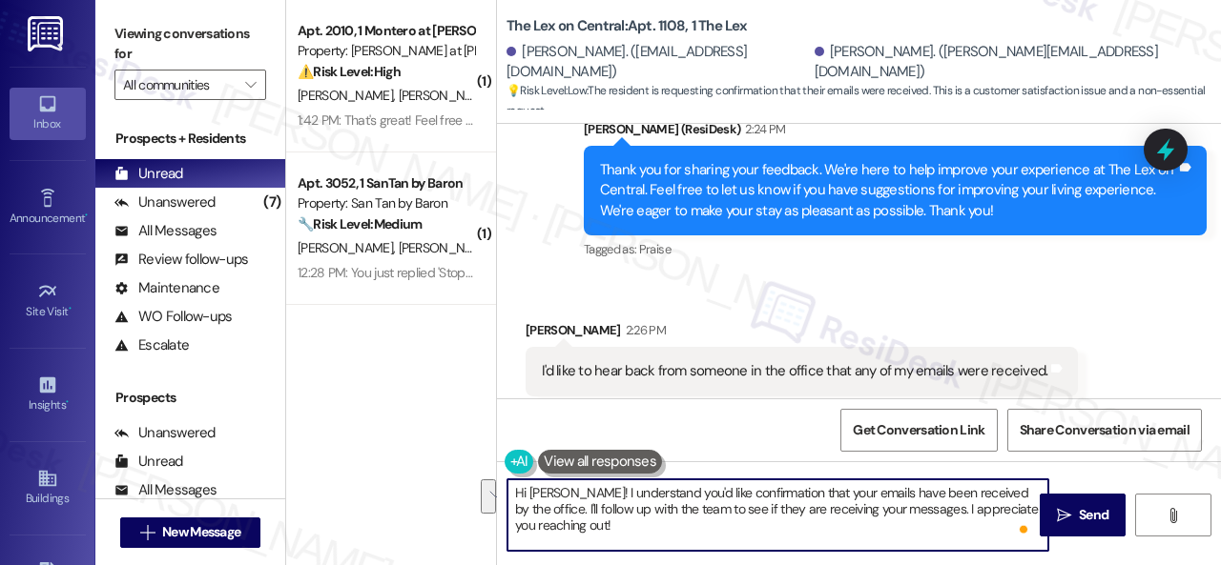
click at [954, 542] on textarea "Hi Emily! I understand you'd like confirmation that your emails have been recei…" at bounding box center [777, 516] width 541 height 72
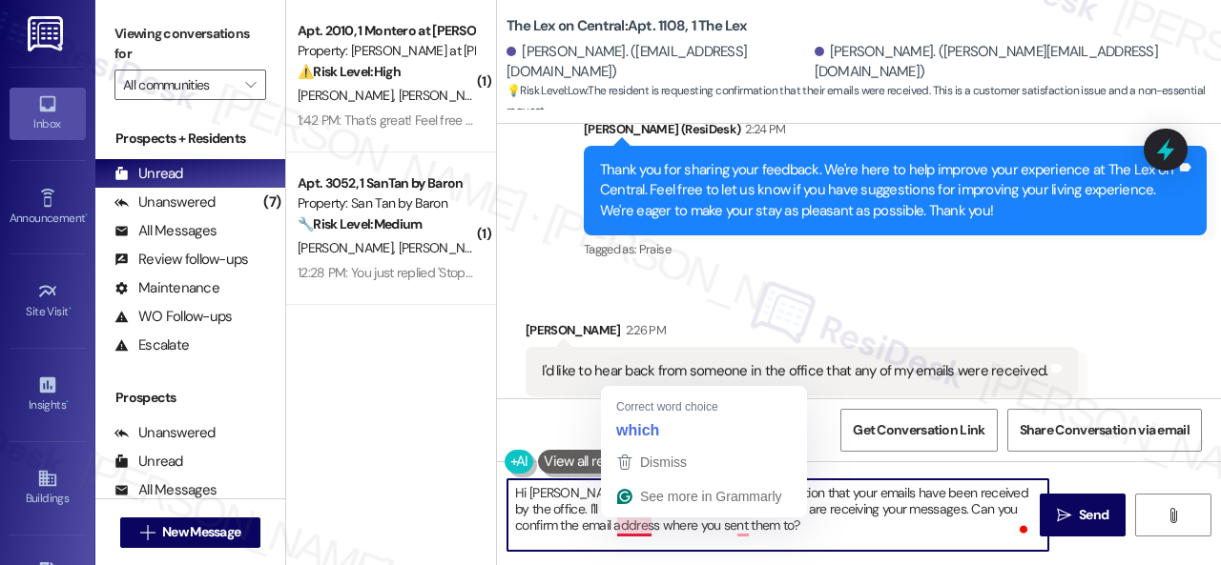
click at [625, 524] on textarea "Hi Emily! I understand you'd like confirmation that your emails have been recei…" at bounding box center [777, 516] width 541 height 72
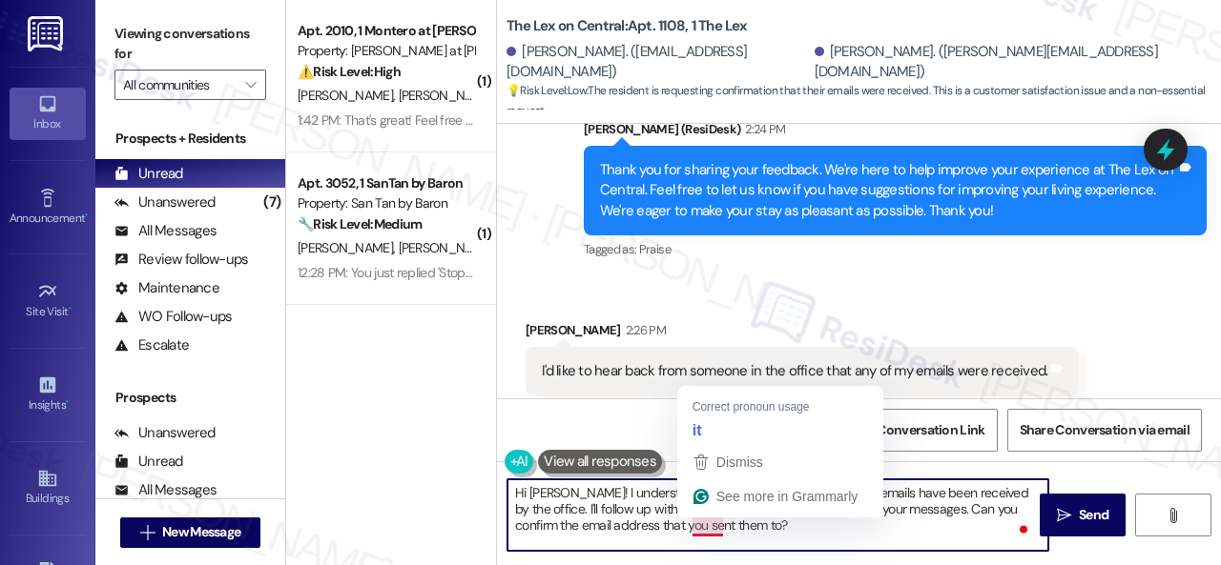
drag, startPoint x: 709, startPoint y: 534, endPoint x: 723, endPoint y: 522, distance: 18.2
click at [709, 534] on textarea "Hi Emily! I understand you'd like confirmation that your emails have been recei…" at bounding box center [777, 516] width 541 height 72
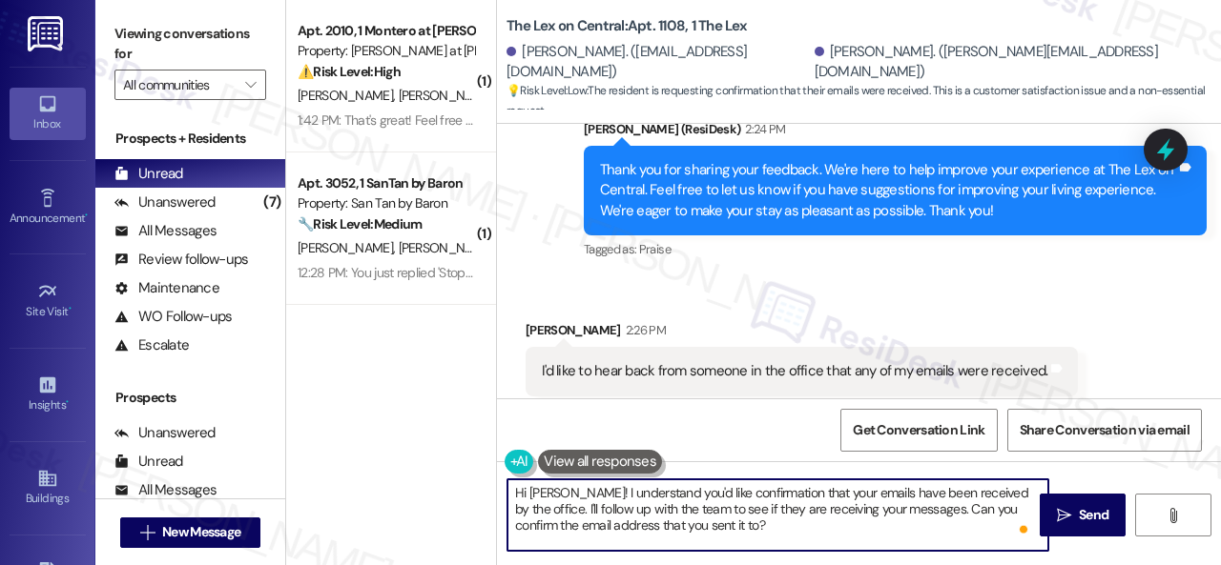
click at [747, 528] on textarea "Hi Emily! I understand you'd like confirmation that your emails have been recei…" at bounding box center [777, 516] width 541 height 72
type textarea "Hi Emily! I understand you'd like confirmation that your emails have been recei…"
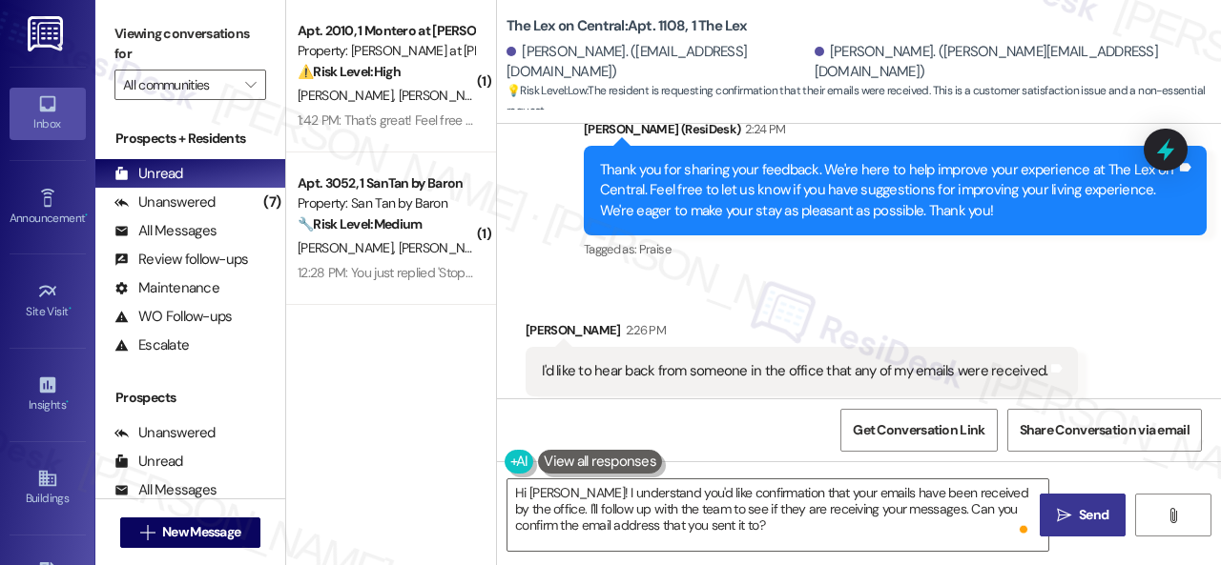
click at [1091, 508] on span "Send" at bounding box center [1094, 515] width 30 height 20
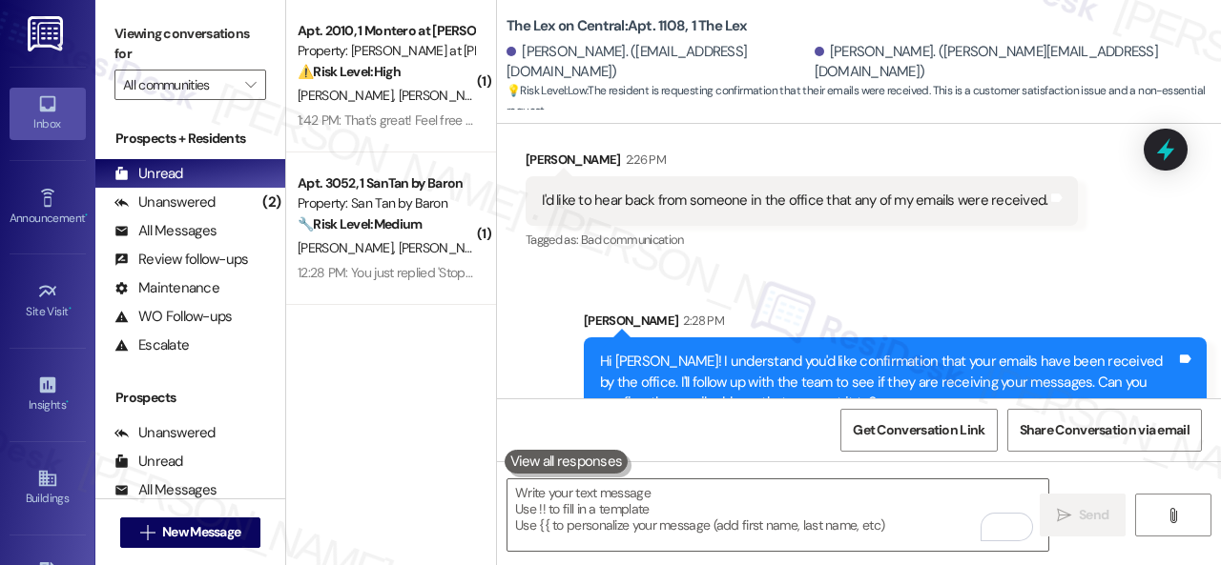
scroll to position [5430, 0]
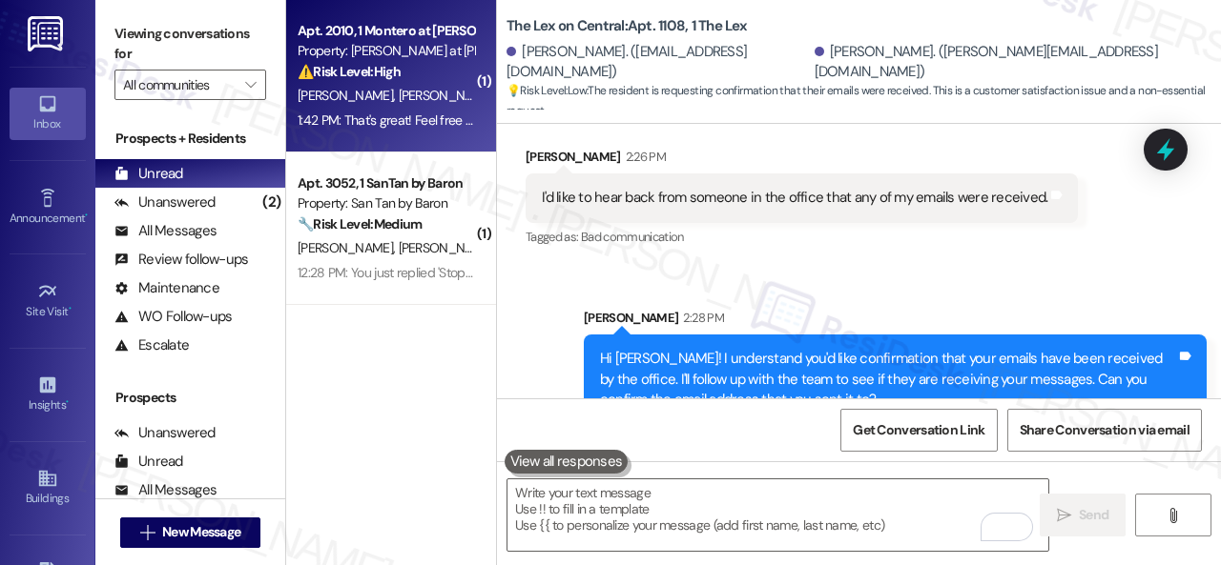
click at [442, 100] on div "K. Marshall T. Carter" at bounding box center [386, 96] width 180 height 24
type textarea "Fetching suggested responses. Please feel free to read through the conversation…"
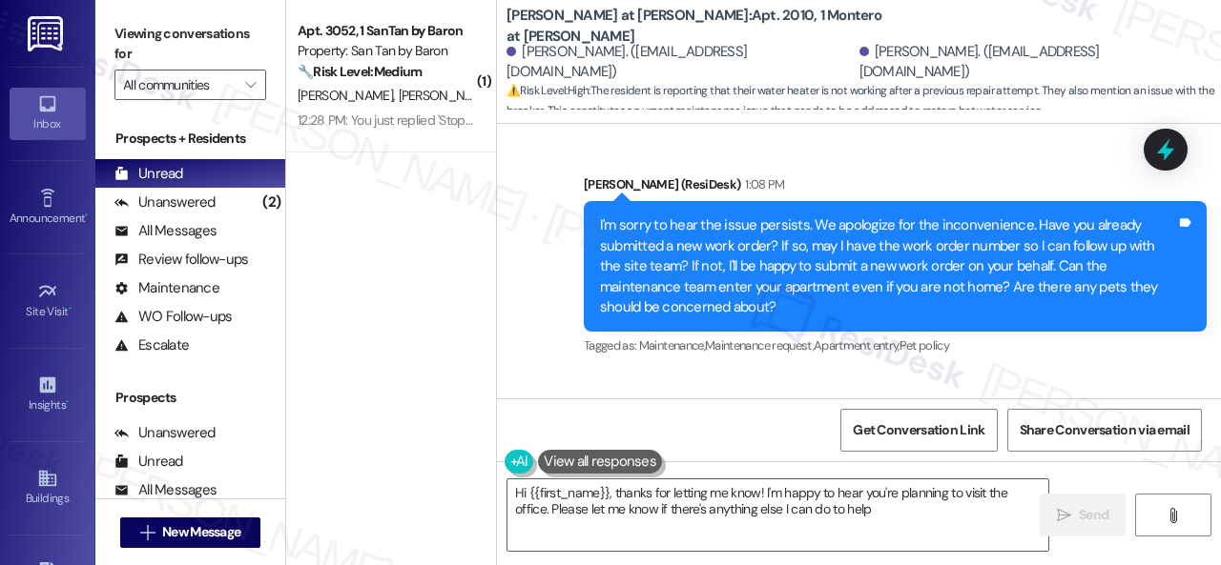
scroll to position [1966, 0]
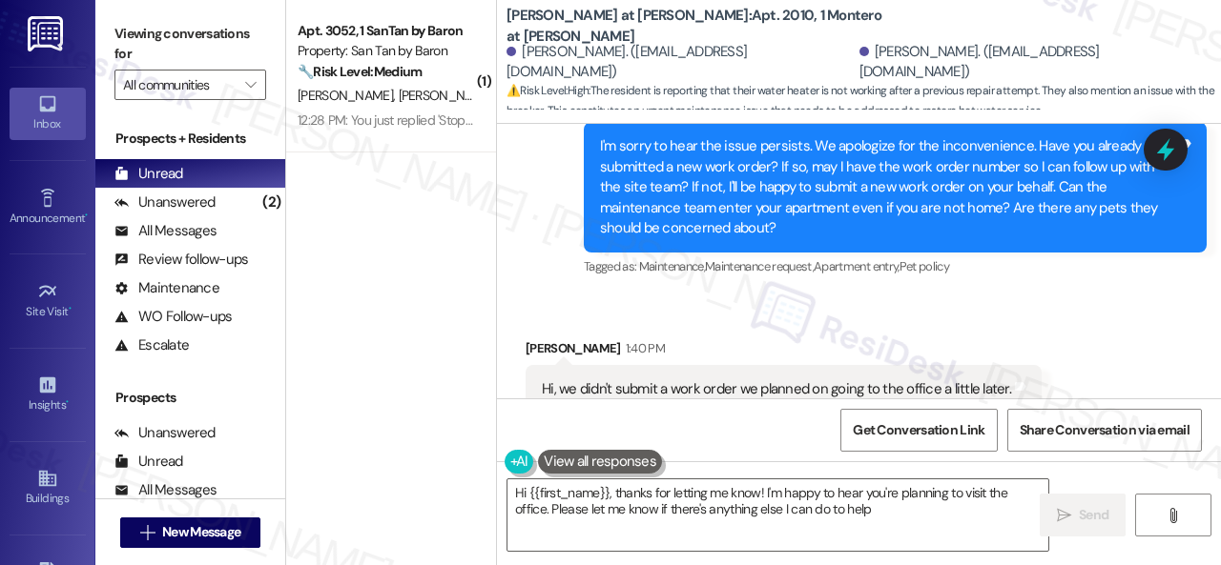
type textarea "Hi {{first_name}}, thanks for letting me know! I'm happy to hear you're plannin…"
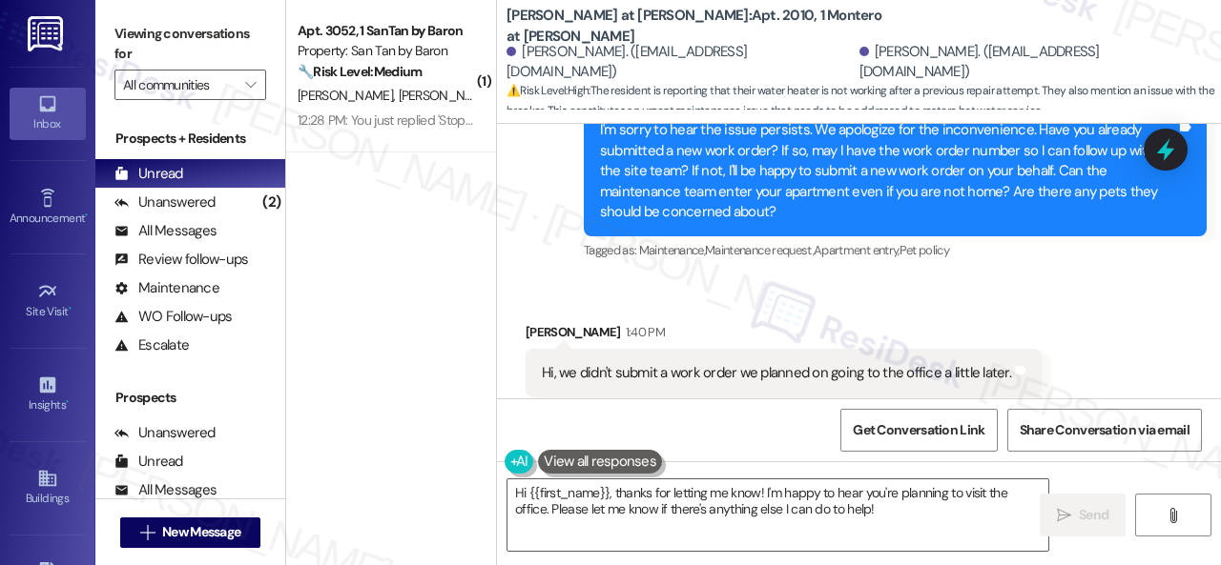
scroll to position [2128, 0]
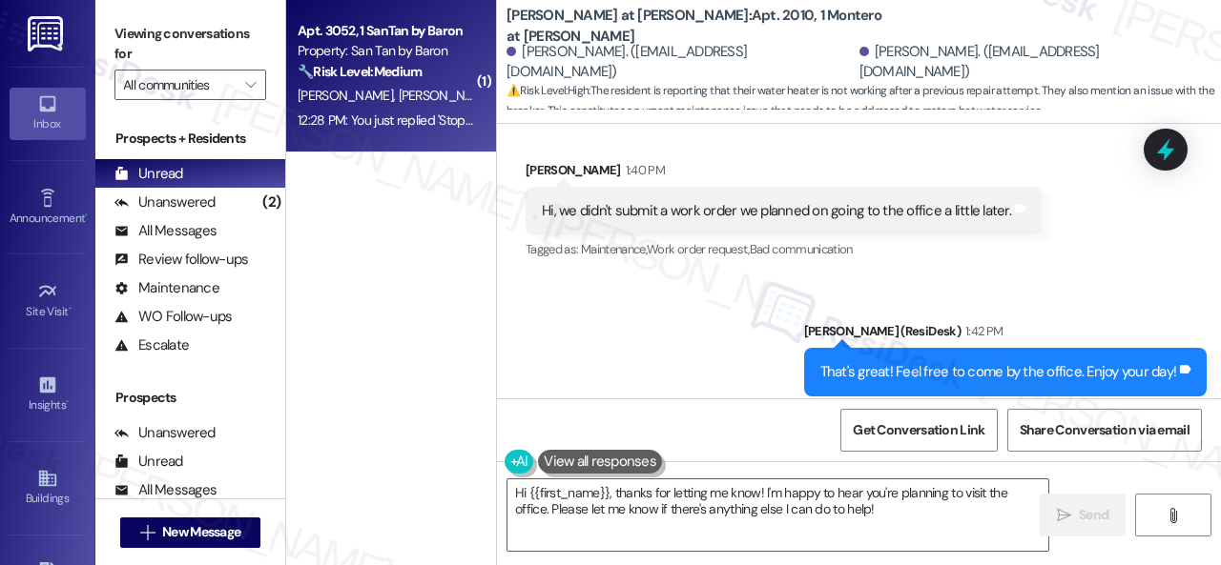
click at [401, 98] on div "M. Smith E. Mohs" at bounding box center [386, 96] width 180 height 24
type textarea "Fetching suggested responses. Please feel free to read through the conversation…"
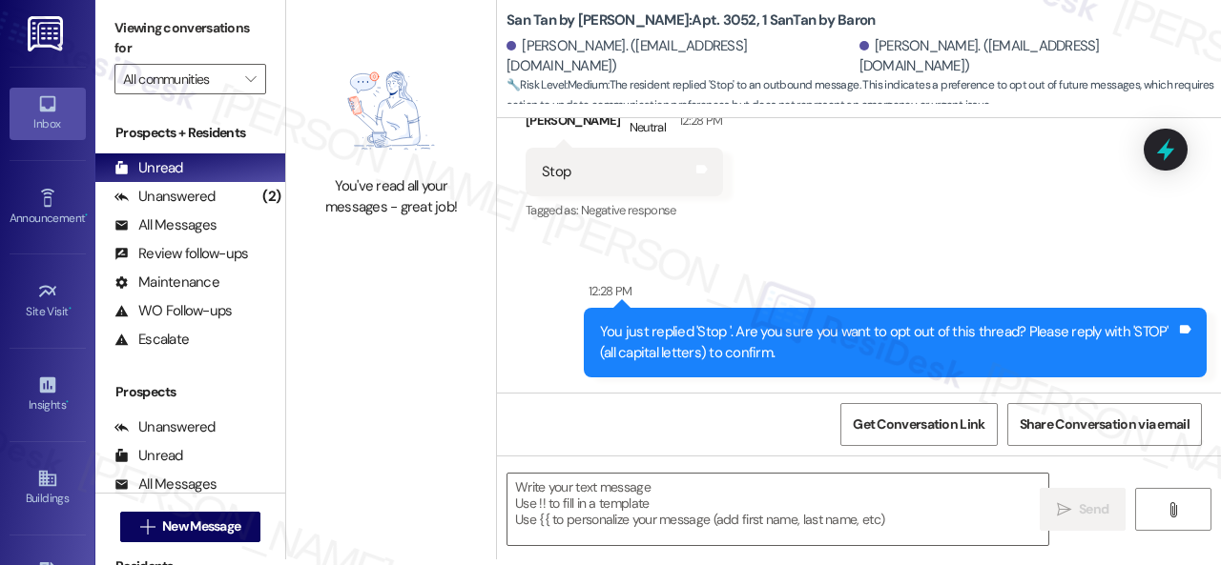
scroll to position [321, 0]
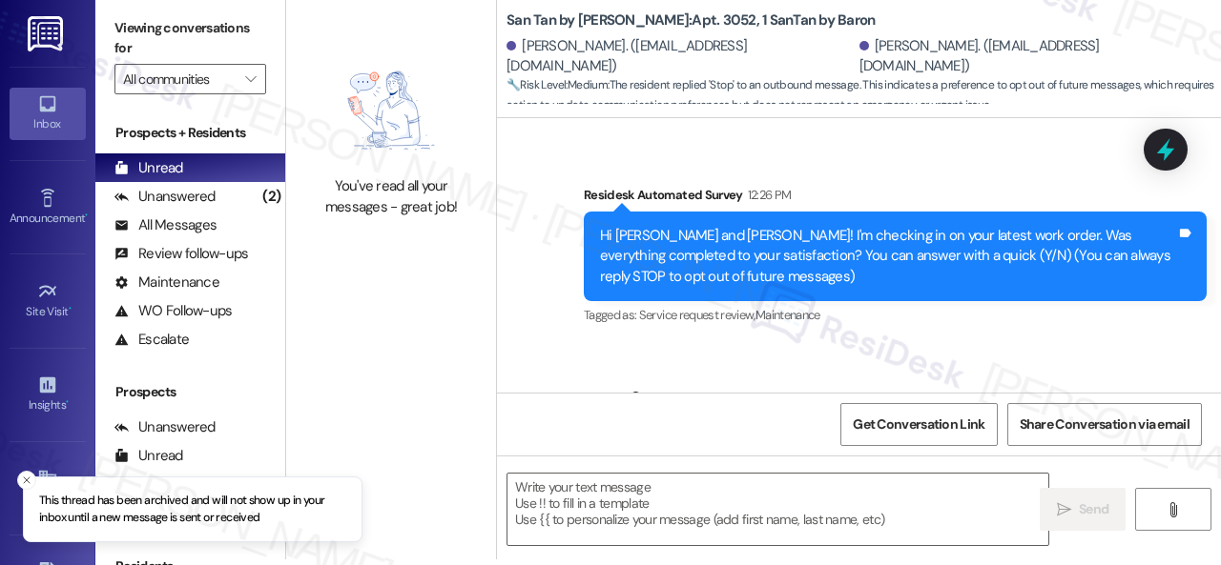
click at [556, 159] on div "Survey, sent via SMS Residesk Automated Survey 12:26 PM Hi Madison and Emily! I…" at bounding box center [859, 243] width 724 height 202
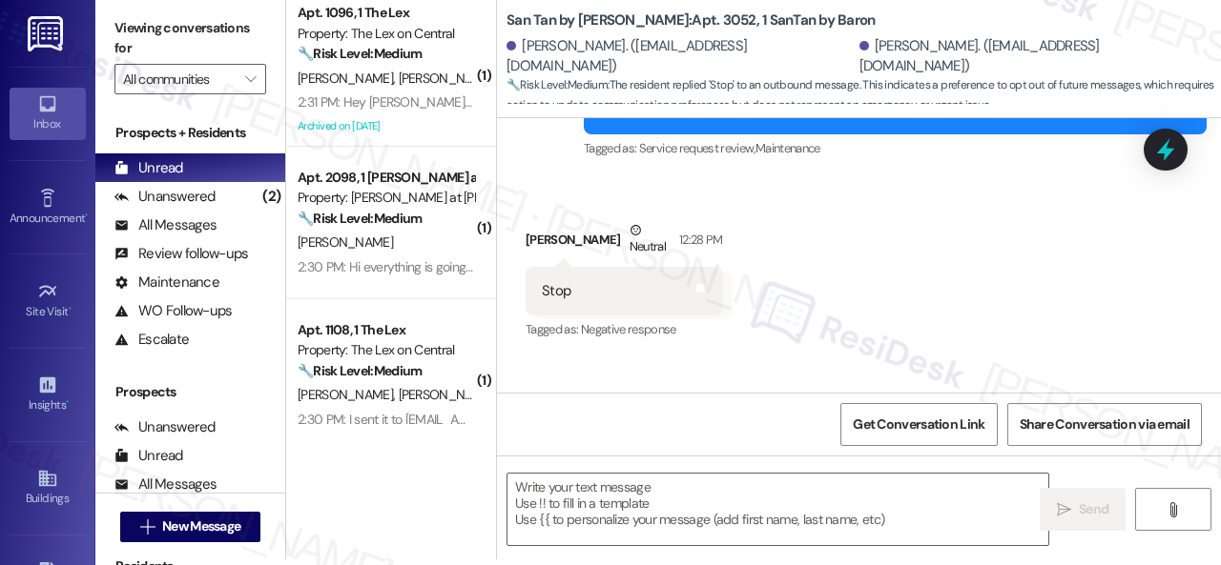
scroll to position [607, 0]
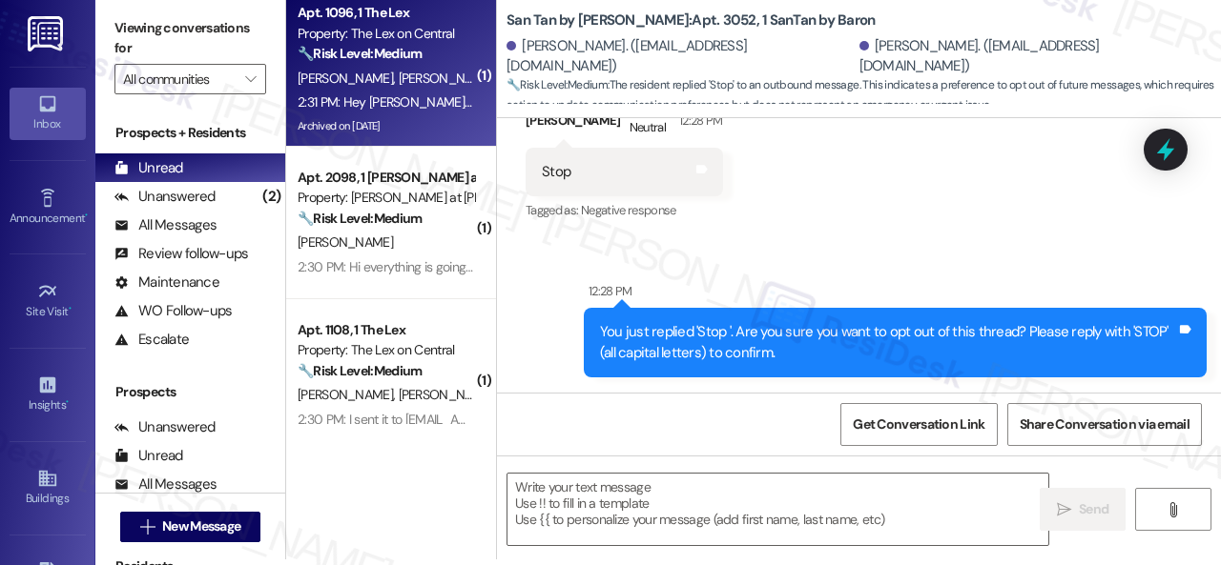
click at [427, 87] on div "A. Desai S. Desai" at bounding box center [386, 79] width 180 height 24
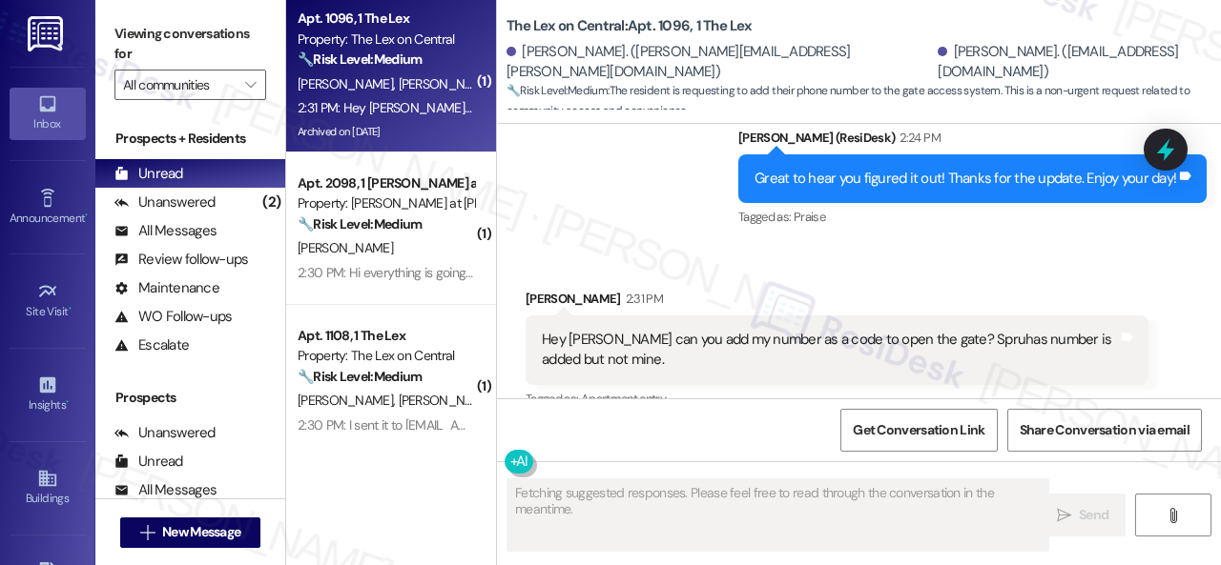
scroll to position [6582, 0]
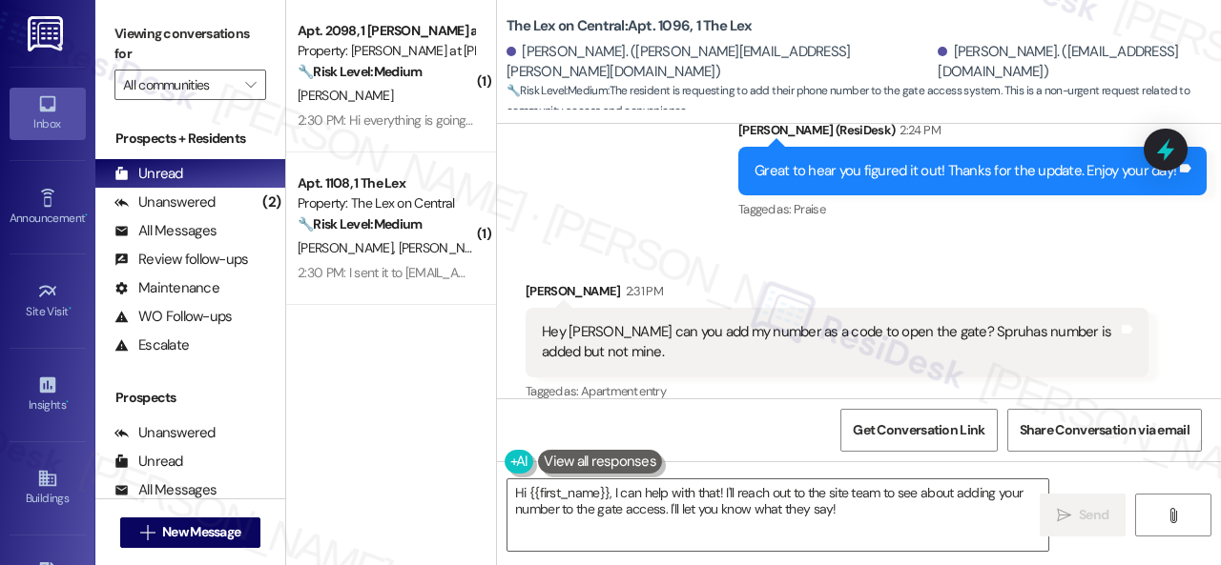
click at [835, 285] on div "Spruha Desai 2:31 PM" at bounding box center [836, 294] width 623 height 27
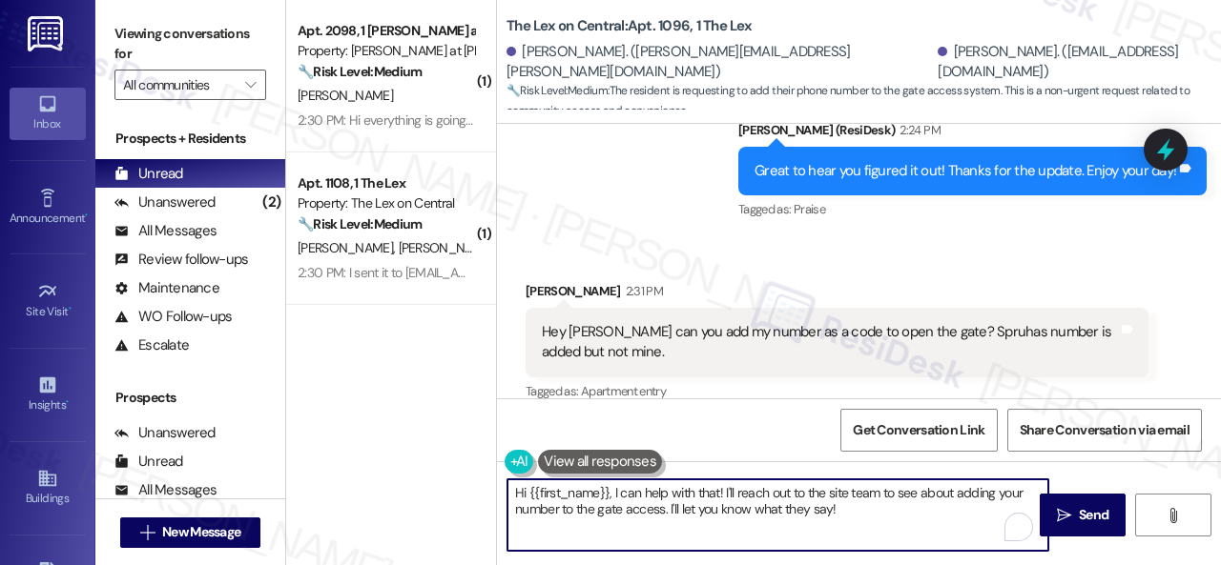
drag, startPoint x: 851, startPoint y: 510, endPoint x: 358, endPoint y: 476, distance: 494.2
click at [358, 476] on div "( 1 ) Apt. 2098, 1 Montero at Dana Park Property: Montero at Dana Park 🔧 Risk L…" at bounding box center [753, 282] width 935 height 565
paste textarea "I will forward your concern to the site team and get back to you as soon as I r…"
drag, startPoint x: 741, startPoint y: 516, endPoint x: 438, endPoint y: 455, distance: 309.3
click at [438, 455] on div "( 1 ) Apt. 2098, 1 Montero at Dana Park Property: Montero at Dana Park 🔧 Risk L…" at bounding box center [753, 282] width 935 height 565
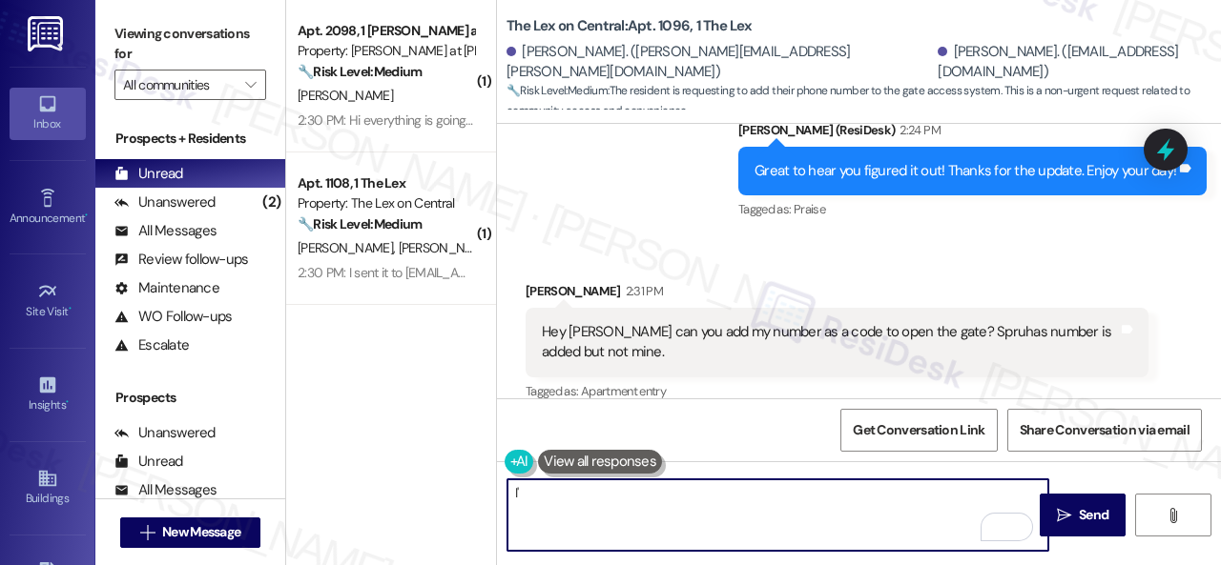
type textarea "I"
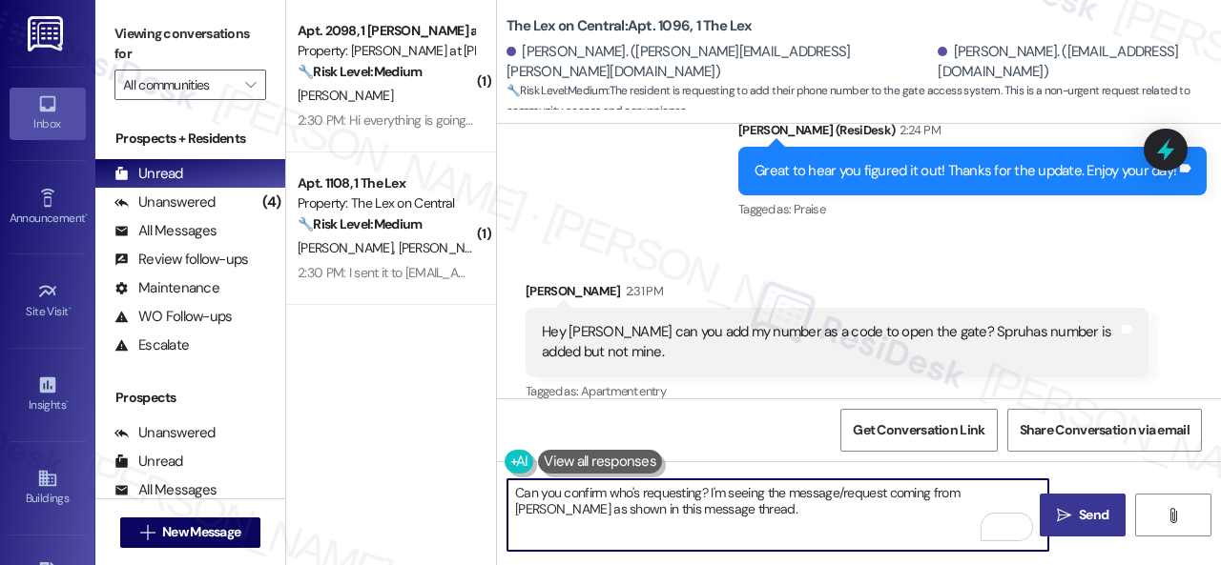
type textarea "Can you confirm who's requesting? I'm seeing the message/request coming from Sp…"
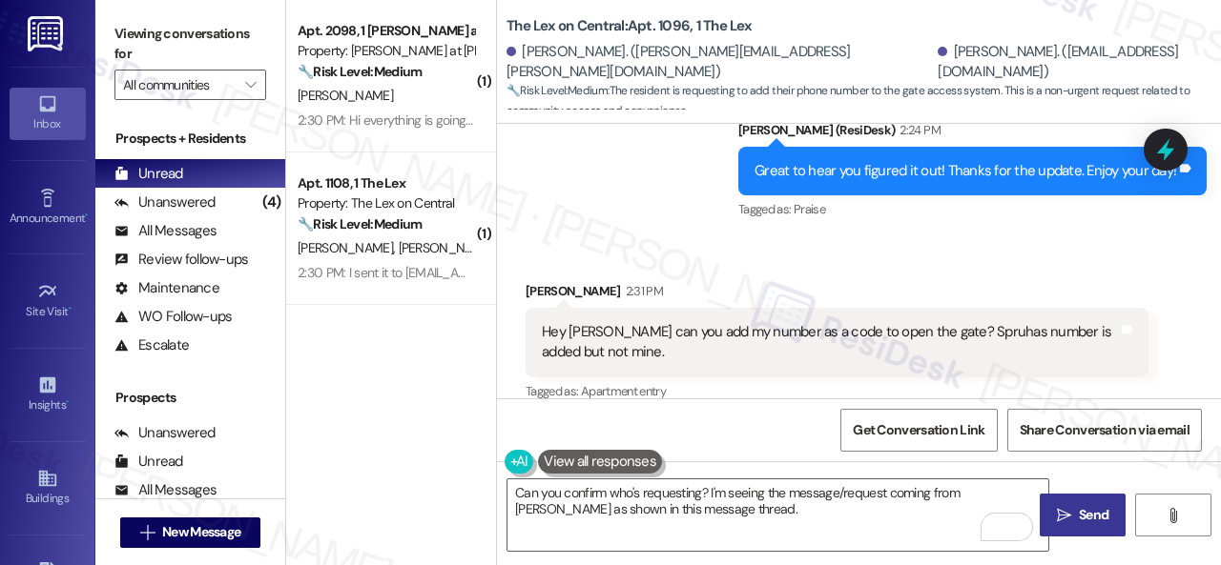
click at [1095, 524] on span "Send" at bounding box center [1094, 515] width 30 height 20
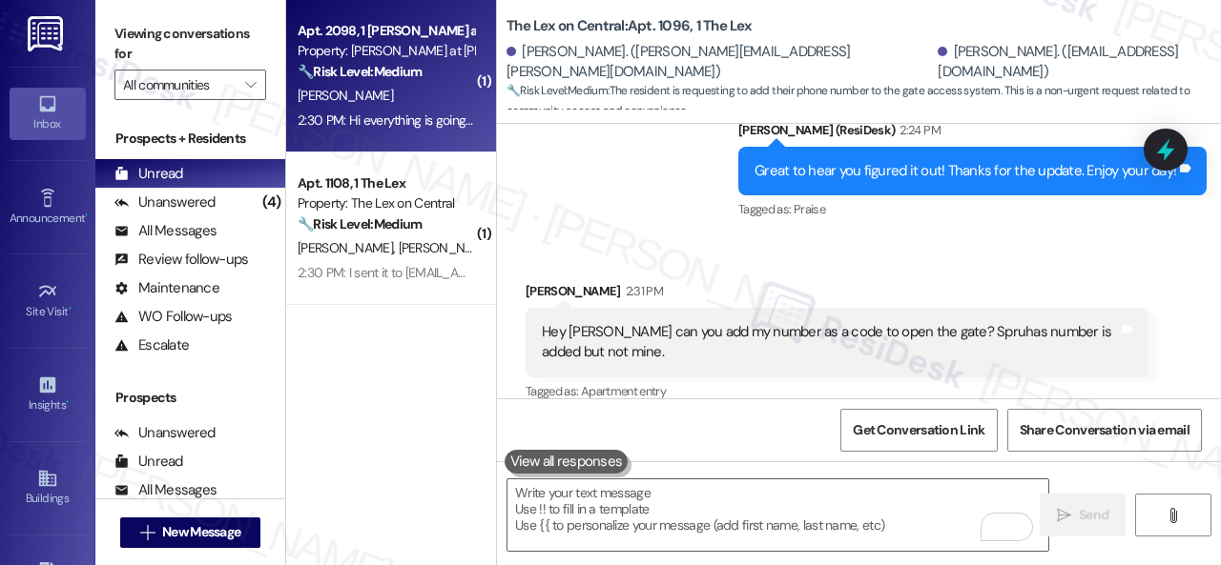
click at [381, 104] on div "P. Rivest" at bounding box center [386, 96] width 180 height 24
type textarea "Fetching suggested responses. Please feel free to read through the conversation…"
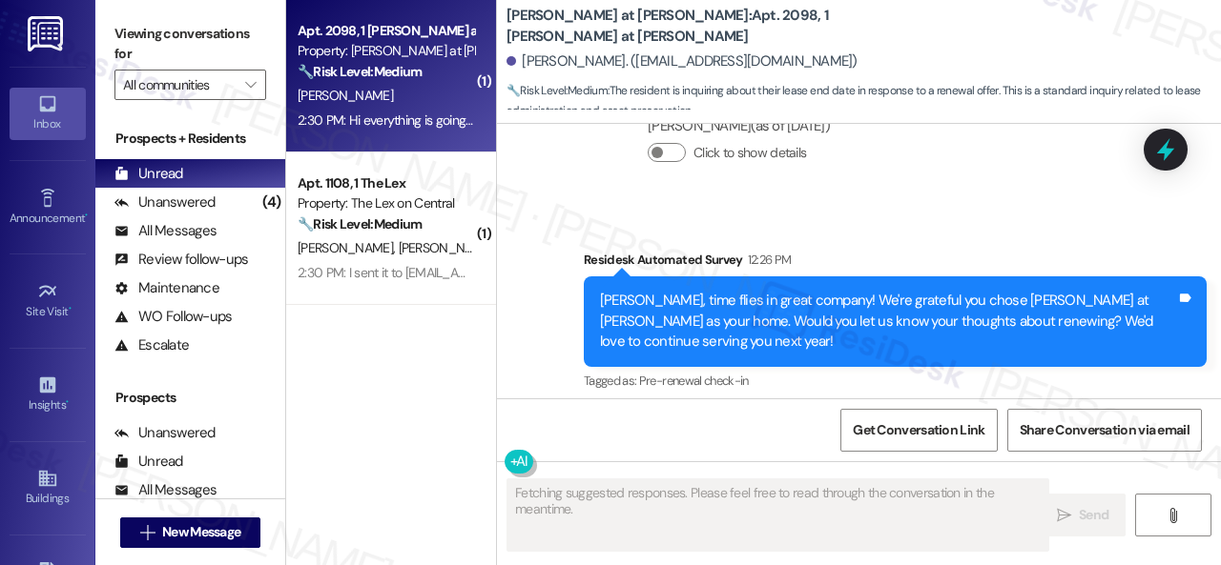
scroll to position [1040, 0]
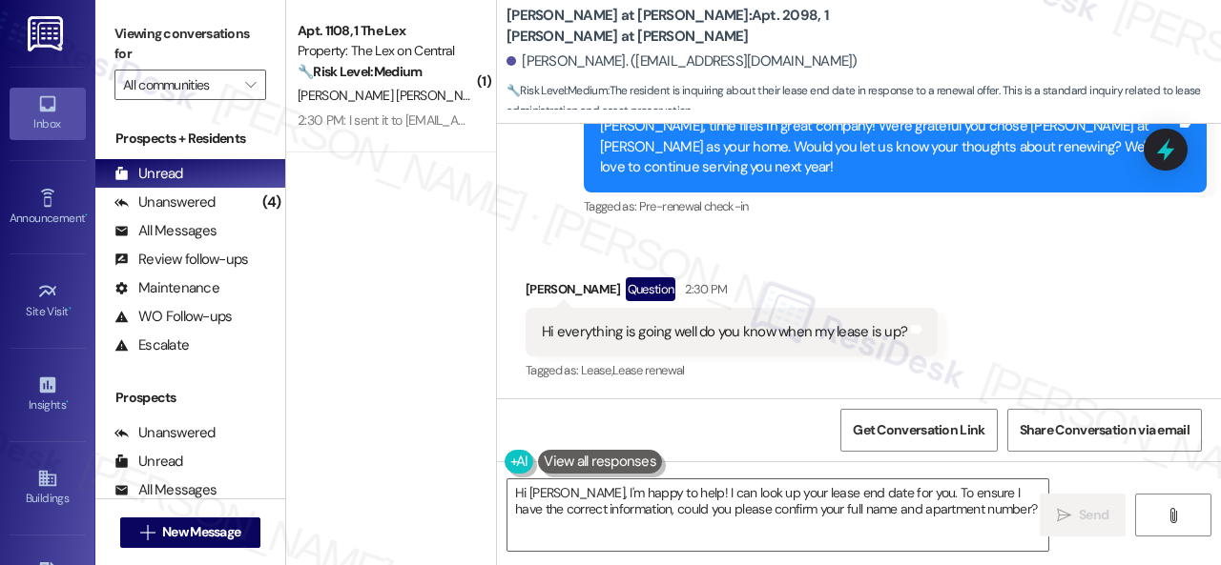
click at [848, 239] on div "Received via SMS Patrick Rivest Question 2:30 PM Hi everything is going well do…" at bounding box center [859, 317] width 724 height 165
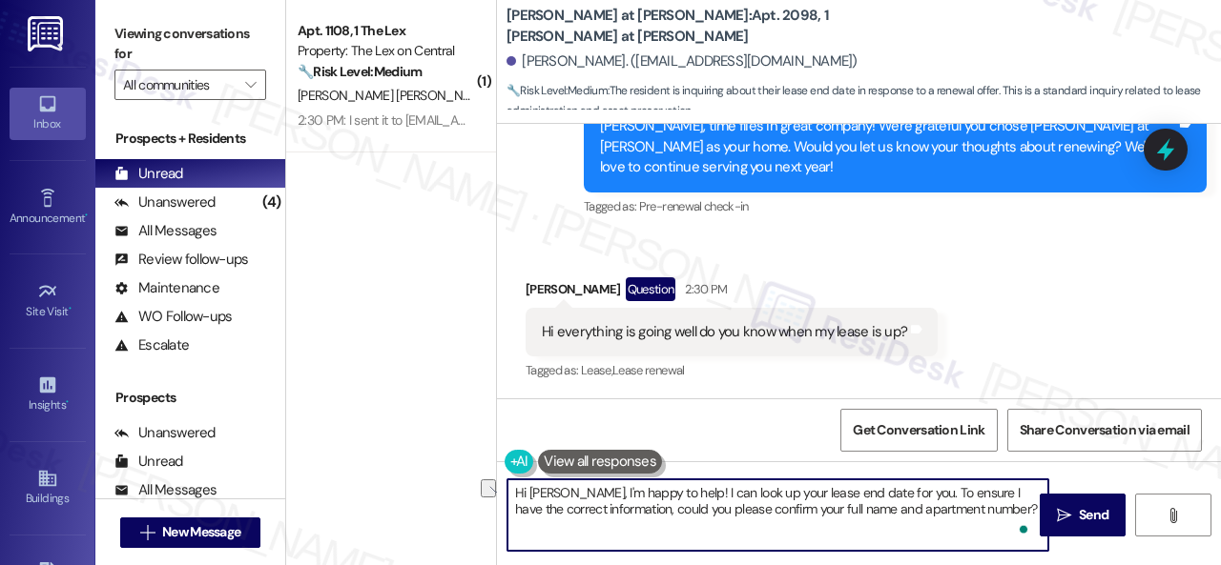
drag, startPoint x: 506, startPoint y: 491, endPoint x: 669, endPoint y: 491, distance: 163.1
click at [669, 491] on textarea "Hi Patrick, I'm happy to help! I can look up your lease end date for you. To en…" at bounding box center [777, 516] width 541 height 72
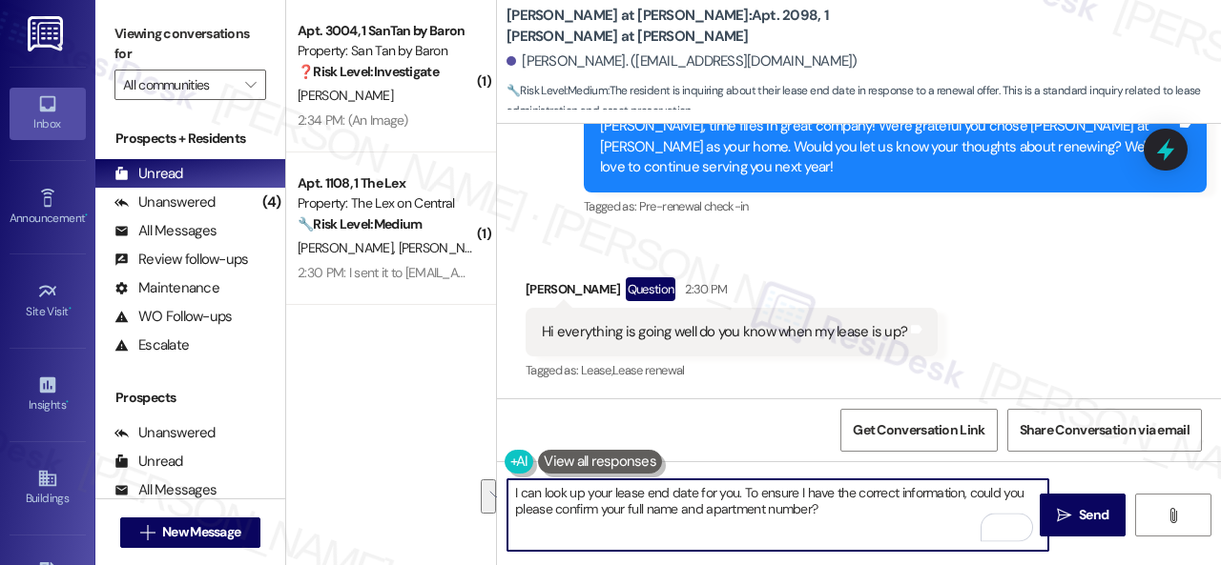
drag, startPoint x: 742, startPoint y: 491, endPoint x: 948, endPoint y: 511, distance: 206.9
click at [948, 511] on textarea "I can look up your lease end date for you. To ensure I have the correct informa…" at bounding box center [777, 516] width 541 height 72
paste textarea "I will forward your inquiry to the site team and get back to you as soon as I r…"
type textarea "I can look up your lease end date for you. I will forward your inquiry to the s…"
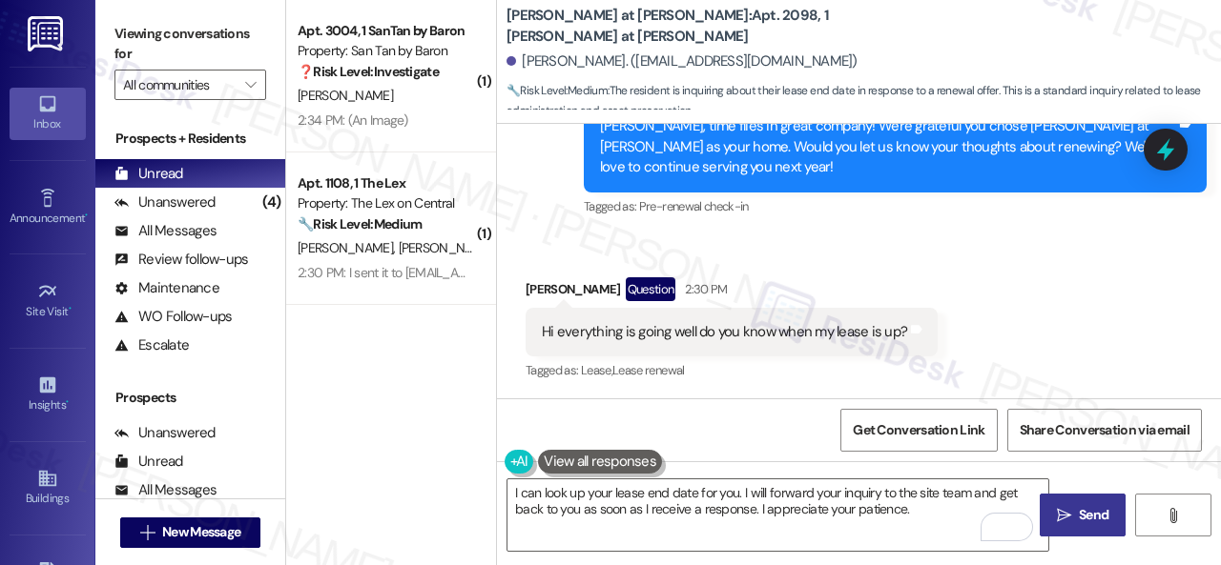
click at [1100, 520] on span "Send" at bounding box center [1094, 515] width 30 height 20
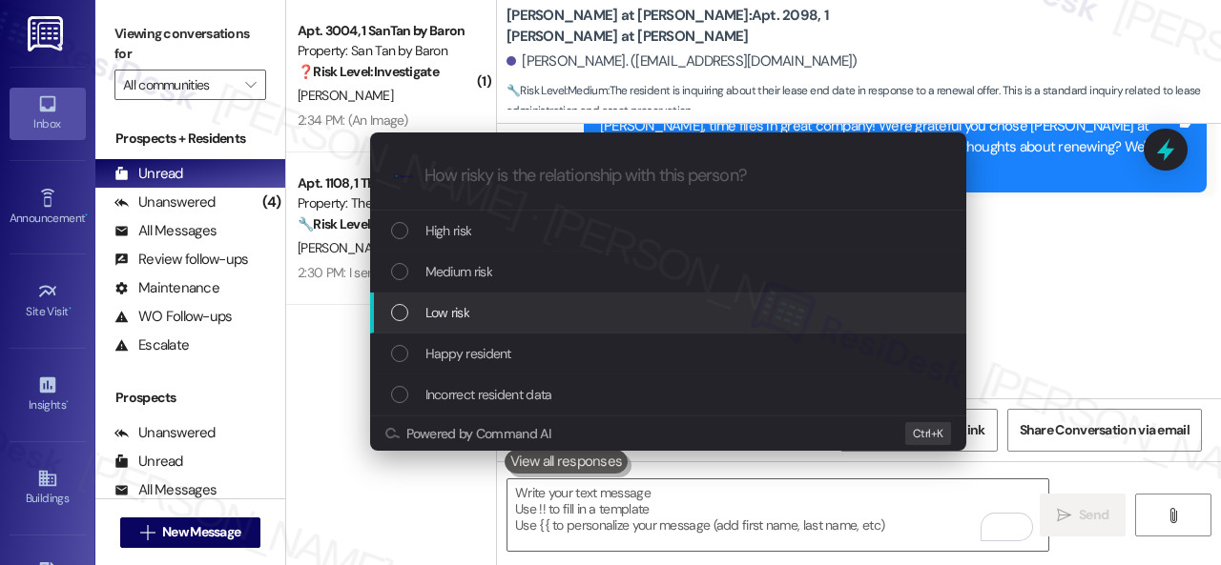
click at [429, 313] on span "Low risk" at bounding box center [447, 312] width 44 height 21
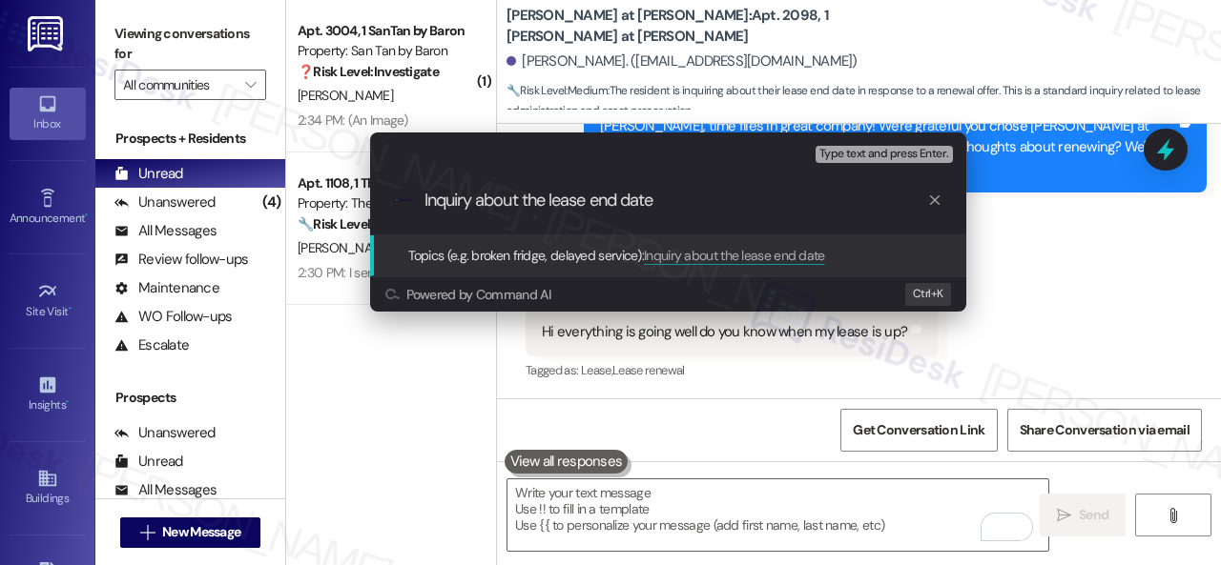
type input "Inquiry about the lease end date."
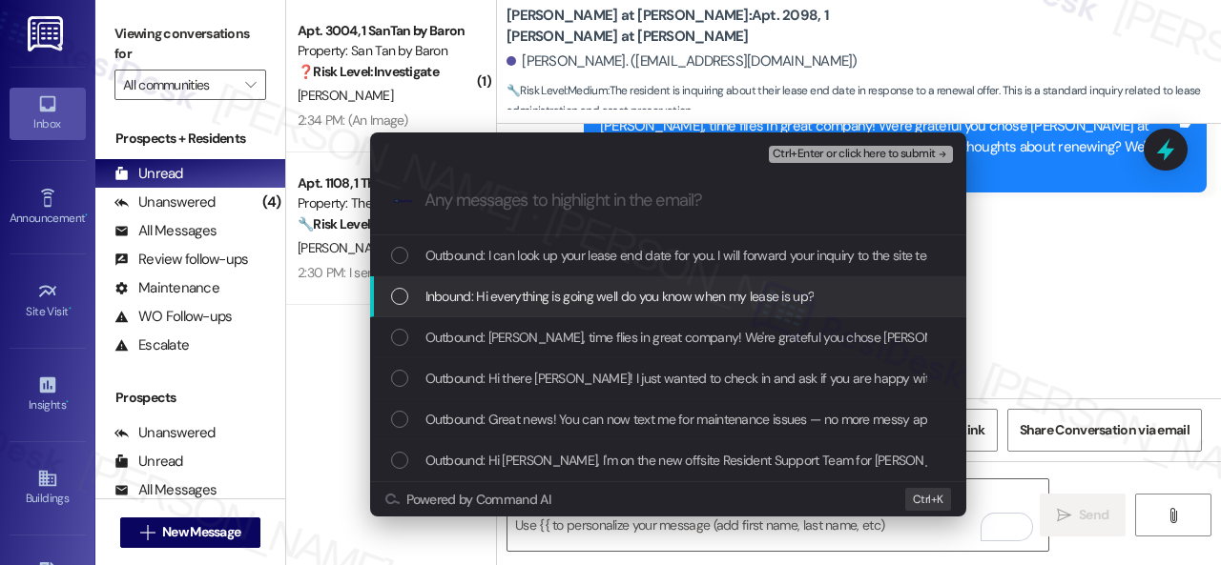
drag, startPoint x: 484, startPoint y: 297, endPoint x: 606, endPoint y: 264, distance: 125.4
click at [485, 297] on span "Inbound: Hi everything is going well do you know when my lease is up?" at bounding box center [619, 296] width 389 height 21
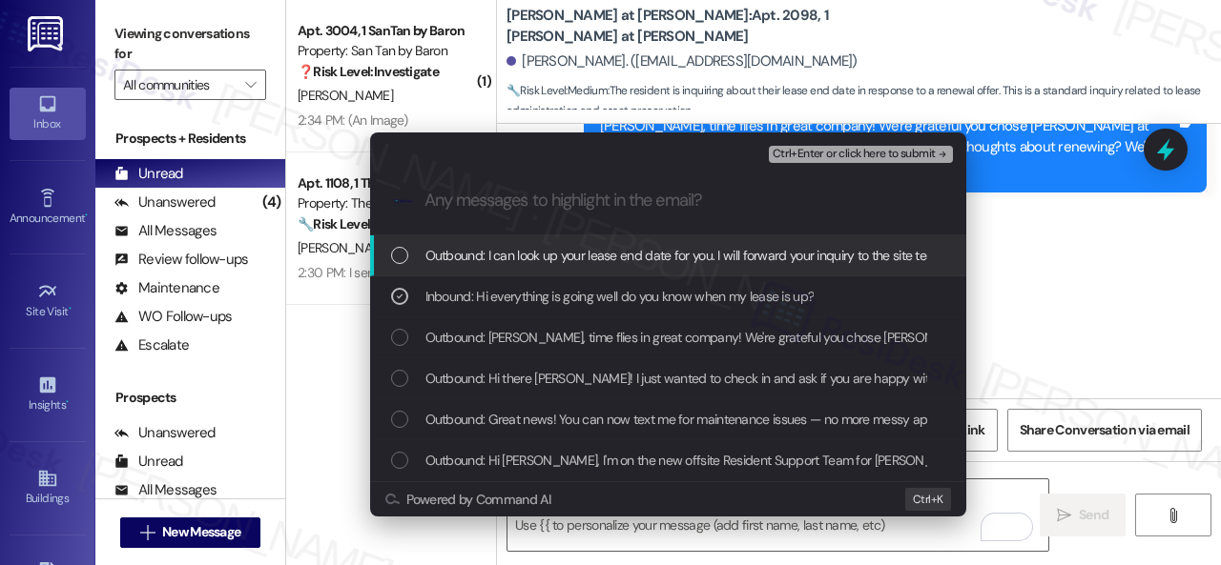
click at [796, 161] on span "Ctrl+Enter or click here to submit" at bounding box center [853, 154] width 163 height 13
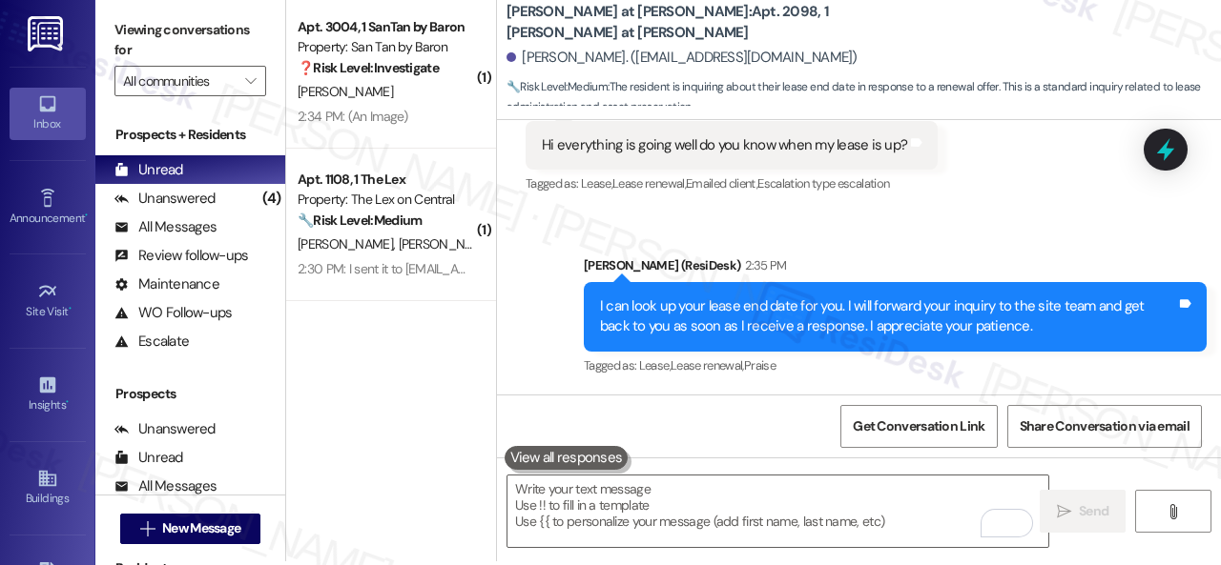
scroll to position [6, 0]
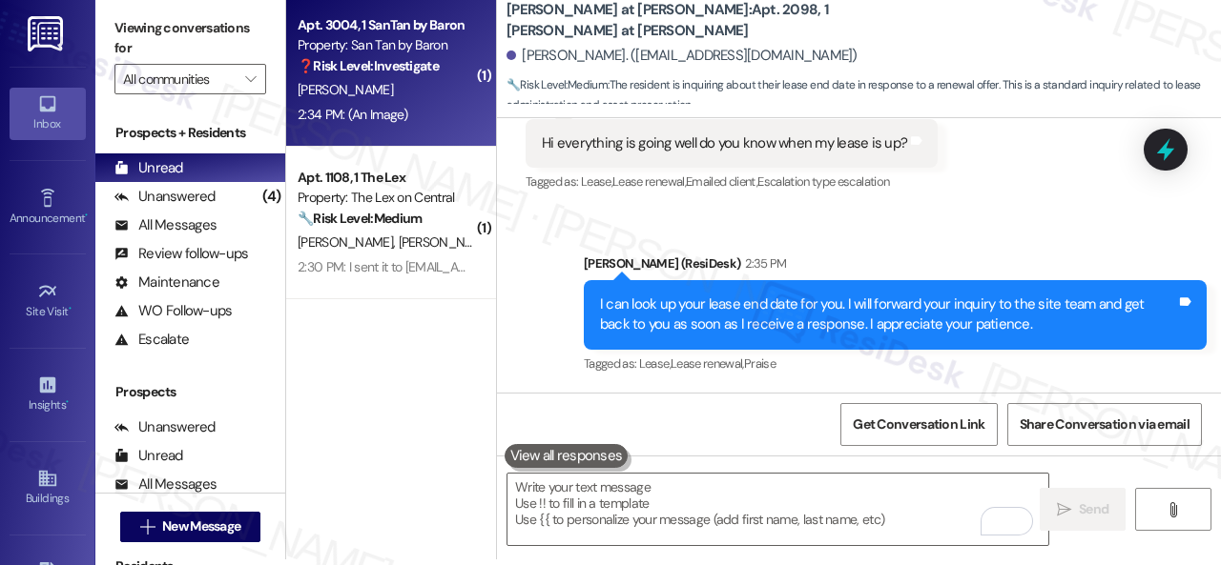
click at [460, 75] on div "❓ Risk Level: Investigate" at bounding box center [386, 66] width 176 height 20
type textarea "Fetching suggested responses. Please feel free to read through the conversation…"
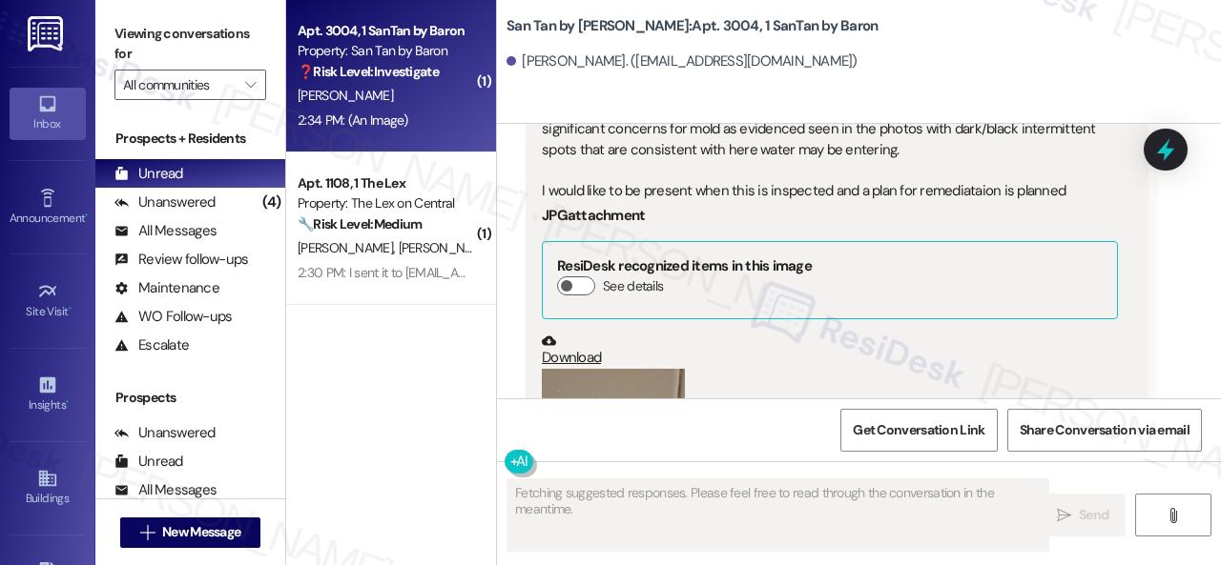
scroll to position [8094, 0]
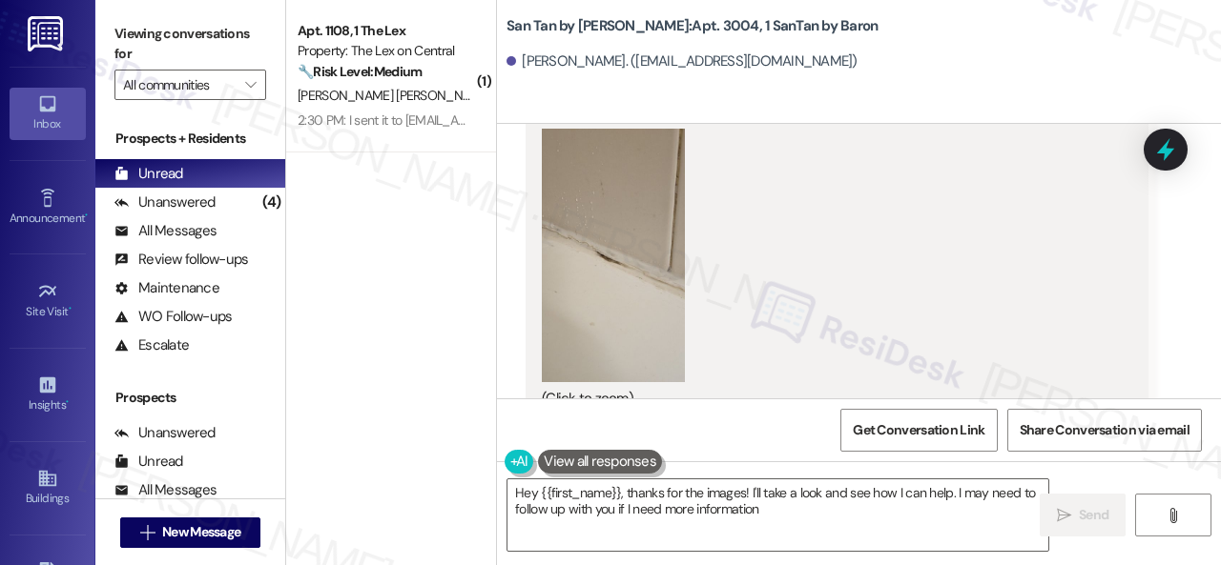
type textarea "Hey {{first_name}}, thanks for the images! I'll take a look and see how I can h…"
click at [578, 247] on button "Zoom image" at bounding box center [613, 256] width 143 height 255
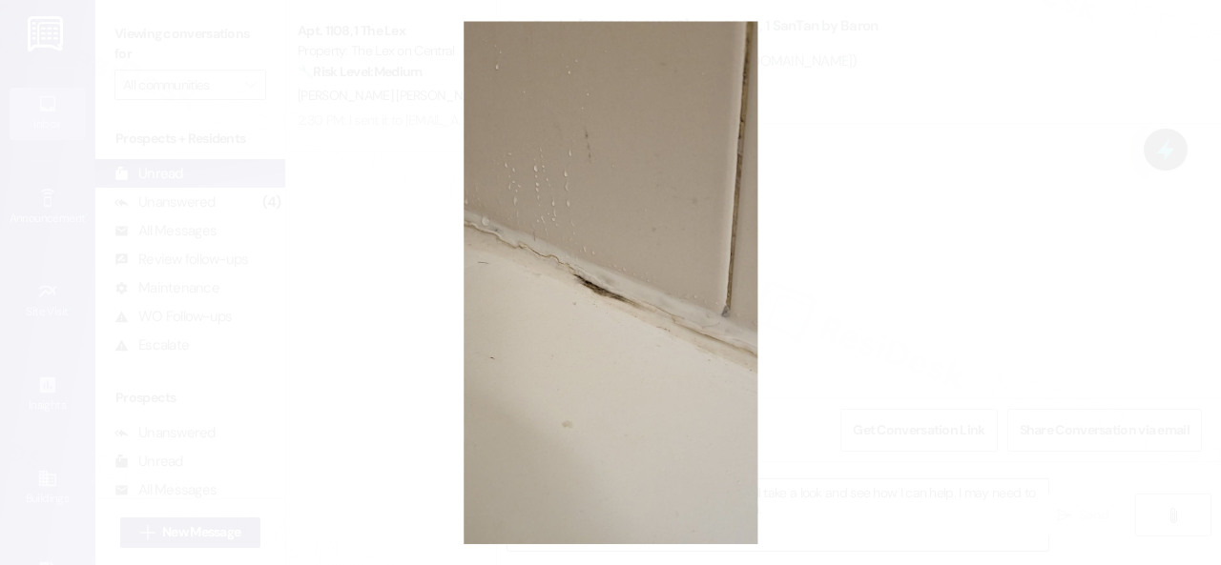
click at [698, 230] on button "Unzoom image" at bounding box center [610, 282] width 1221 height 565
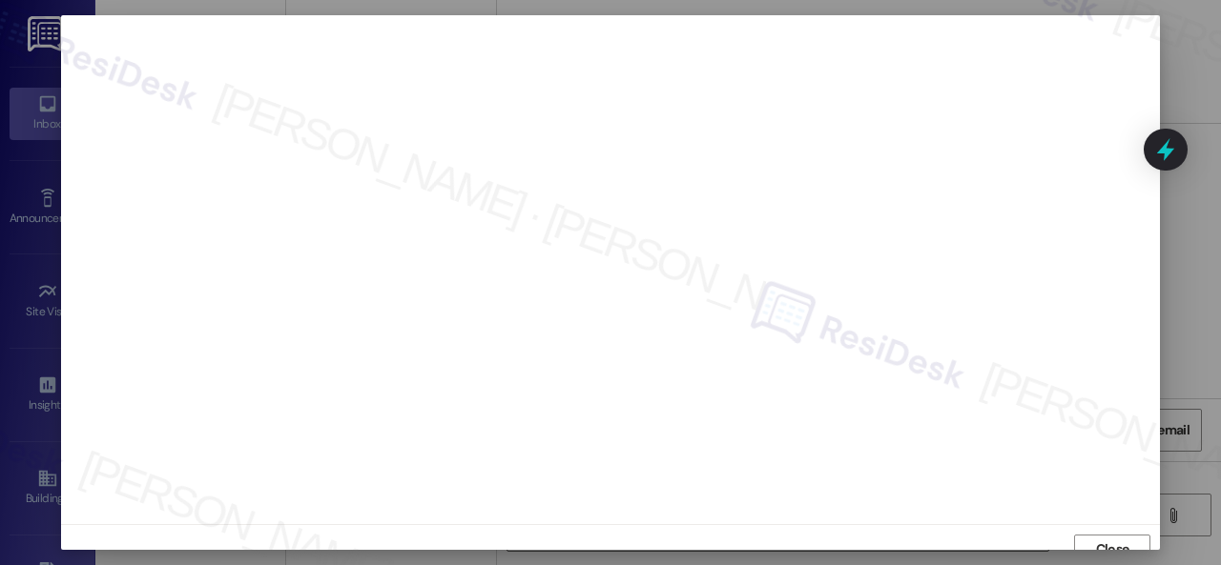
scroll to position [14, 0]
click at [1085, 530] on button "Close" at bounding box center [1112, 536] width 76 height 31
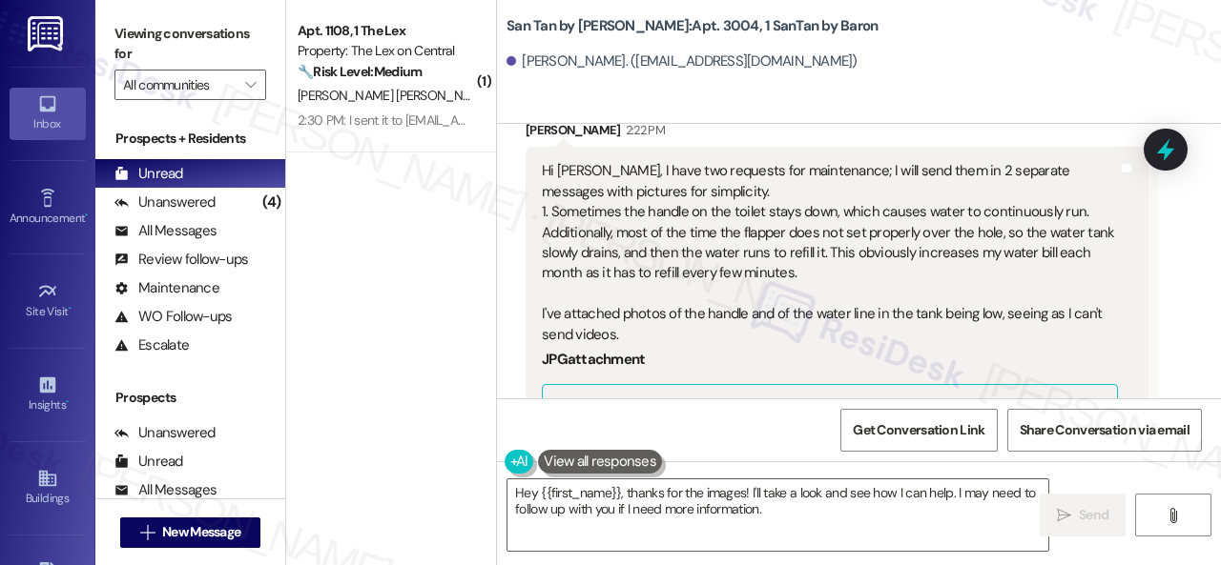
scroll to position [6854, 0]
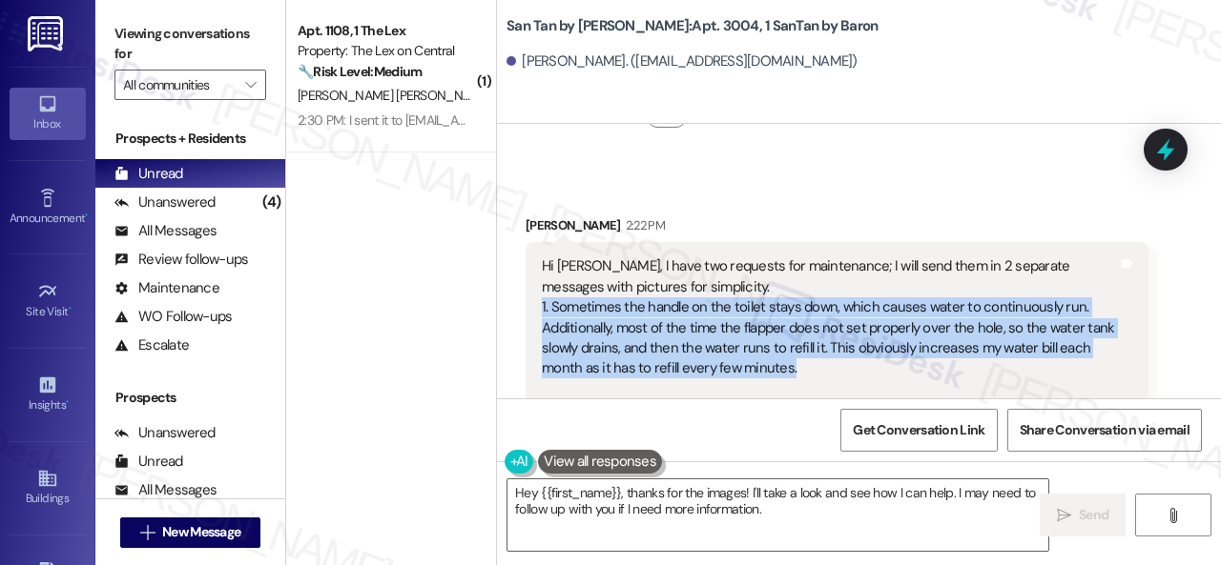
drag, startPoint x: 534, startPoint y: 245, endPoint x: 790, endPoint y: 310, distance: 263.7
click at [790, 310] on div "Hi Sarah, I have two requests for maintenance; I will send them in 2 separate m…" at bounding box center [836, 572] width 623 height 661
copy div "1. Sometimes the handle on the toilet stays down, which causes water to continu…"
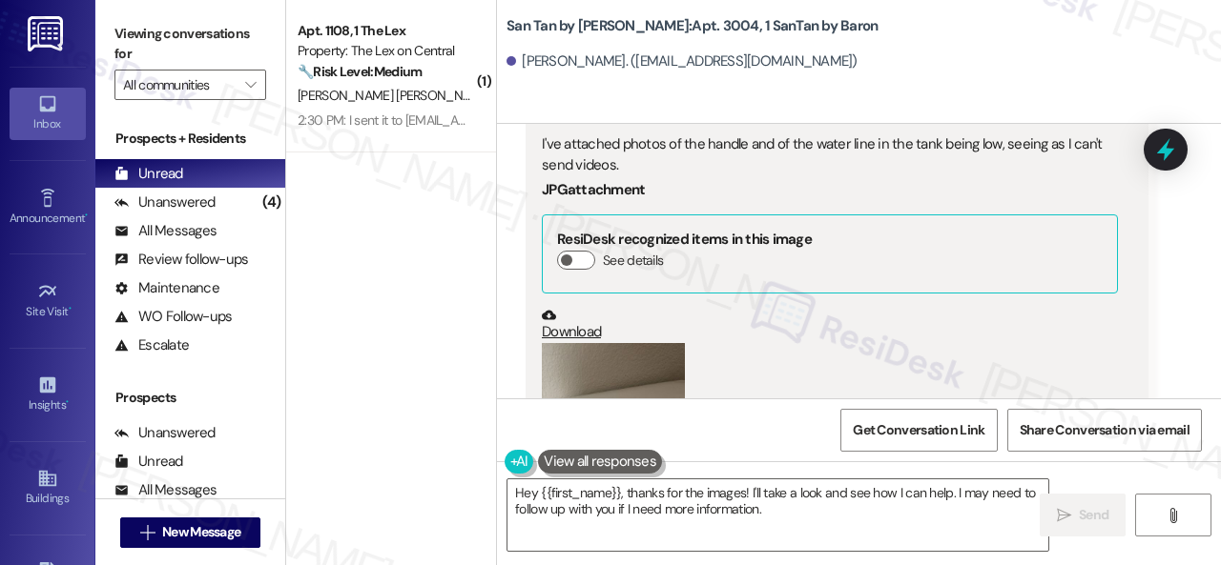
scroll to position [7236, 0]
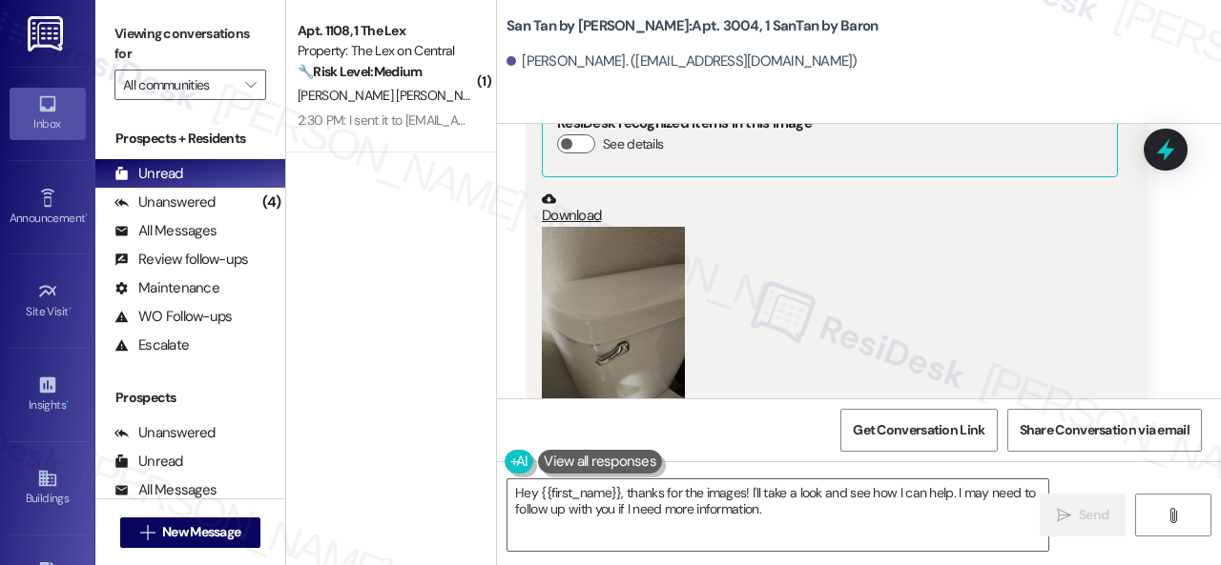
click at [580, 268] on button "Zoom image" at bounding box center [613, 354] width 143 height 255
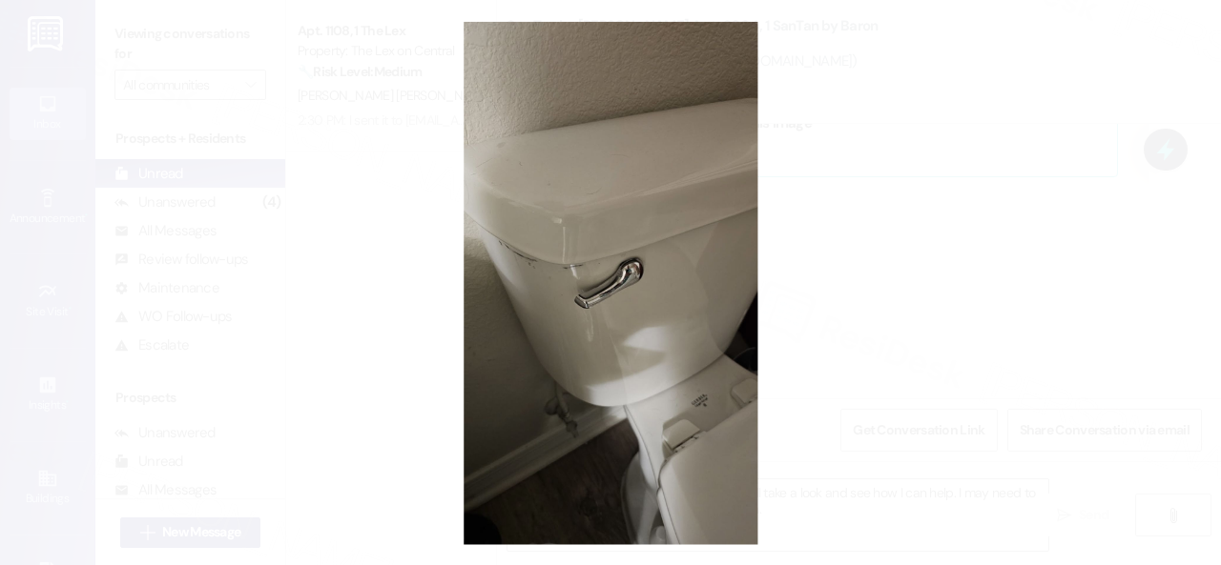
click at [620, 296] on button "Unzoom image" at bounding box center [610, 282] width 1221 height 565
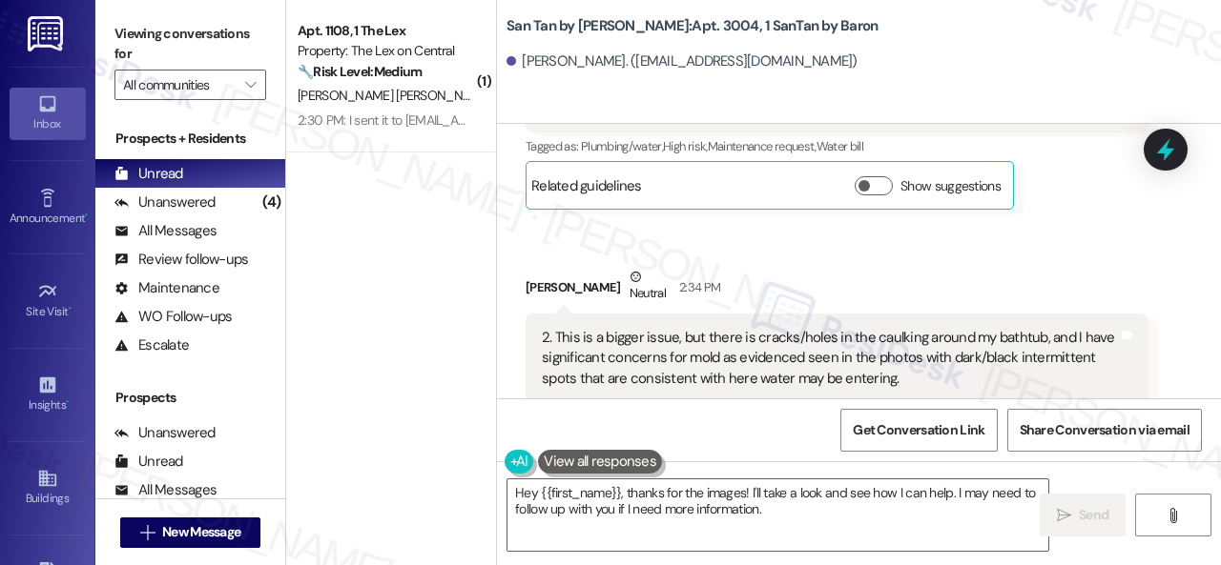
scroll to position [7617, 0]
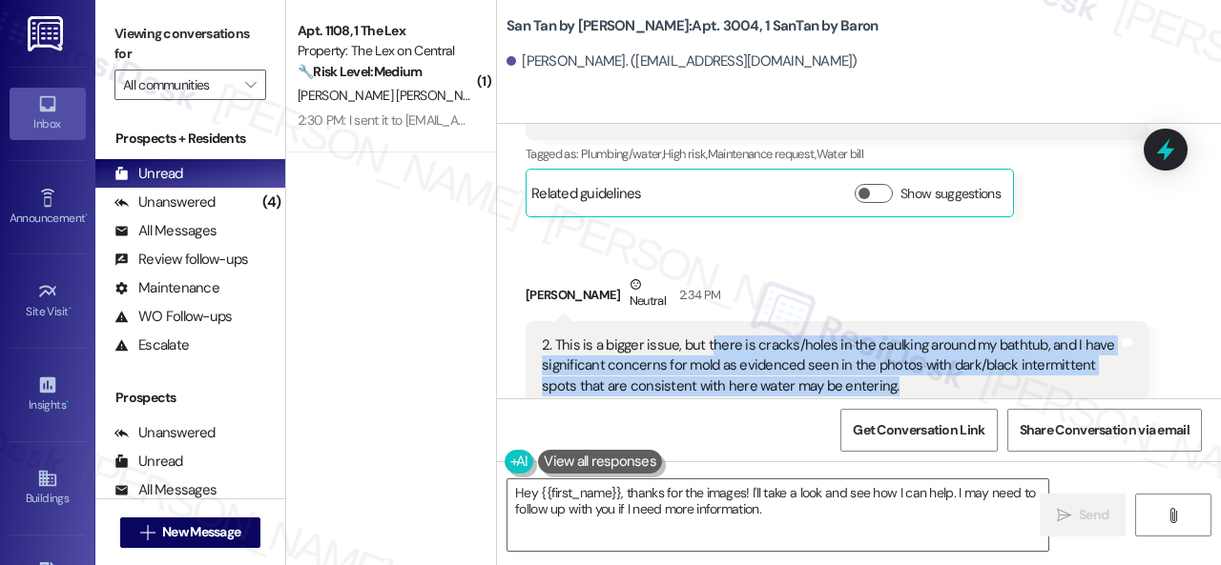
drag, startPoint x: 709, startPoint y: 277, endPoint x: 890, endPoint y: 317, distance: 184.4
click at [890, 336] on div "2. This is a bigger issue, but there is cracks/holes in the caulking around my …" at bounding box center [830, 387] width 576 height 102
copy div "here is cracks/holes in the caulking around my bathtub, and I have significant …"
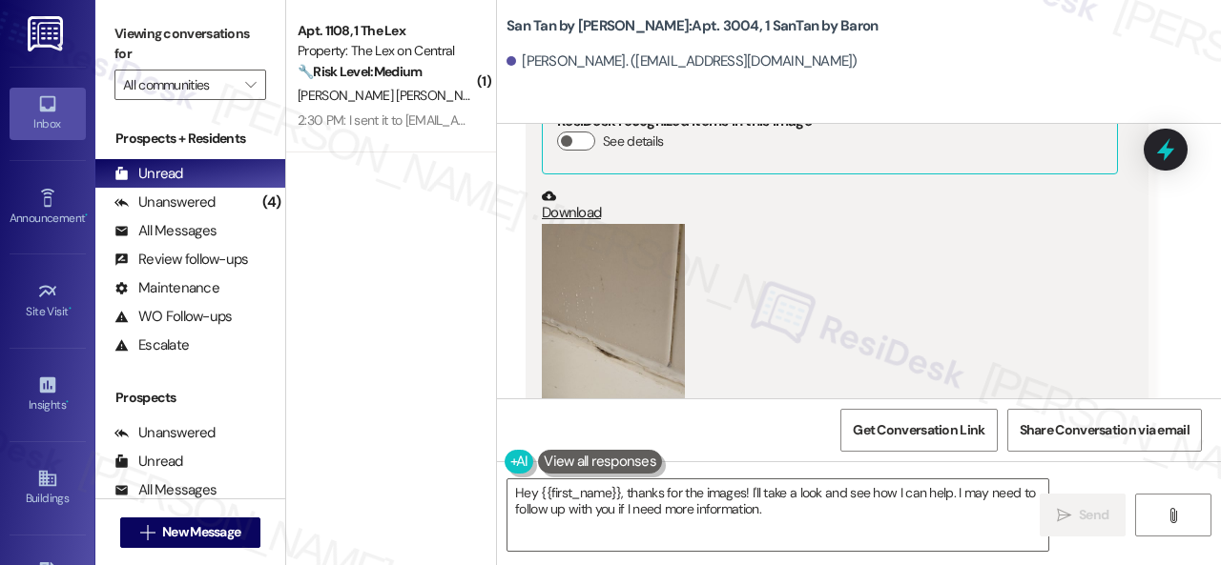
scroll to position [7999, 0]
click at [622, 314] on button "Zoom image" at bounding box center [613, 351] width 143 height 255
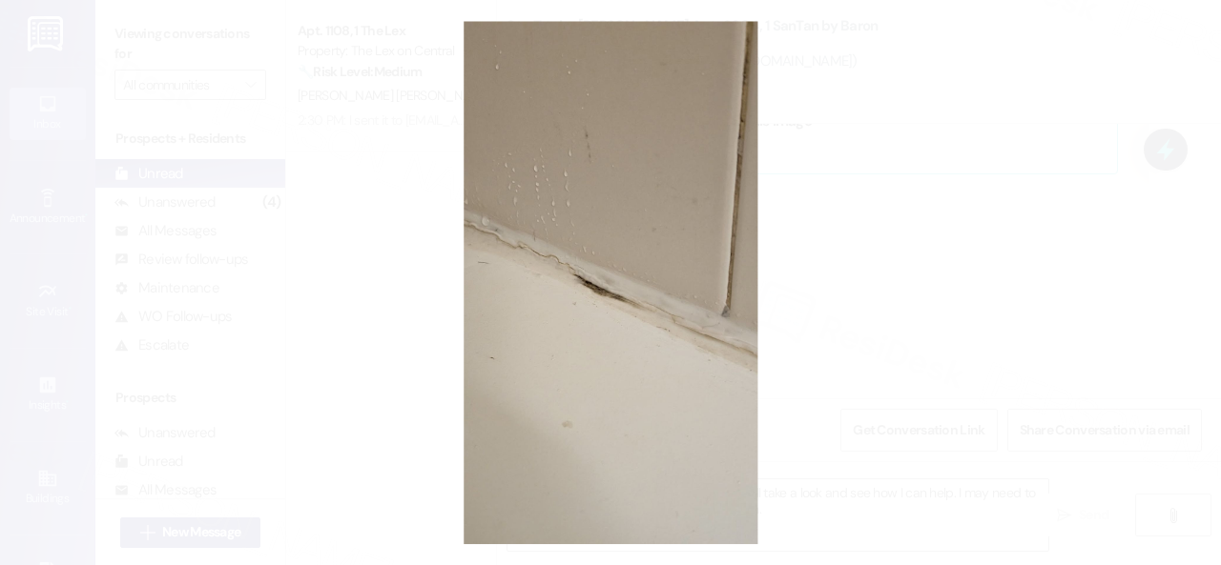
click at [612, 320] on button "Unzoom image" at bounding box center [610, 282] width 1221 height 565
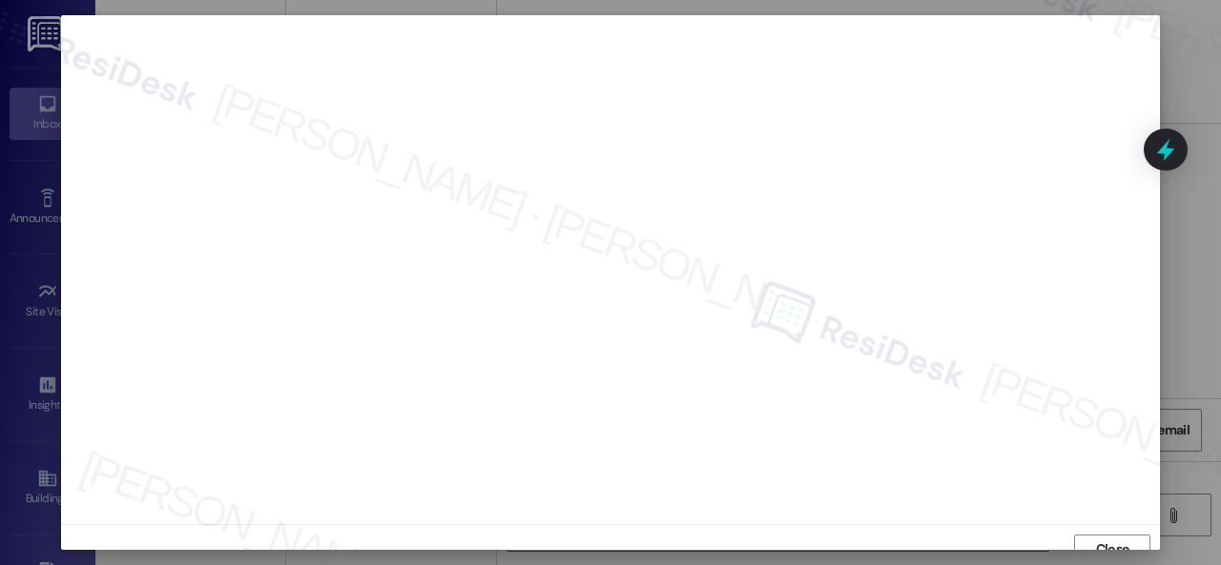
scroll to position [14, 0]
click at [1092, 534] on span "Close" at bounding box center [1112, 535] width 41 height 20
click at [1100, 516] on span "Close" at bounding box center [1112, 526] width 33 height 20
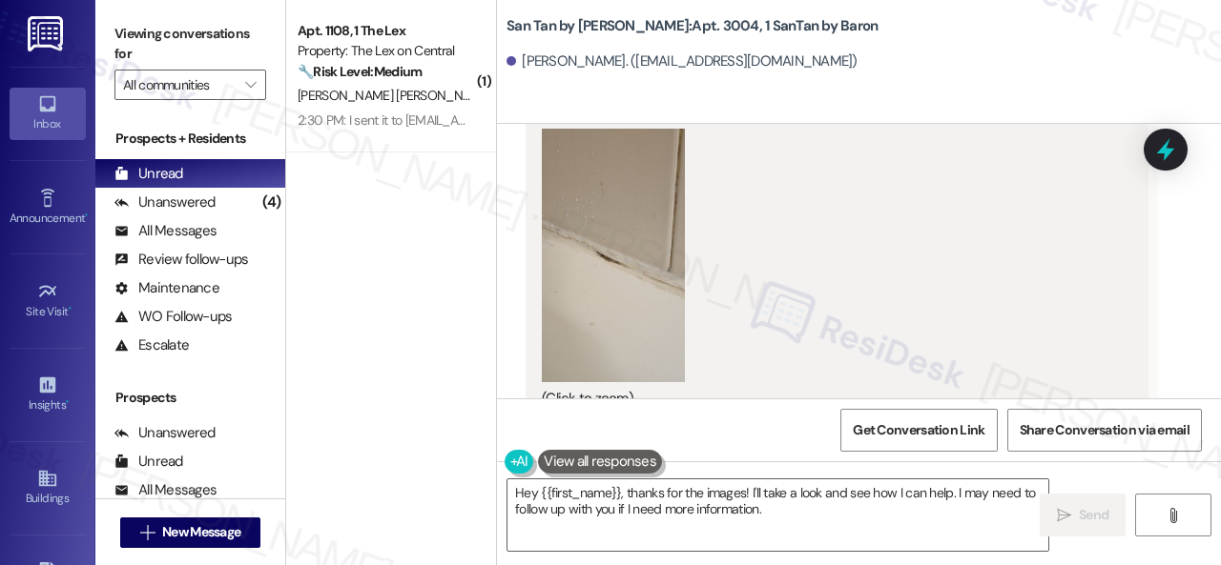
click at [883, 283] on div "(Click to zoom)" at bounding box center [830, 269] width 576 height 280
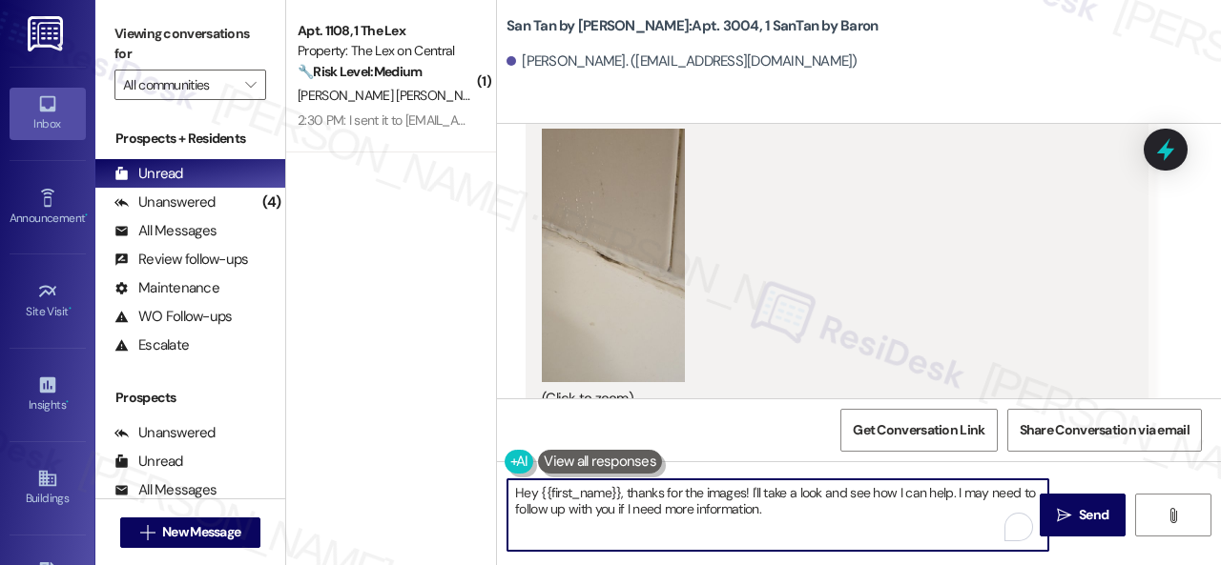
drag, startPoint x: 795, startPoint y: 527, endPoint x: 303, endPoint y: 438, distance: 500.2
click at [303, 438] on div "( 1 ) Apt. 1108, 1 The Lex Property: The Lex on Central 🔧 Risk Level: Medium Th…" at bounding box center [753, 282] width 935 height 565
paste textarea "Thank you. I've submitted work orders on your behalf and notified the site team…"
type textarea "Thank you. I've submitted work orders on your behalf and notified the site team…"
click at [1062, 518] on icon "" at bounding box center [1064, 515] width 14 height 15
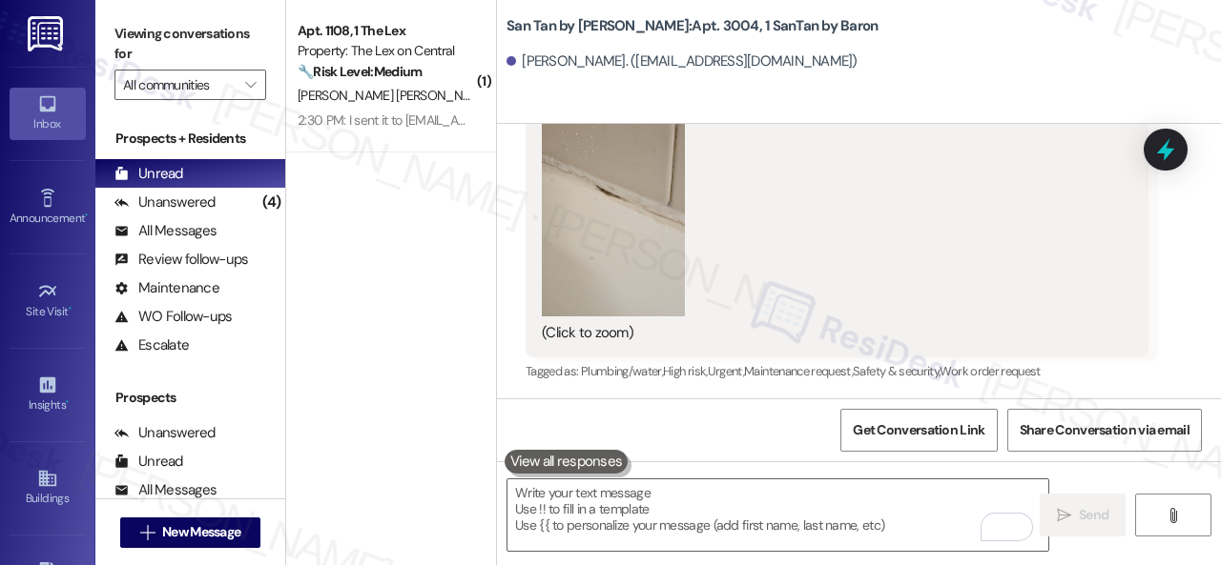
scroll to position [8248, 0]
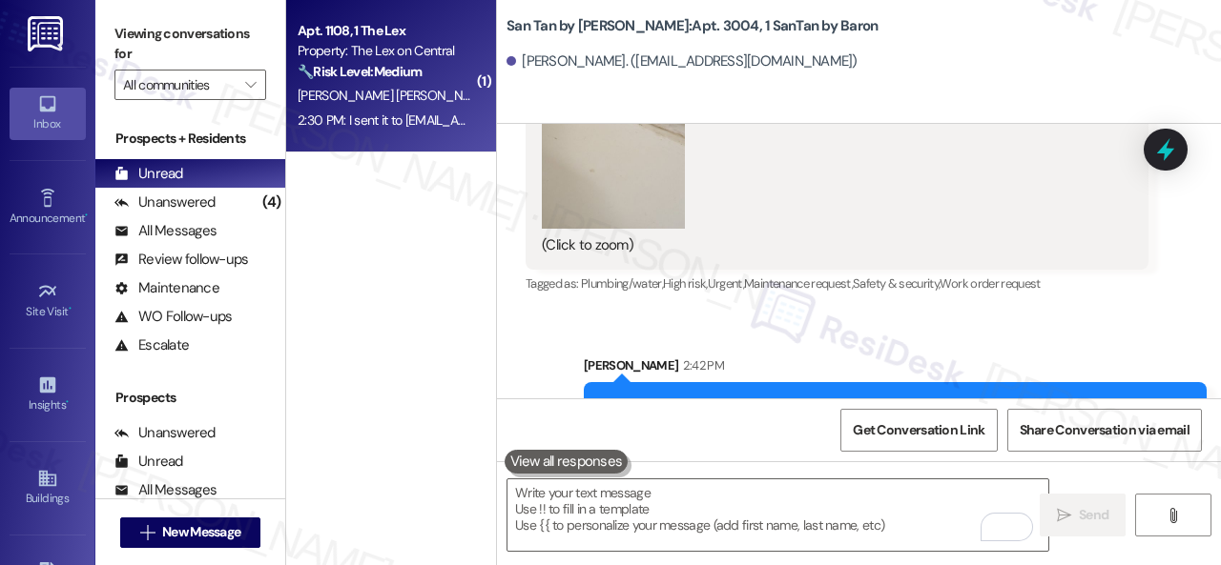
click at [497, 92] on span "[PERSON_NAME]" at bounding box center [544, 95] width 95 height 17
type textarea "Fetching suggested responses. Please feel free to read through the conversation…"
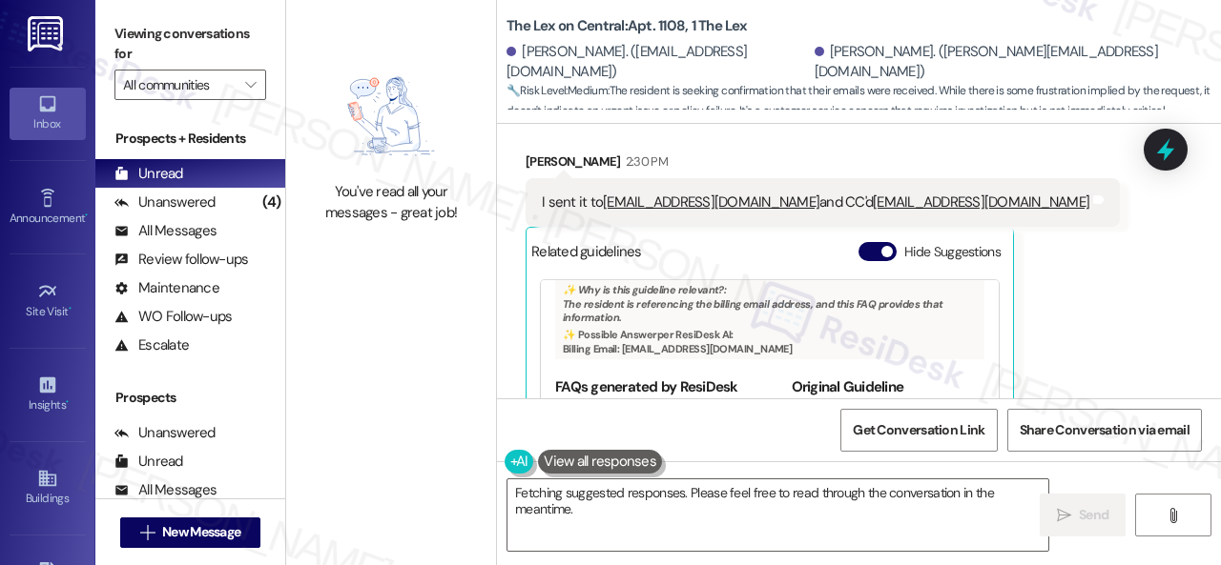
scroll to position [145, 0]
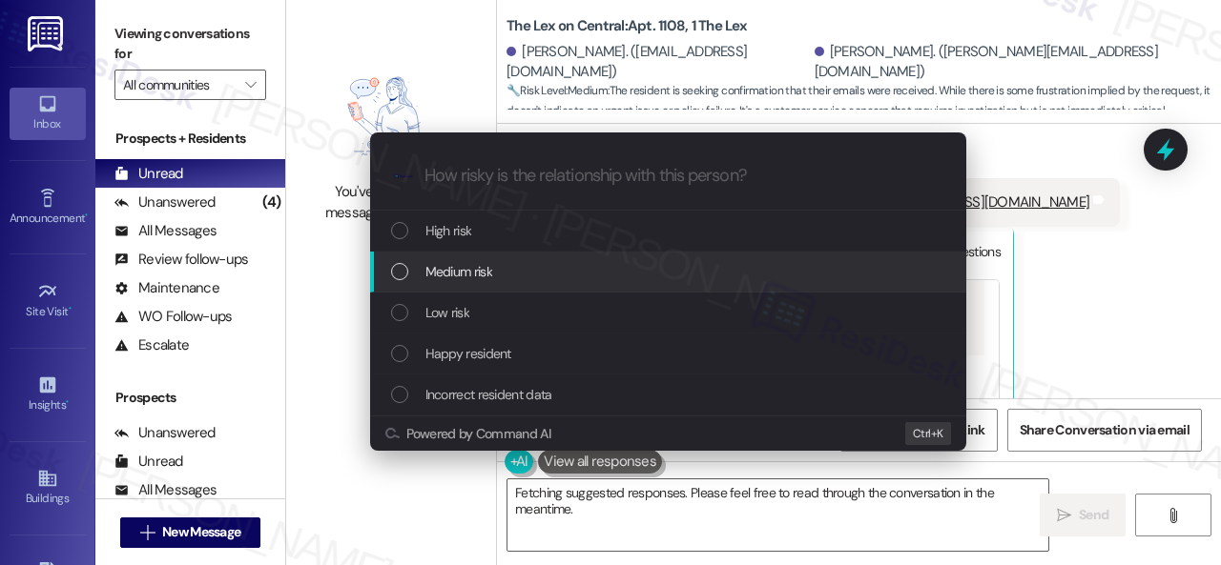
click at [460, 276] on span "Medium risk" at bounding box center [458, 271] width 67 height 21
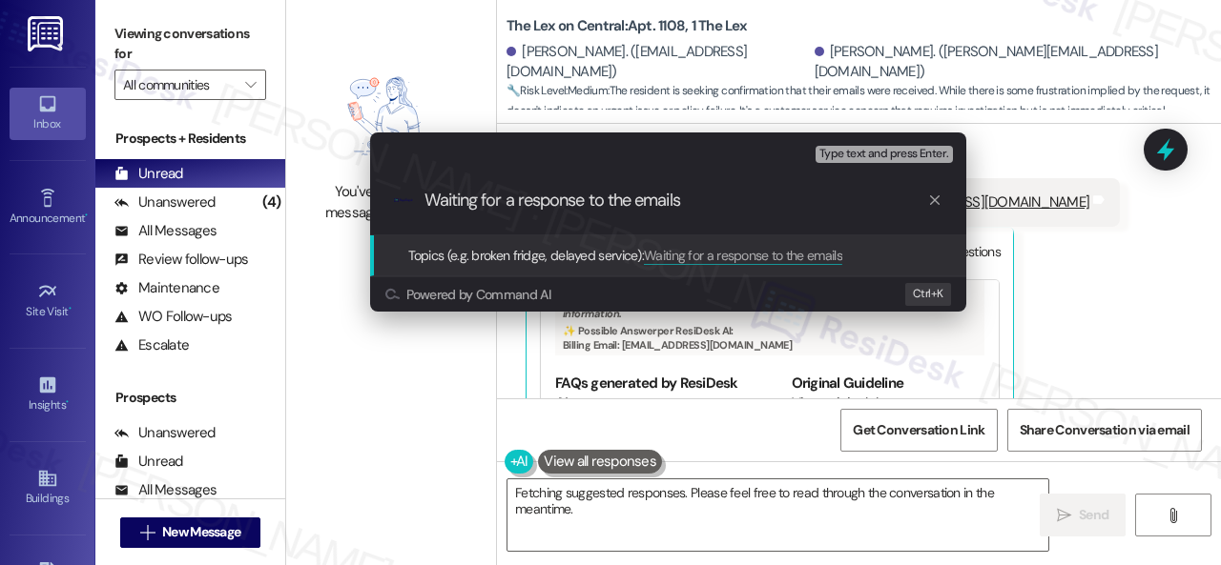
type input "Waiting for a response to the emails."
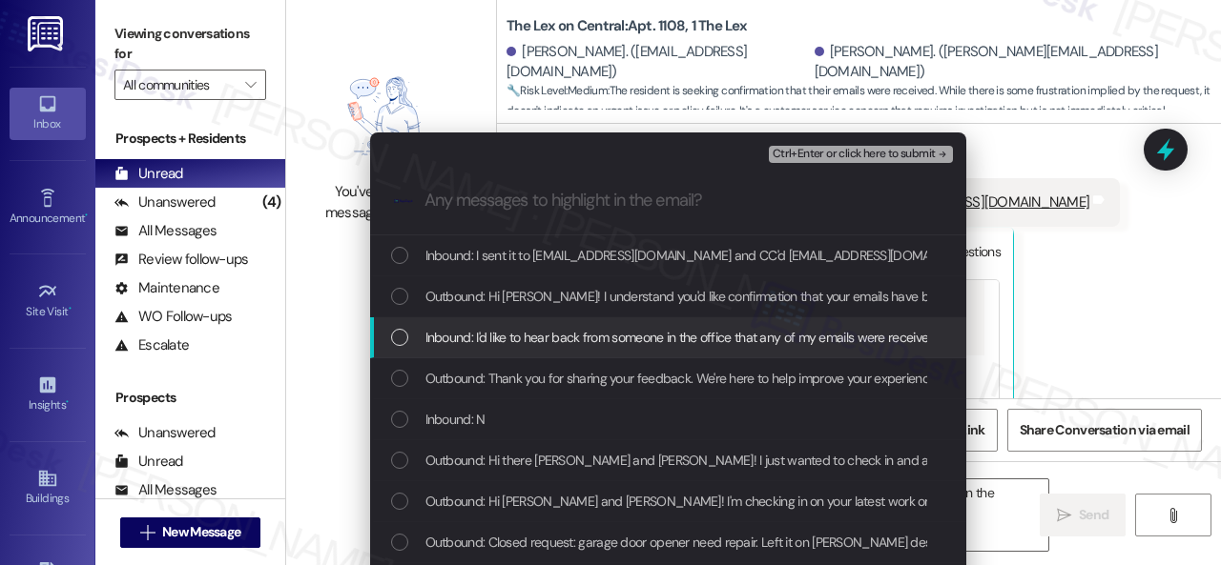
click at [527, 333] on span "Inbound: I'd like to hear back from someone in the office that any of my emails…" at bounding box center [681, 337] width 513 height 21
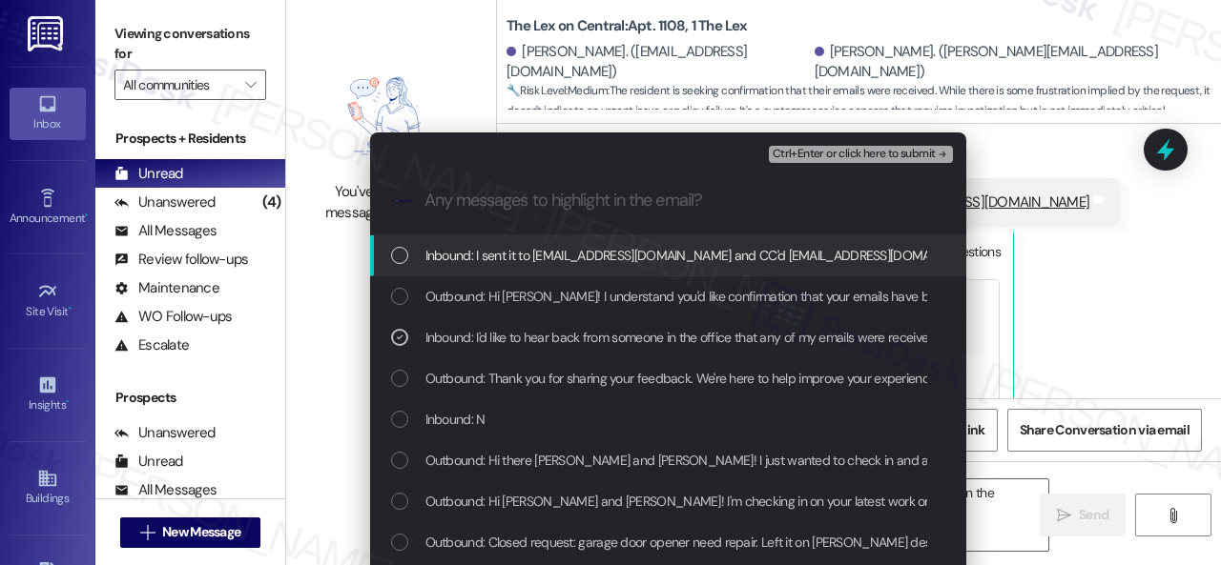
click at [848, 155] on span "Ctrl+Enter or click here to submit" at bounding box center [853, 154] width 163 height 13
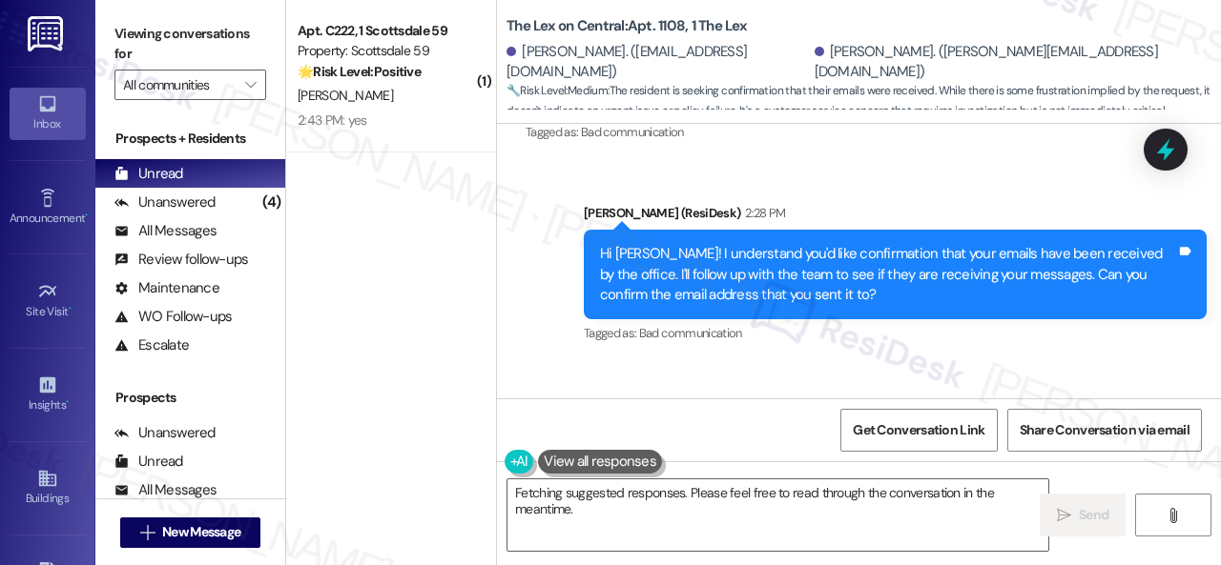
scroll to position [5723, 0]
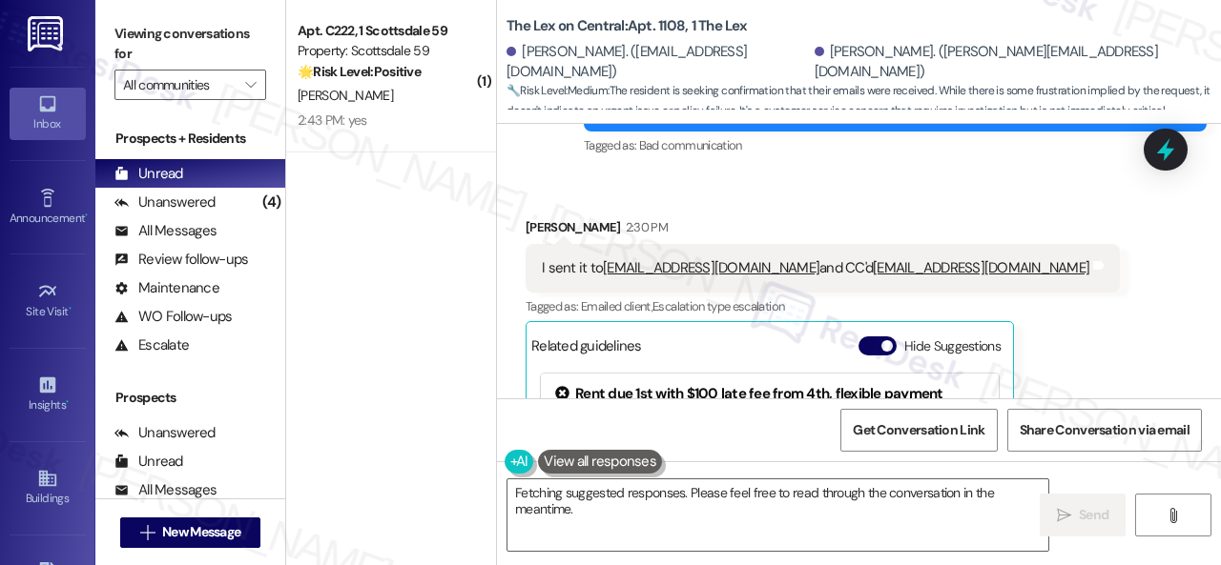
click at [1105, 308] on div "Emily Brissenden 2:30 PM I sent it to lexoncentral@baronproperties.com and CC'd…" at bounding box center [822, 406] width 594 height 379
click at [174, 468] on div "Viewing conversations for All communities  Prospects + Residents Unread (0) Un…" at bounding box center [657, 282] width 1125 height 565
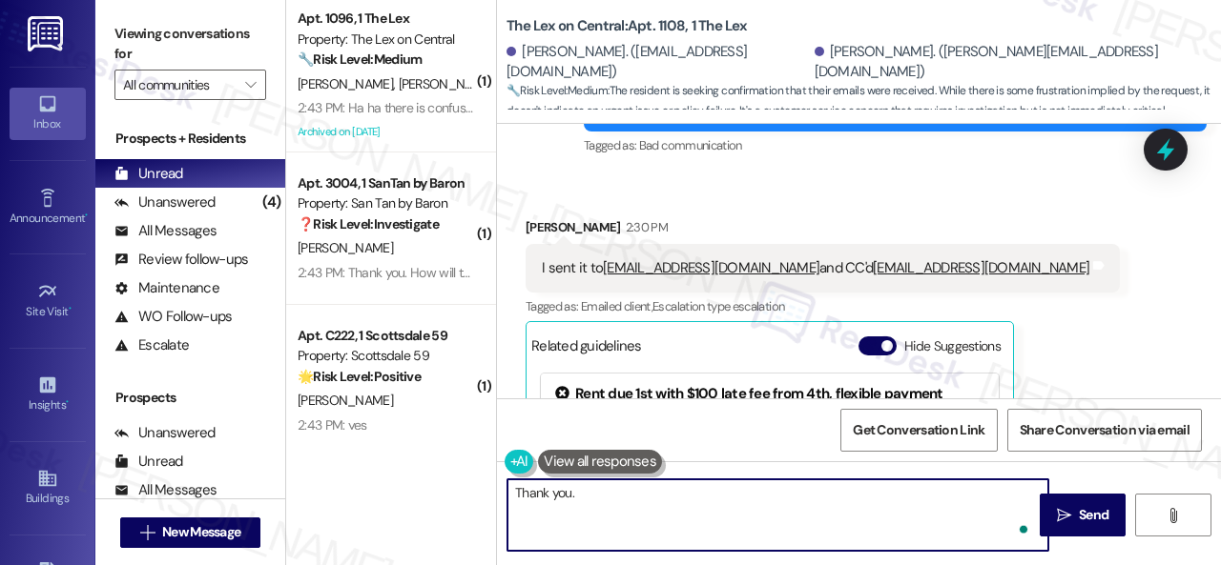
paste textarea "I will forward your inquiry to the site team and get back to you as soon as I r…"
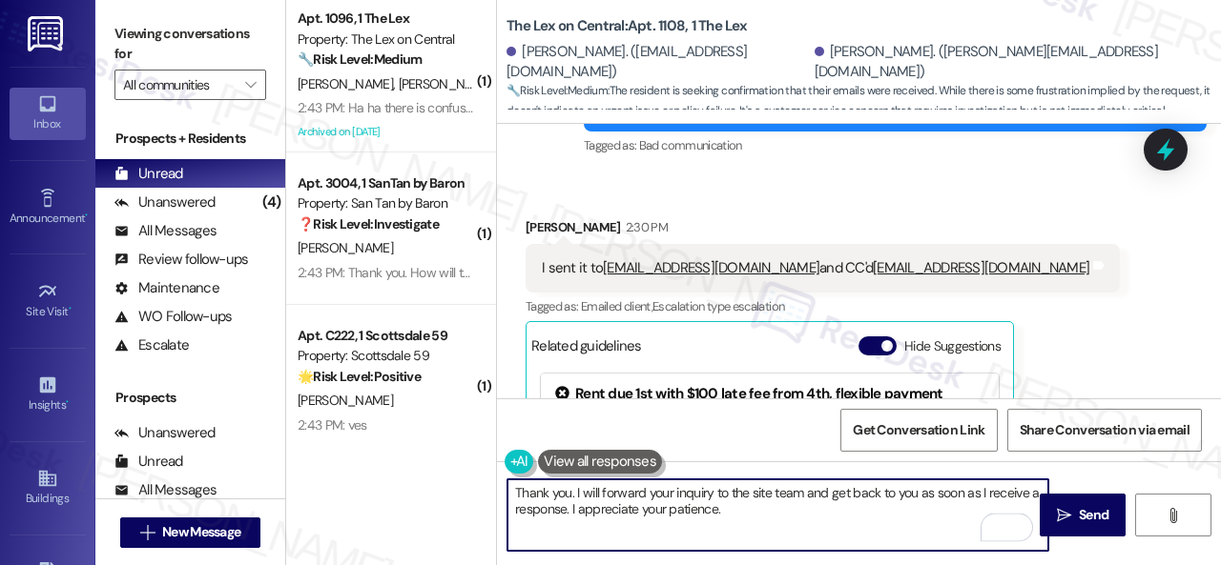
click at [822, 524] on textarea "Thank you. I will forward your inquiry to the site team and get back to you as …" at bounding box center [777, 516] width 541 height 72
type textarea "Thank you. I will forward your inquiry to the site team and get back to you as …"
click at [1057, 510] on icon "" at bounding box center [1064, 515] width 14 height 15
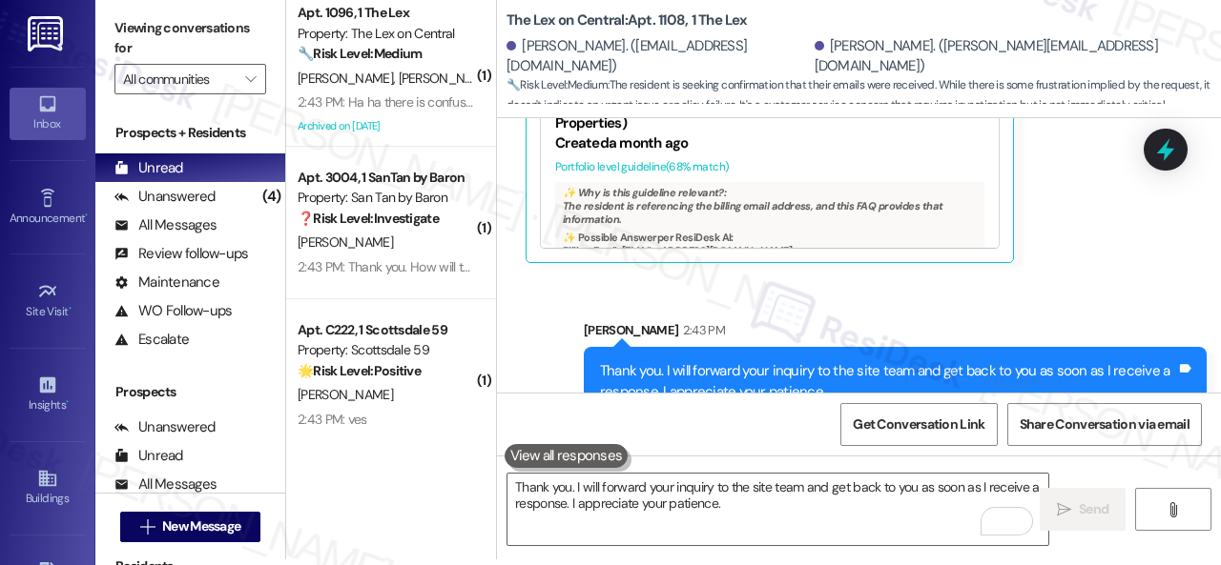
scroll to position [6067, 0]
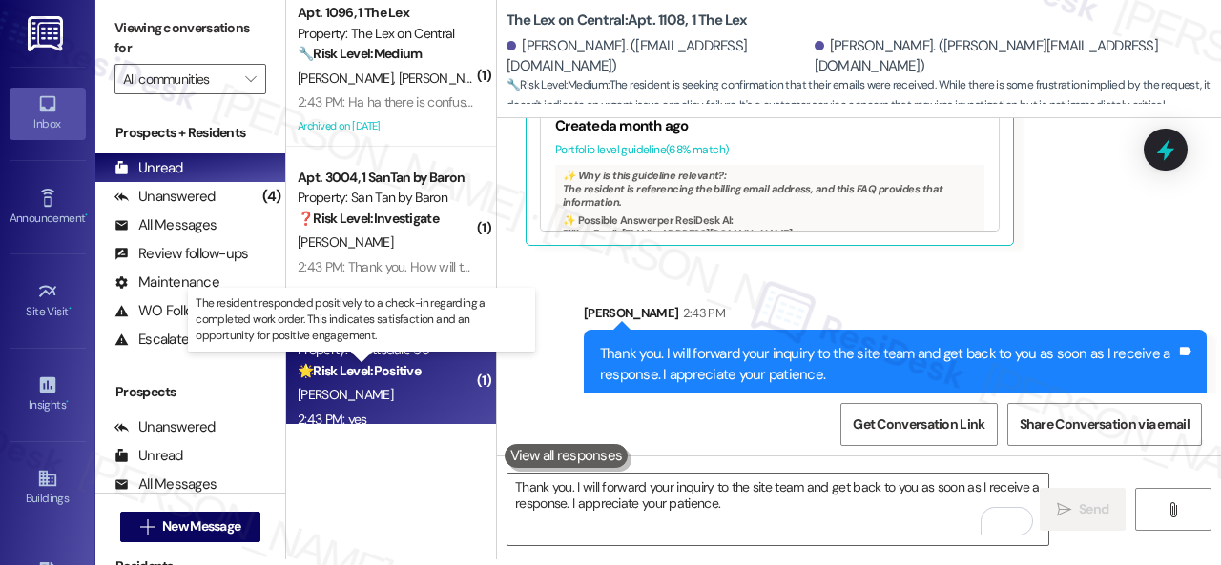
click at [372, 369] on strong "🌟 Risk Level: Positive" at bounding box center [359, 370] width 123 height 17
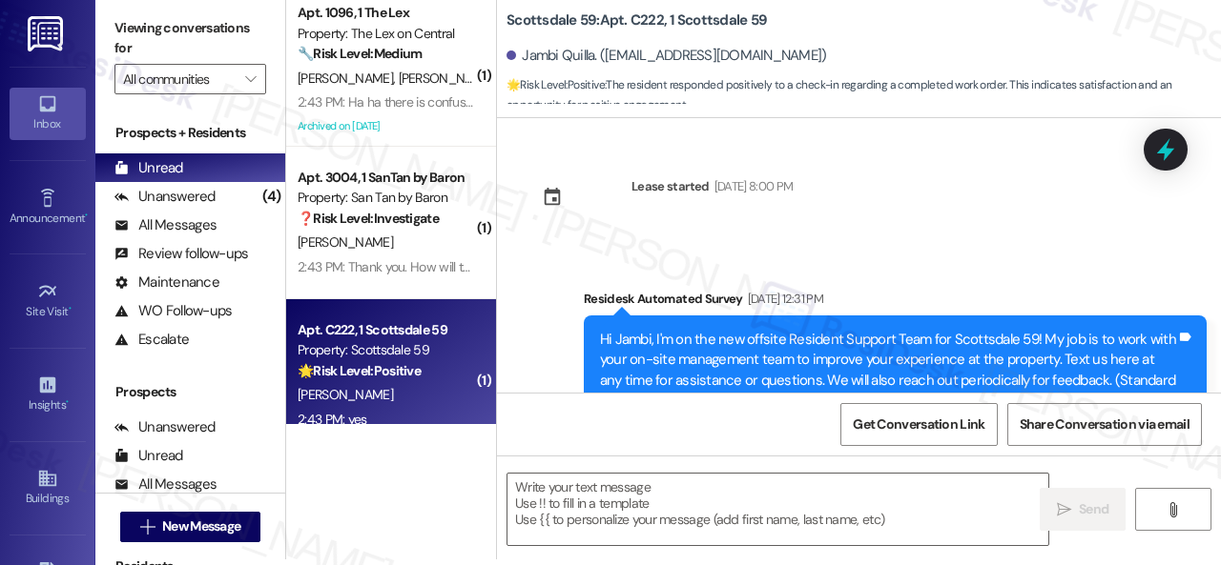
scroll to position [0, 0]
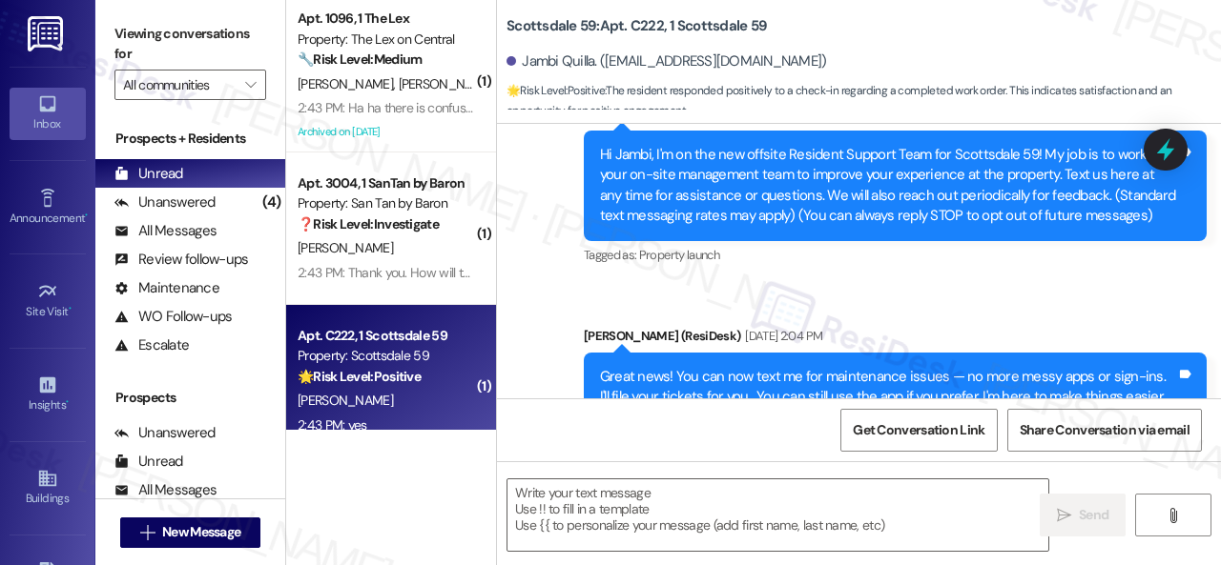
type textarea "Fetching suggested responses. Please feel free to read through the conversation…"
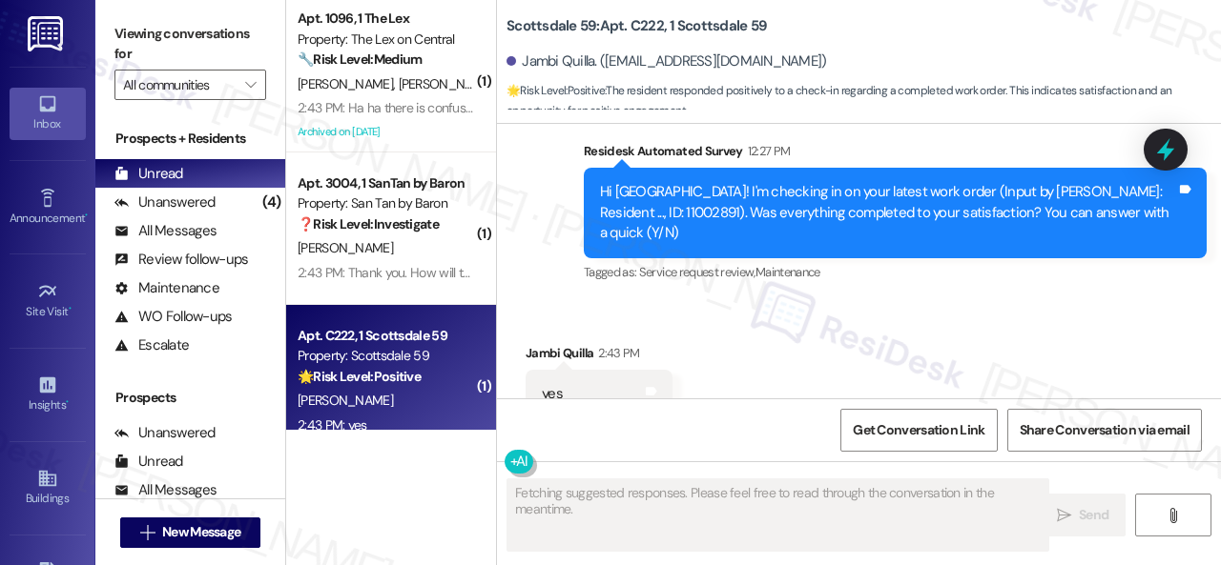
scroll to position [819, 0]
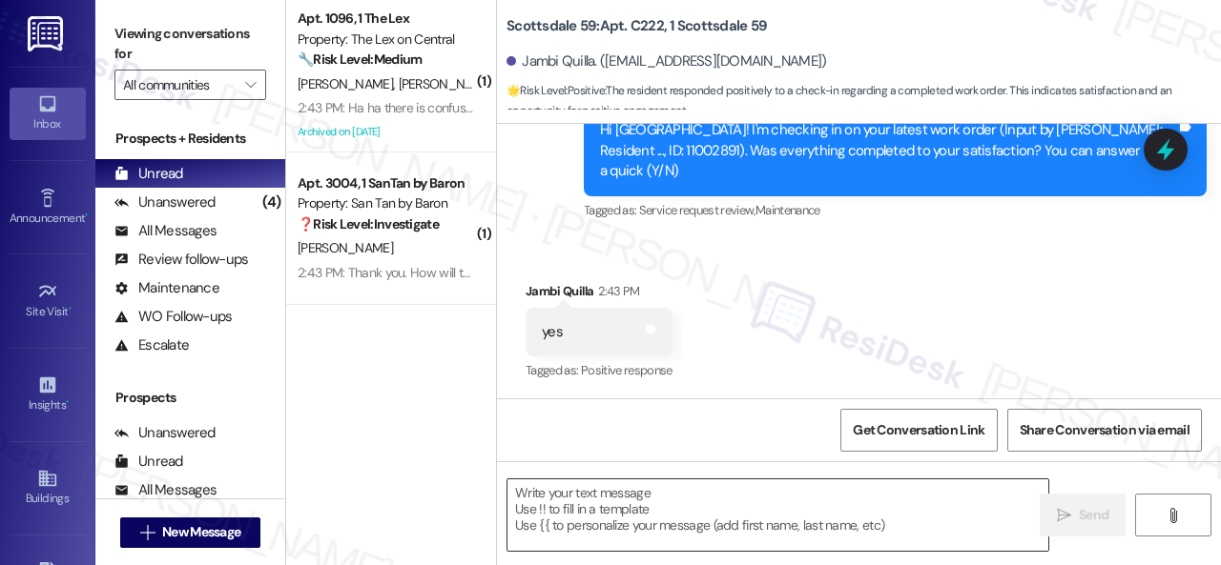
click at [628, 483] on textarea at bounding box center [777, 516] width 541 height 72
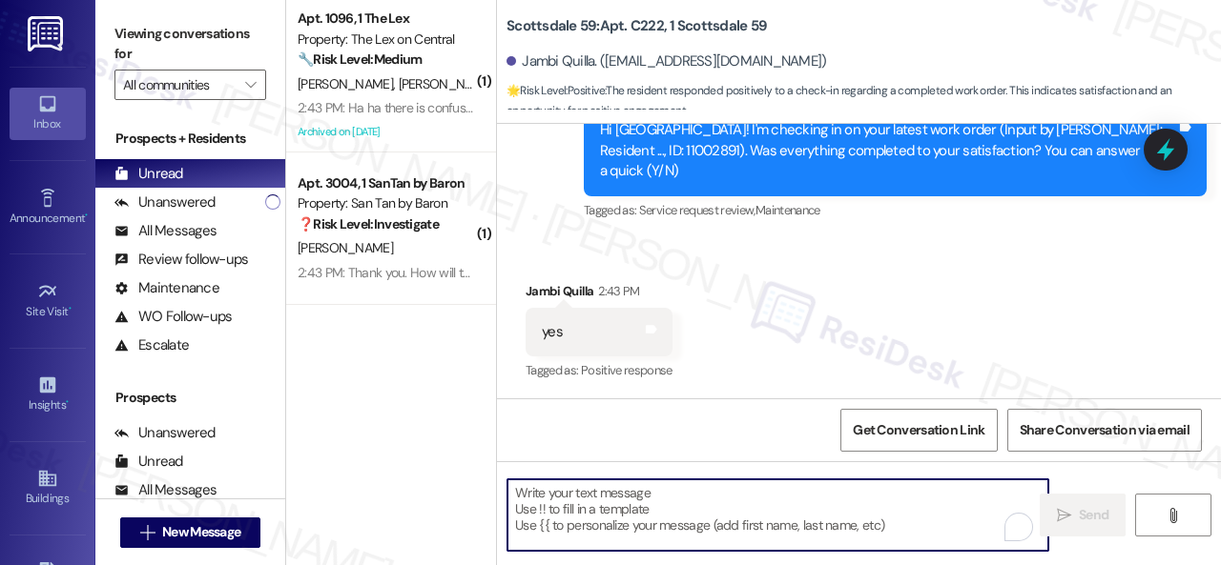
paste textarea "We’re happy to know everything’s all set! If your stay at {{property}} met your…"
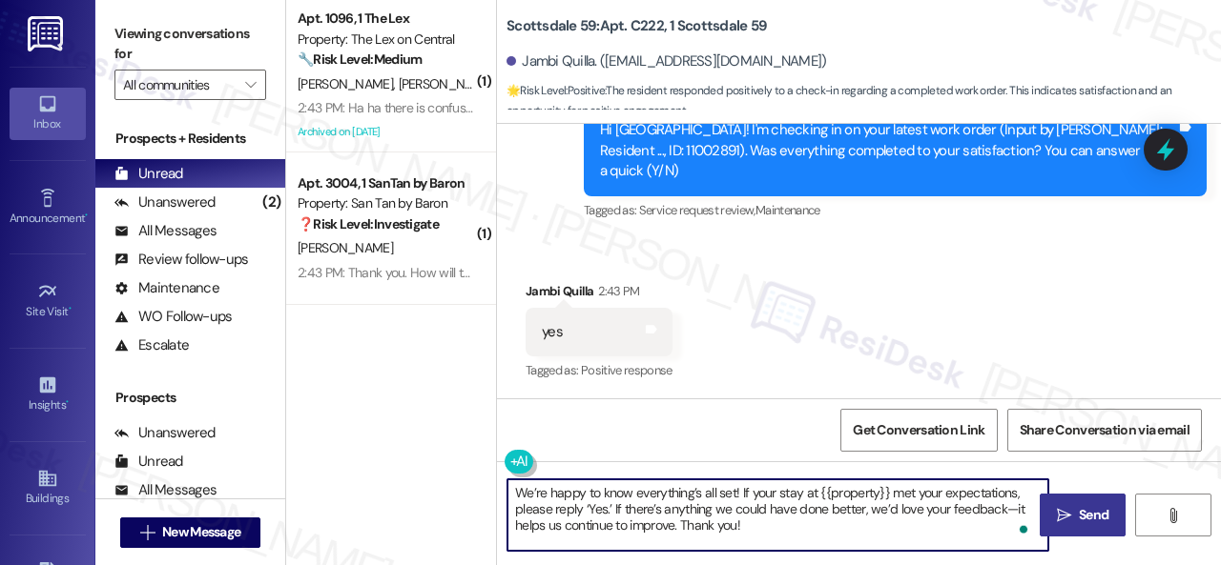
type textarea "We’re happy to know everything’s all set! If your stay at {{property}} met your…"
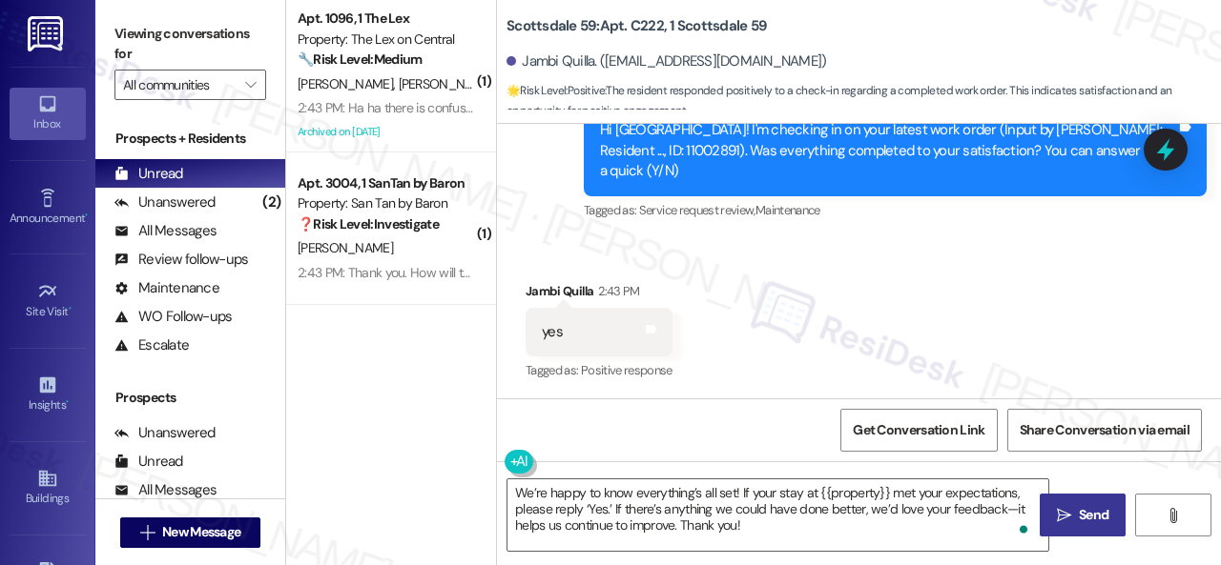
click at [1099, 507] on span "Send" at bounding box center [1094, 515] width 30 height 20
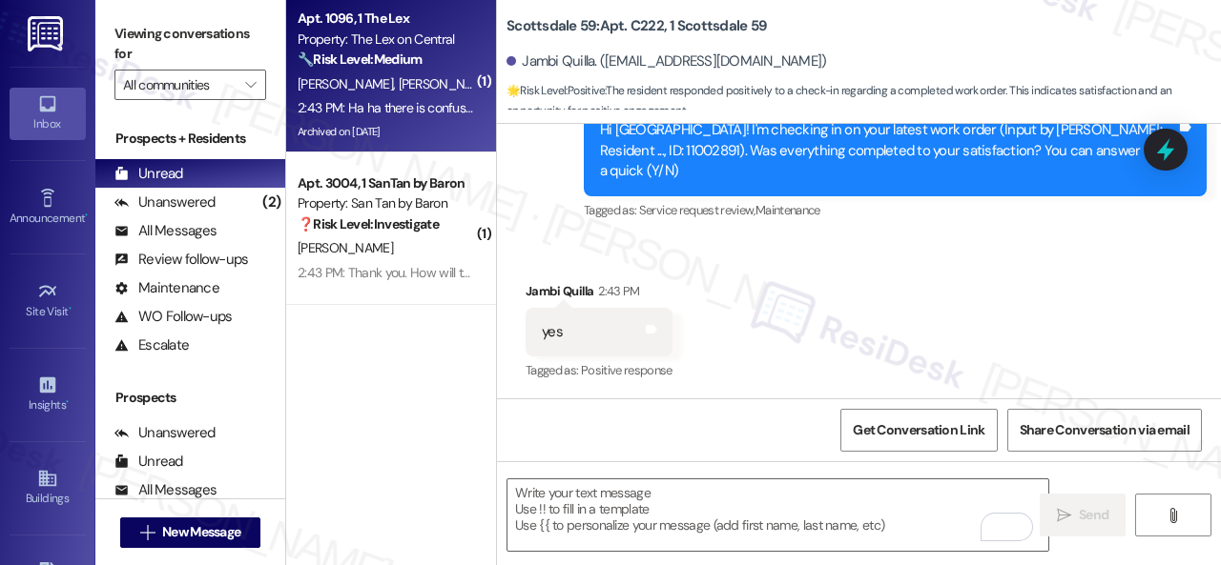
click at [451, 98] on div "2:43 PM: Ha ha there is confusion. I am actually Anjaneya and my mobile number …" at bounding box center [386, 108] width 180 height 24
type textarea "Fetching suggested responses. Please feel free to read through the conversation…"
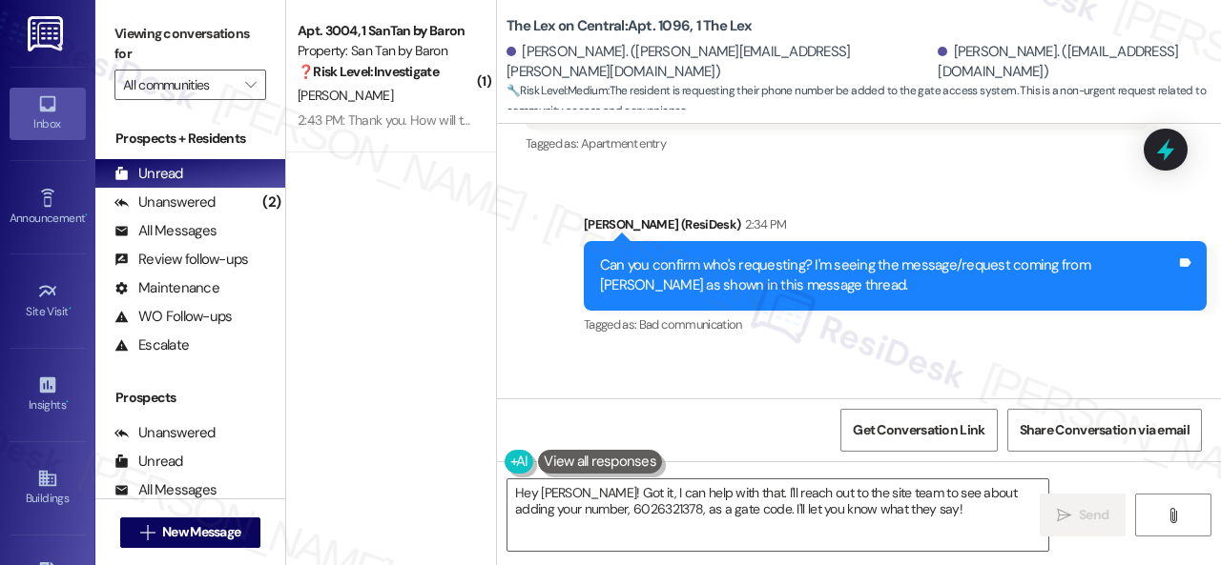
scroll to position [6945, 0]
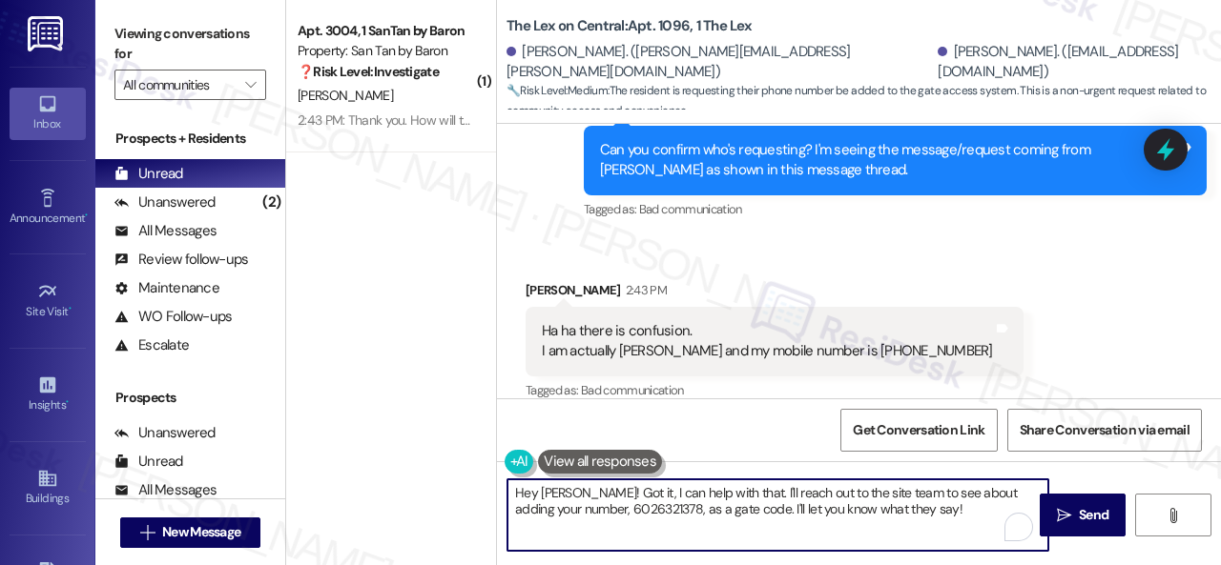
drag, startPoint x: 965, startPoint y: 512, endPoint x: 399, endPoint y: 438, distance: 571.3
click at [401, 438] on div "( 1 ) Apt. 3004, 1 SanTan by Baron Property: San Tan by Baron ❓ Risk Level: Inv…" at bounding box center [753, 282] width 935 height 565
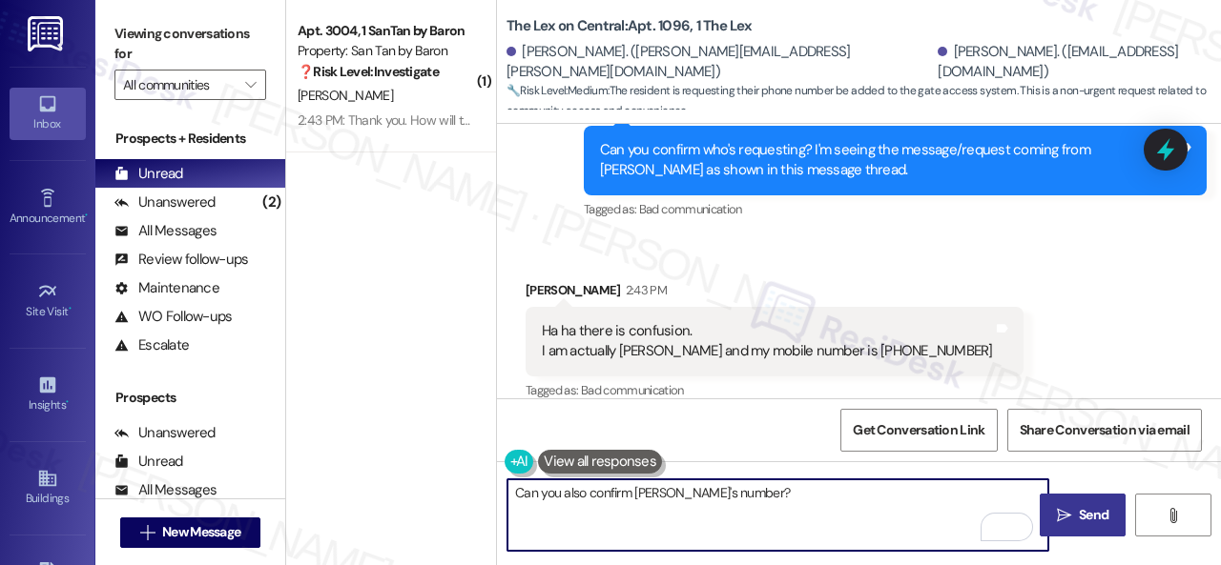
type textarea "Can you also confirm Spruha's number?"
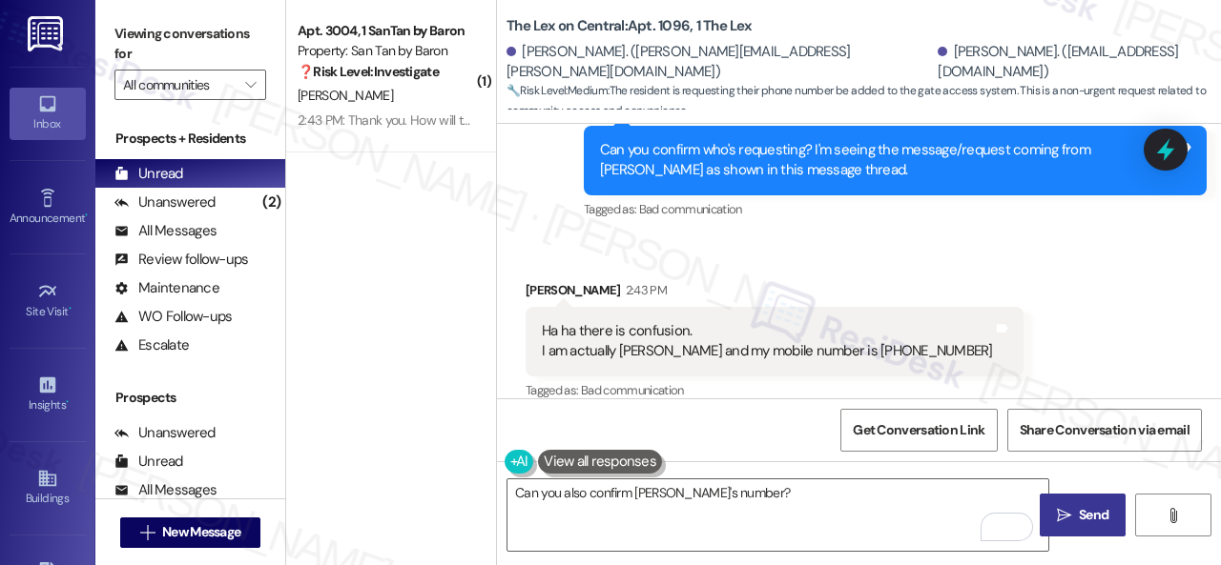
click at [1061, 502] on button " Send" at bounding box center [1082, 515] width 86 height 43
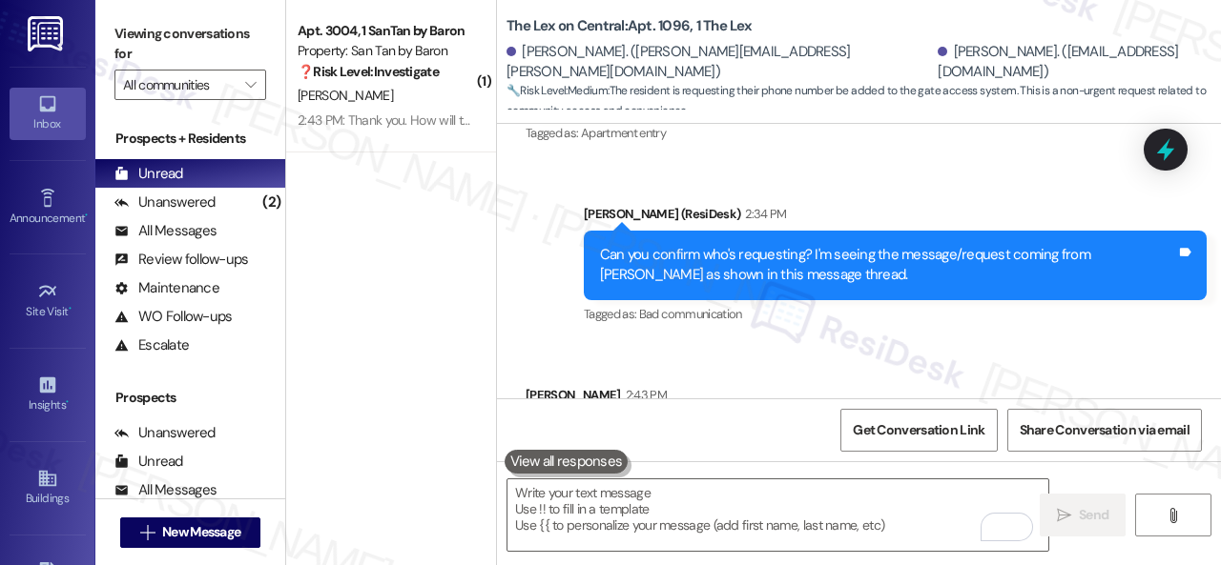
scroll to position [6944, 0]
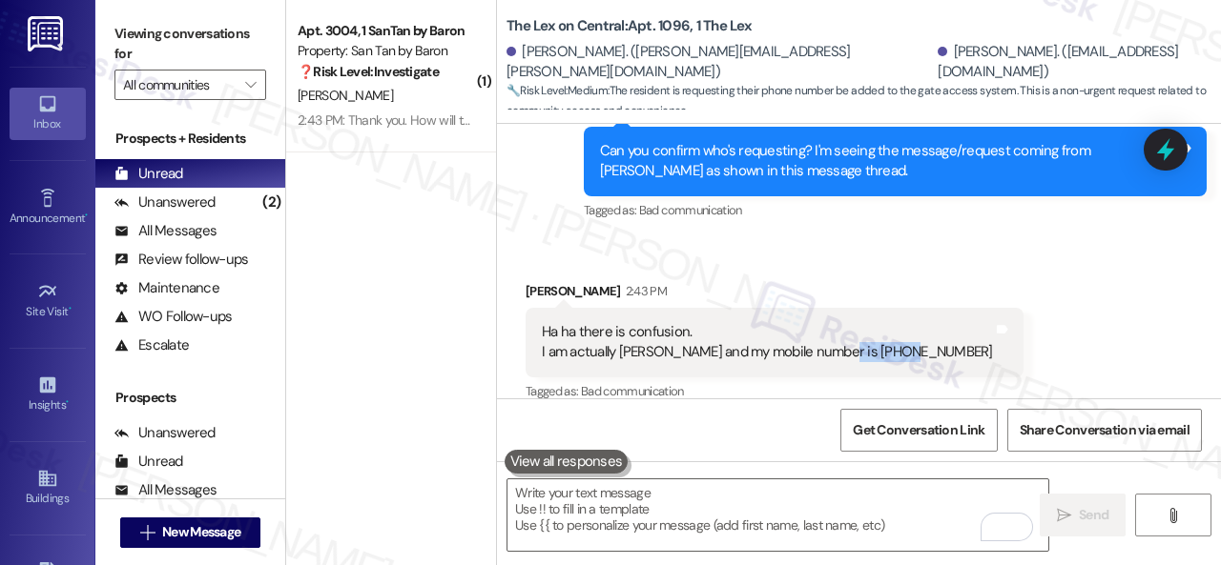
drag, startPoint x: 832, startPoint y: 331, endPoint x: 904, endPoint y: 327, distance: 72.6
click at [904, 327] on div "Ha ha there is confusion. I am actually Anjaneya and my mobile number is 602632…" at bounding box center [767, 342] width 451 height 41
copy div "6026321378"
click at [820, 238] on div "Received via SMS Spruha Desai 2:43 PM Ha ha there is confusion. I am actually A…" at bounding box center [859, 328] width 724 height 181
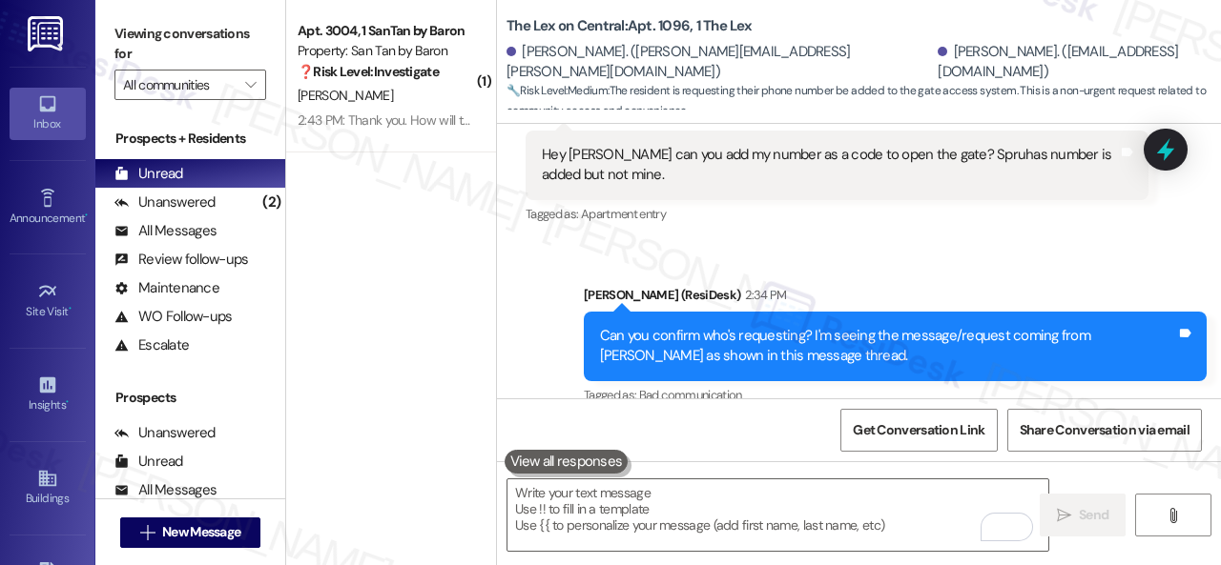
scroll to position [6753, 0]
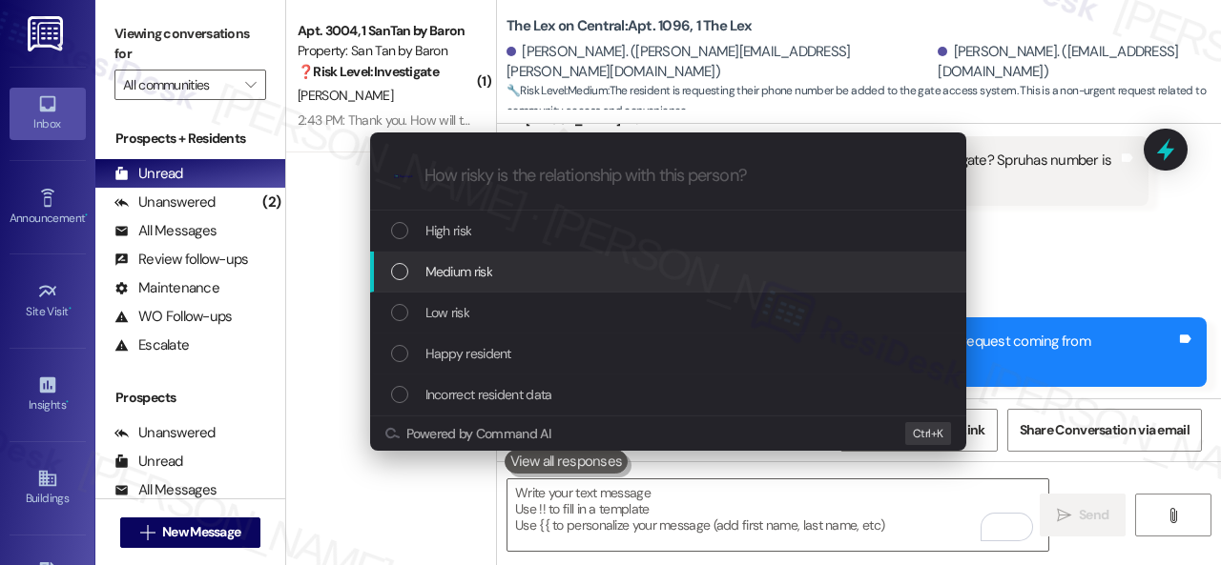
click at [437, 272] on span "Medium risk" at bounding box center [458, 271] width 67 height 21
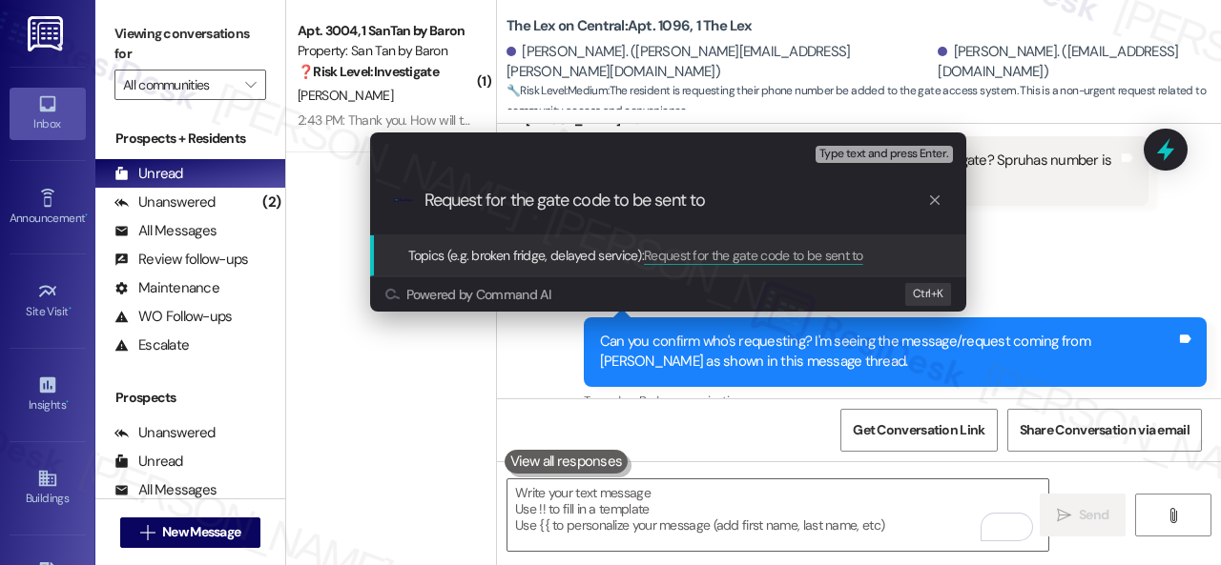
paste input "6026321378"
type input "Request for the gate code to be sent to 6026321378."
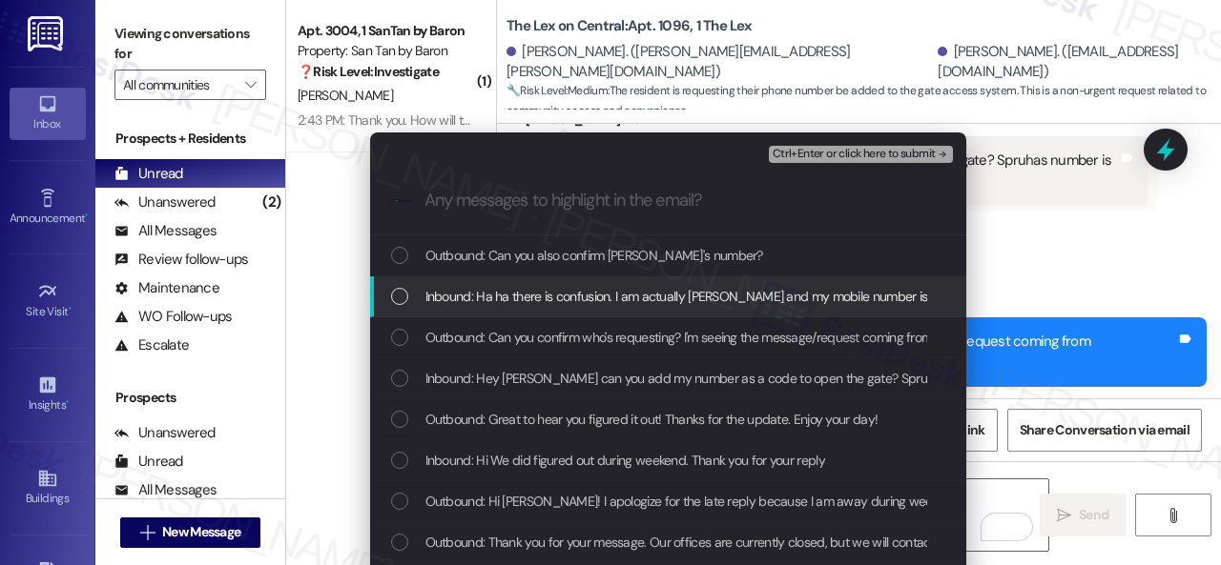
click at [465, 288] on span "Inbound: Ha ha there is confusion. I am actually Anjaneya and my mobile number …" at bounding box center [729, 296] width 609 height 21
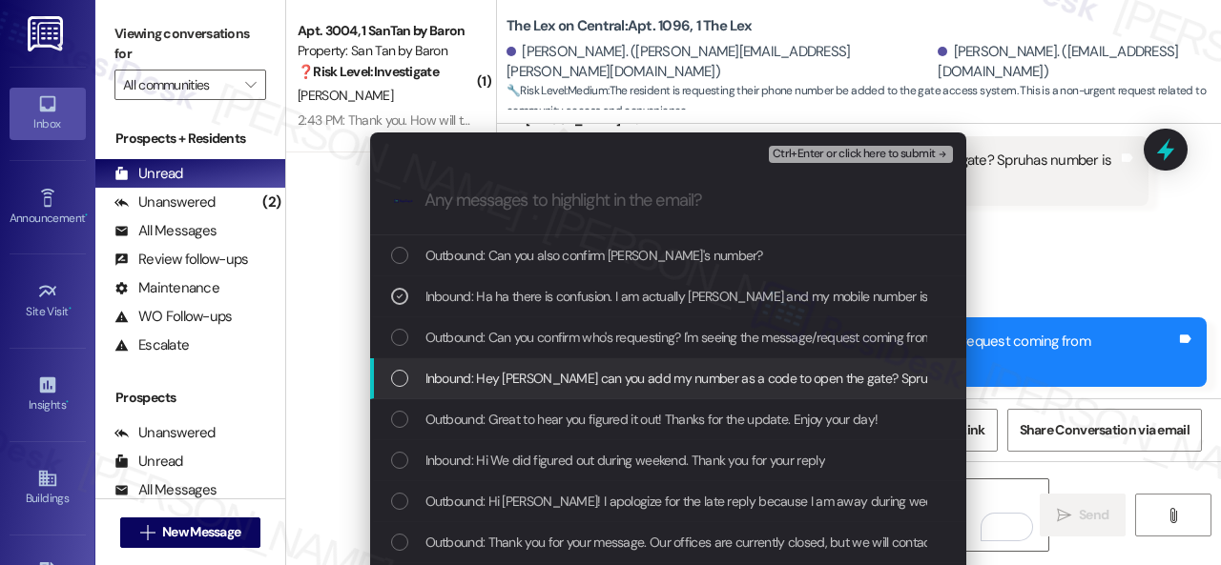
click at [465, 376] on span "Inbound: Hey Sarah can you add my number as a code to open the gate? Spruhas nu…" at bounding box center [773, 378] width 696 height 21
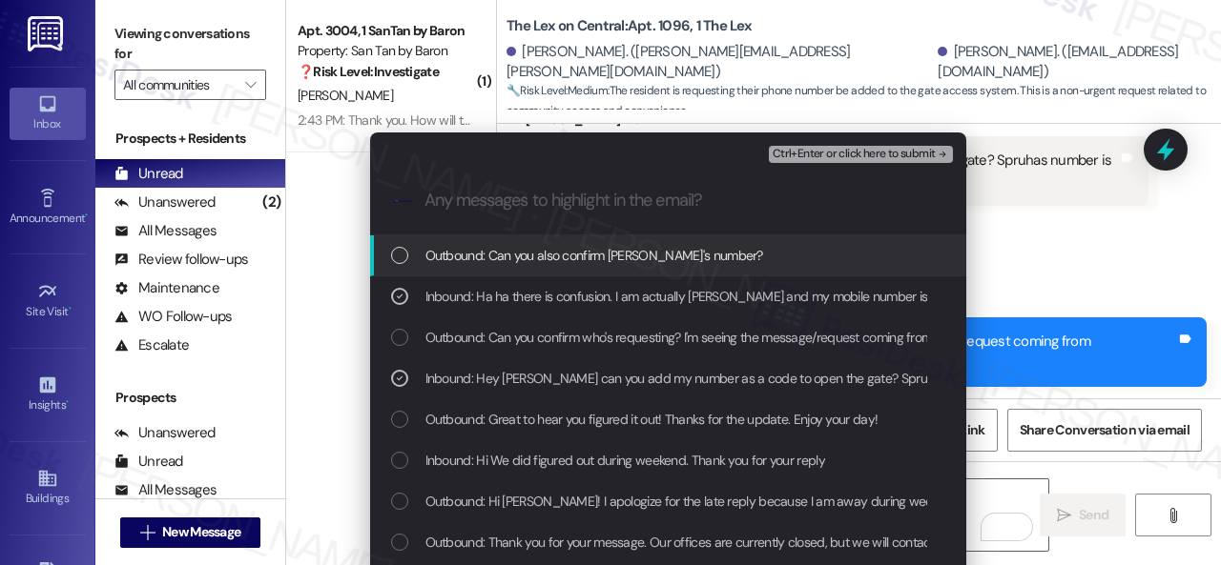
click at [825, 154] on span "Ctrl+Enter or click here to submit" at bounding box center [853, 154] width 163 height 13
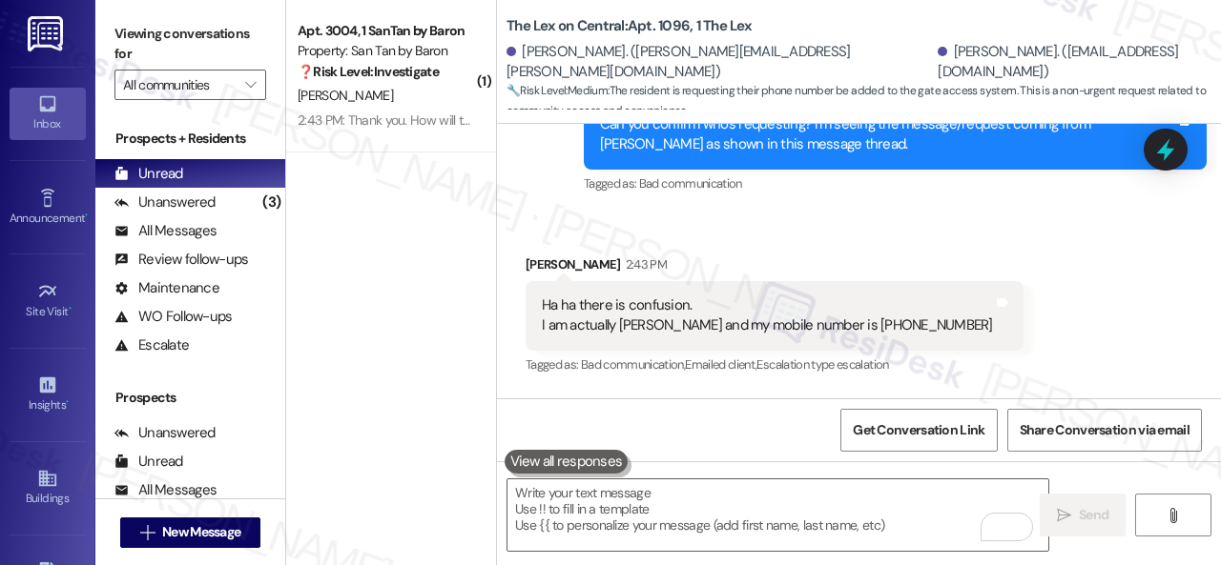
scroll to position [6820, 0]
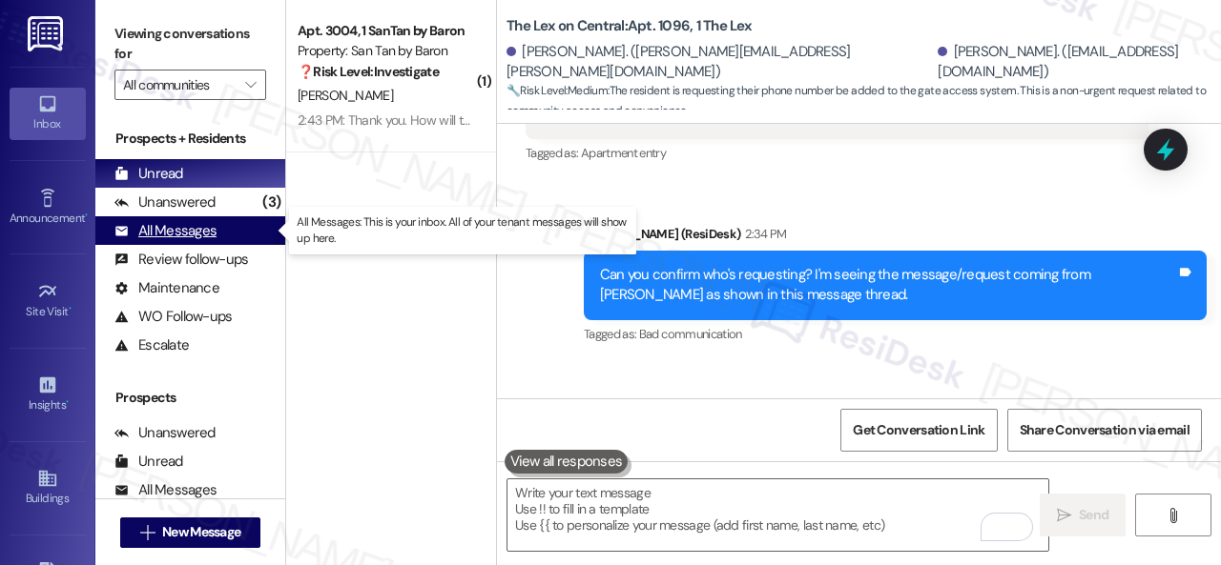
click at [181, 234] on div "All Messages" at bounding box center [165, 231] width 102 height 20
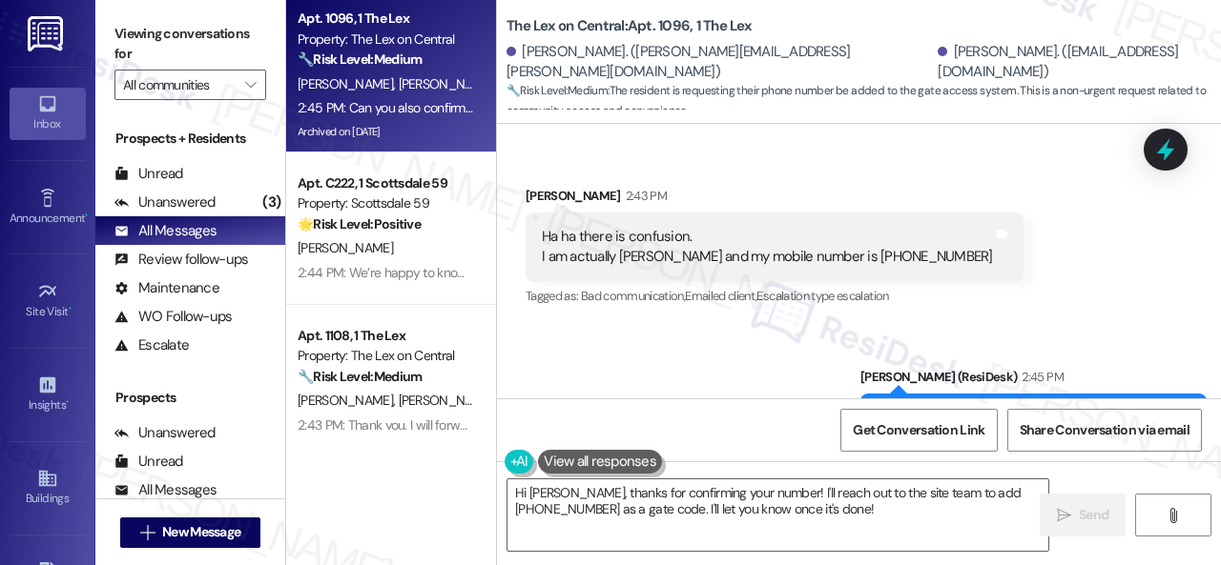
scroll to position [7230, 0]
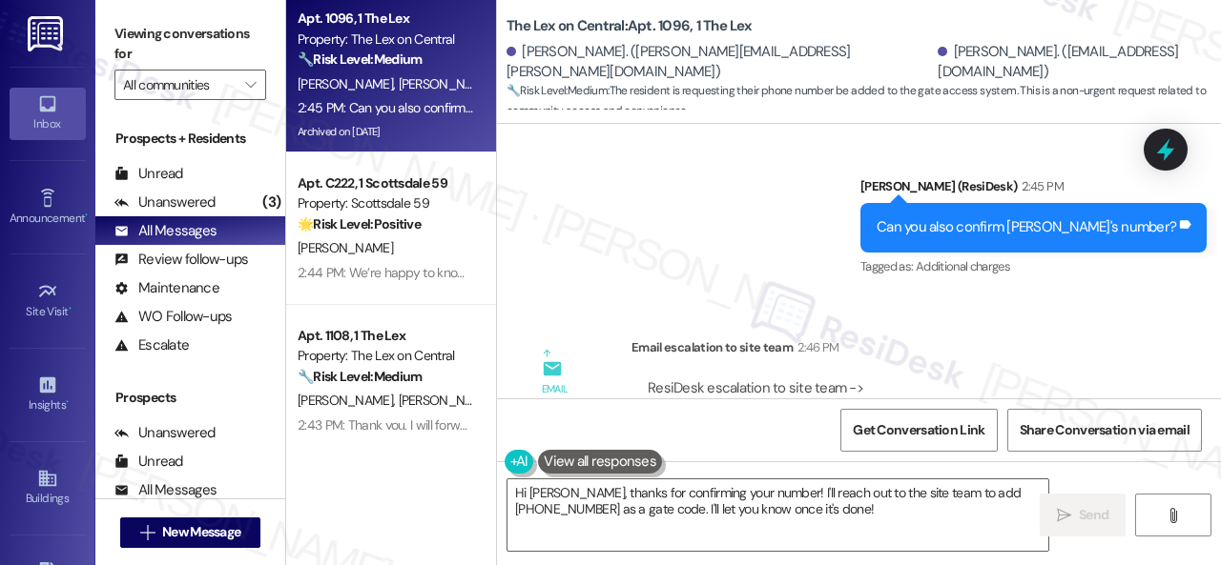
drag, startPoint x: 832, startPoint y: 512, endPoint x: 176, endPoint y: 382, distance: 667.8
click at [195, 392] on div "Viewing conversations for All communities  Prospects + Residents Unread (0) Un…" at bounding box center [657, 282] width 1125 height 565
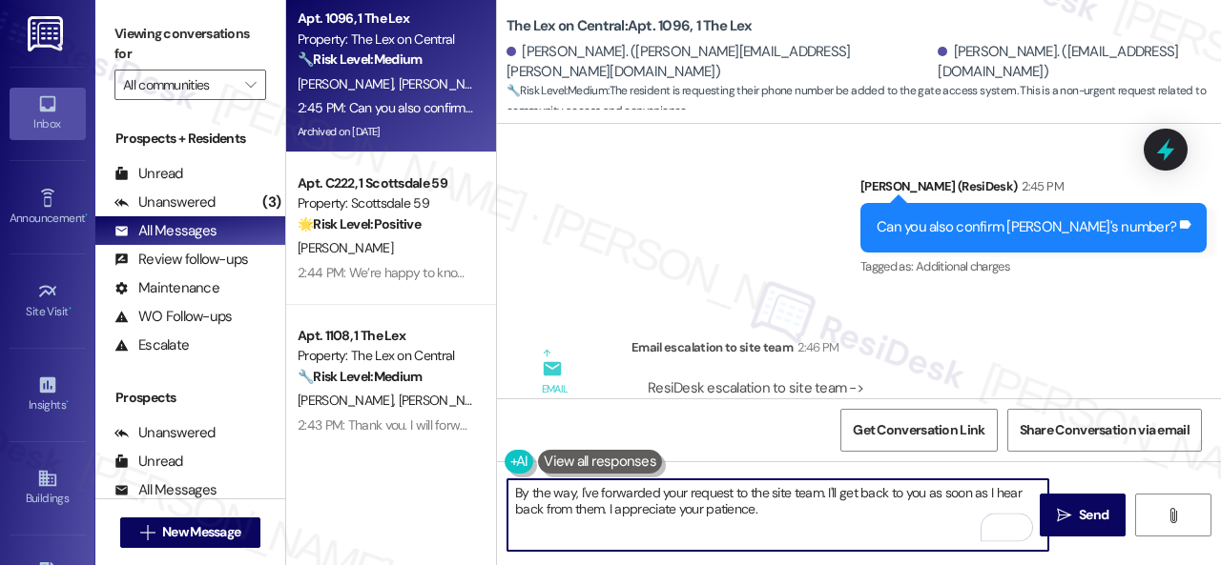
click at [733, 508] on textarea "By the way, I've forwarded your request to the site team. I'll get back to you …" at bounding box center [777, 516] width 541 height 72
type textarea "By the way, I've forwarded your request to the site team. I'll get back to you …"
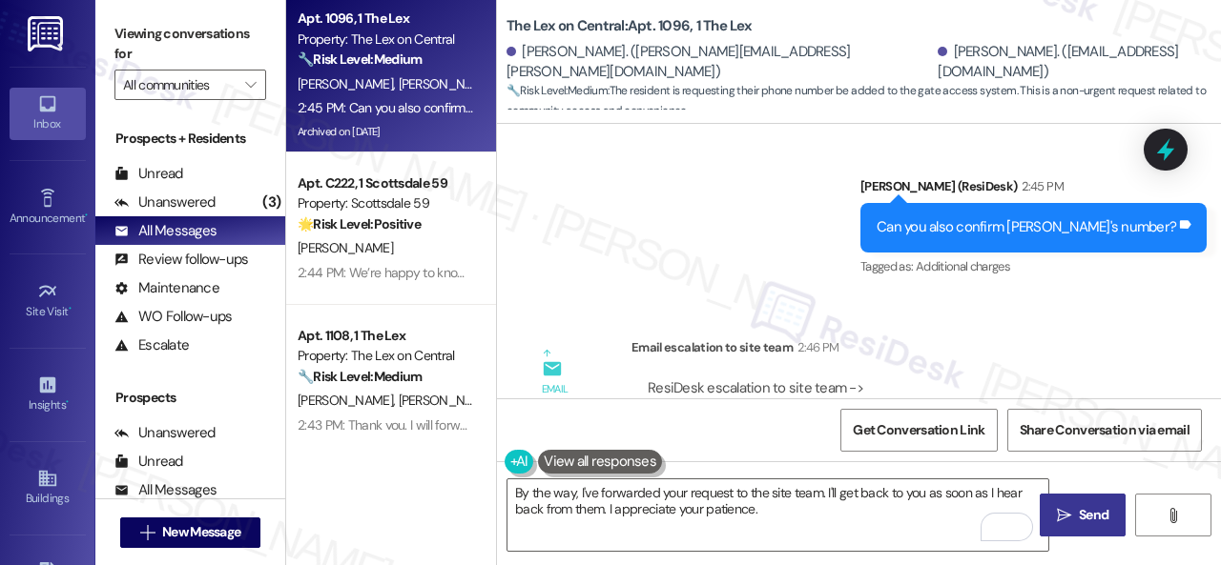
click at [1089, 502] on button " Send" at bounding box center [1082, 515] width 86 height 43
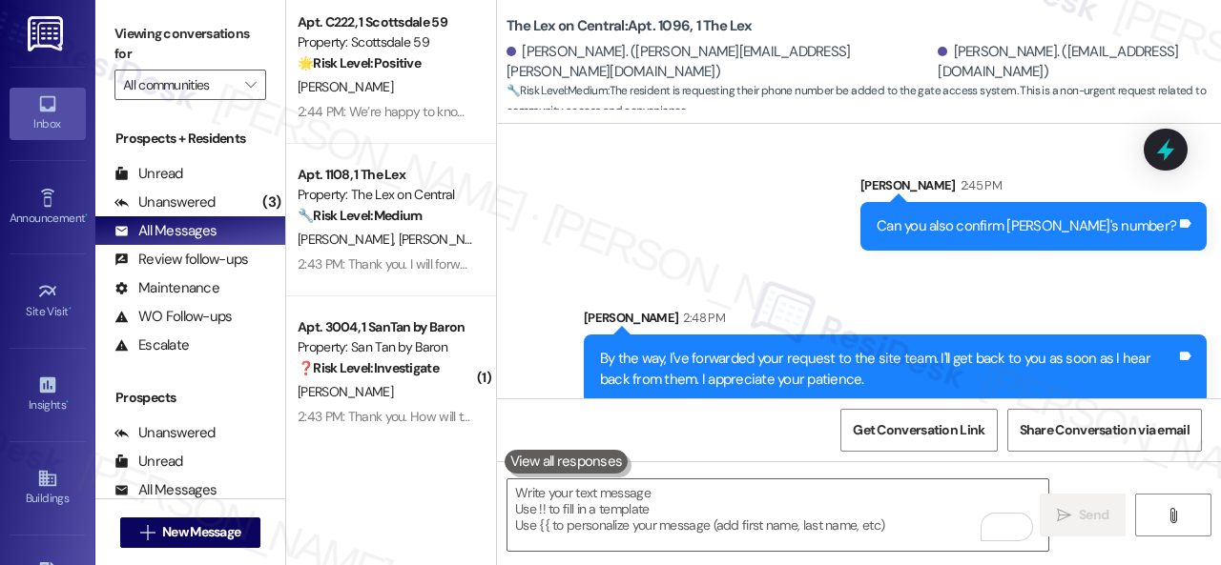
scroll to position [191, 0]
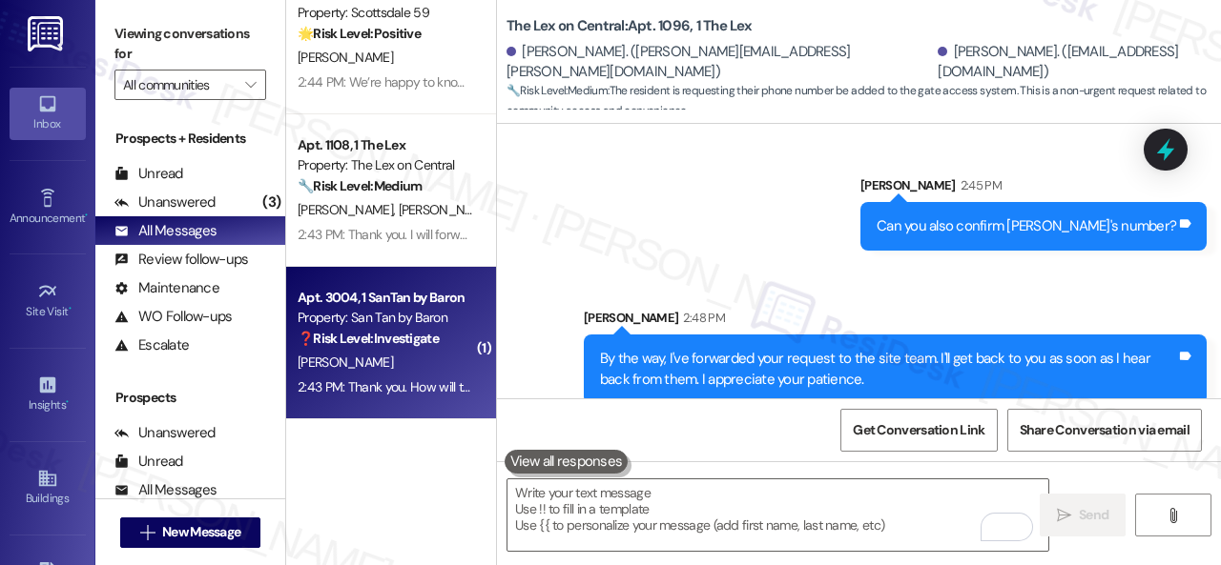
click at [451, 347] on div "❓ Risk Level: Investigate" at bounding box center [386, 339] width 176 height 20
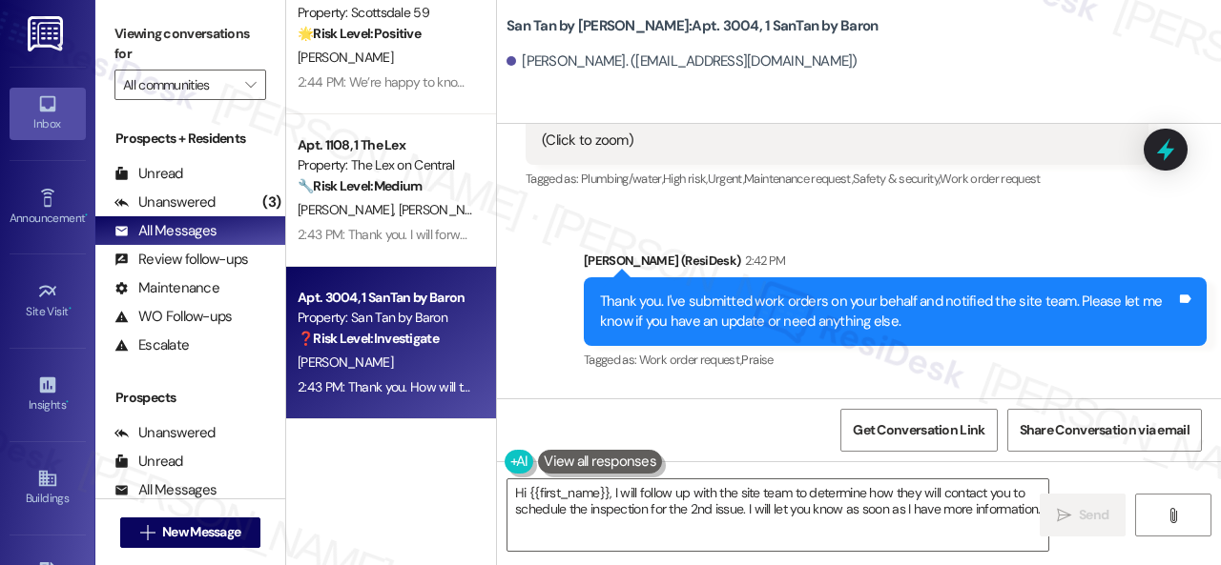
scroll to position [8543, 0]
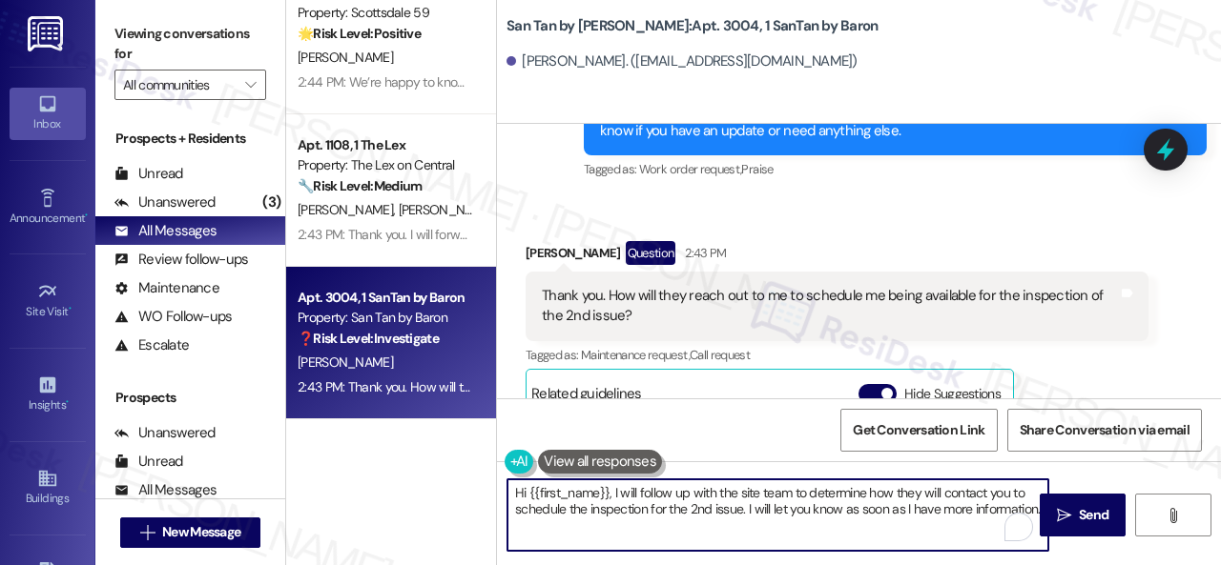
drag, startPoint x: 611, startPoint y: 525, endPoint x: 375, endPoint y: 449, distance: 248.5
click at [383, 466] on div "Apt. 1096, 1 The Lex Property: The Lex on Central 🔧 Risk Level: Medium The resi…" at bounding box center [753, 282] width 935 height 565
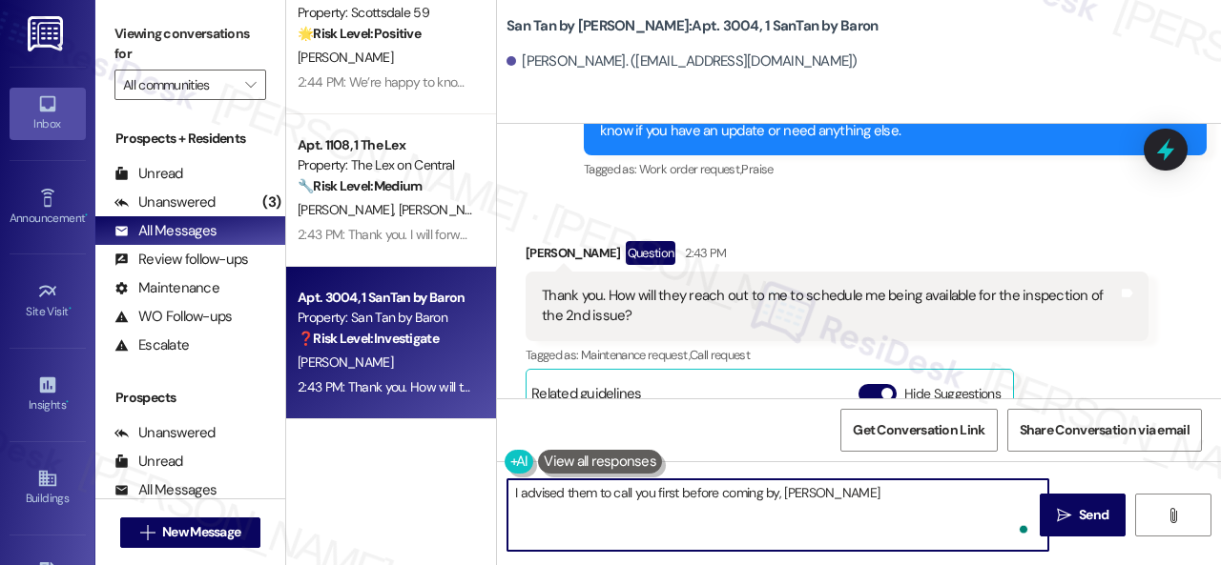
type textarea "I advised them to call you first before coming by, Drew."
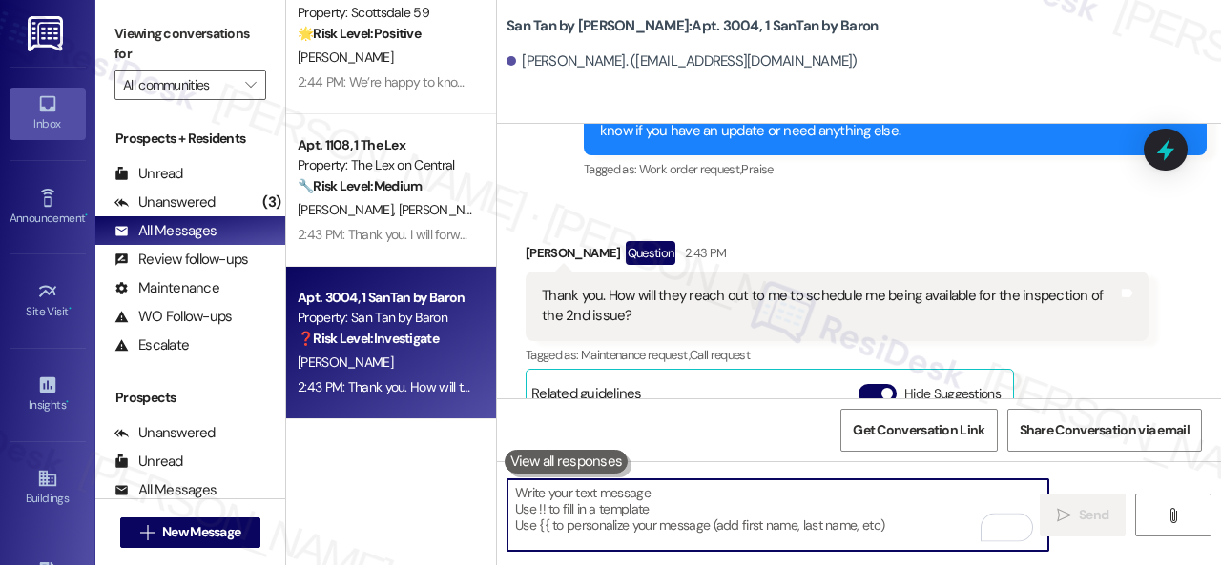
scroll to position [8734, 0]
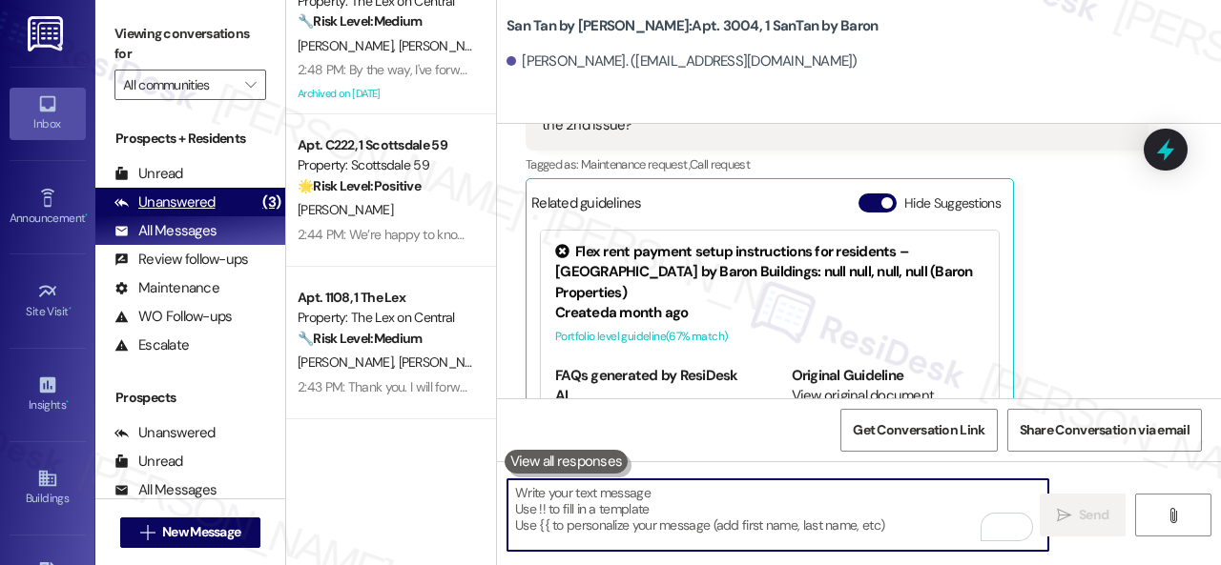
click at [171, 197] on div "Unanswered" at bounding box center [164, 203] width 101 height 20
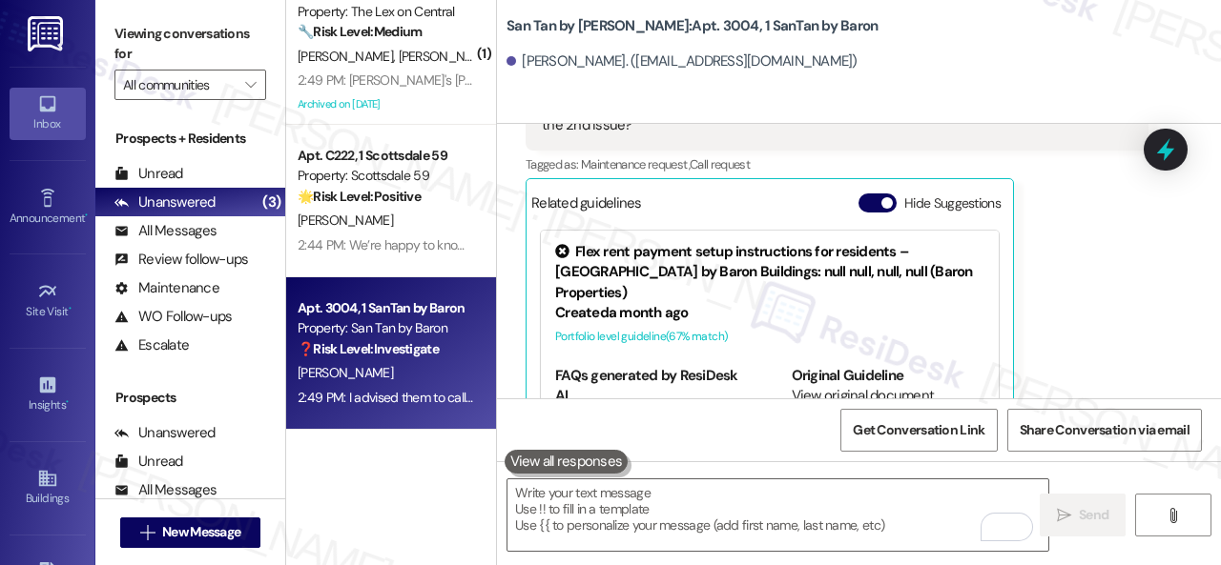
scroll to position [27, 0]
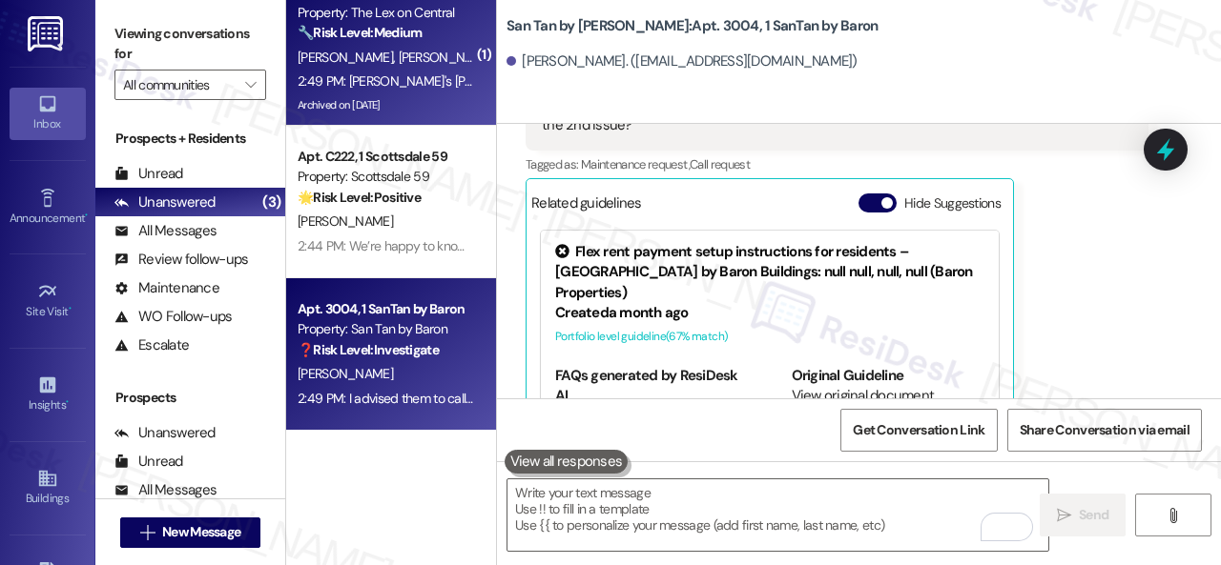
click at [441, 56] on div "A. Desai S. Desai" at bounding box center [386, 58] width 180 height 24
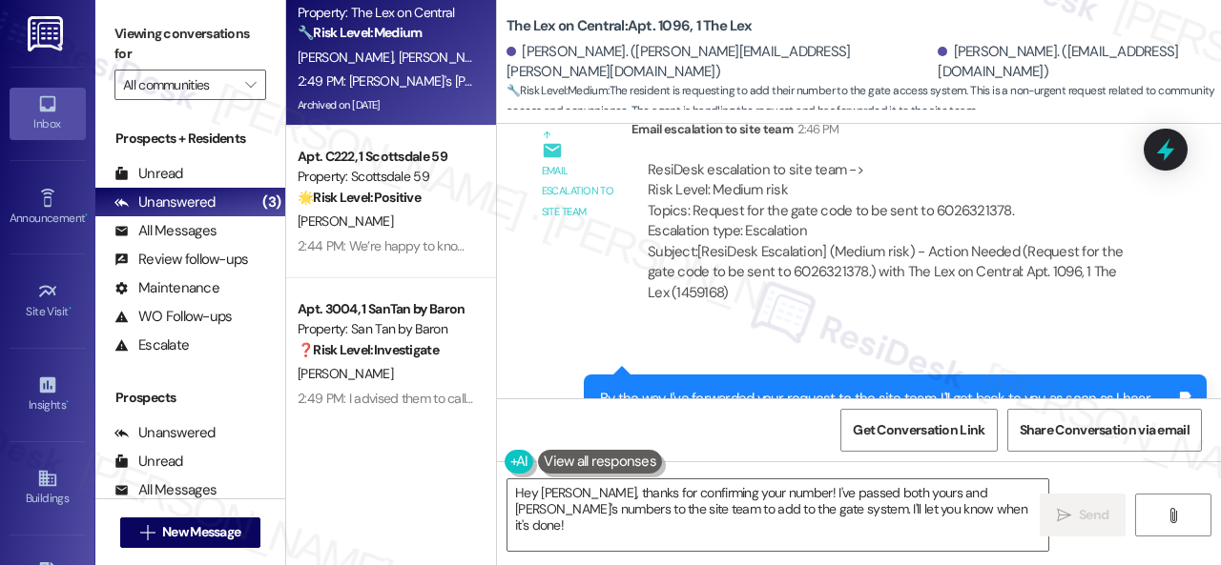
scroll to position [7677, 0]
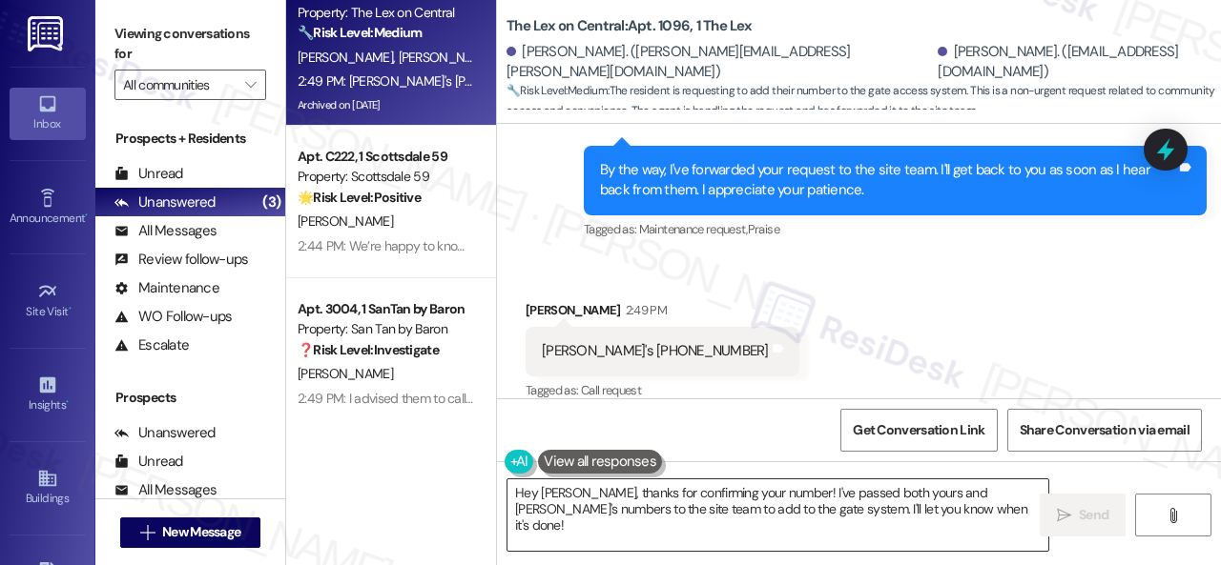
click at [668, 512] on textarea "Hey Anjaneya, thanks for confirming your number! I've passed both yours and Spr…" at bounding box center [777, 516] width 541 height 72
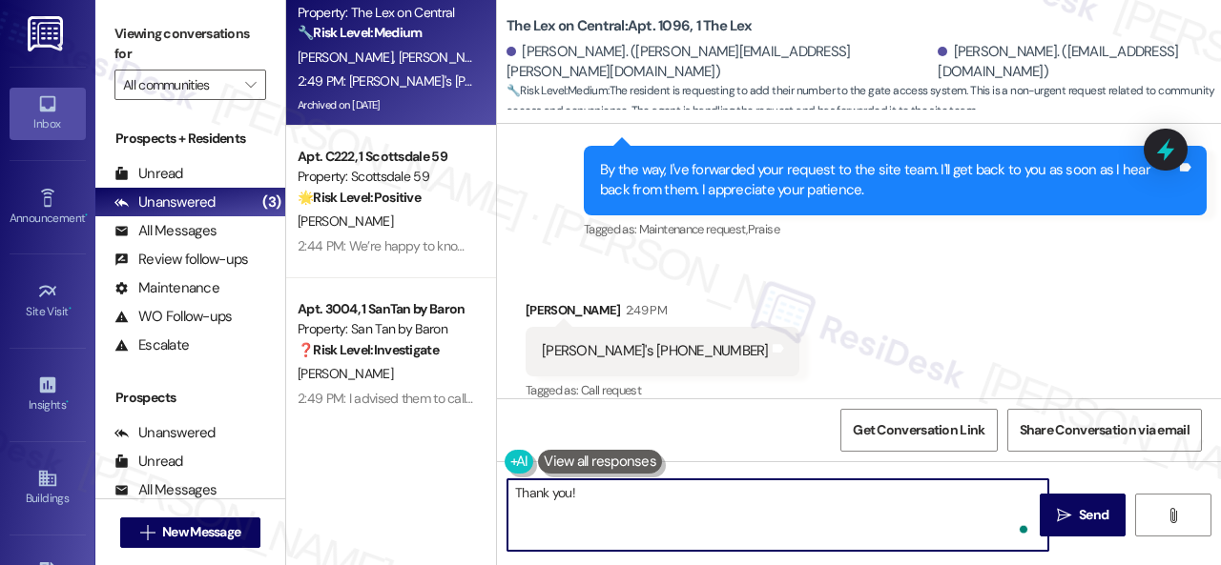
scroll to position [7676, 0]
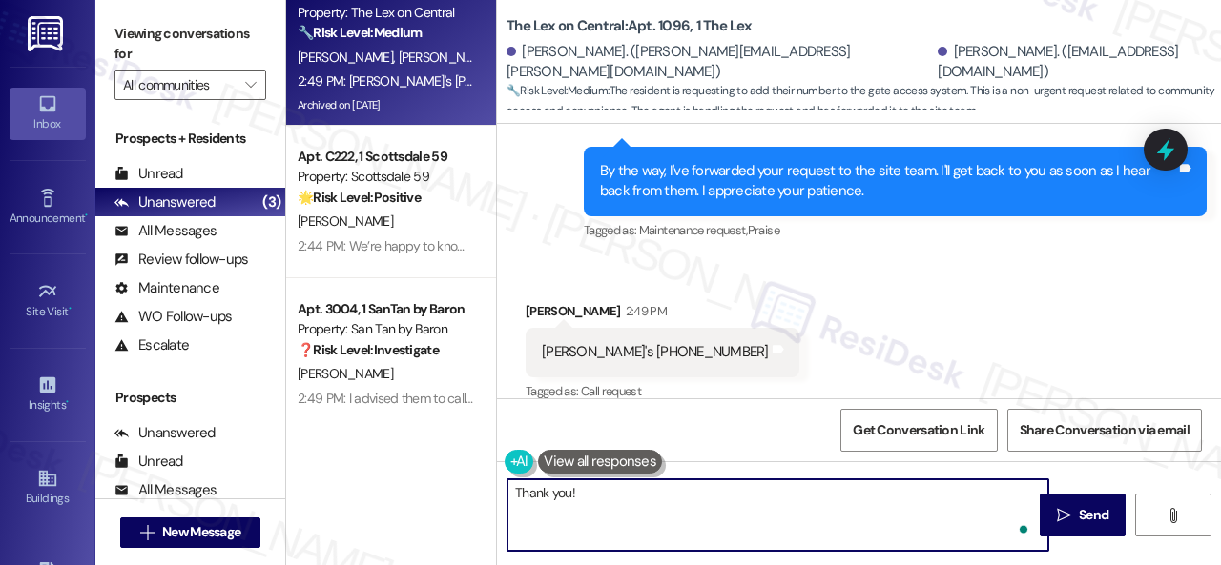
type textarea "Thank you!."
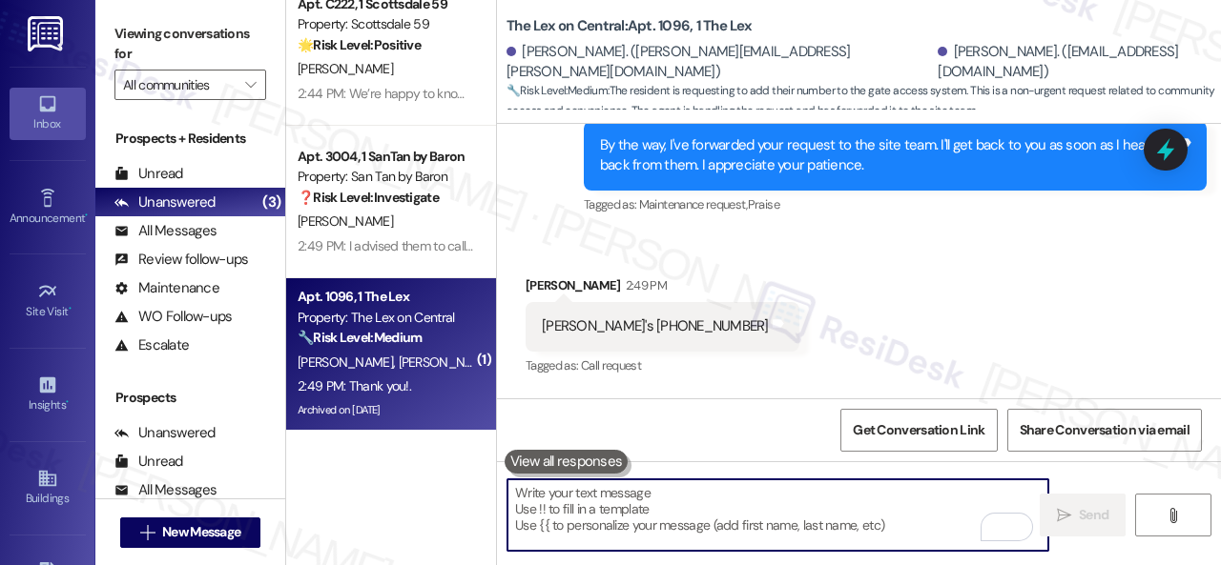
scroll to position [7677, 0]
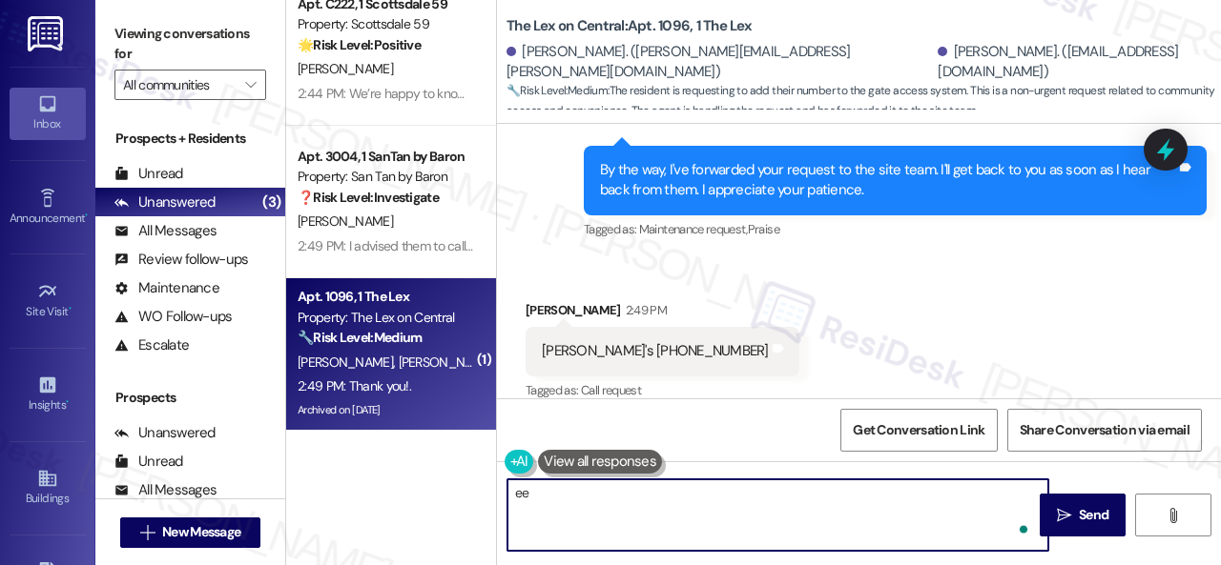
type textarea "ee"
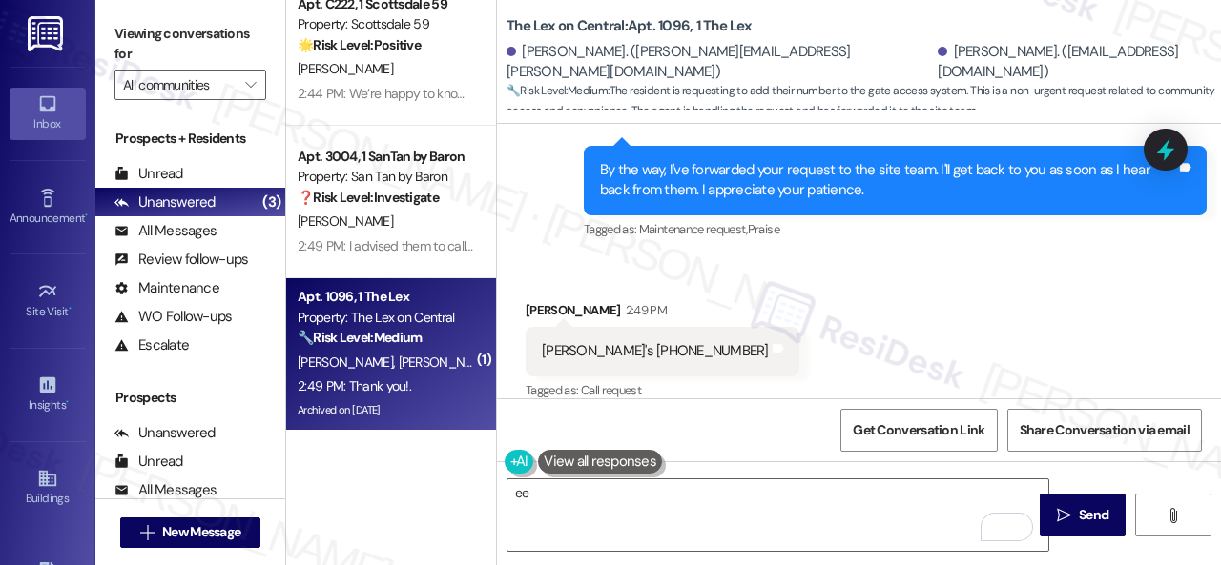
click at [900, 331] on div "Received via SMS Spruha Desai 2:49 PM Spruha's 602 628 9596 Tags and notes Tagg…" at bounding box center [859, 414] width 724 height 315
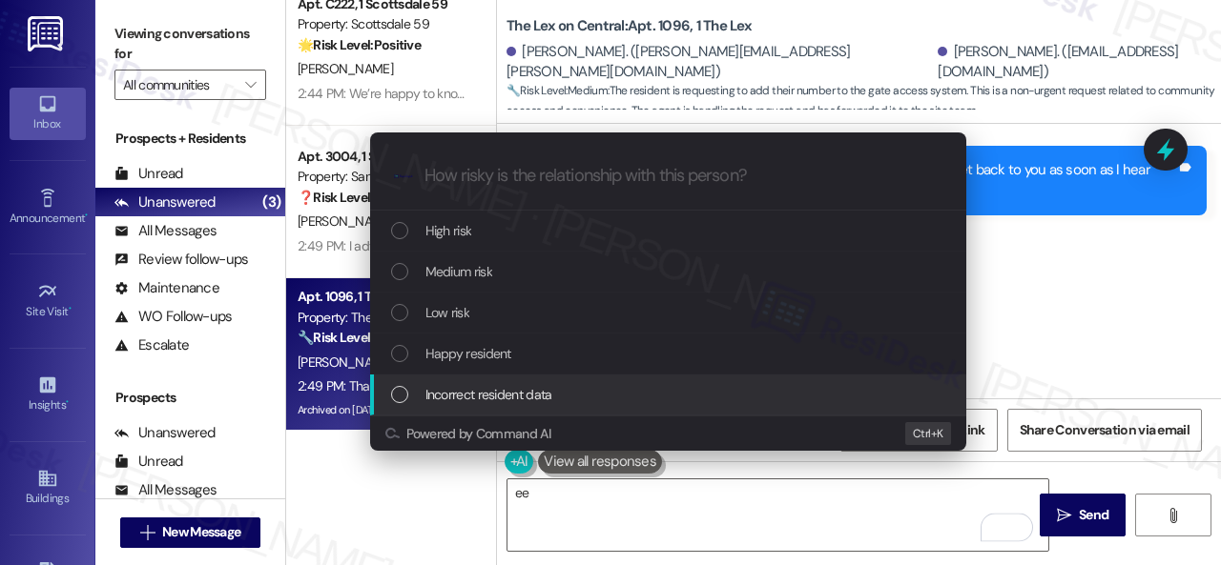
click at [460, 385] on span "Incorrect resident data" at bounding box center [488, 394] width 127 height 21
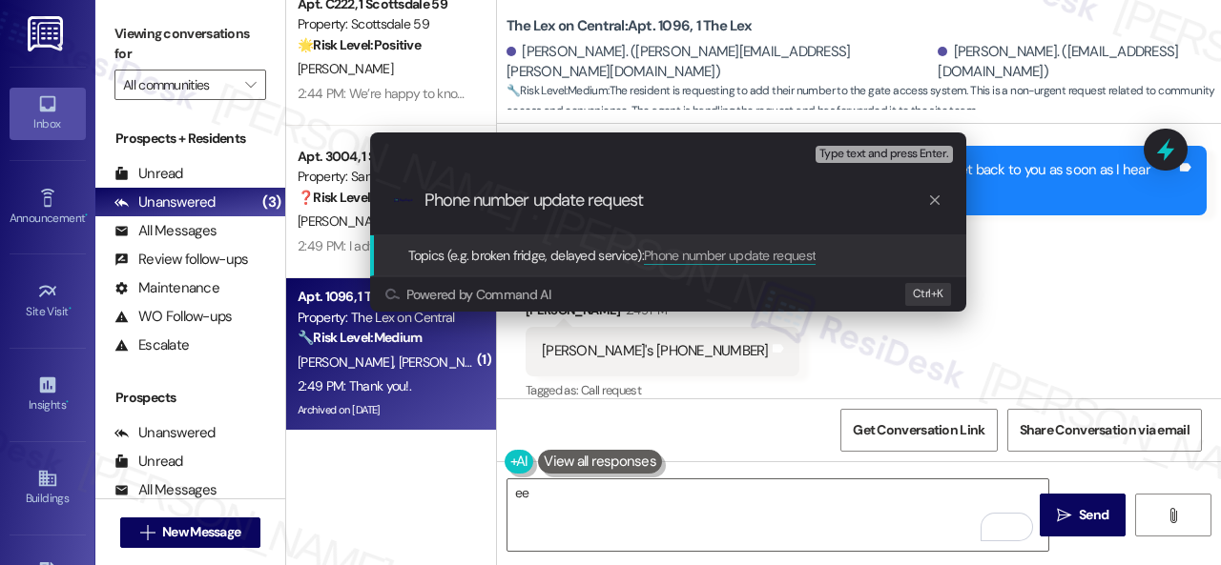
type input "Phone number update request."
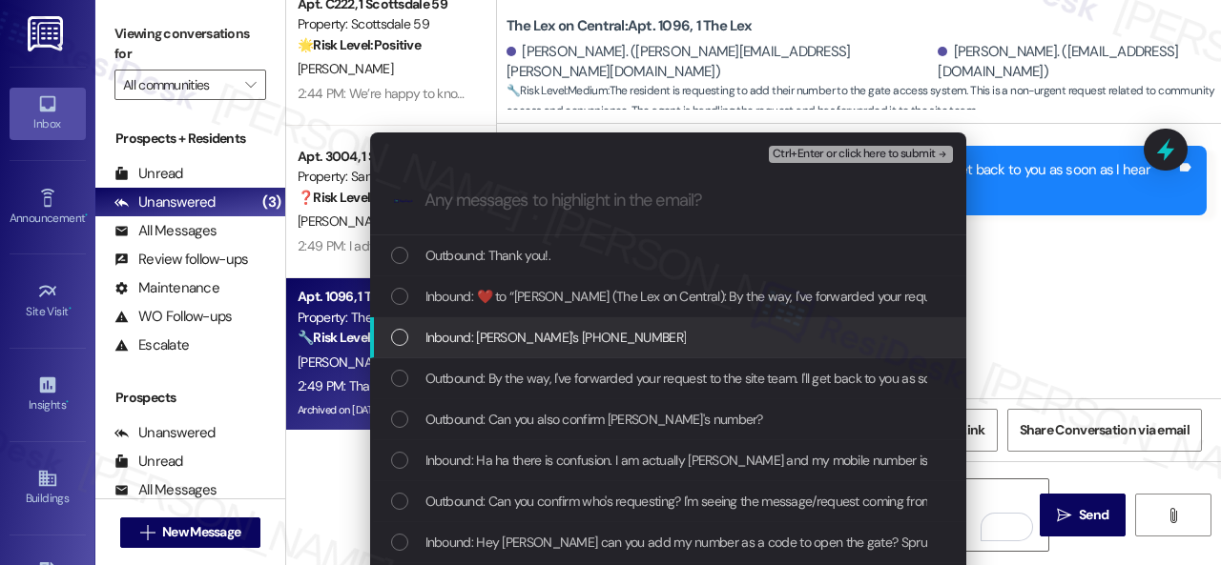
click at [500, 328] on span "Inbound: Spruha's 602 628 9596" at bounding box center [555, 337] width 261 height 21
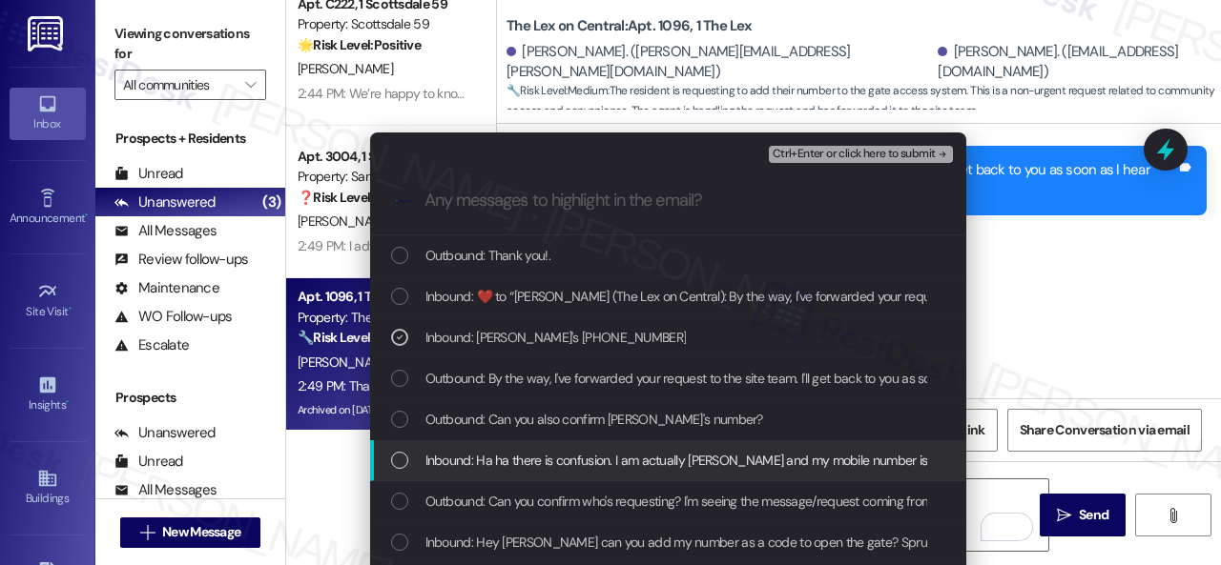
click at [543, 462] on span "Inbound: Ha ha there is confusion. I am actually Anjaneya and my mobile number …" at bounding box center [729, 460] width 609 height 21
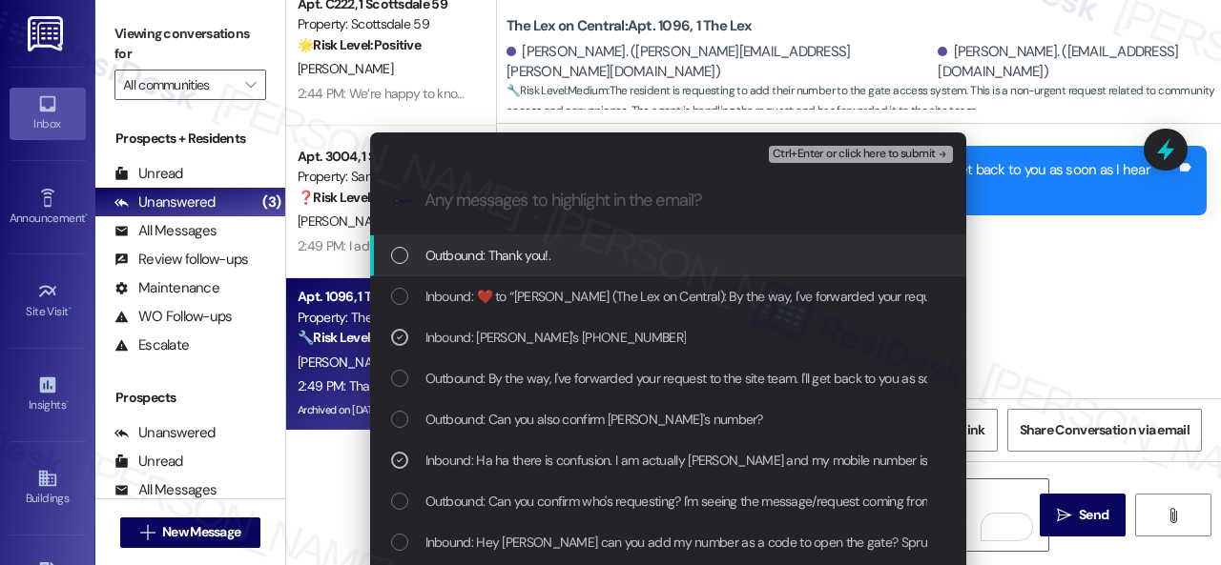
click at [848, 159] on span "Ctrl+Enter or click here to submit" at bounding box center [853, 154] width 163 height 13
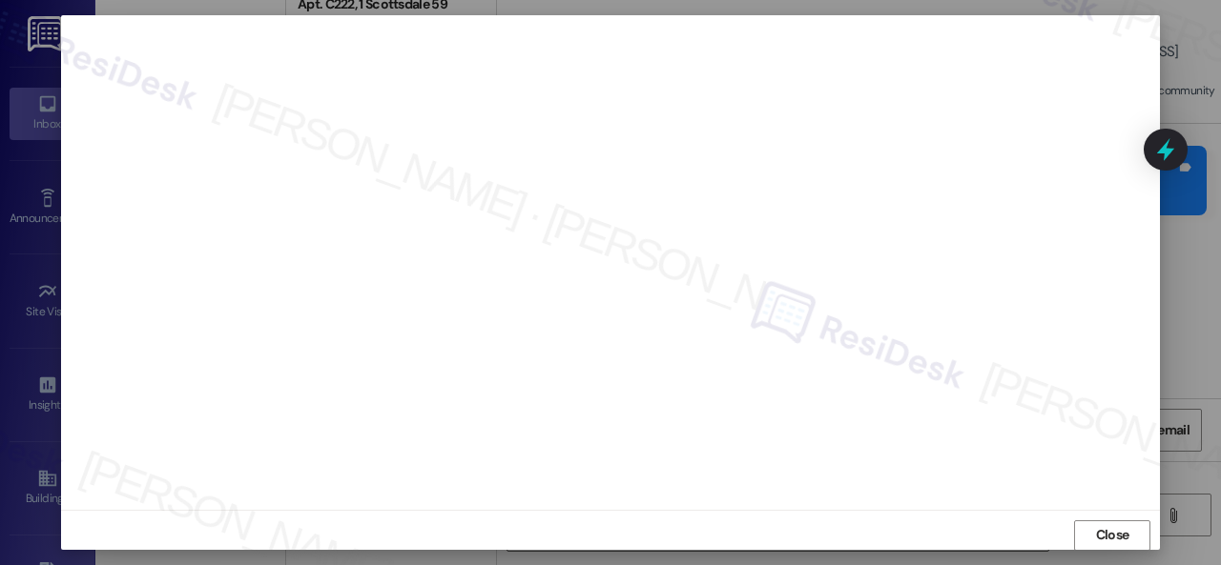
scroll to position [0, 0]
click at [1117, 541] on span "Close" at bounding box center [1112, 550] width 33 height 20
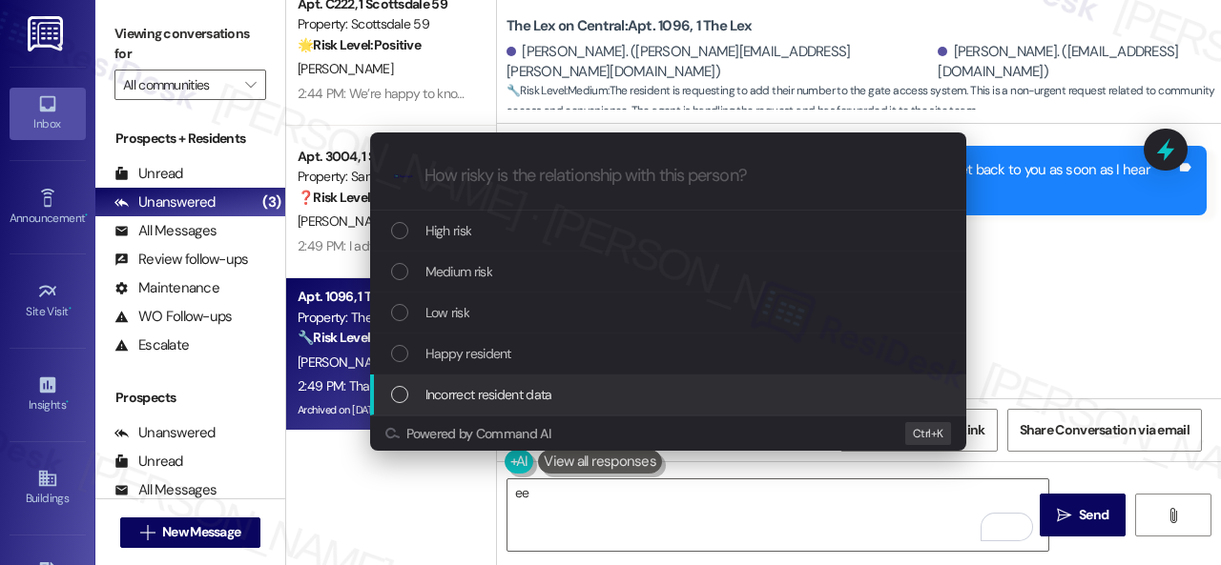
click at [458, 394] on span "Incorrect resident data" at bounding box center [488, 394] width 127 height 21
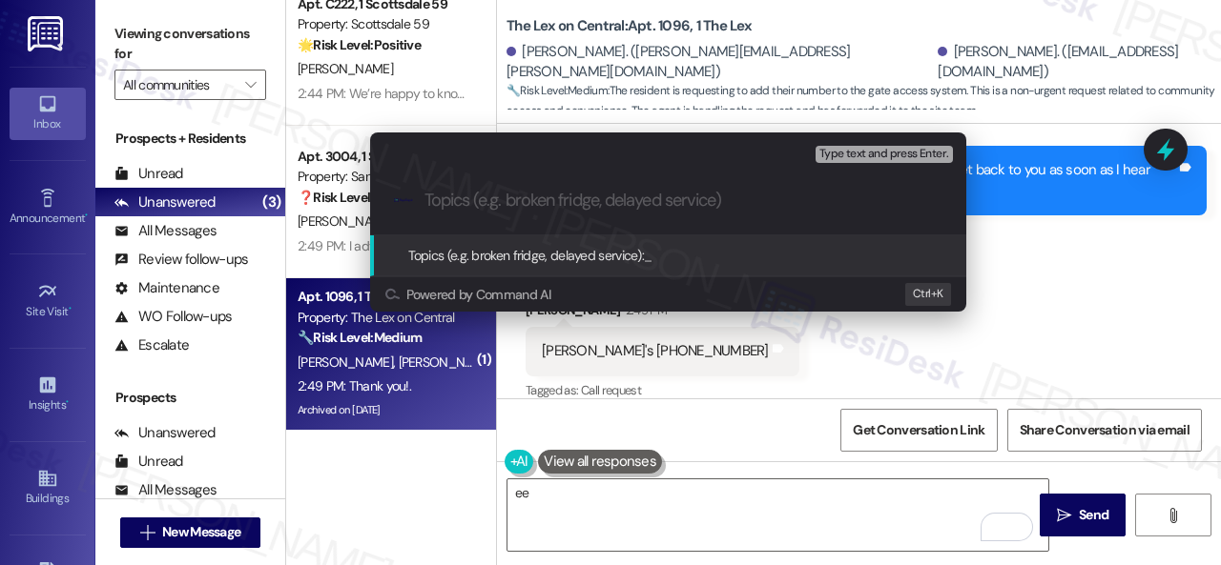
paste input "Phone number update request."
type input "Phone number update request."
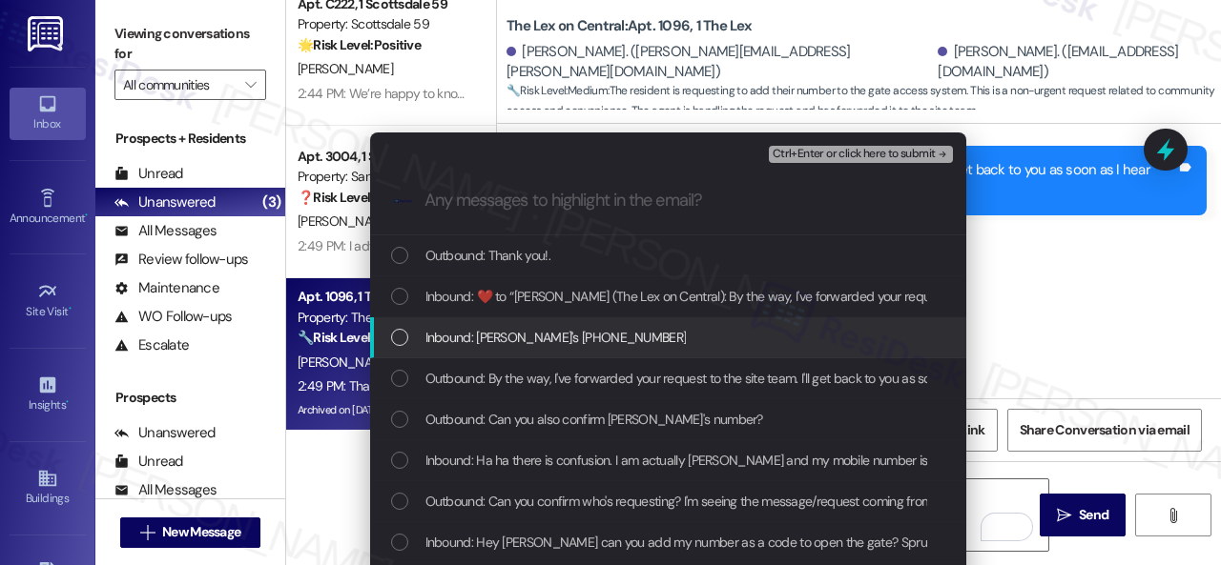
click at [532, 344] on span "Inbound: Spruha's 602 628 9596" at bounding box center [555, 337] width 261 height 21
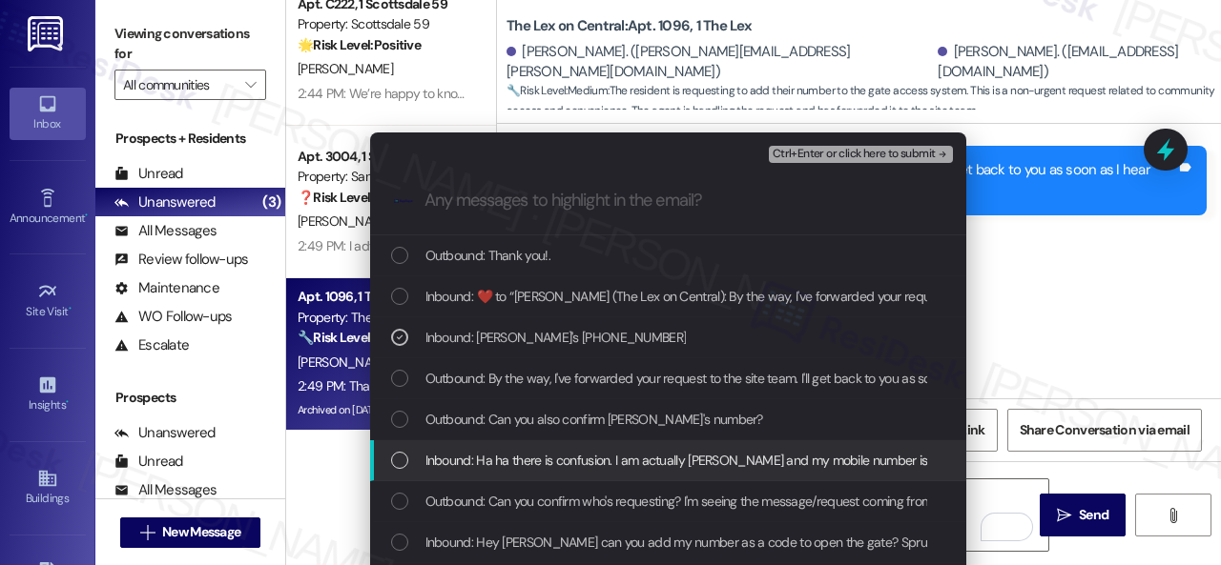
click at [532, 468] on span "Inbound: Ha ha there is confusion. I am actually Anjaneya and my mobile number …" at bounding box center [729, 460] width 609 height 21
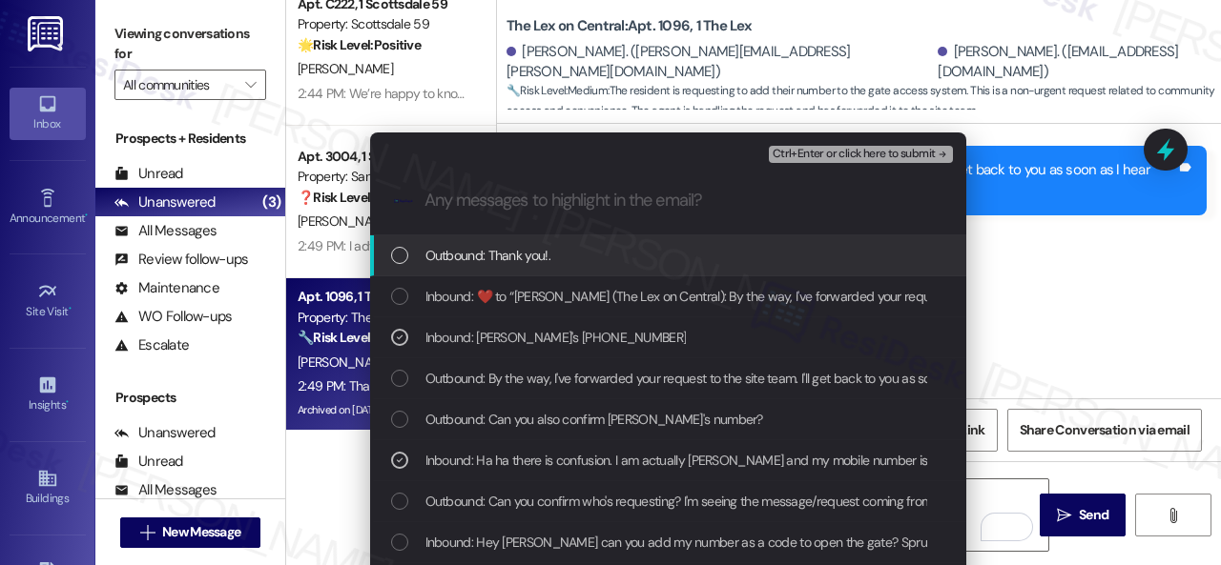
click at [800, 159] on span "Ctrl+Enter or click here to submit" at bounding box center [853, 154] width 163 height 13
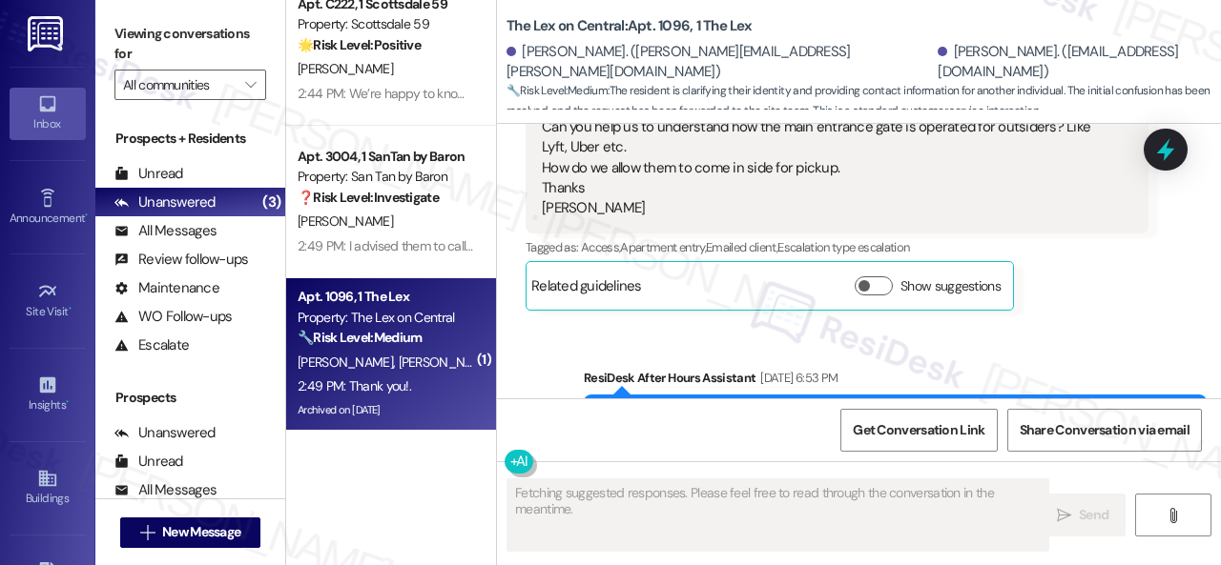
scroll to position [7879, 0]
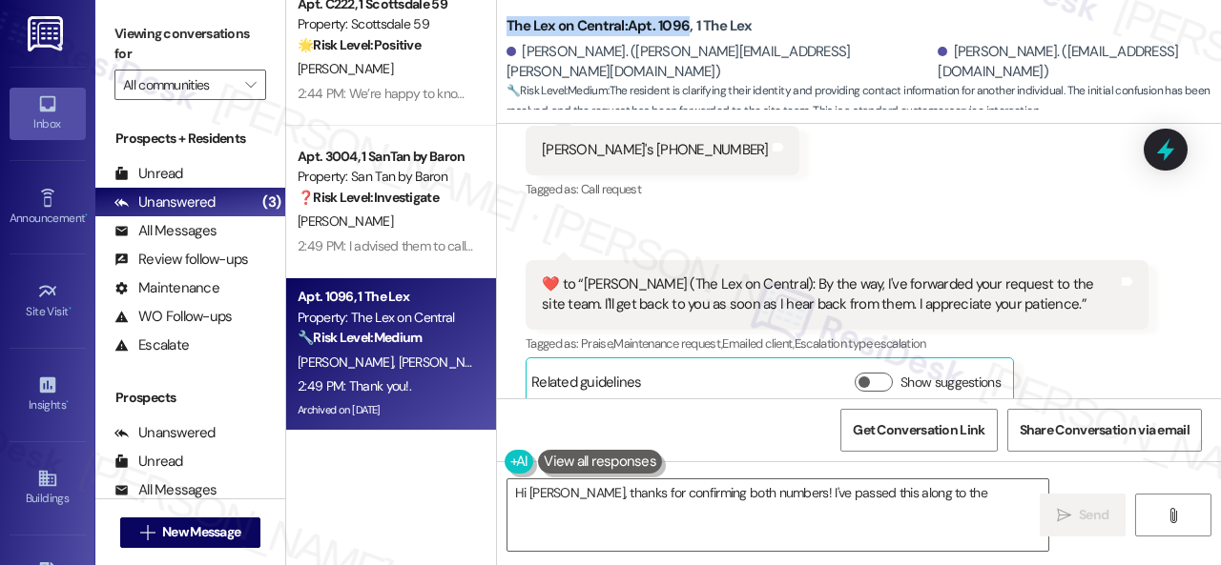
drag, startPoint x: 505, startPoint y: 26, endPoint x: 688, endPoint y: 26, distance: 183.1
click at [688, 26] on div "The Lex on Central: Apt. 1096, 1 The Lex Spruha Desai. (anjaneya.tejas@gmail.co…" at bounding box center [859, 57] width 724 height 105
copy b "The Lex on Central: Apt. 1096"
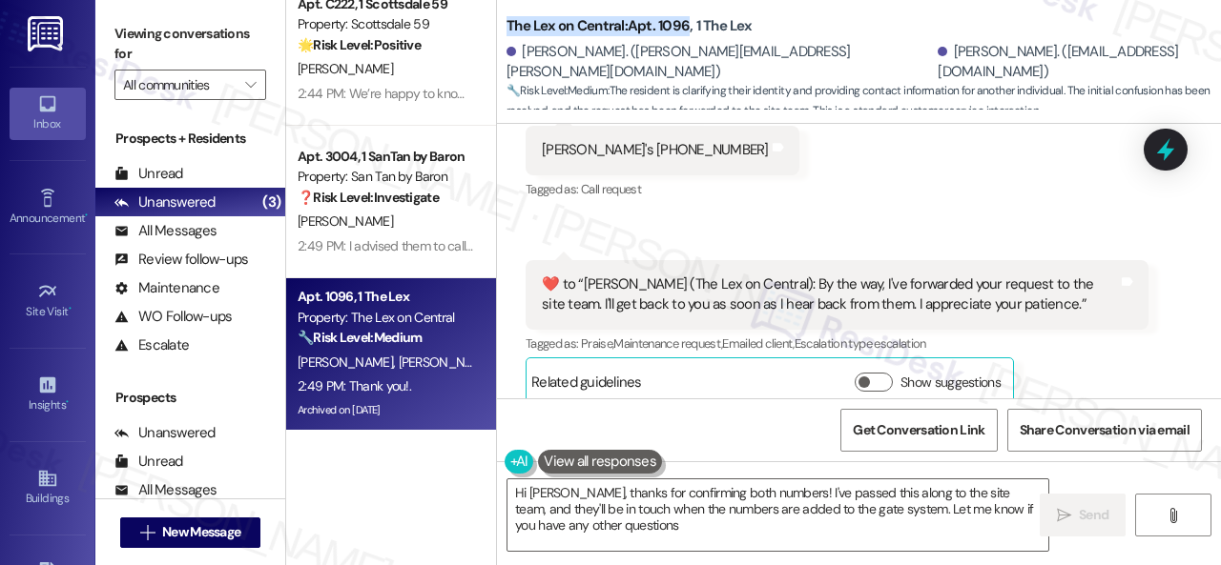
type textarea "Hi Anjaneya, thanks for confirming both numbers! I've passed this along to the …"
click at [954, 432] on span "Get Conversation Link" at bounding box center [919, 431] width 132 height 20
click at [948, 436] on span "Get Conversation Link" at bounding box center [919, 431] width 132 height 20
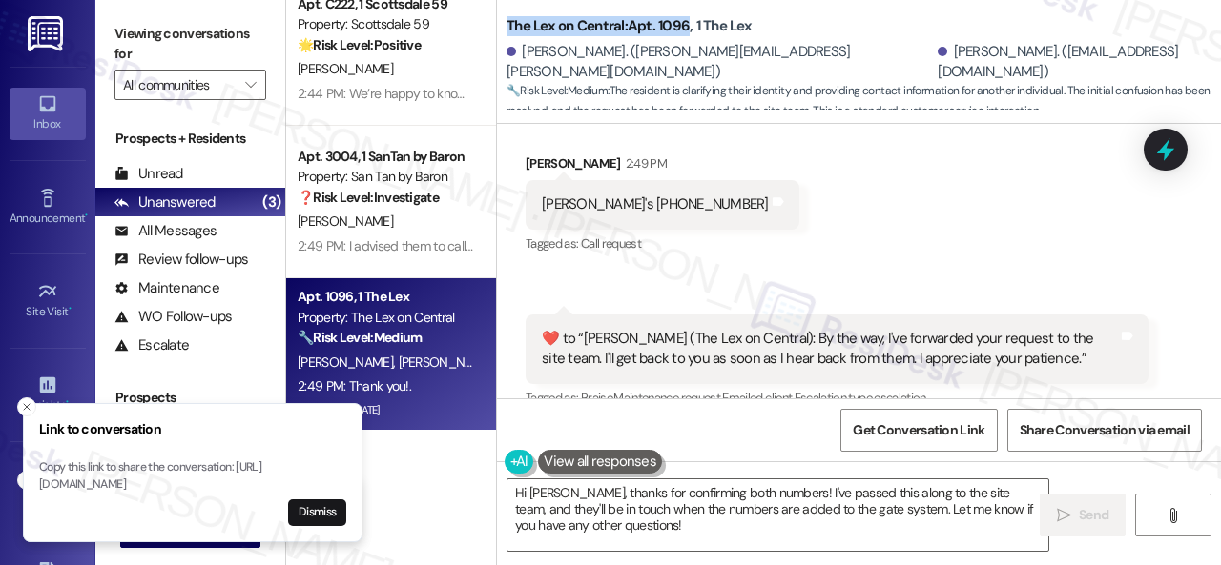
scroll to position [7783, 0]
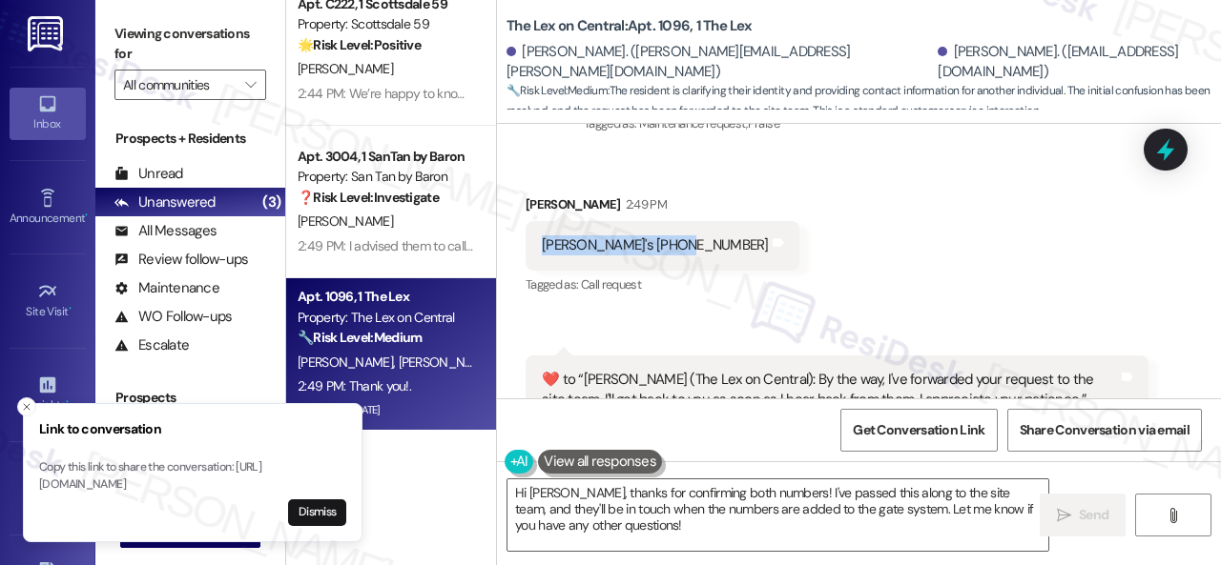
drag, startPoint x: 528, startPoint y: 222, endPoint x: 678, endPoint y: 222, distance: 149.7
click at [678, 222] on div "Spruha's 602 628 9596 Tags and notes" at bounding box center [662, 245] width 274 height 49
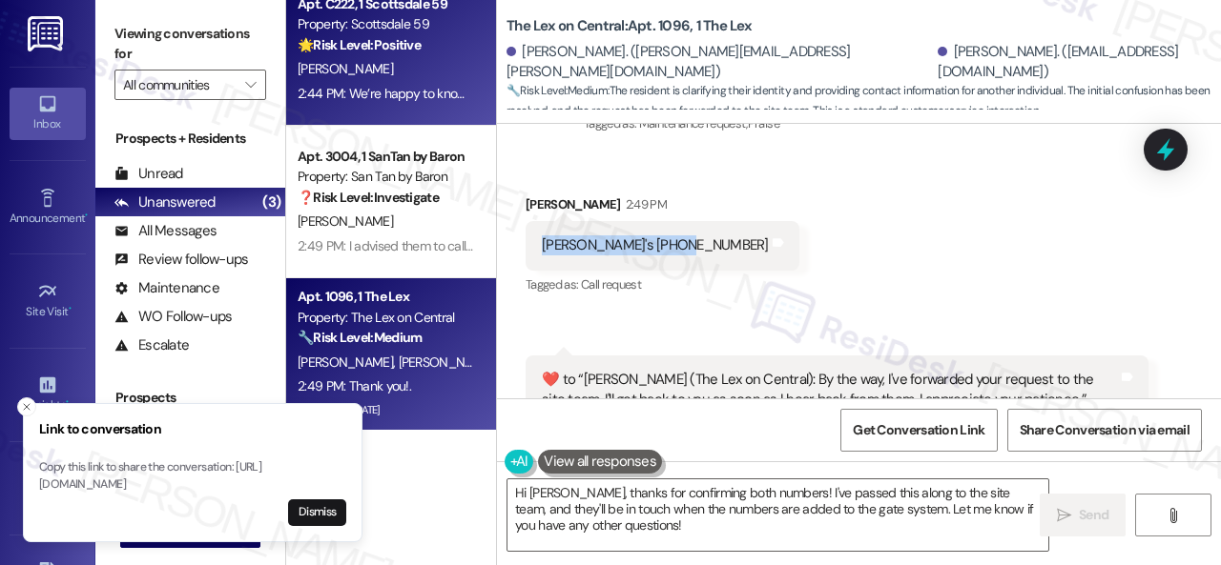
copy div "Spruha's 602 628 9596"
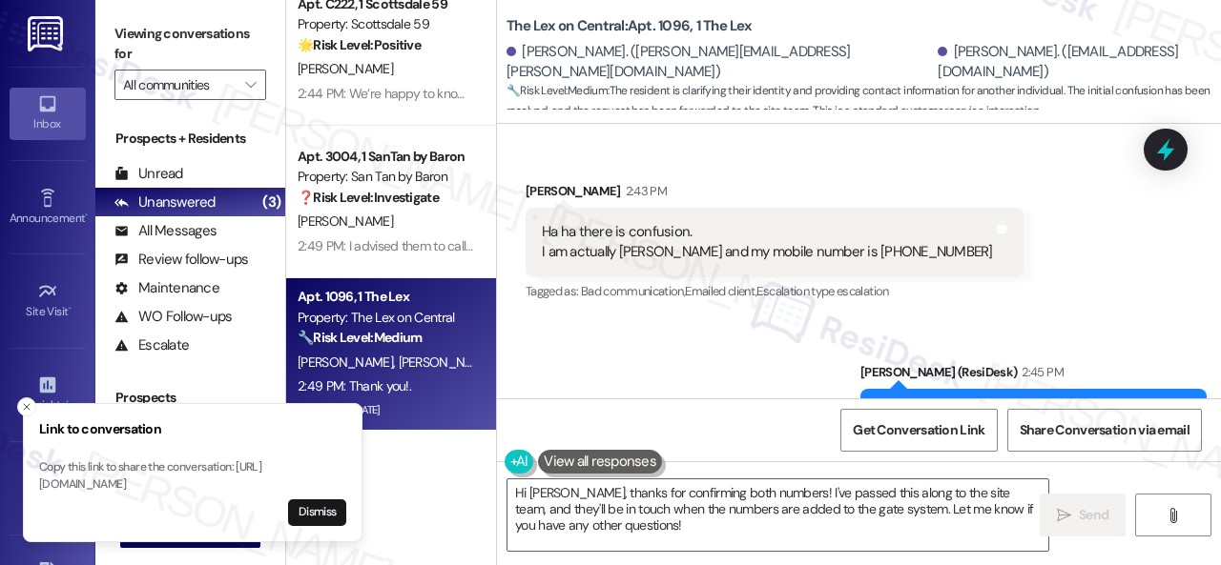
scroll to position [7020, 0]
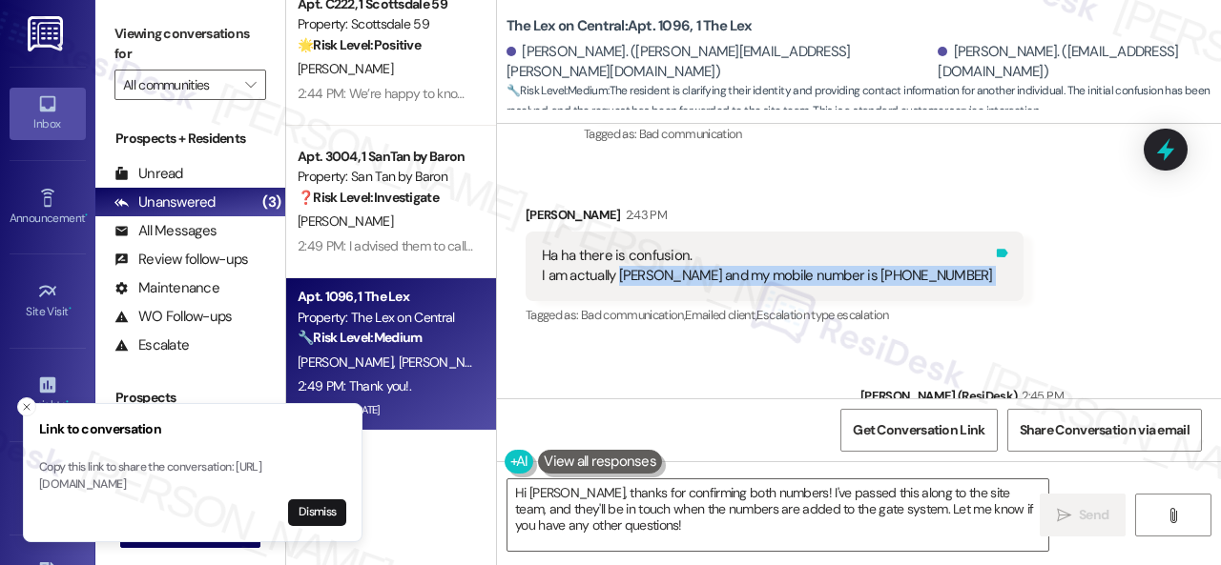
drag, startPoint x: 618, startPoint y: 260, endPoint x: 907, endPoint y: 257, distance: 289.0
click at [907, 257] on div "Ha ha there is confusion. I am actually Anjaneya and my mobile number is 602632…" at bounding box center [774, 267] width 498 height 70
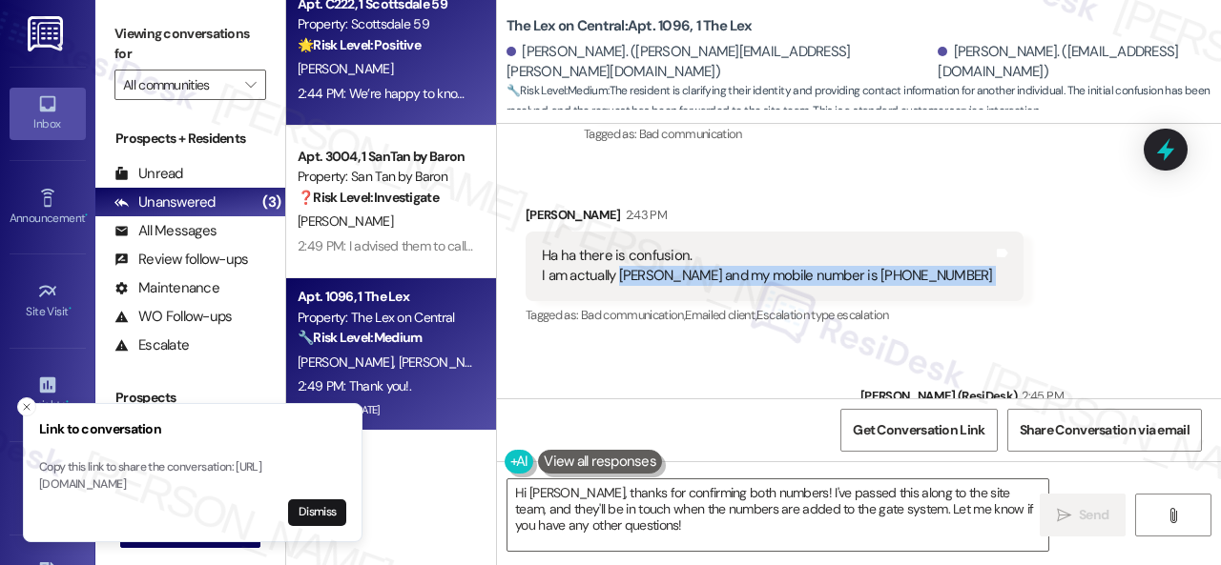
copy div "Anjaneya and my mobile number is 6026321378 Tags and notes"
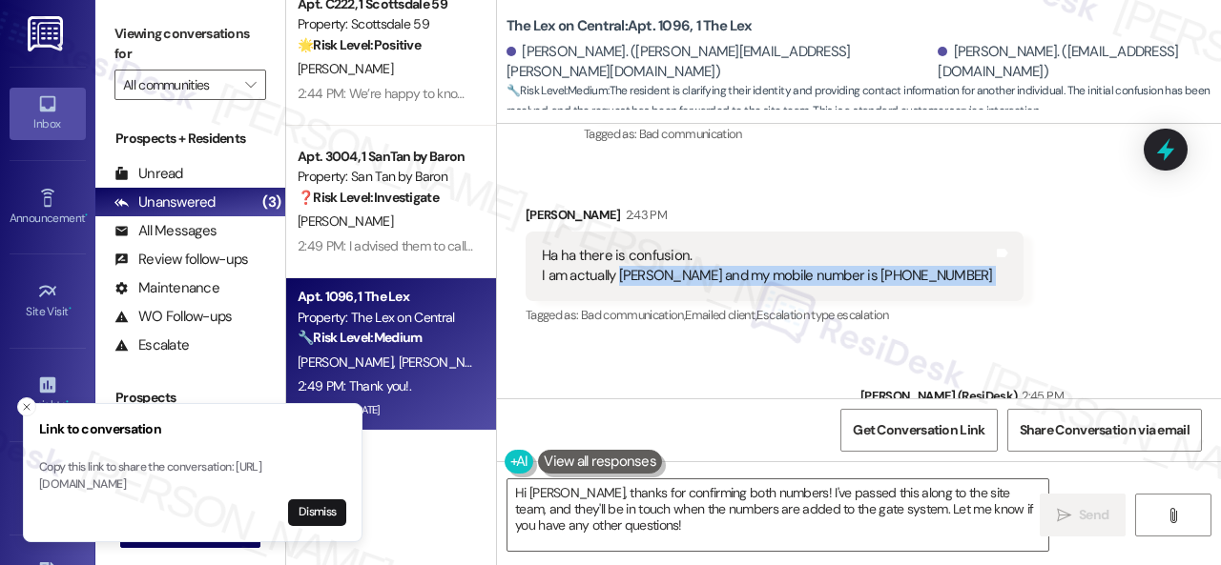
click at [981, 253] on div "Received via SMS Spruha Desai 2:43 PM Ha ha there is confusion. I am actually A…" at bounding box center [859, 252] width 724 height 181
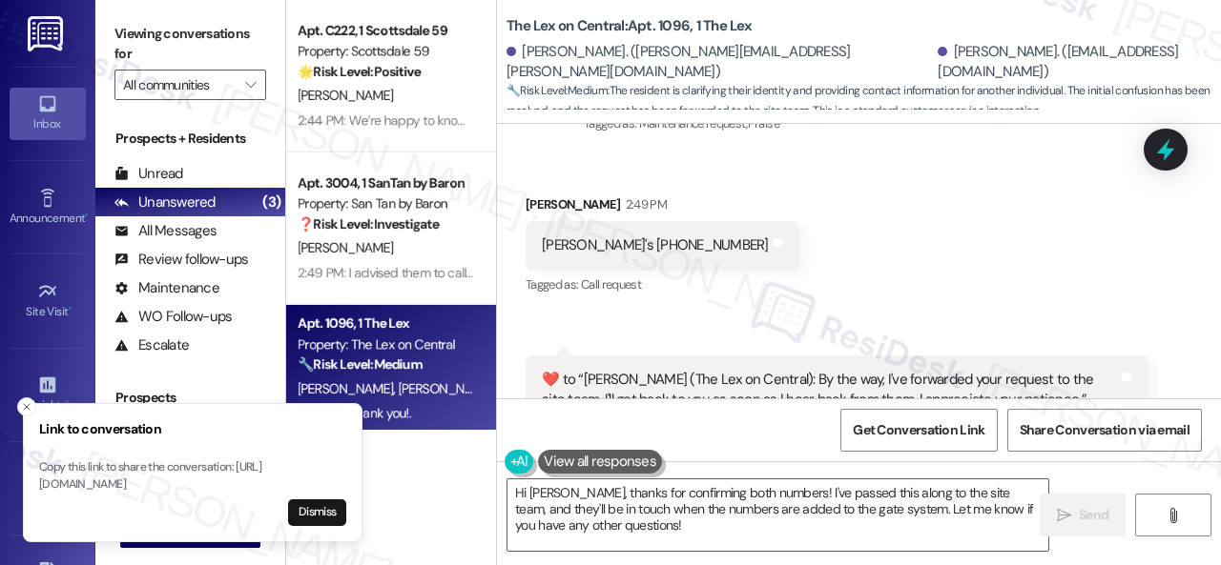
scroll to position [7879, 0]
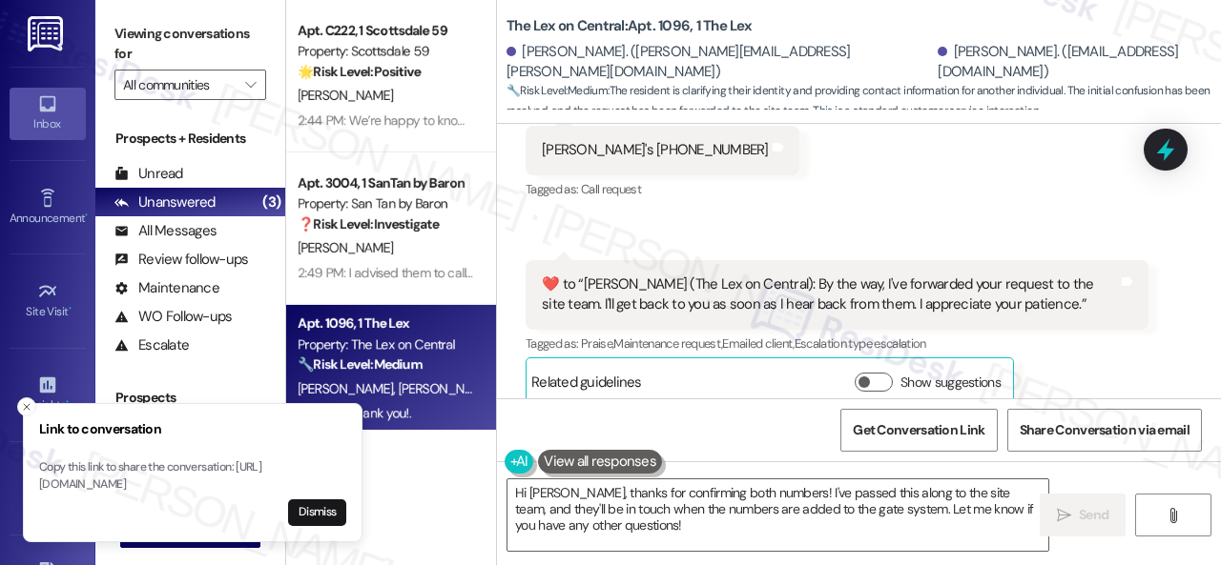
click at [917, 176] on div "Received via SMS Spruha Desai 2:49 PM Spruha's 602 628 9596 Tags and notes Tagg…" at bounding box center [859, 238] width 724 height 364
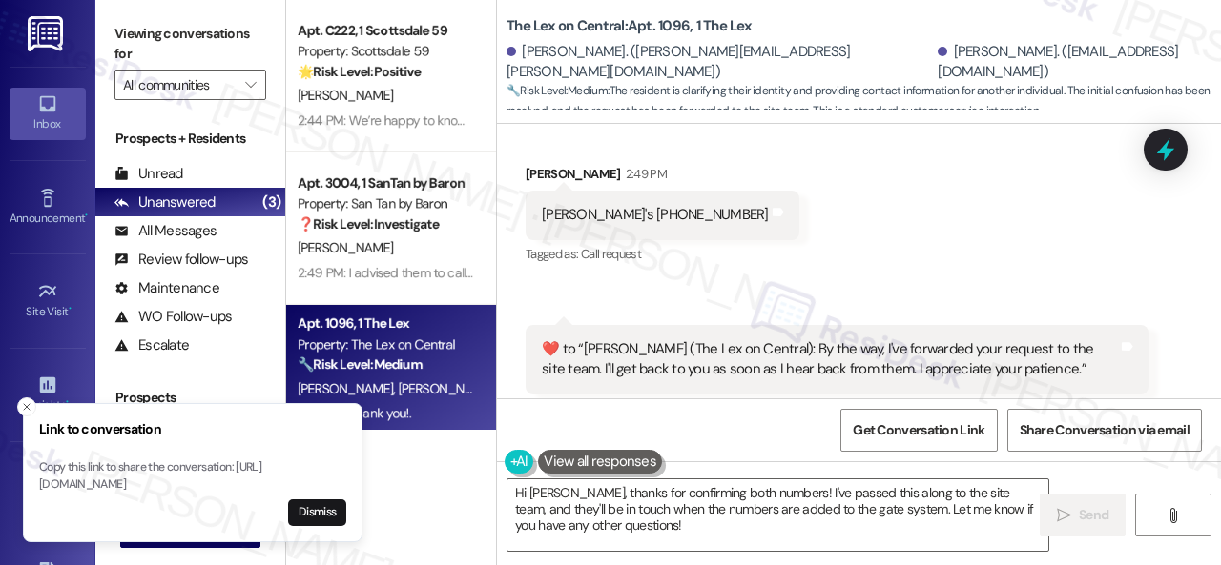
scroll to position [7783, 0]
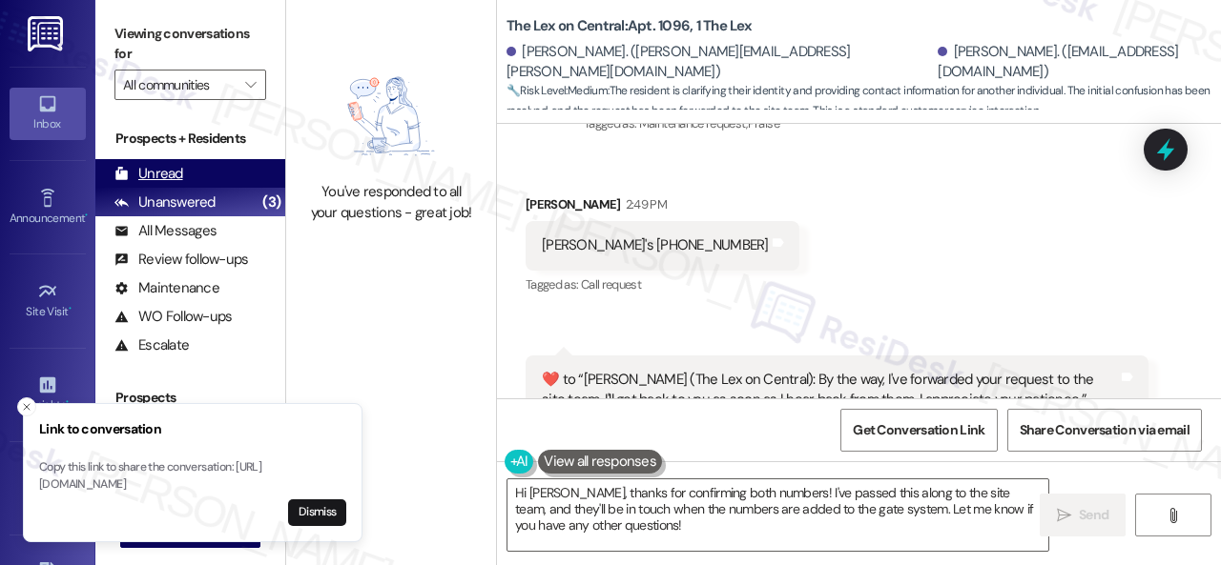
click at [165, 174] on div "Unread" at bounding box center [148, 174] width 69 height 20
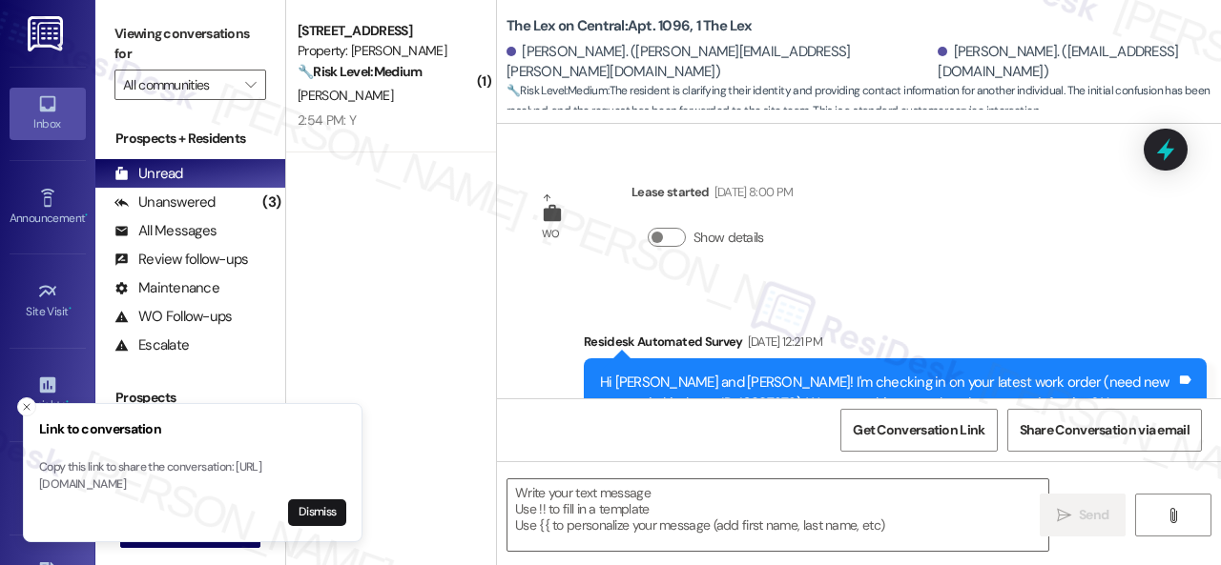
drag, startPoint x: 460, startPoint y: 100, endPoint x: 677, endPoint y: 262, distance: 271.2
click at [462, 100] on div "B. Mccormick" at bounding box center [386, 96] width 180 height 24
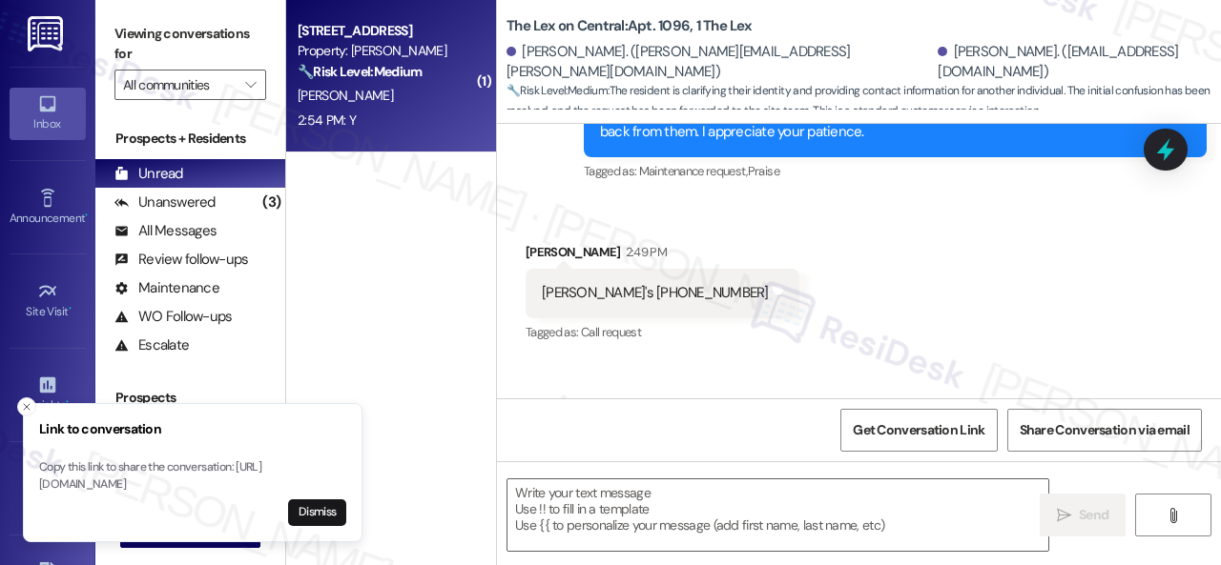
type textarea "Fetching suggested responses. Please feel free to read through the conversation…"
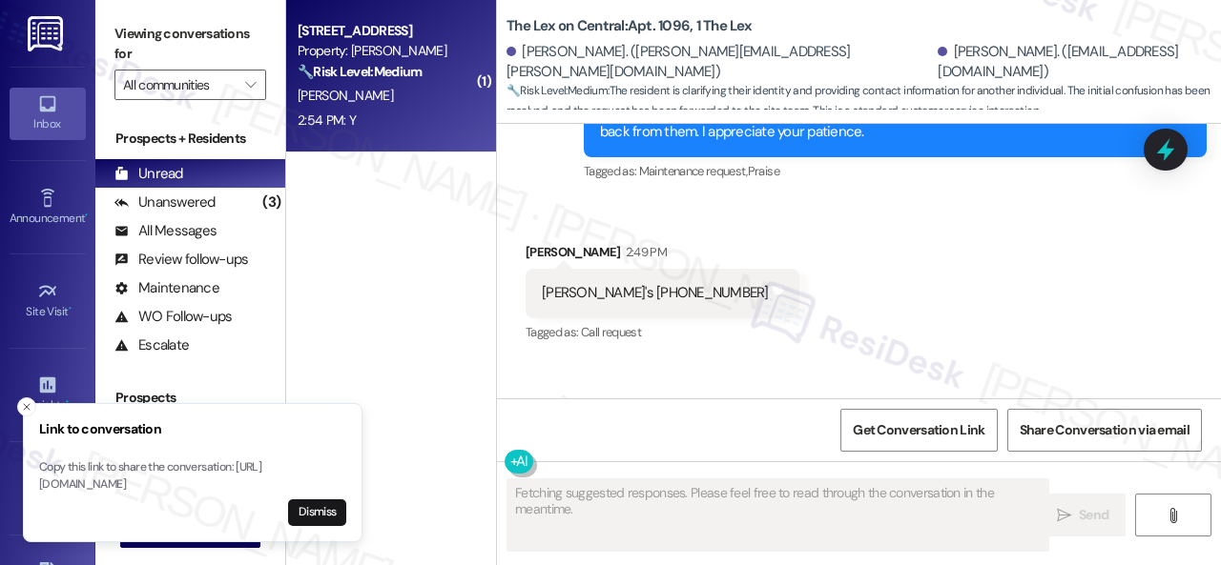
scroll to position [7879, 0]
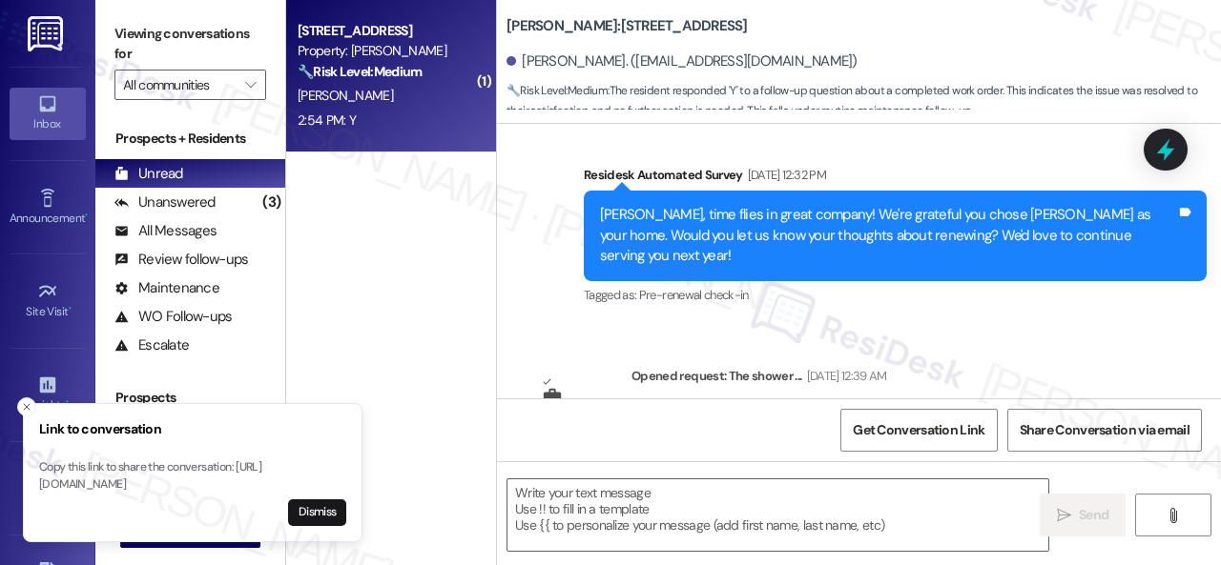
type textarea "Fetching suggested responses. Please feel free to read through the conversation…"
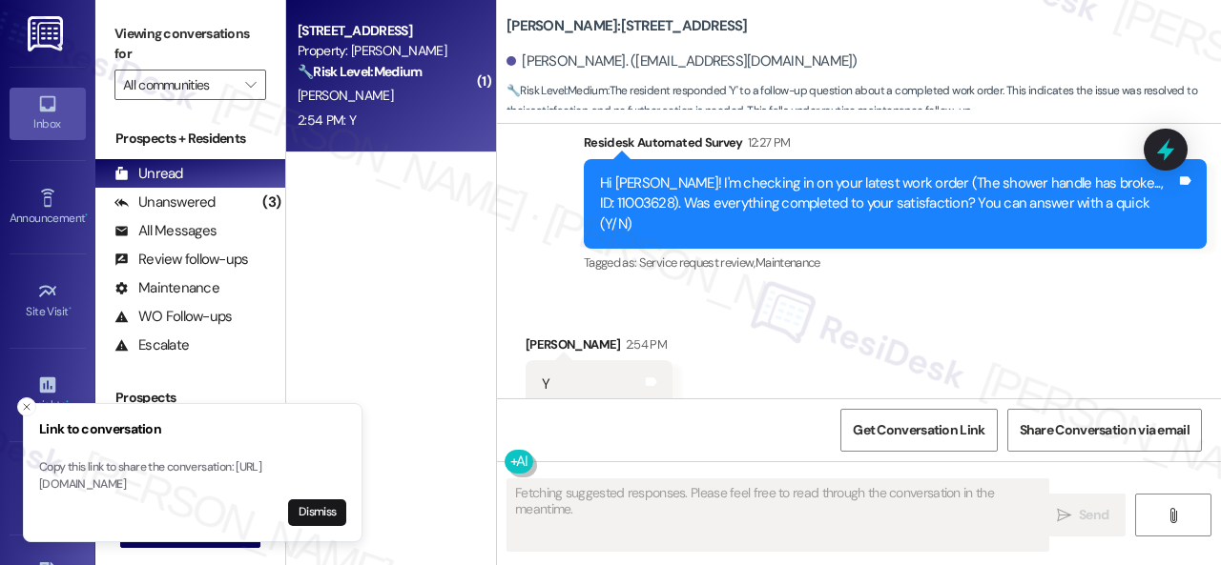
scroll to position [778, 0]
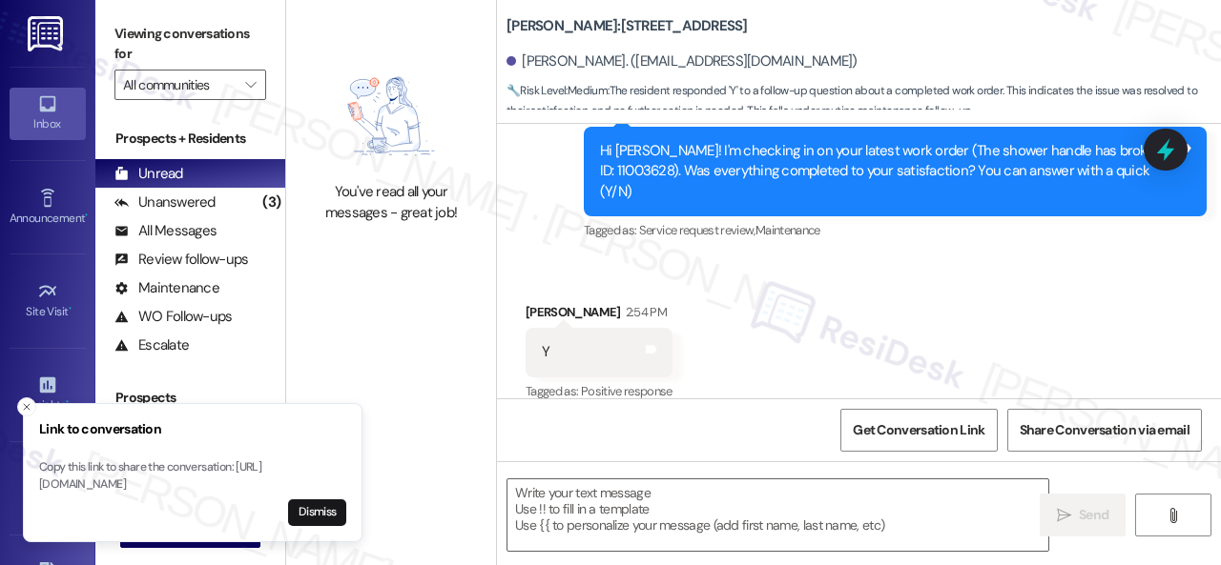
drag, startPoint x: 548, startPoint y: 215, endPoint x: 587, endPoint y: 327, distance: 119.1
click at [548, 216] on div "Survey, sent via SMS Residesk Automated Survey 12:27 PM Hi Brennan! I'm checkin…" at bounding box center [859, 158] width 724 height 202
click at [610, 525] on textarea at bounding box center [777, 516] width 541 height 72
paste textarea "We’re happy to know everything’s all set! If your stay at {{property}} met your…"
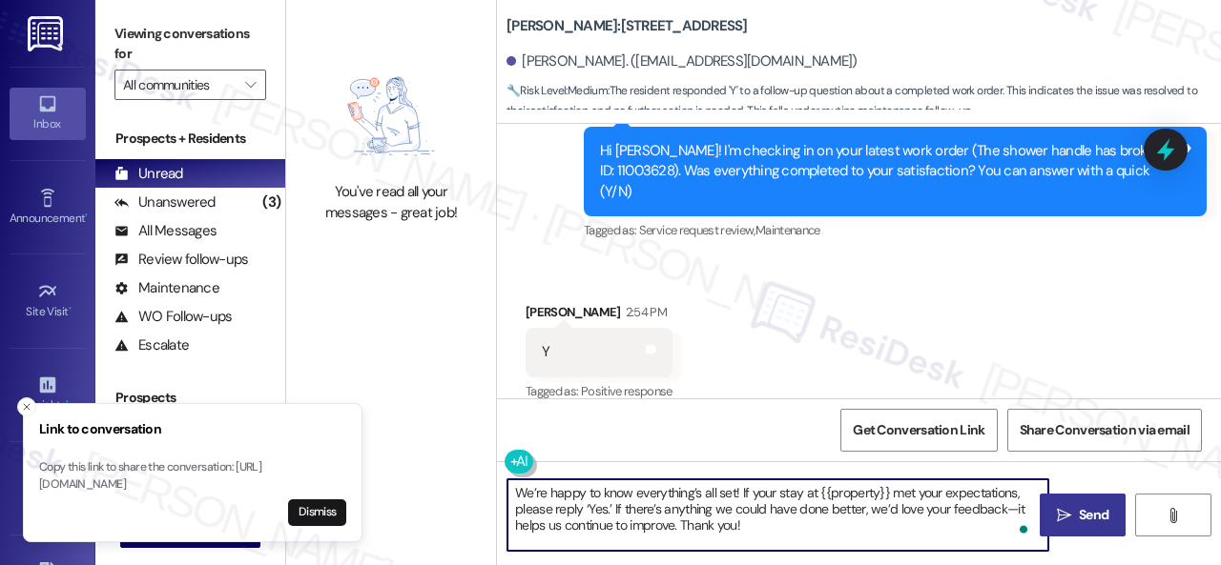
type textarea "We’re happy to know everything’s all set! If your stay at {{property}} met your…"
click at [1079, 513] on span "Send" at bounding box center [1094, 515] width 30 height 20
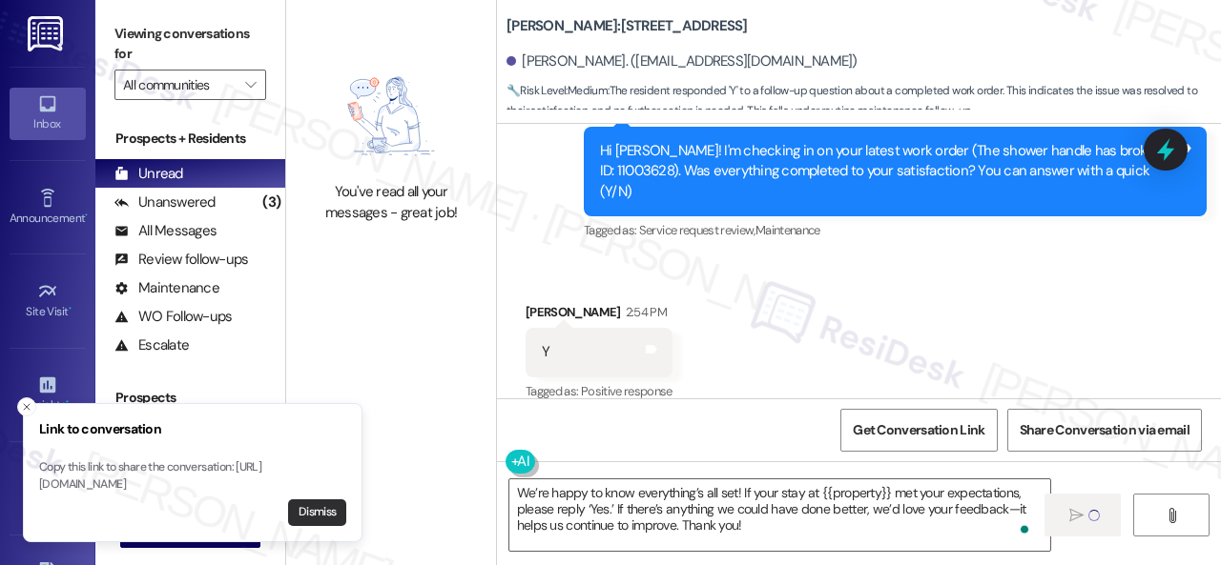
click at [332, 513] on button "Dismiss" at bounding box center [317, 513] width 58 height 27
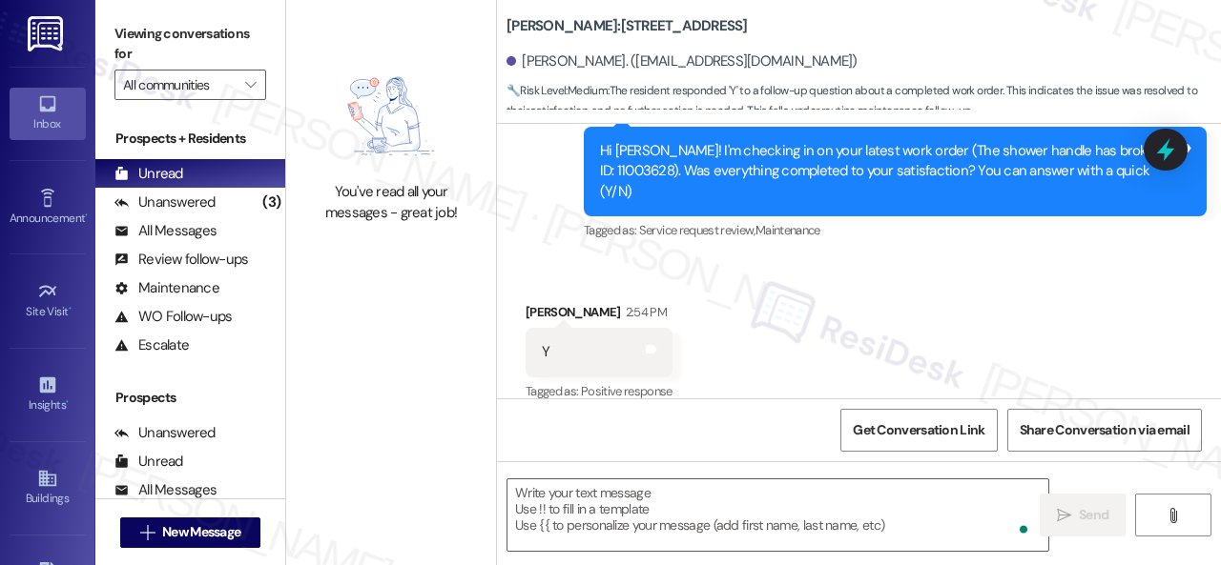
scroll to position [954, 0]
